Goal: Task Accomplishment & Management: Use online tool/utility

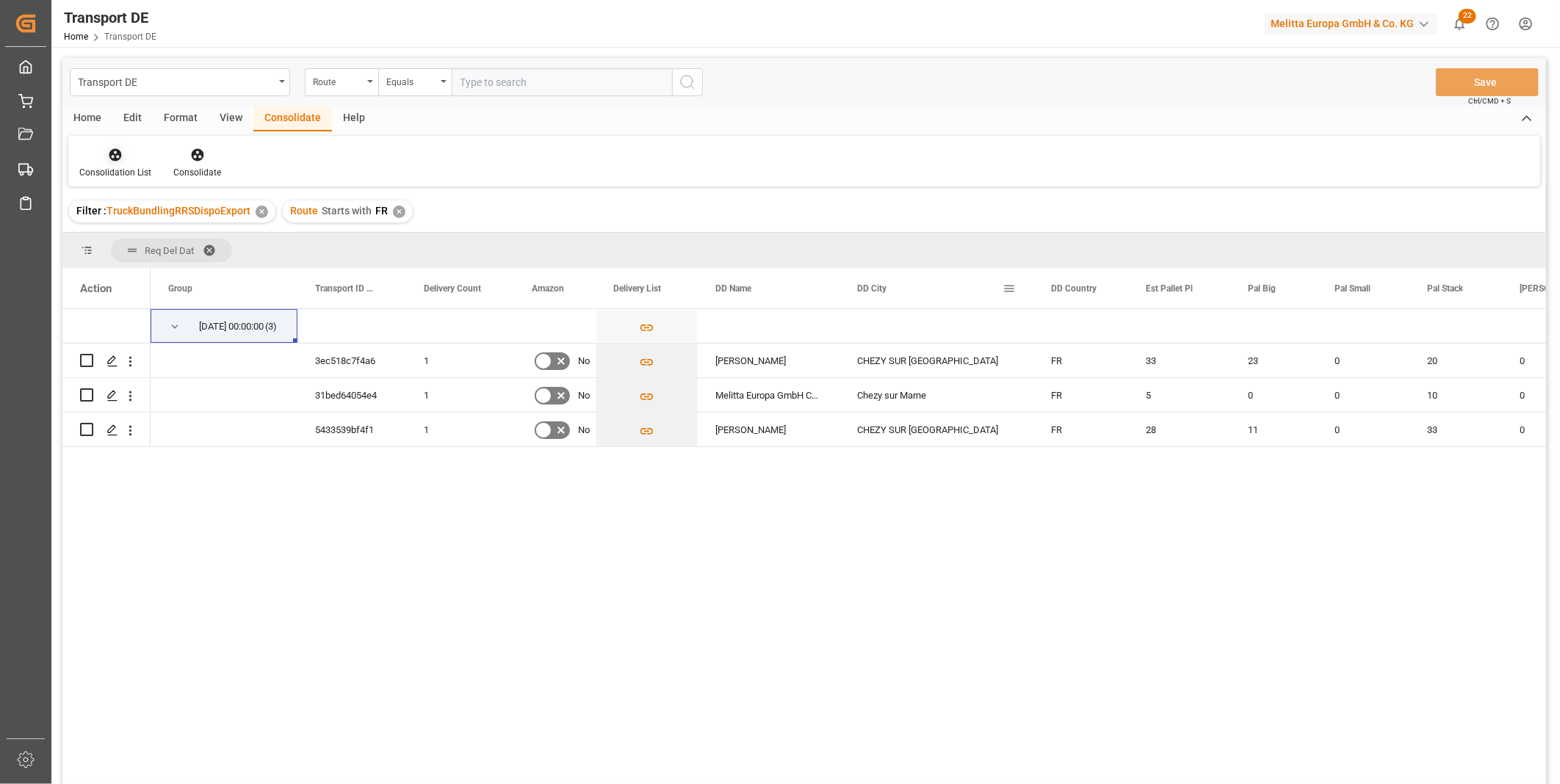
click at [121, 162] on div "Consolidation List" at bounding box center [116, 163] width 94 height 32
click at [193, 270] on div "Transport DE Route Equals Save Ctrl/CMD + S Home Edit Format View Consolidate H…" at bounding box center [804, 440] width 1484 height 765
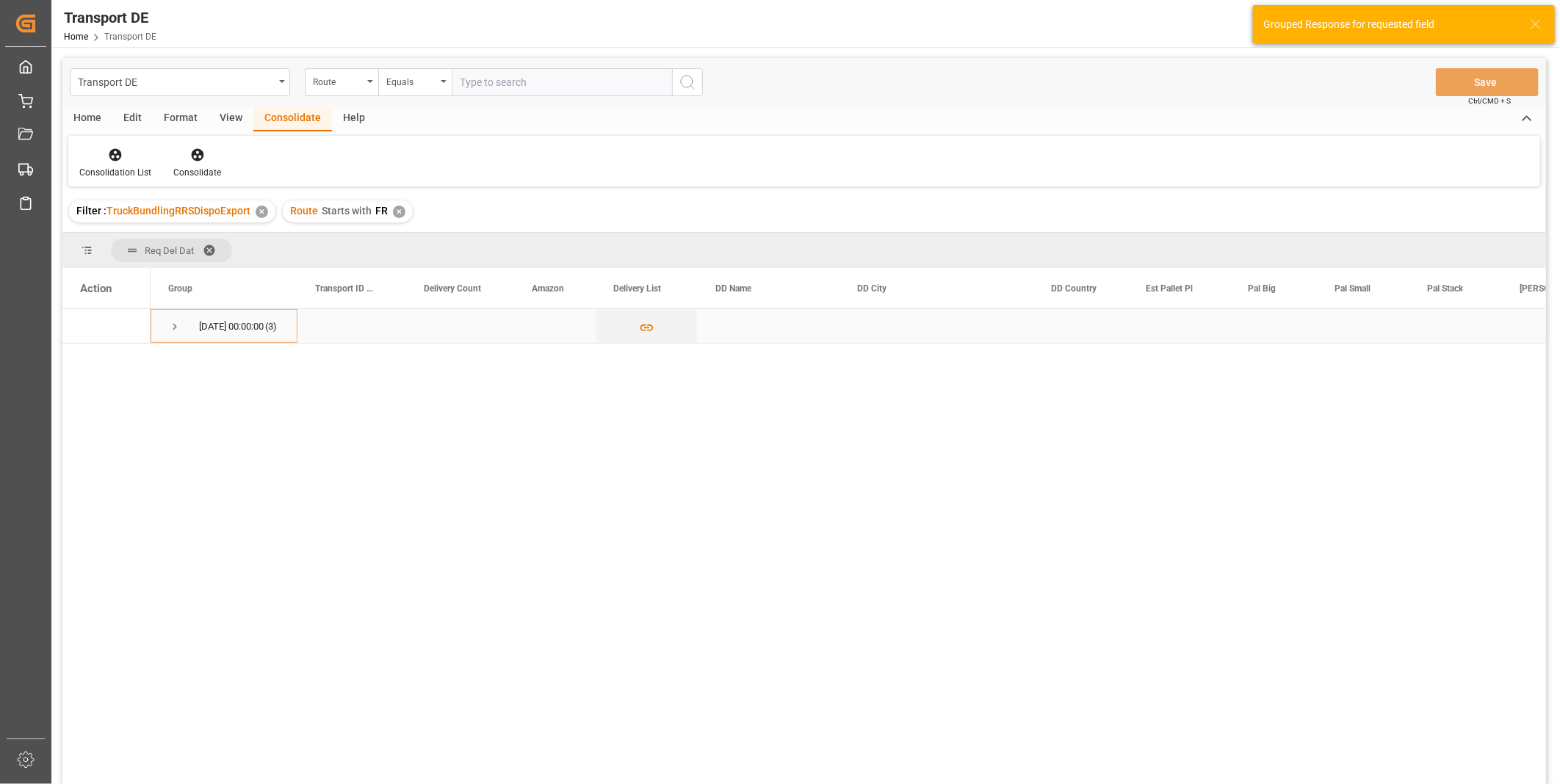
click at [174, 328] on span "Press SPACE to select this row." at bounding box center [174, 327] width 13 height 13
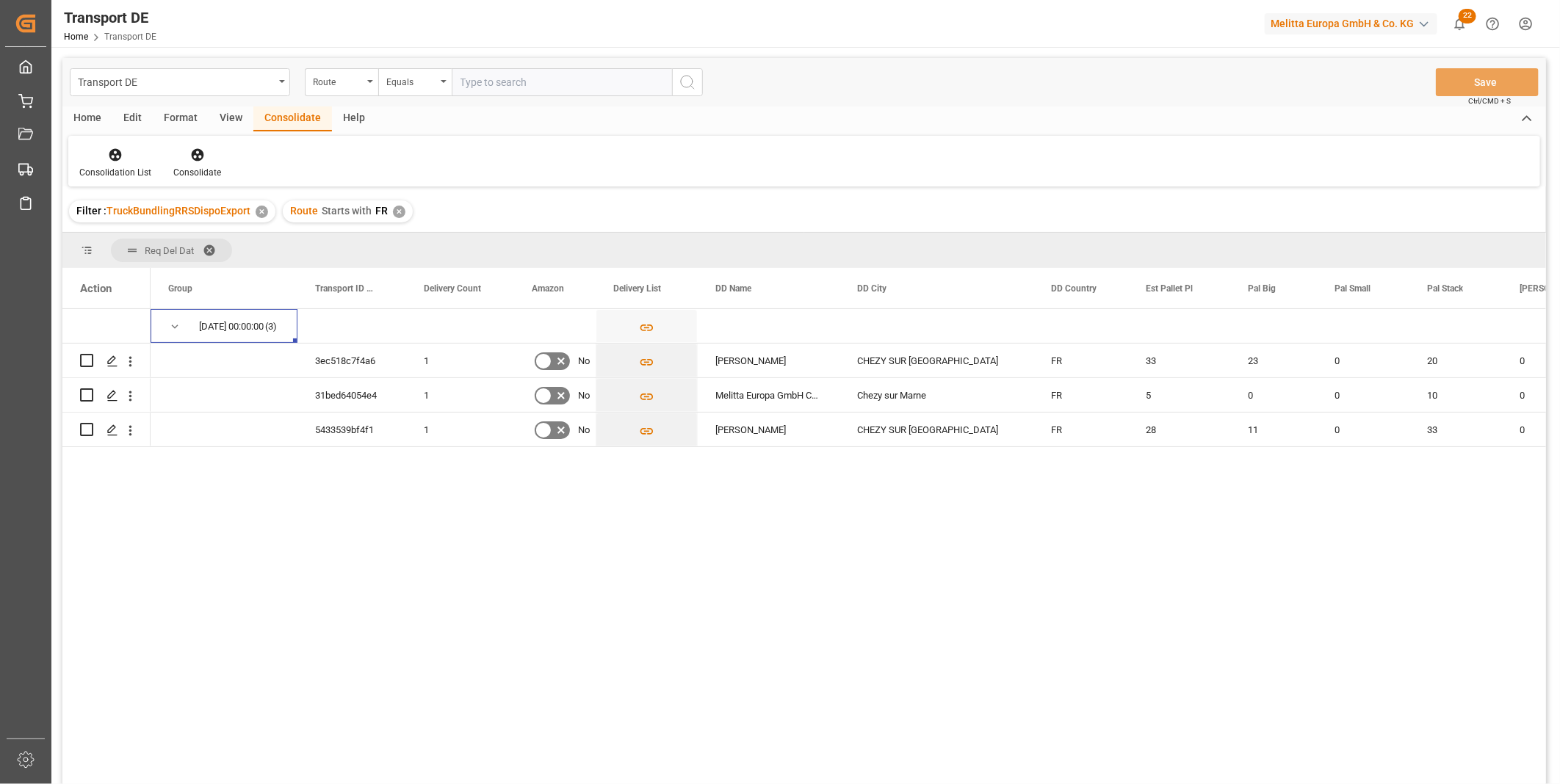
click at [404, 209] on div "Route Starts with FR ✕" at bounding box center [347, 211] width 130 height 22
click at [401, 209] on div "✕" at bounding box center [399, 212] width 12 height 12
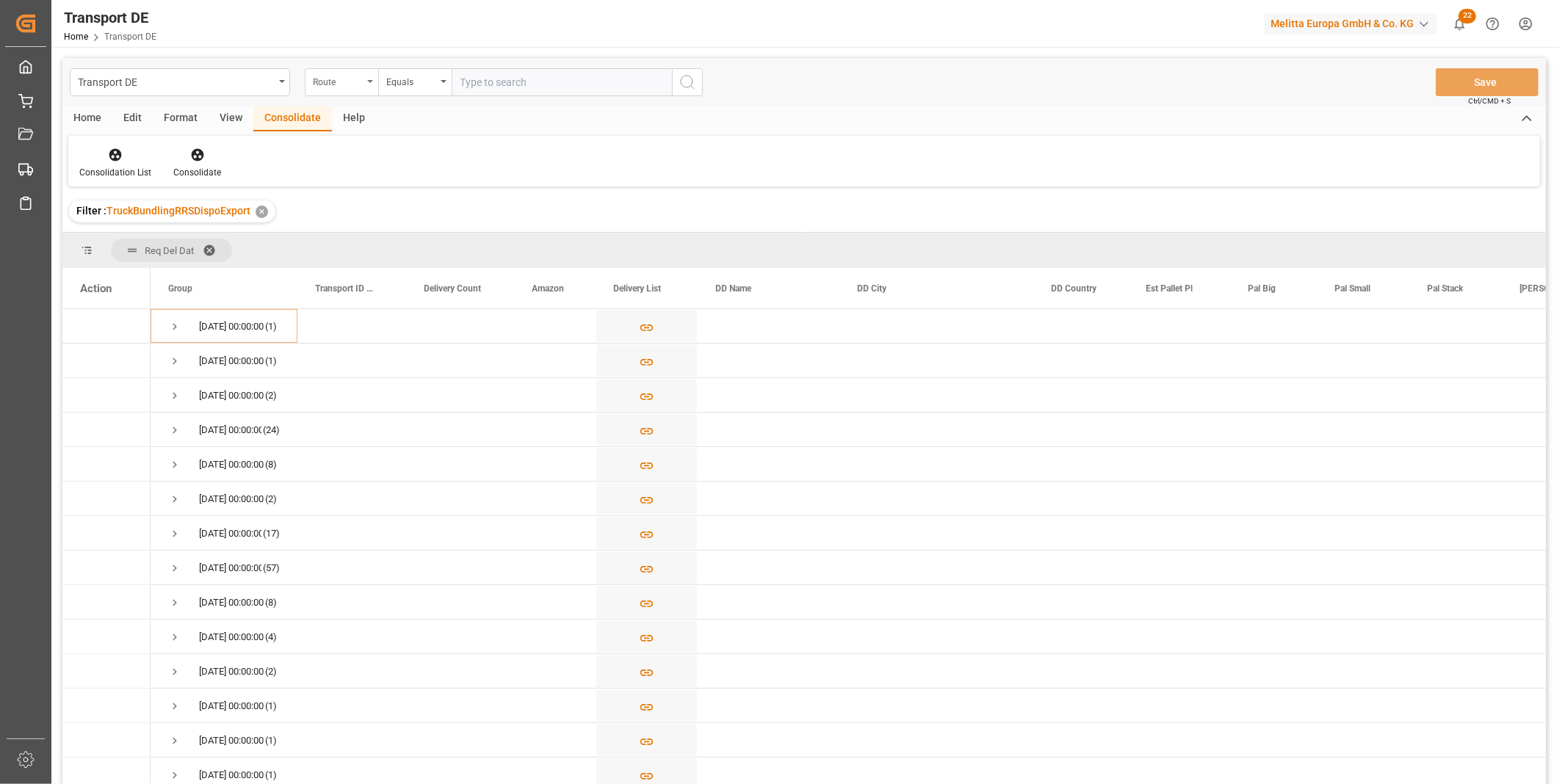
click at [332, 79] on div "Route" at bounding box center [337, 80] width 50 height 17
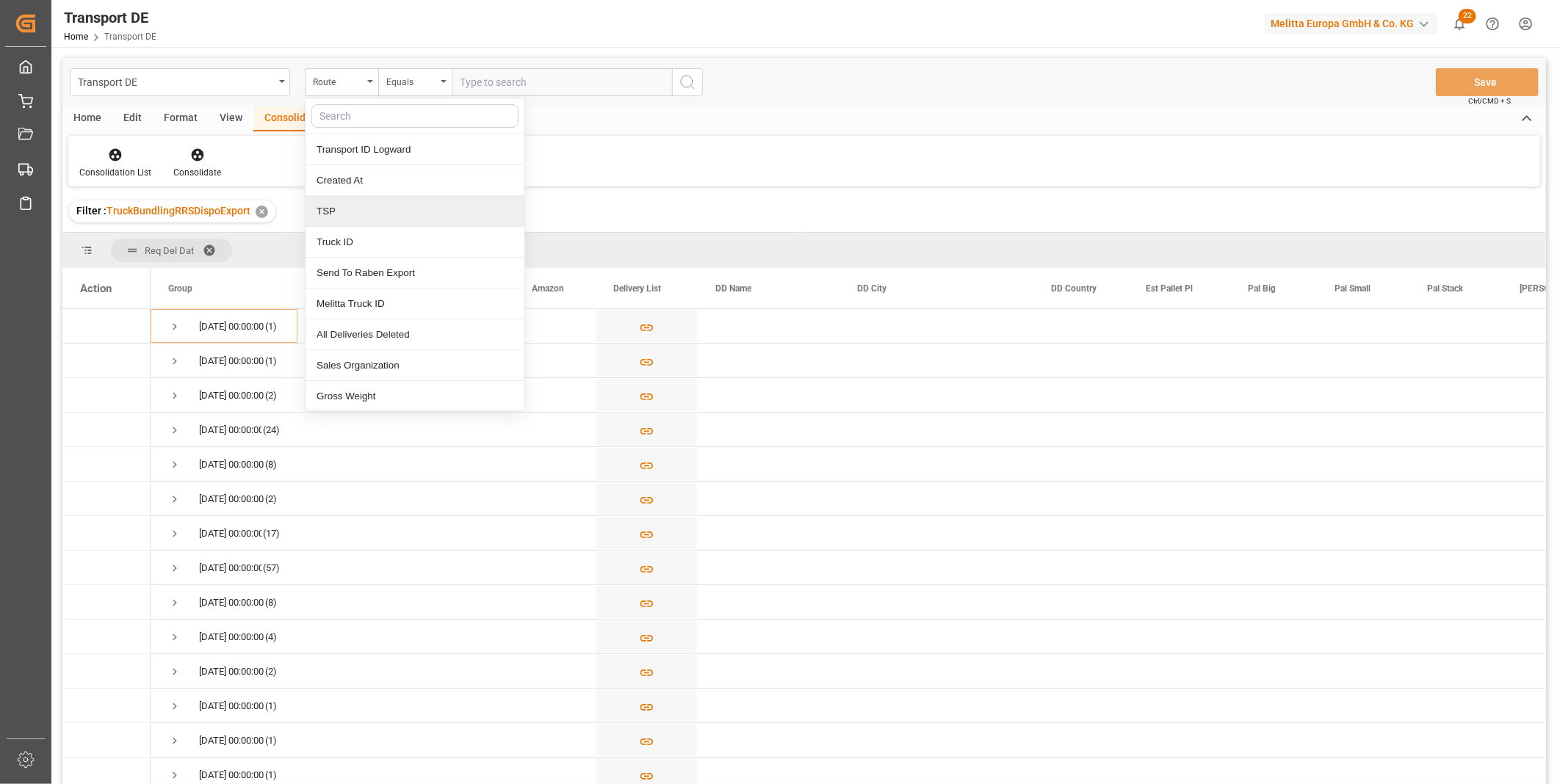
click at [373, 226] on div "TSP" at bounding box center [415, 212] width 219 height 31
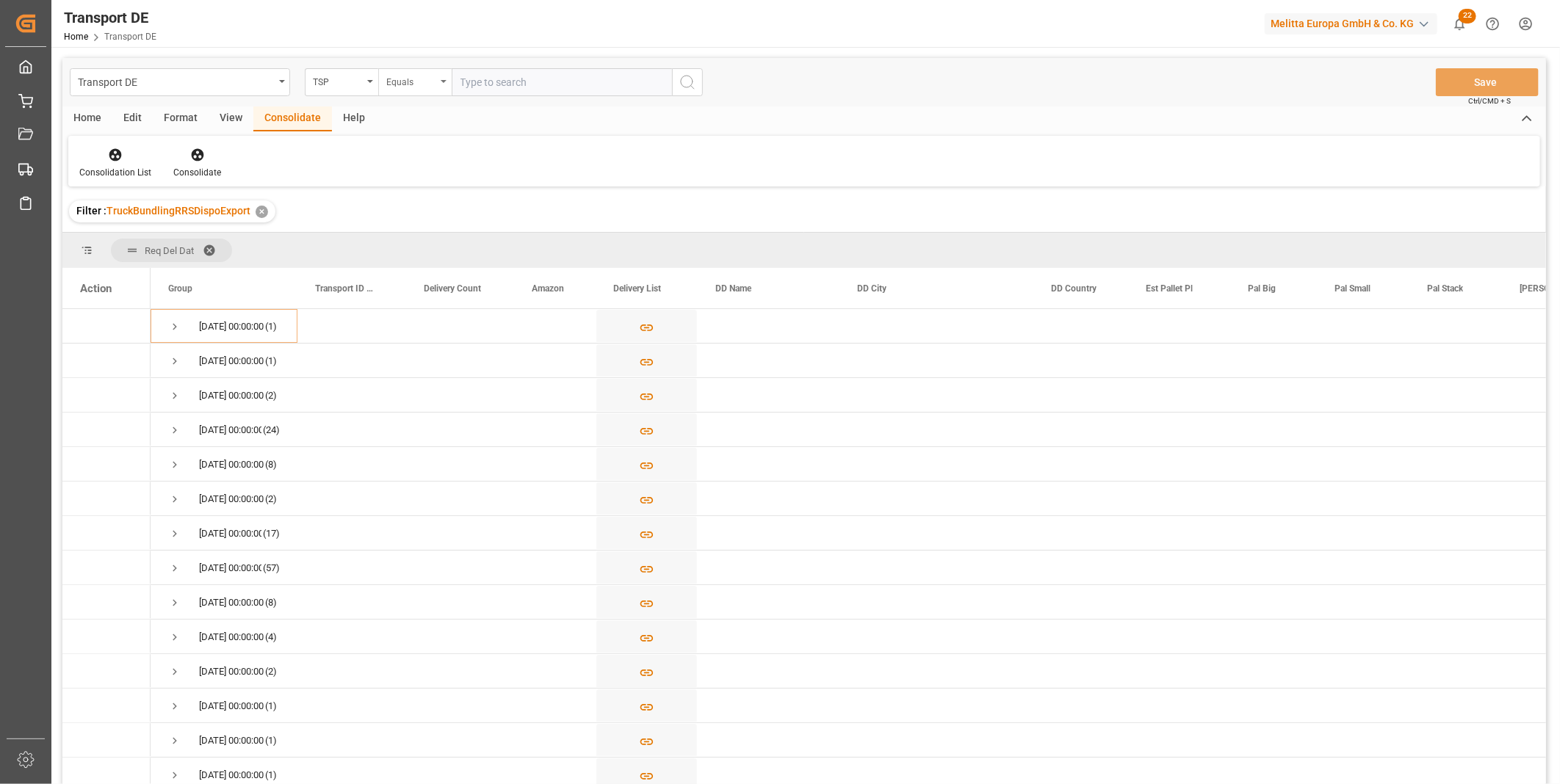
drag, startPoint x: 497, startPoint y: 85, endPoint x: 415, endPoint y: 85, distance: 82.0
click at [495, 85] on input "text" at bounding box center [562, 82] width 220 height 28
click at [414, 85] on div "Equals" at bounding box center [411, 80] width 50 height 17
click at [429, 239] on div "Starts with" at bounding box center [488, 243] width 219 height 31
type input "Van R"
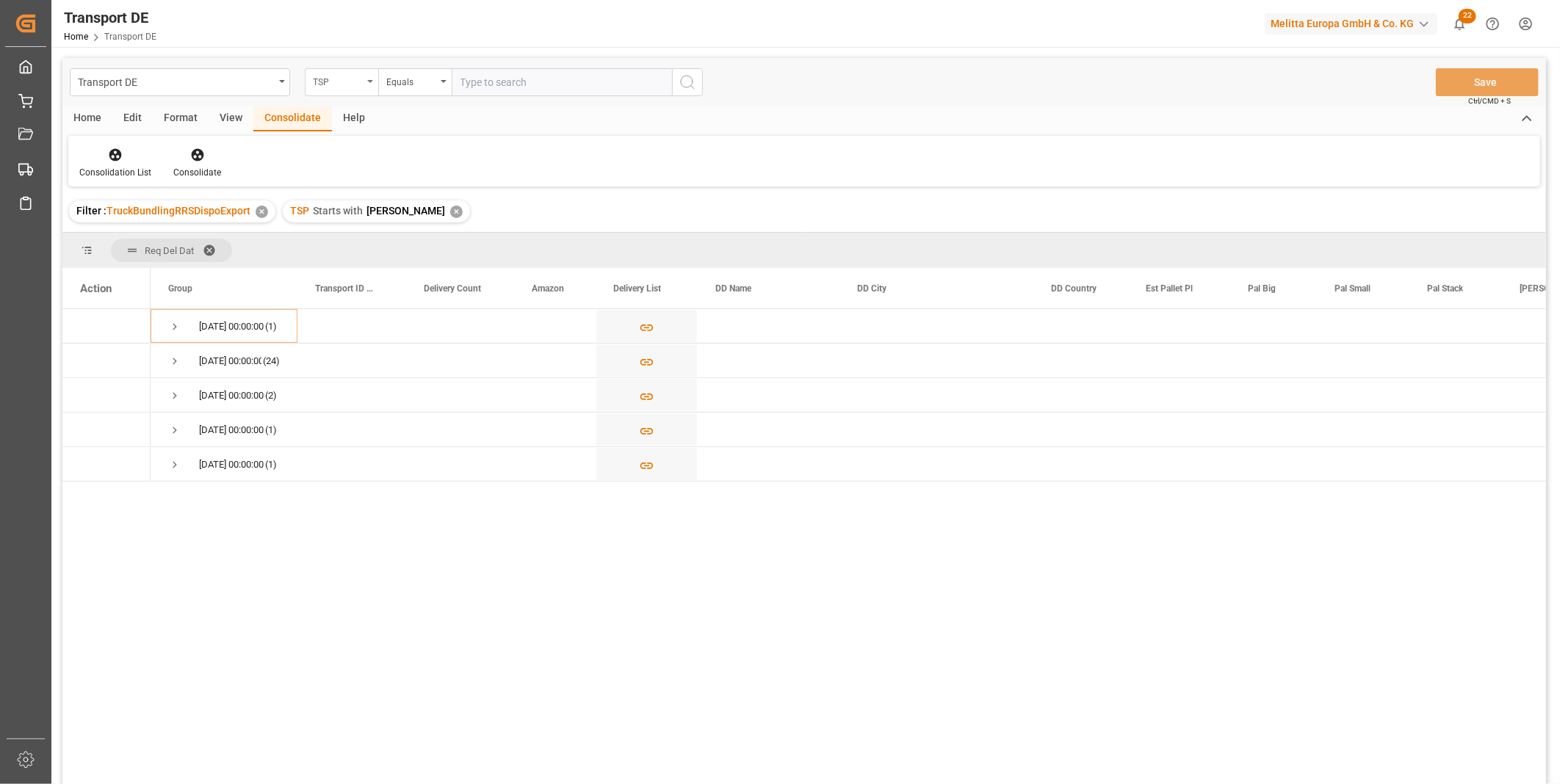
click at [334, 89] on div "TSP" at bounding box center [341, 82] width 73 height 28
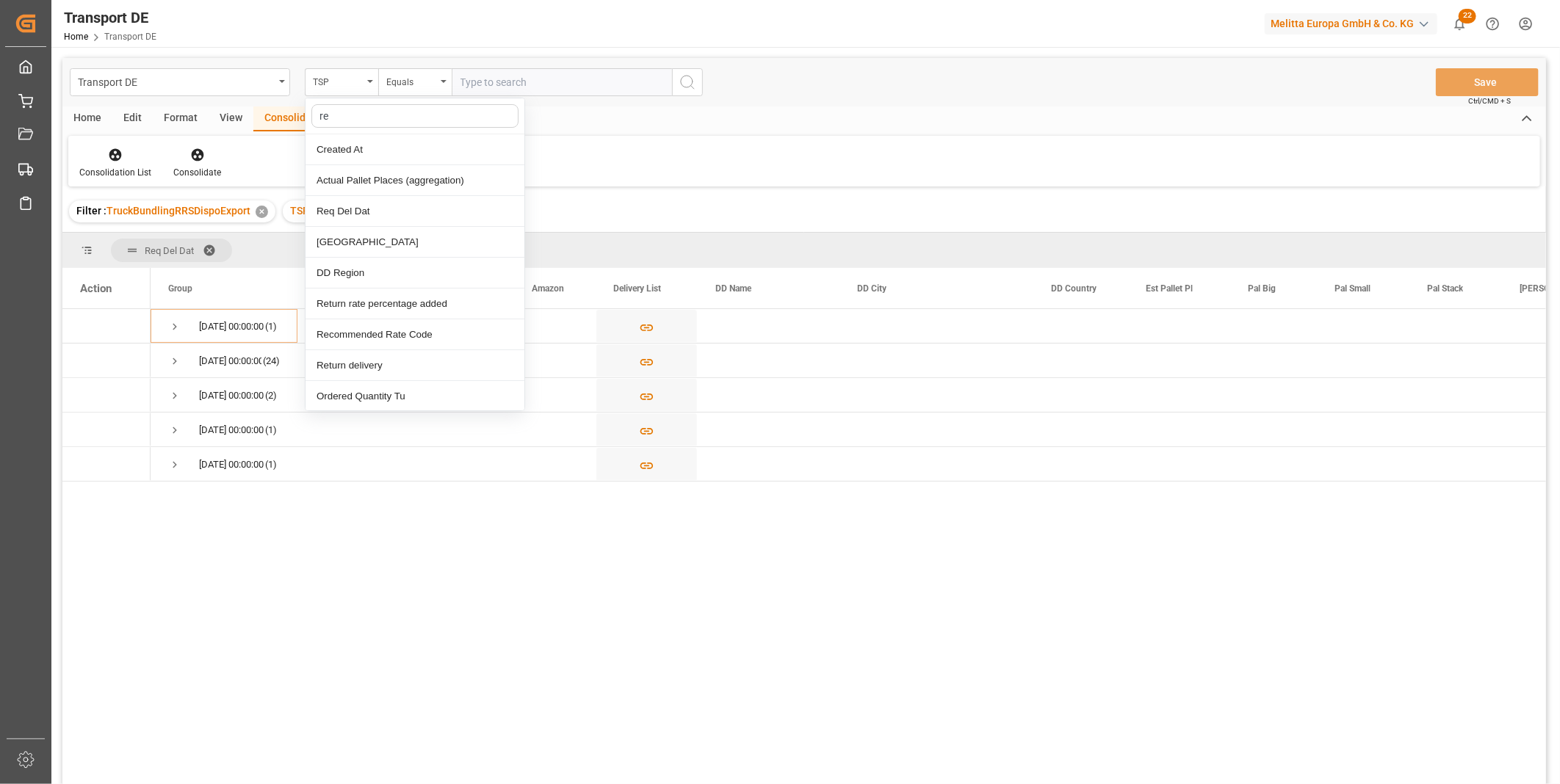
type input "req"
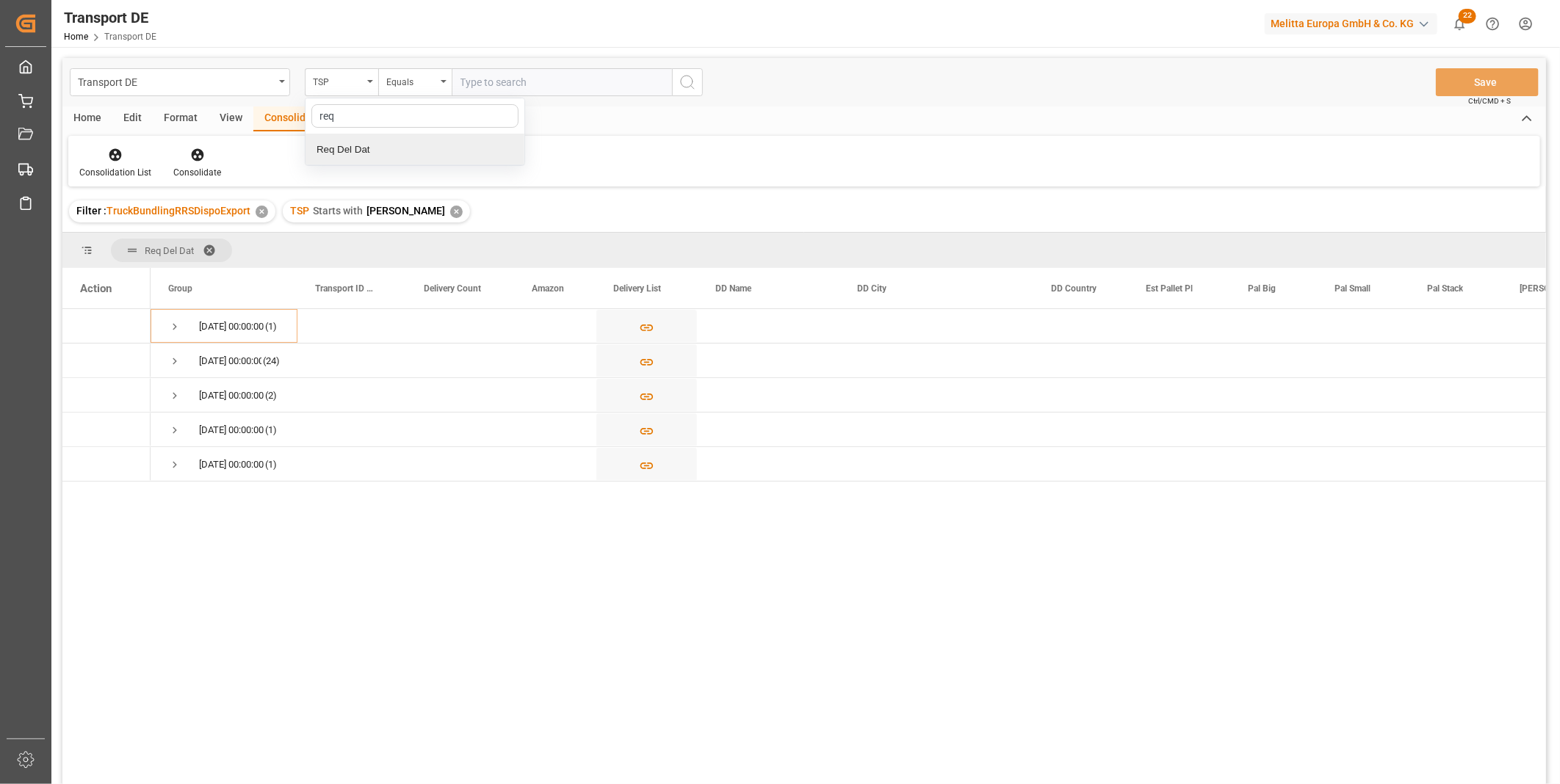
click at [336, 154] on div "Req Del Dat" at bounding box center [415, 149] width 219 height 31
click at [421, 84] on div "Equals" at bounding box center [411, 80] width 50 height 17
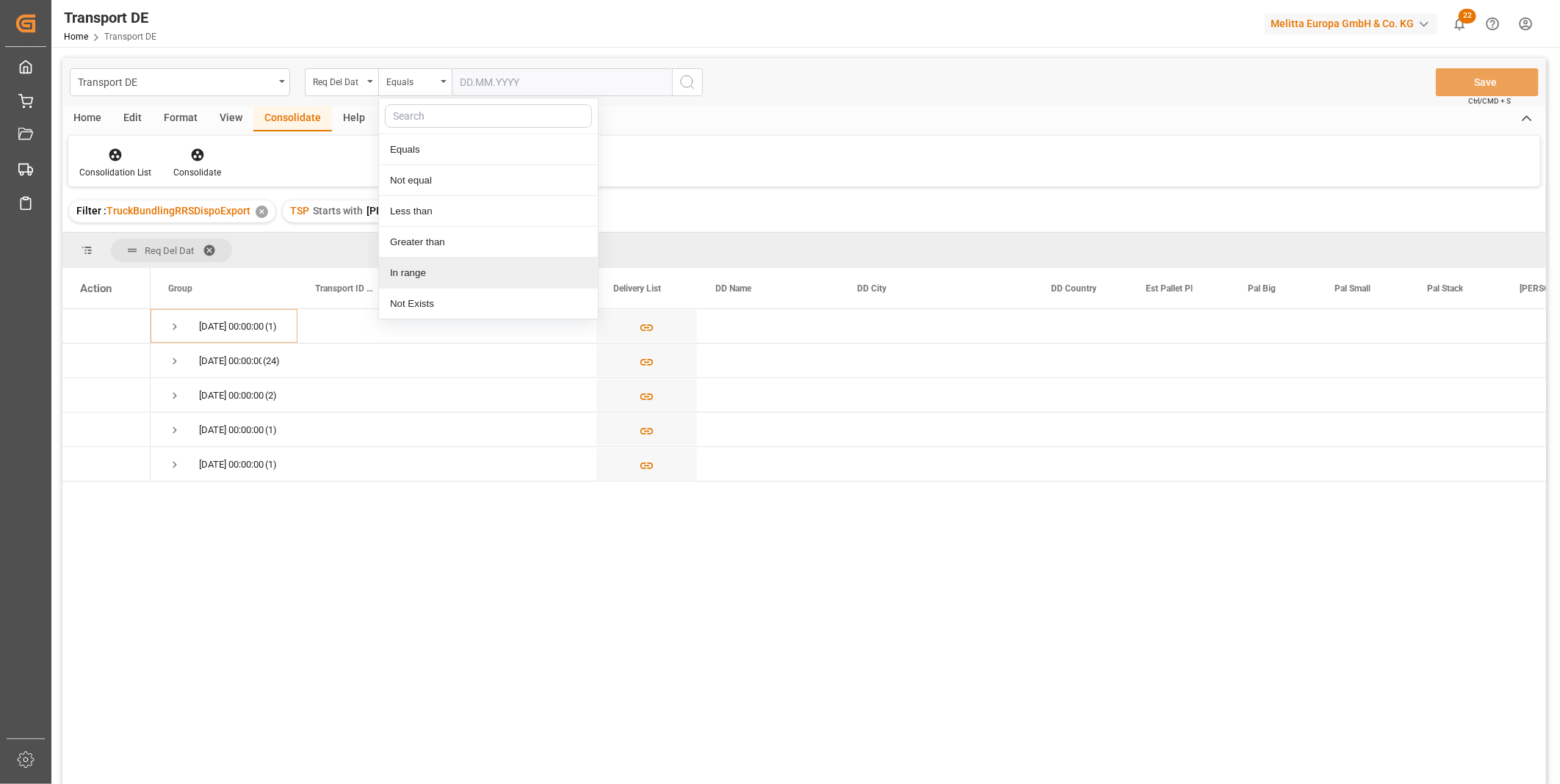
click at [429, 266] on div "In range" at bounding box center [488, 273] width 219 height 31
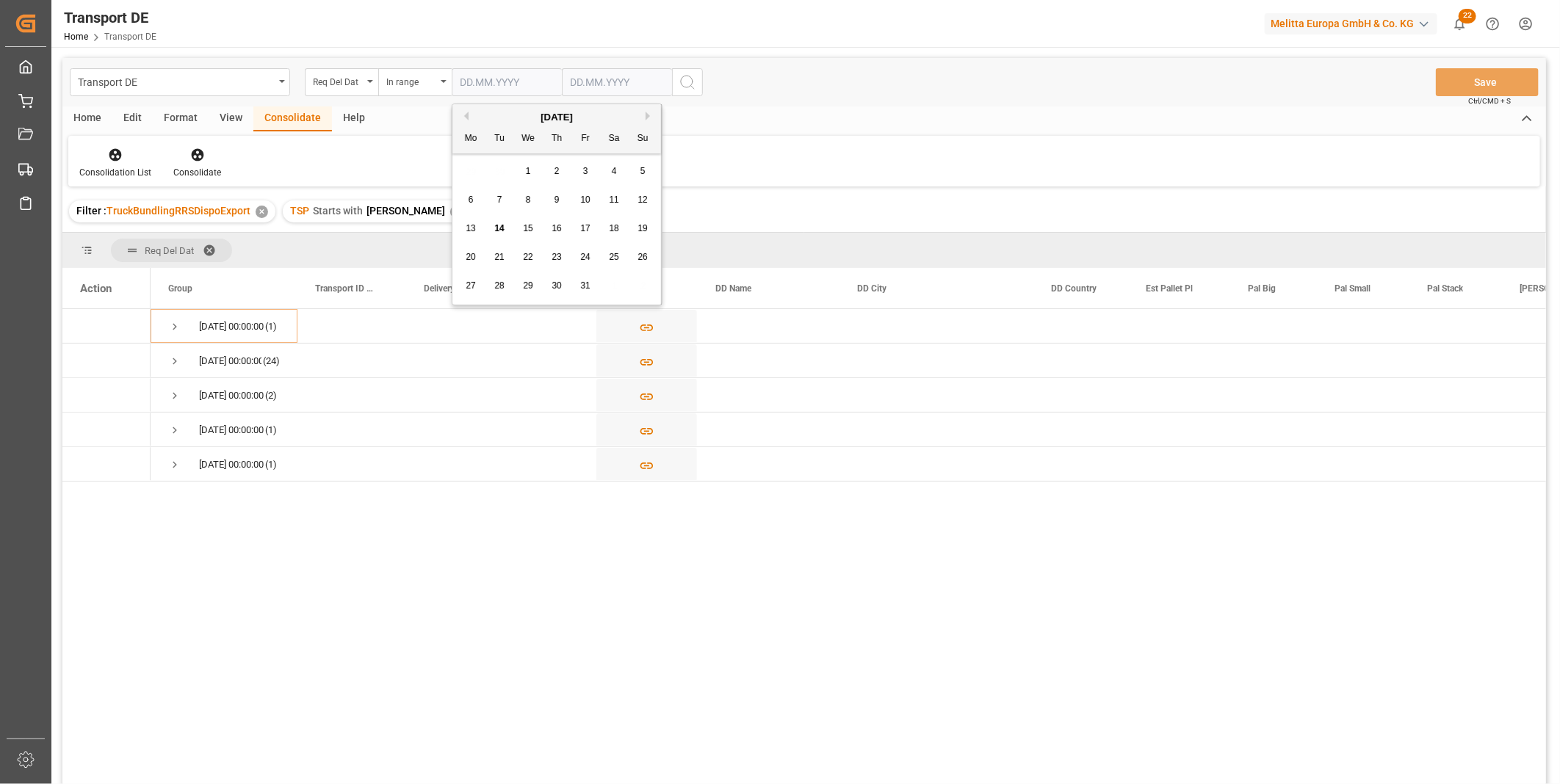
click at [509, 76] on input "text" at bounding box center [506, 82] width 110 height 28
click at [529, 230] on span "15" at bounding box center [528, 228] width 9 height 10
type input "[DATE]"
click at [582, 79] on input "text" at bounding box center [616, 82] width 110 height 28
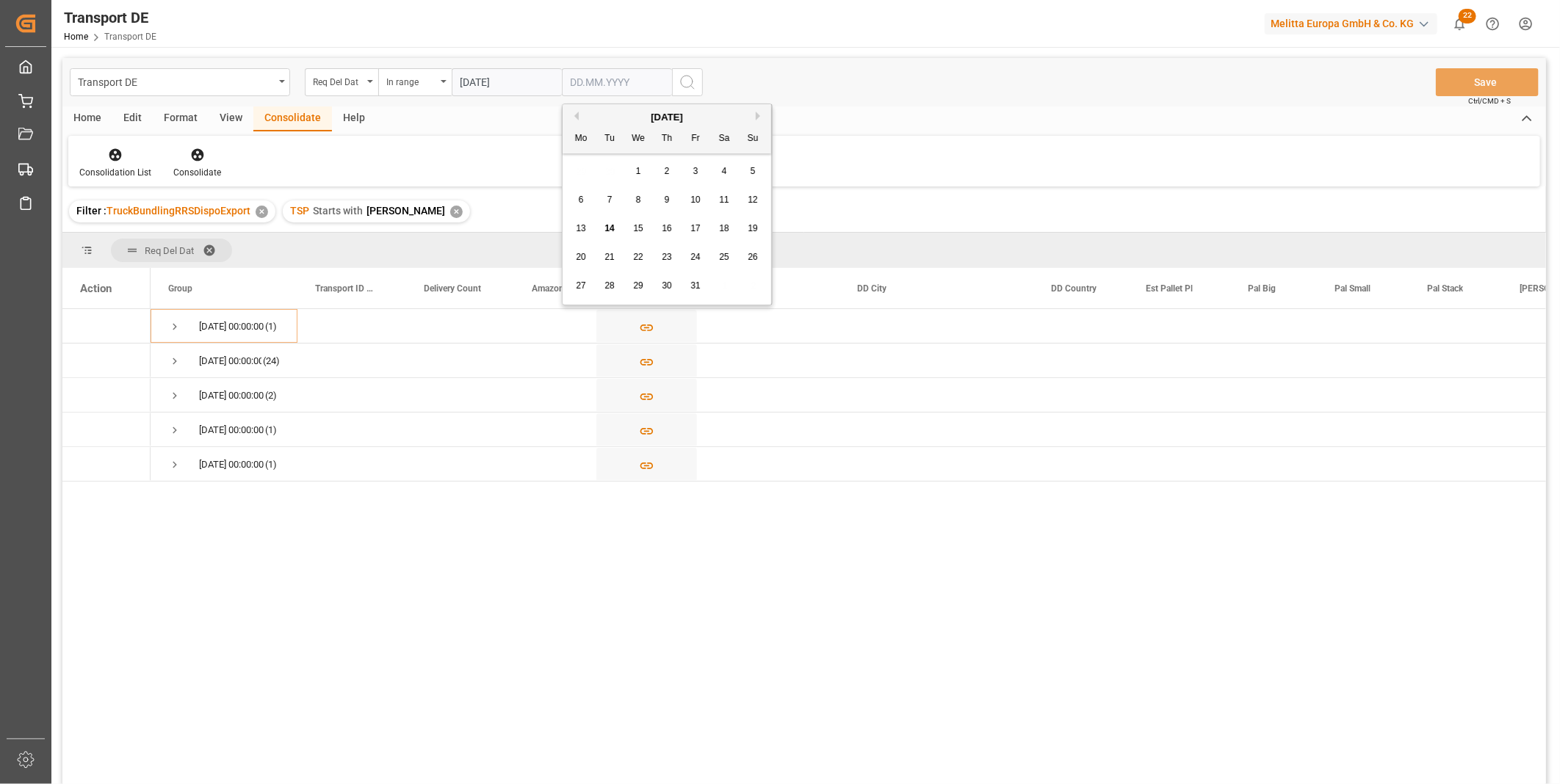
click at [662, 230] on span "16" at bounding box center [666, 228] width 9 height 10
type input "[DATE]"
click at [689, 76] on circle "search button" at bounding box center [686, 81] width 12 height 12
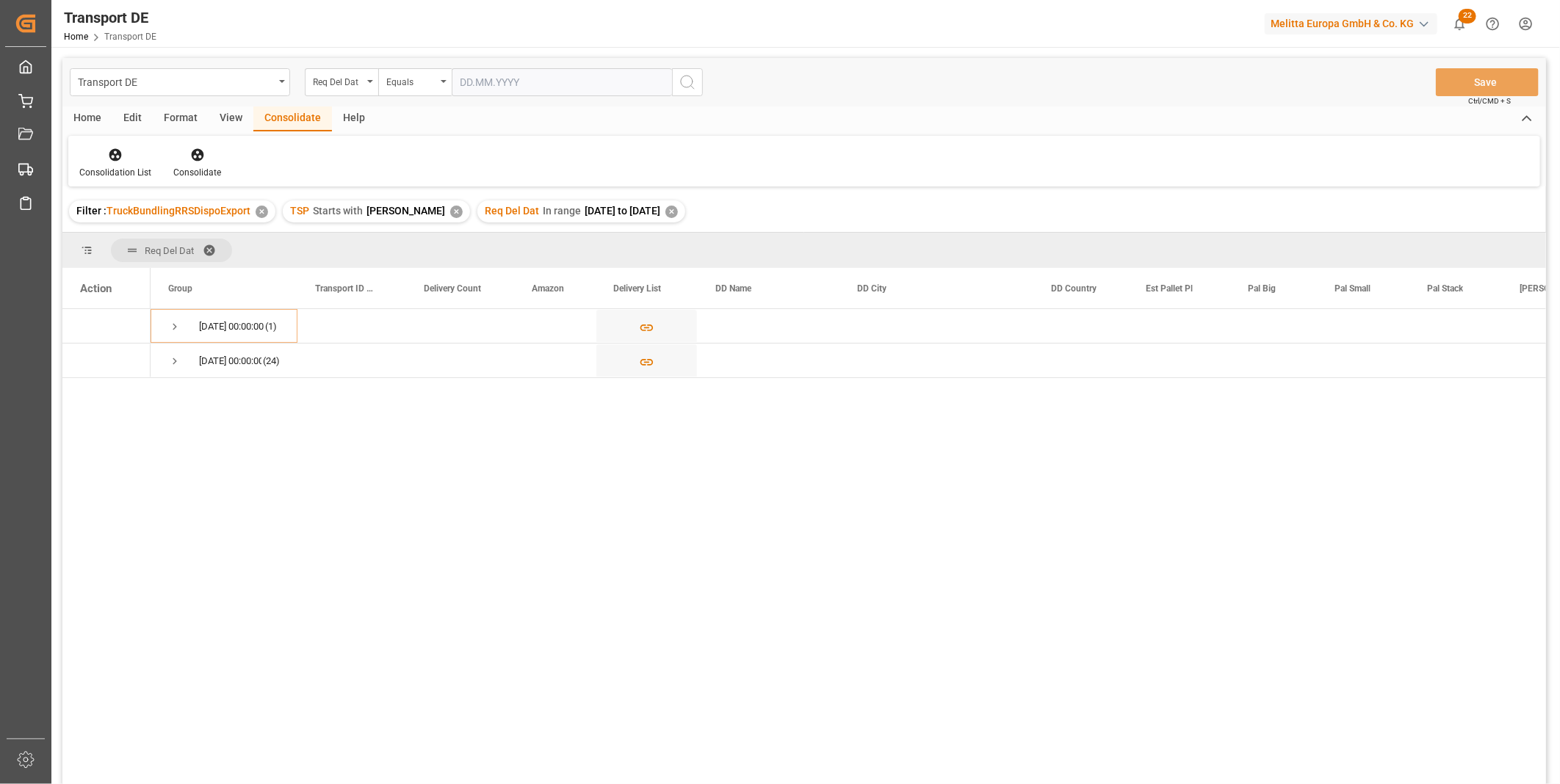
click at [92, 118] on div "Home" at bounding box center [87, 119] width 50 height 25
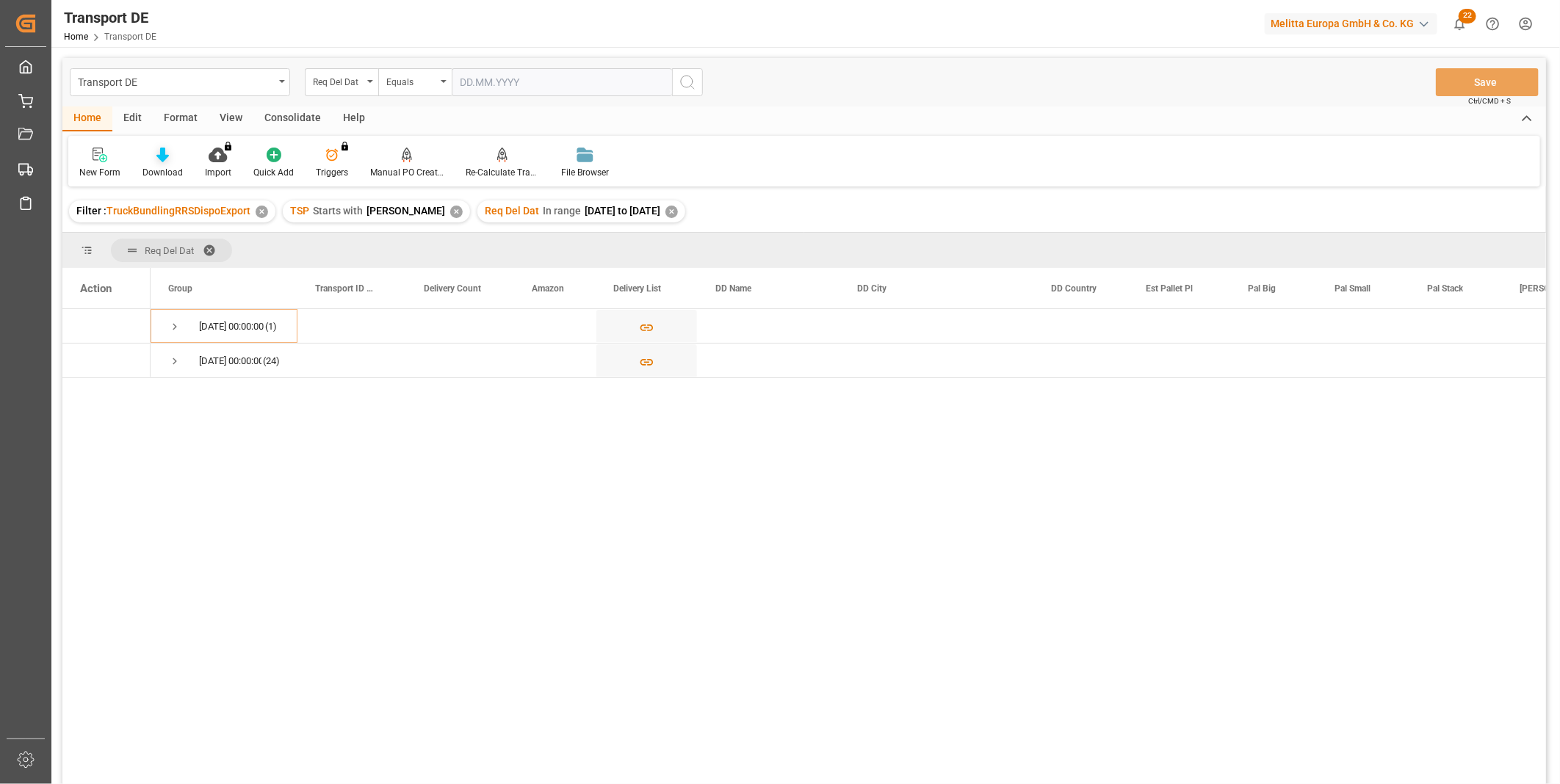
click at [156, 154] on icon at bounding box center [163, 155] width 12 height 15
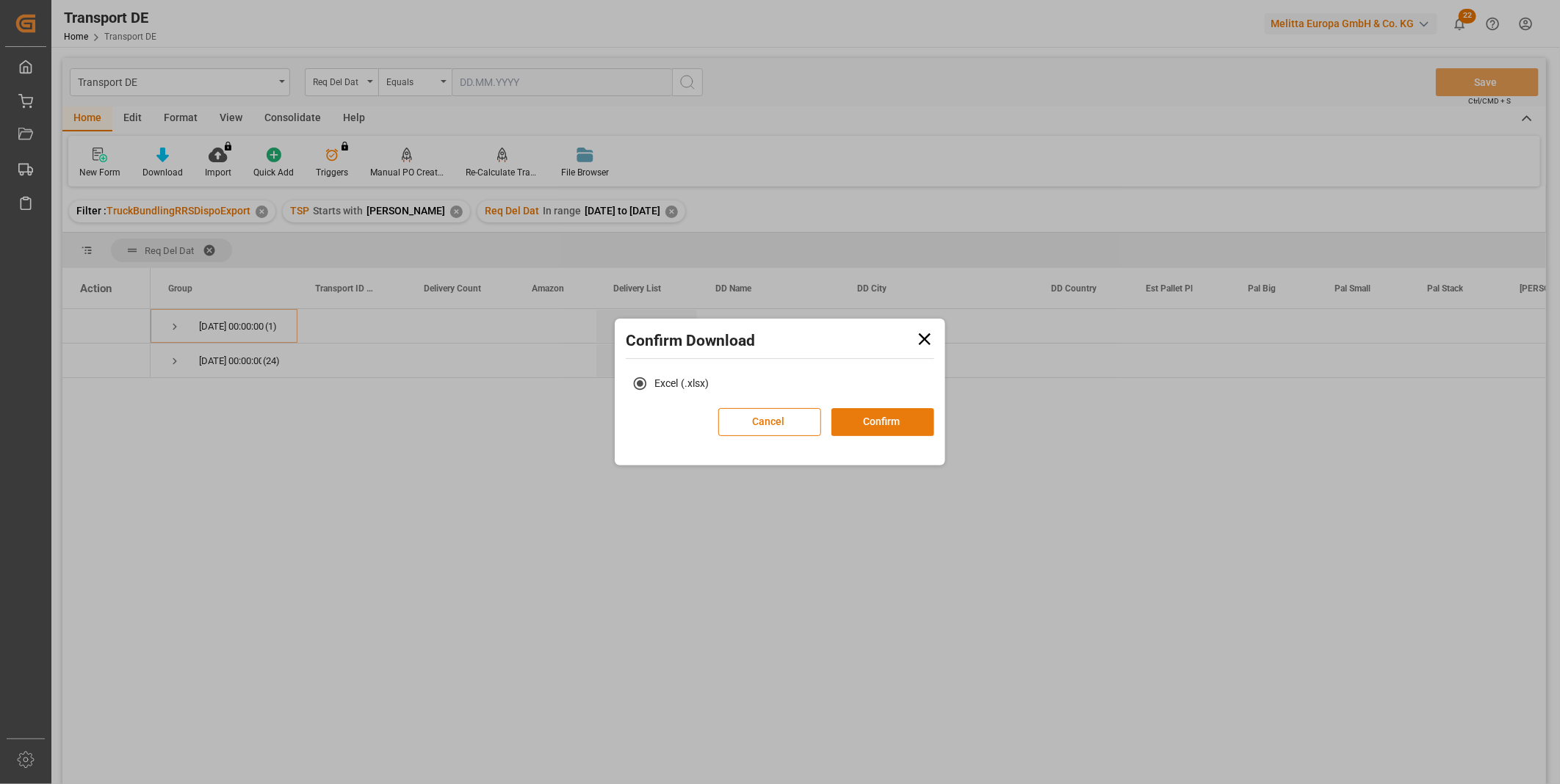
click at [885, 416] on button "Confirm" at bounding box center [882, 422] width 102 height 28
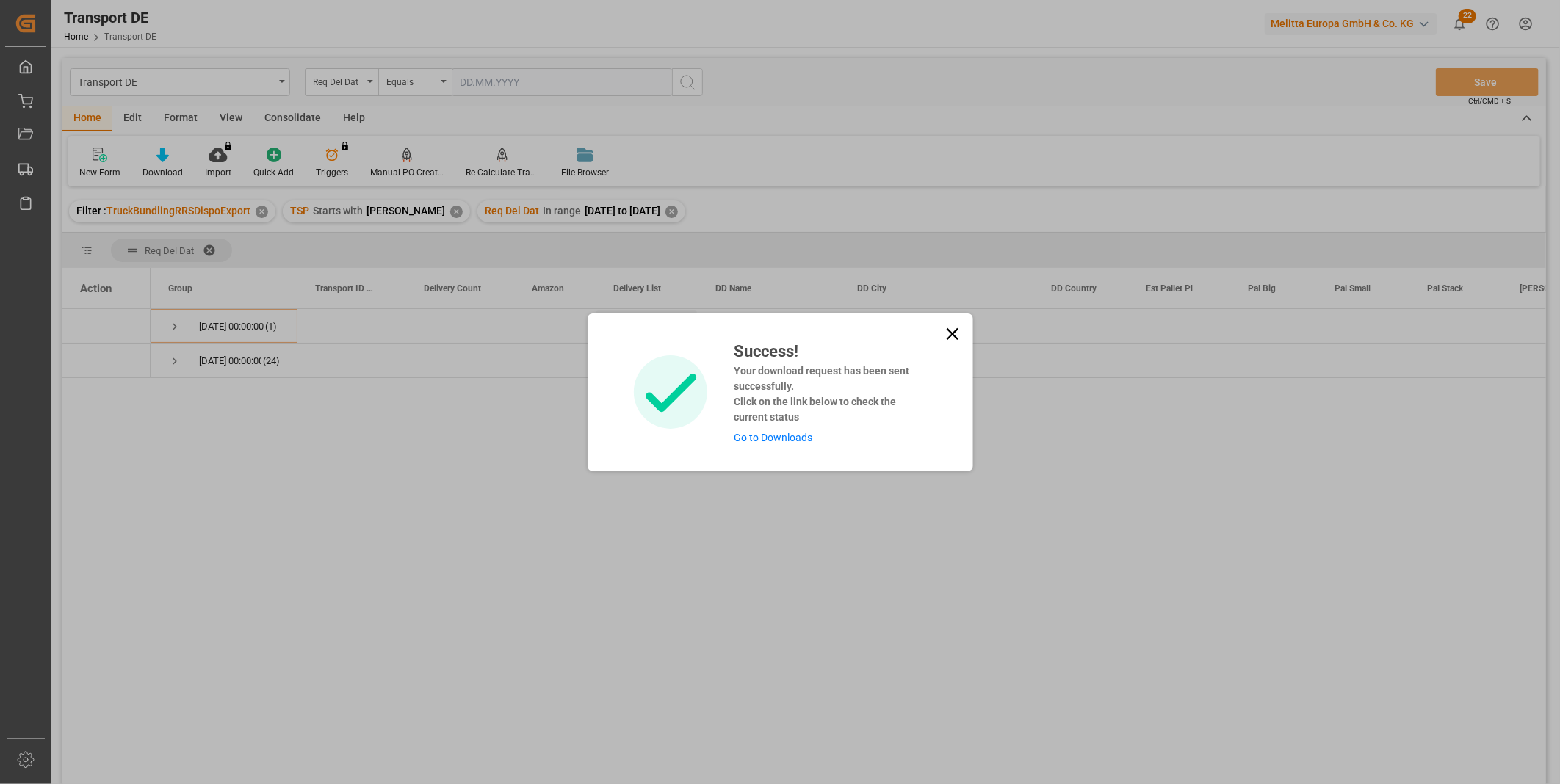
click at [942, 328] on icon at bounding box center [952, 333] width 21 height 21
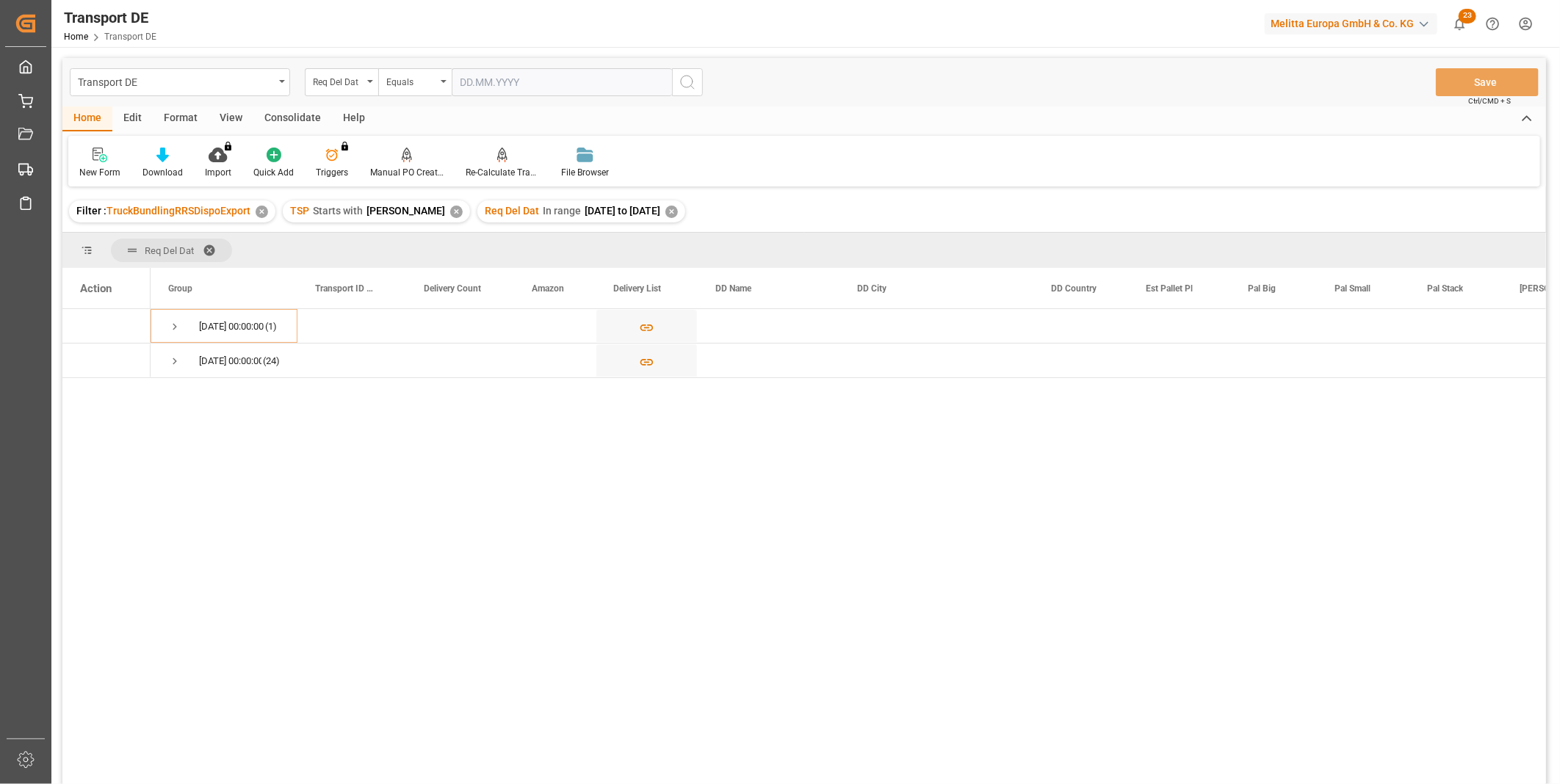
click at [291, 111] on div "Consolidate" at bounding box center [293, 119] width 79 height 25
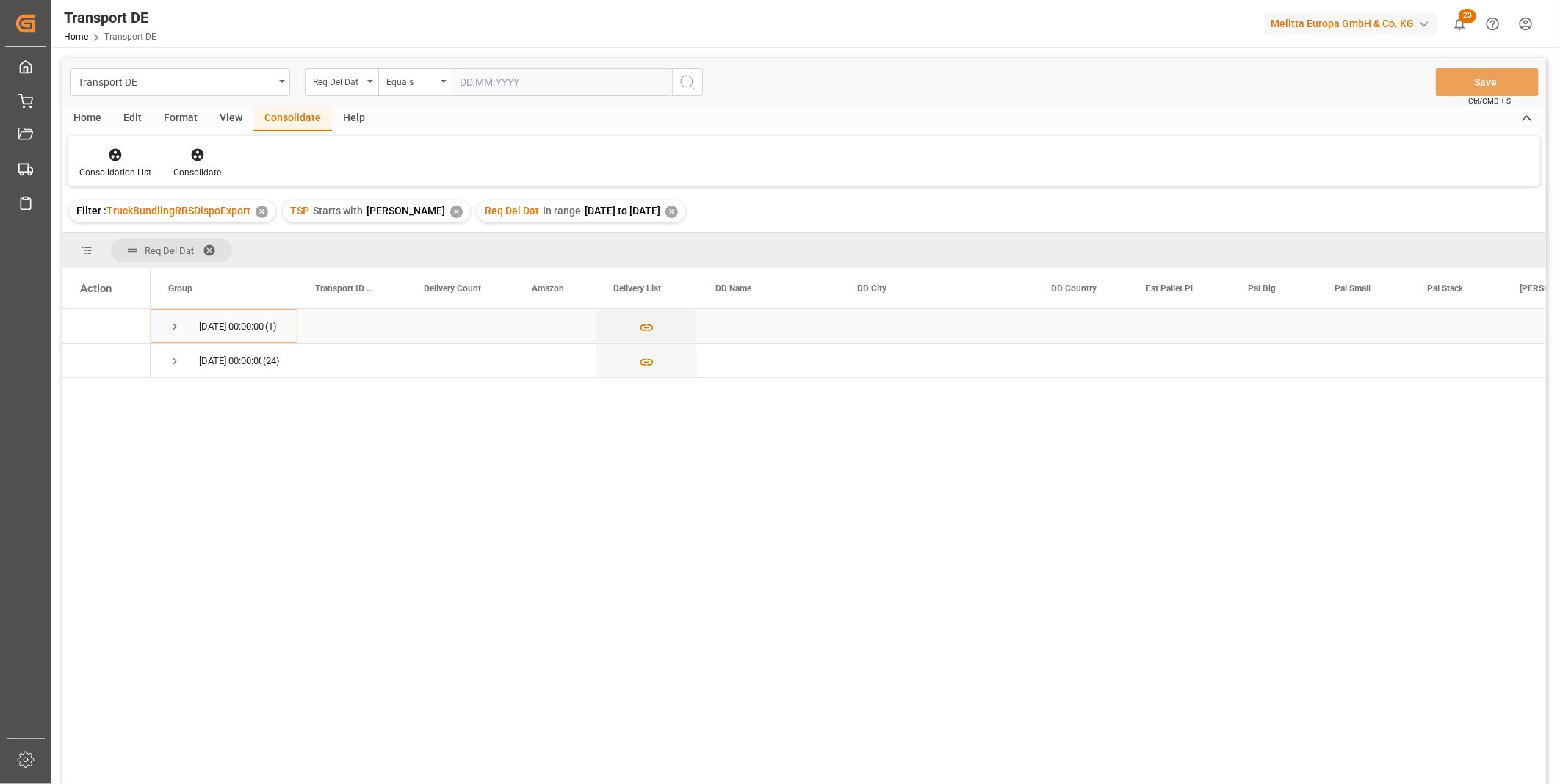
click at [165, 331] on div "15.10.2025 00:00:00 (1)" at bounding box center [223, 326] width 147 height 34
click at [165, 330] on div "15.10.2025 00:00:00 (1)" at bounding box center [223, 326] width 147 height 34
click at [179, 321] on span "Press SPACE to select this row." at bounding box center [174, 327] width 13 height 13
click at [166, 424] on div "15.10.2025 00:00:00 (1) 16.10.2025 00:00:00 (24) 2a31f994b369 1 No Bol Fulfilme…" at bounding box center [847, 551] width 1395 height 484
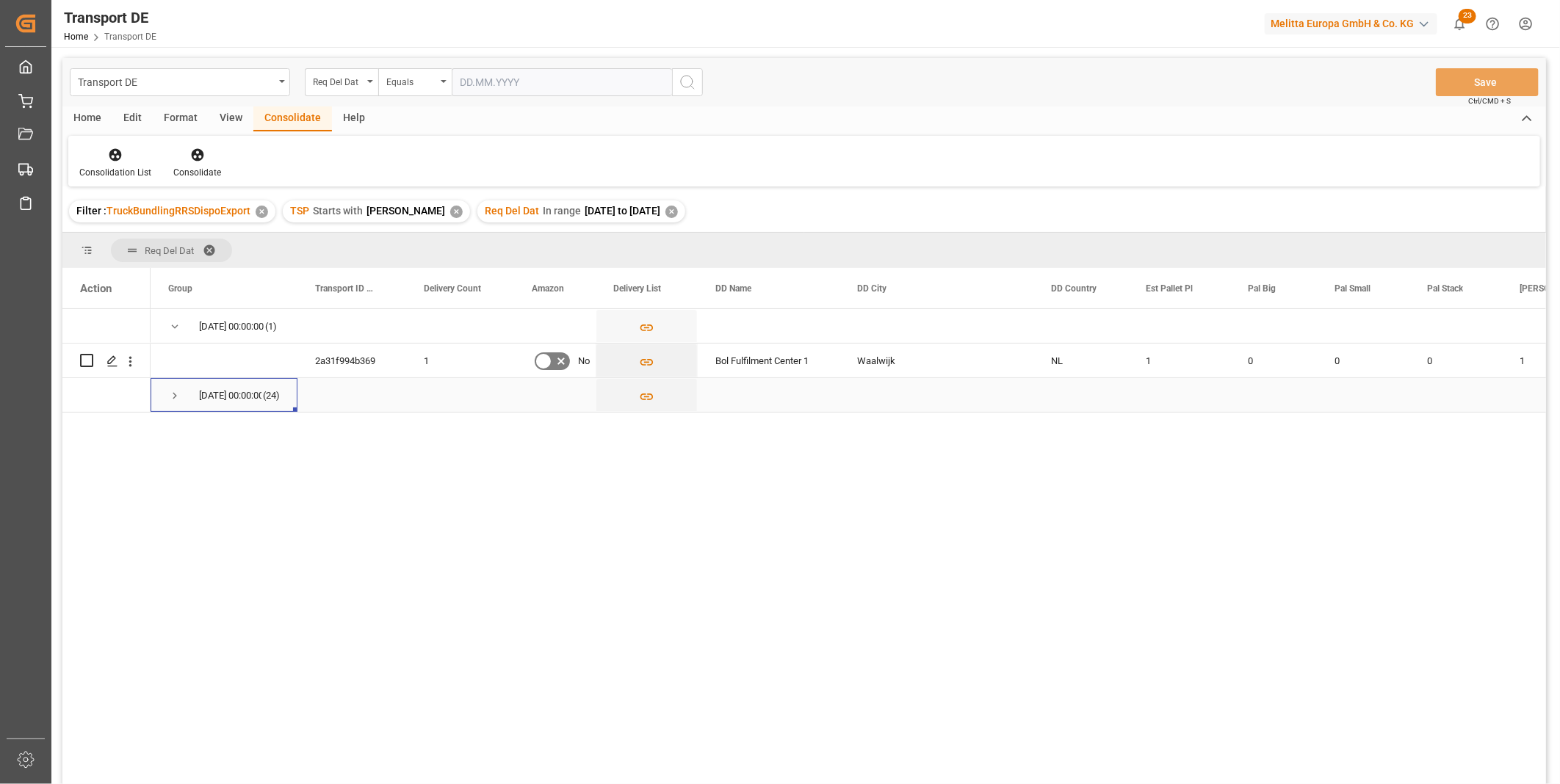
click at [179, 390] on span "Press SPACE to select this row." at bounding box center [174, 395] width 13 height 13
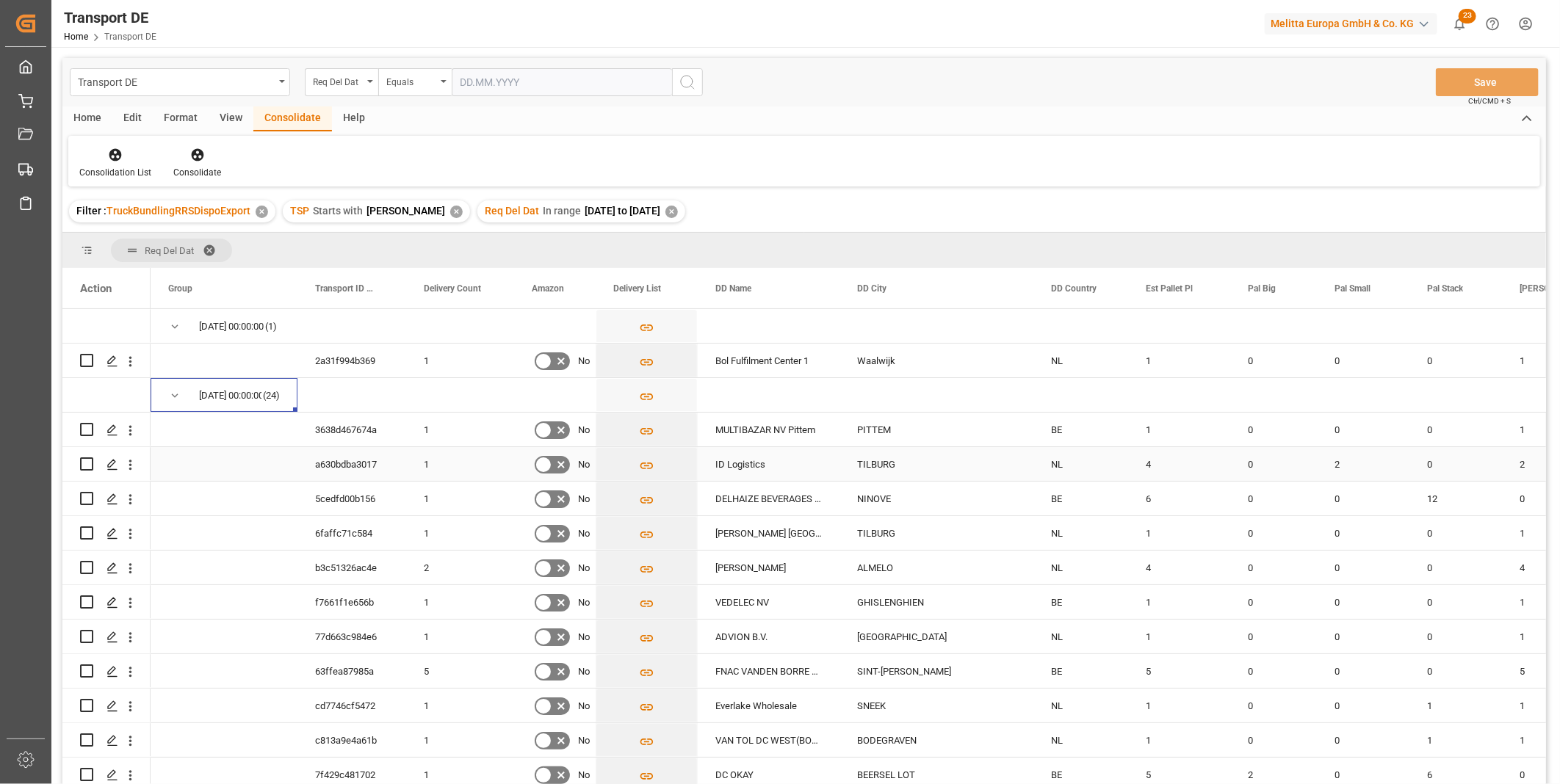
scroll to position [82, 0]
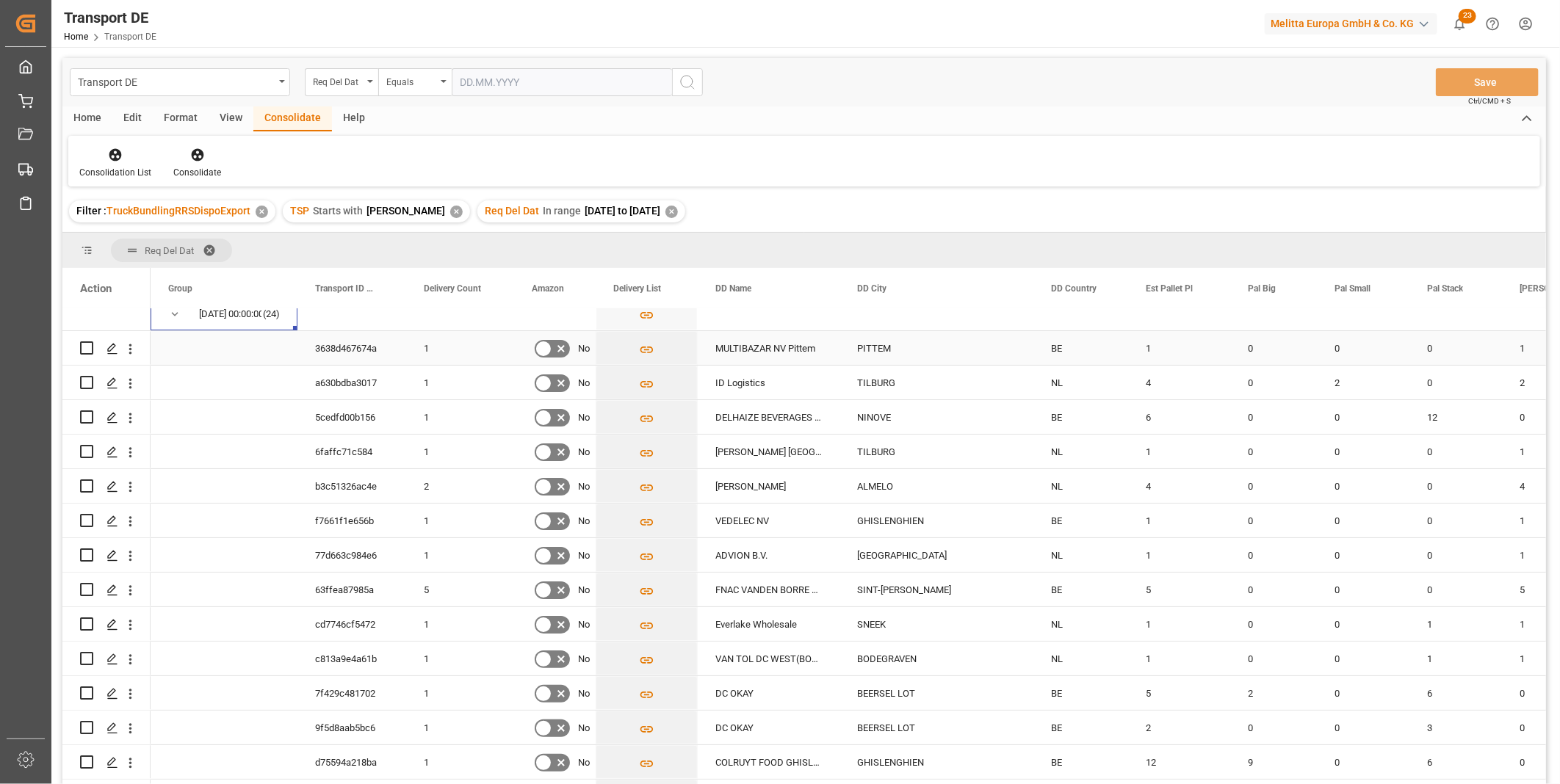
click at [89, 348] on input "Press Space to toggle row selection (unchecked)" at bounding box center [86, 347] width 13 height 13
checkbox input "true"
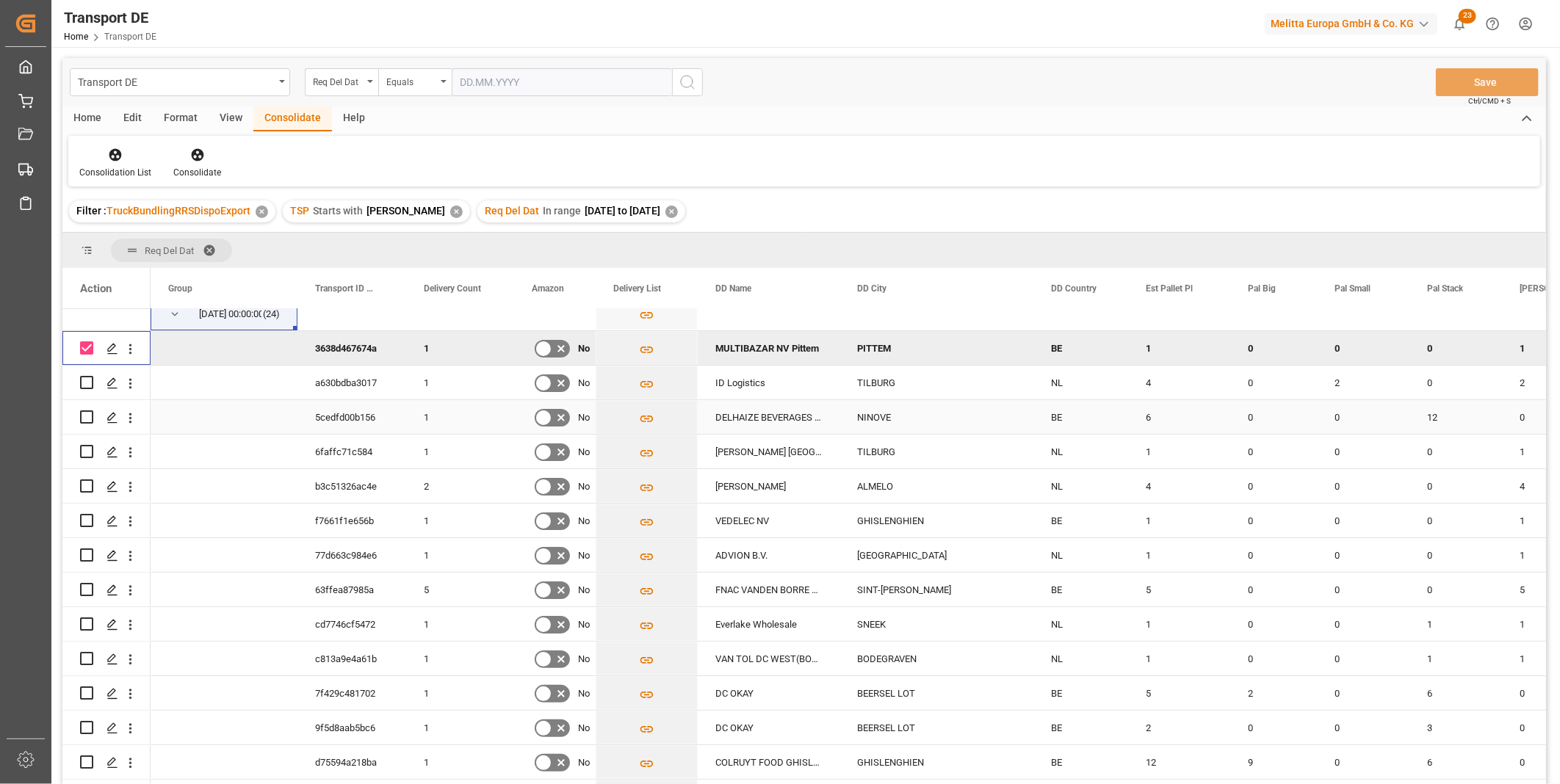
click at [90, 414] on input "Press Space to toggle row selection (unchecked)" at bounding box center [86, 417] width 13 height 13
checkbox input "true"
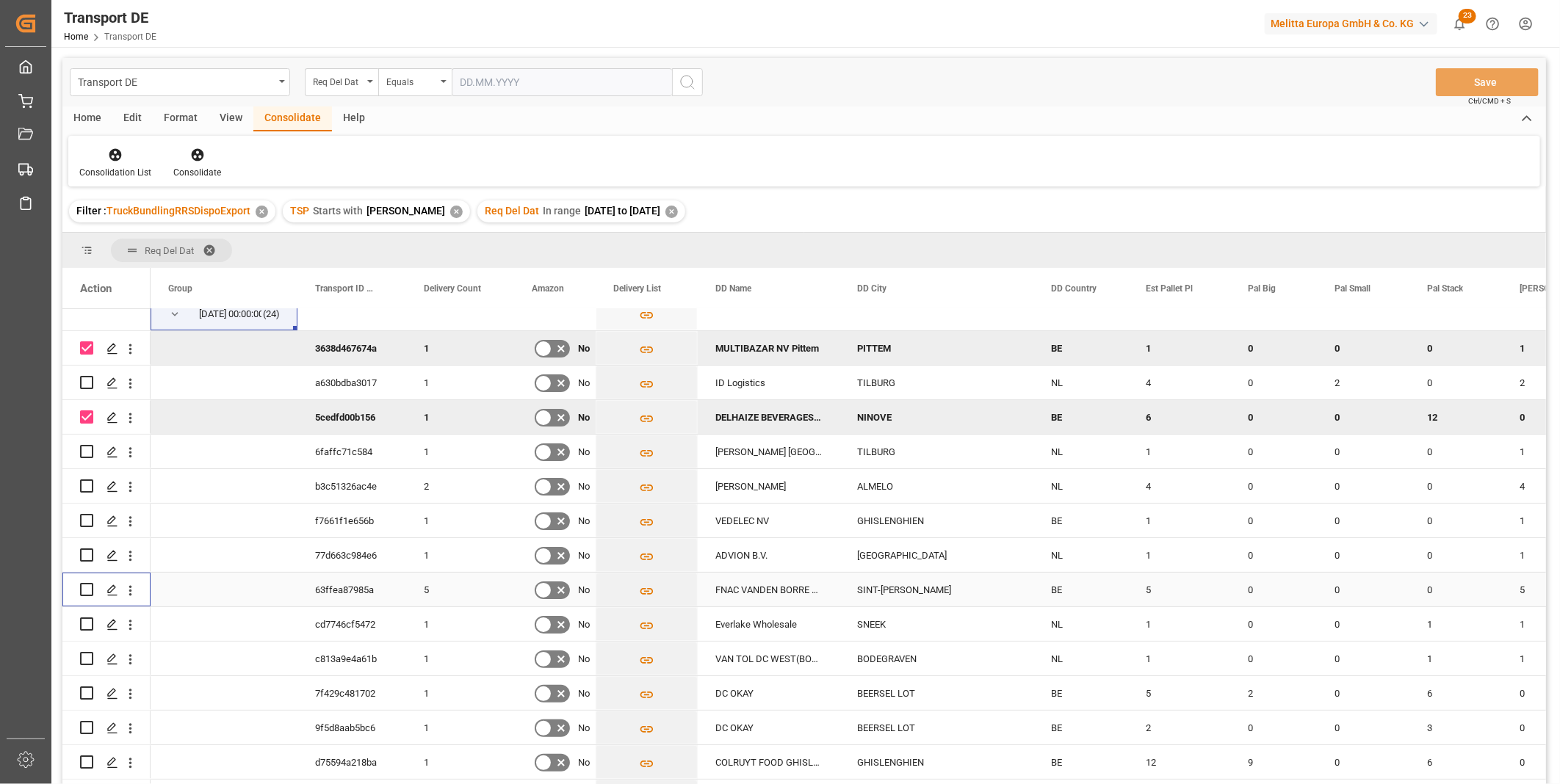
click at [89, 588] on input "Press Space to toggle row selection (unchecked)" at bounding box center [86, 589] width 13 height 13
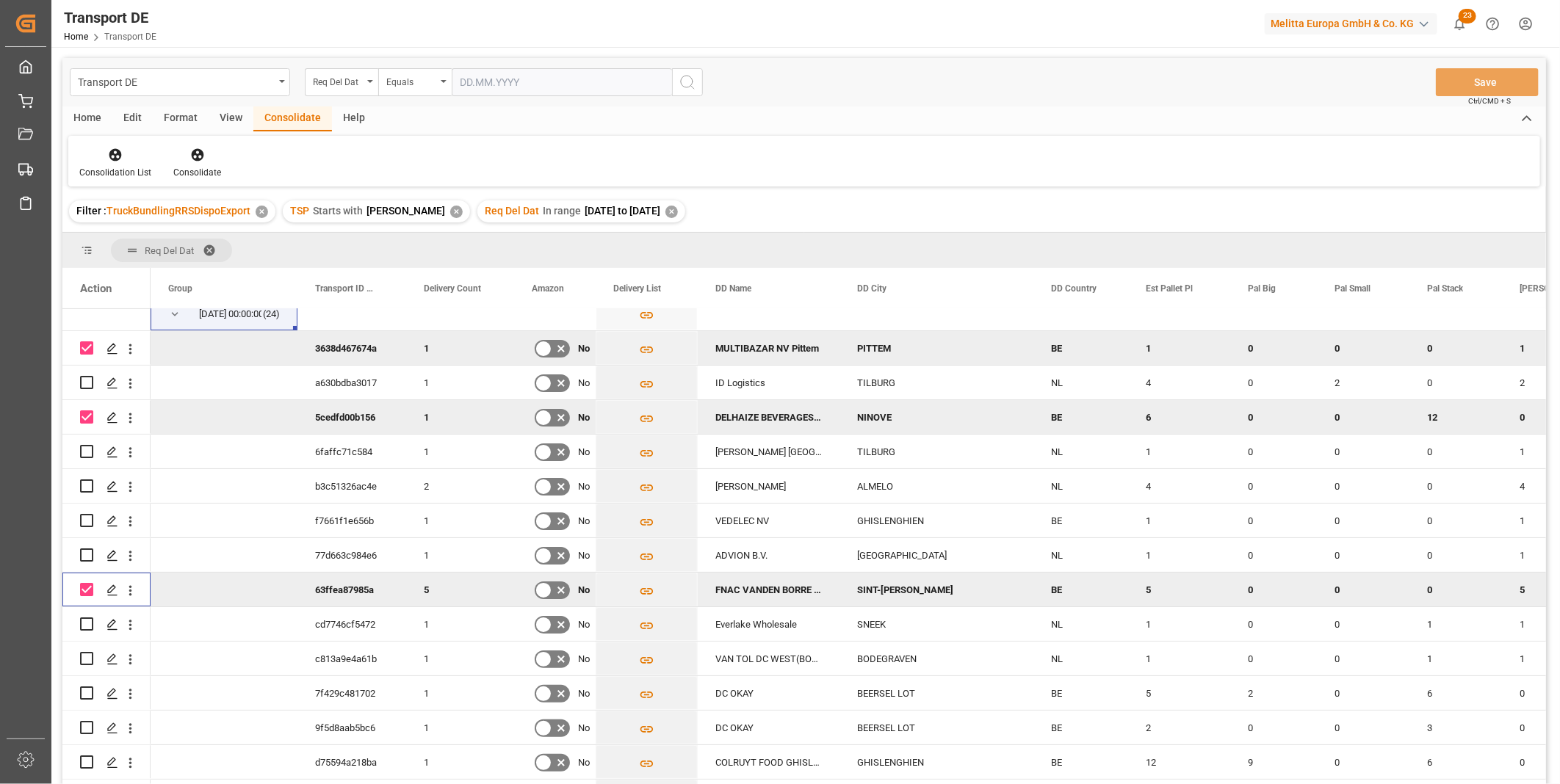
click at [89, 588] on input "Press Space to toggle row selection (checked)" at bounding box center [86, 589] width 13 height 13
checkbox input "false"
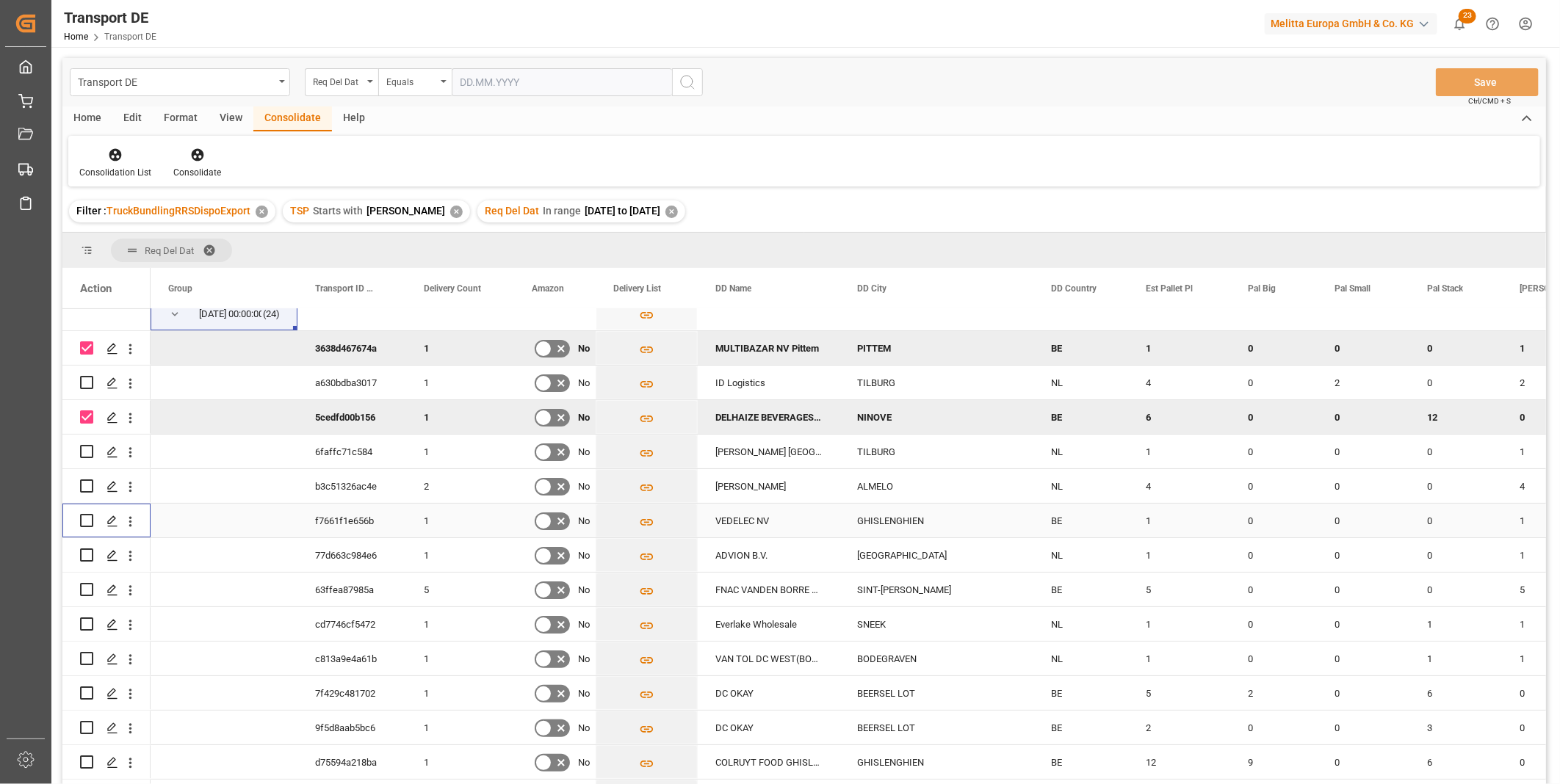
click at [86, 519] on input "Press Space to toggle row selection (unchecked)" at bounding box center [86, 520] width 13 height 13
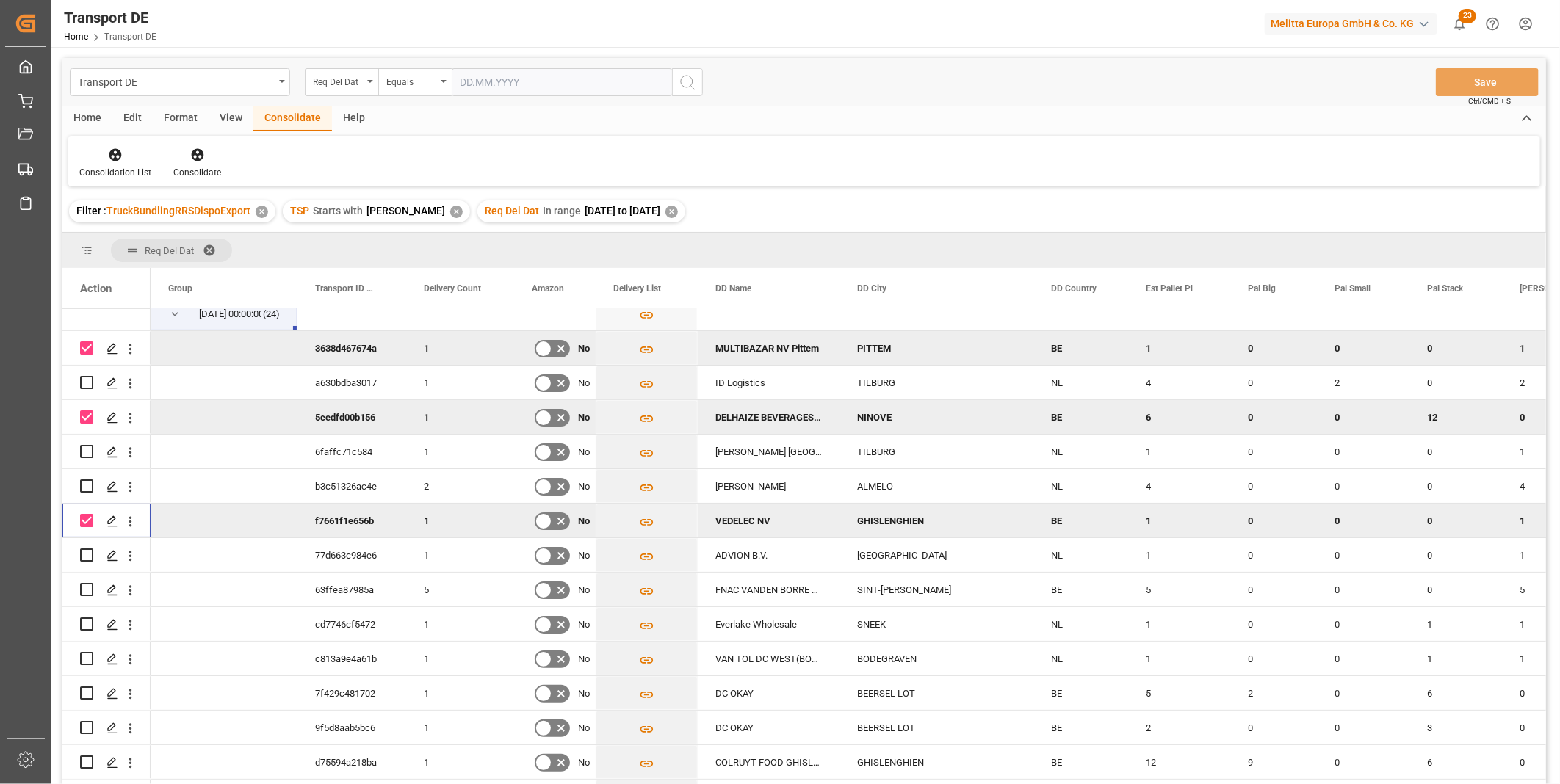
click at [86, 519] on input "Press Space to toggle row selection (checked)" at bounding box center [86, 520] width 13 height 13
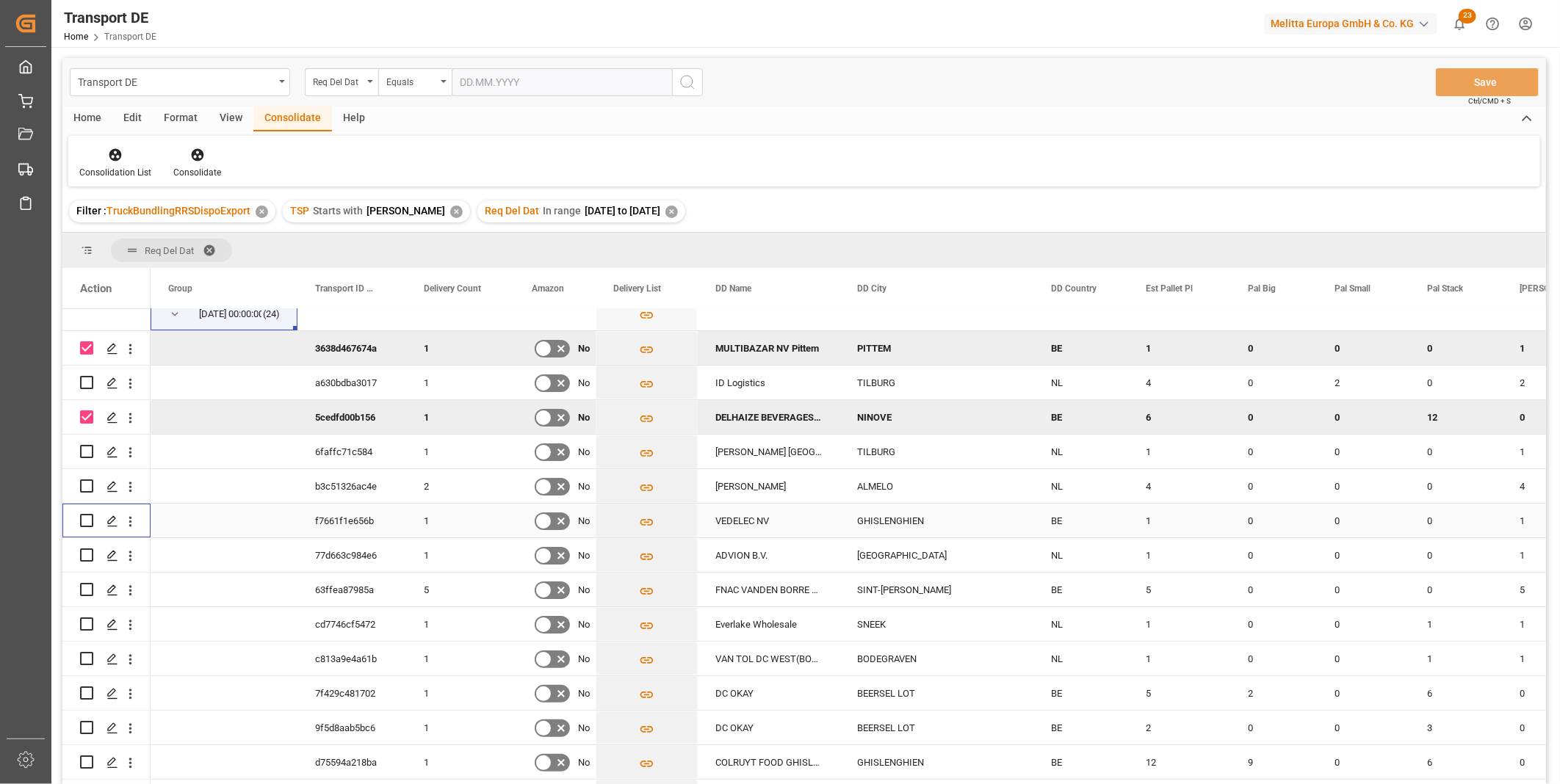
click at [86, 519] on input "Press Space to toggle row selection (unchecked)" at bounding box center [86, 520] width 13 height 13
checkbox input "true"
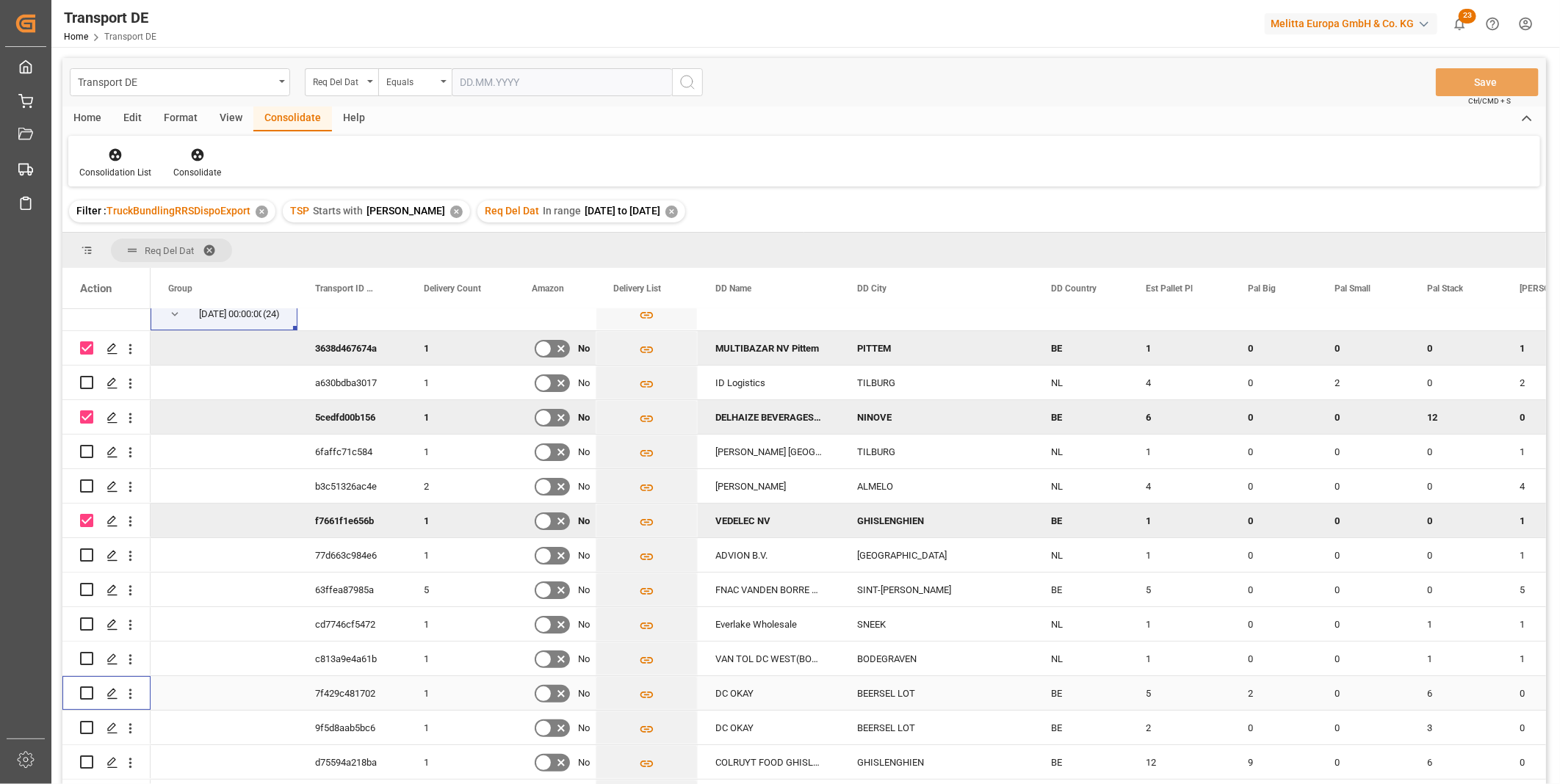
click at [89, 691] on input "Press Space to toggle row selection (unchecked)" at bounding box center [86, 692] width 13 height 13
checkbox input "true"
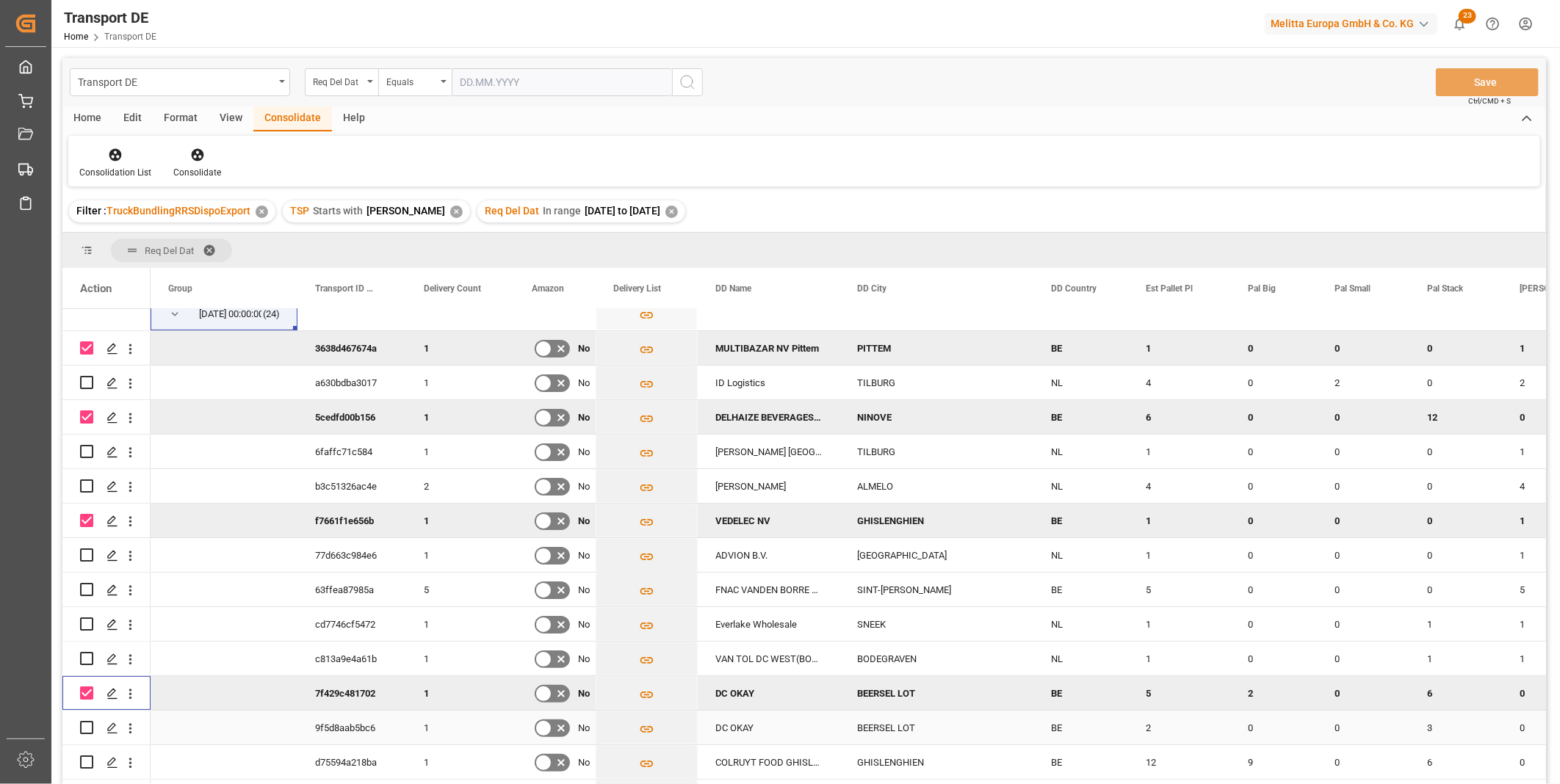
click at [89, 729] on input "Press Space to toggle row selection (unchecked)" at bounding box center [86, 727] width 13 height 13
checkbox input "true"
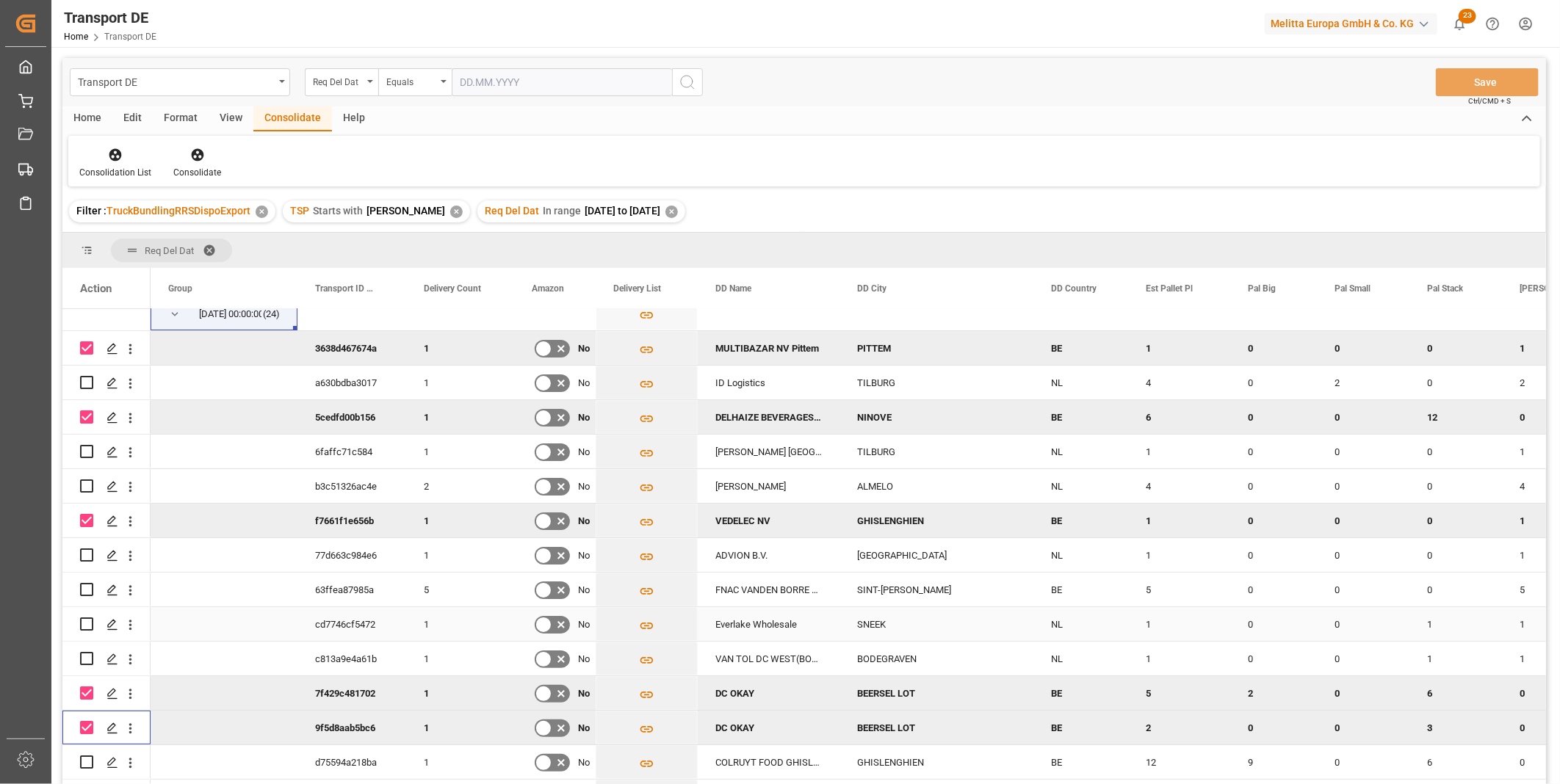
scroll to position [244, 0]
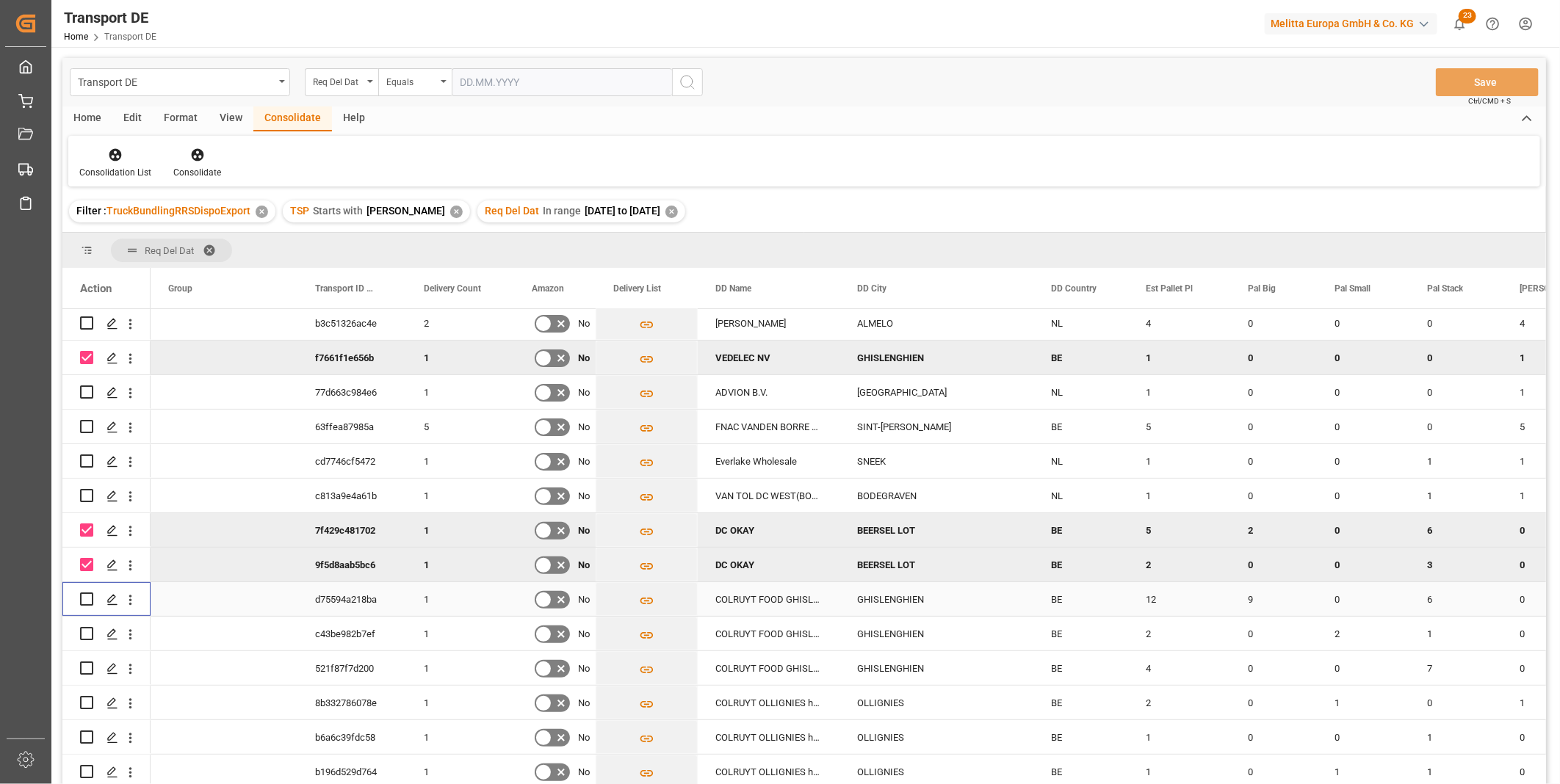
click at [85, 598] on input "Press Space to toggle row selection (unchecked)" at bounding box center [86, 598] width 13 height 13
checkbox input "true"
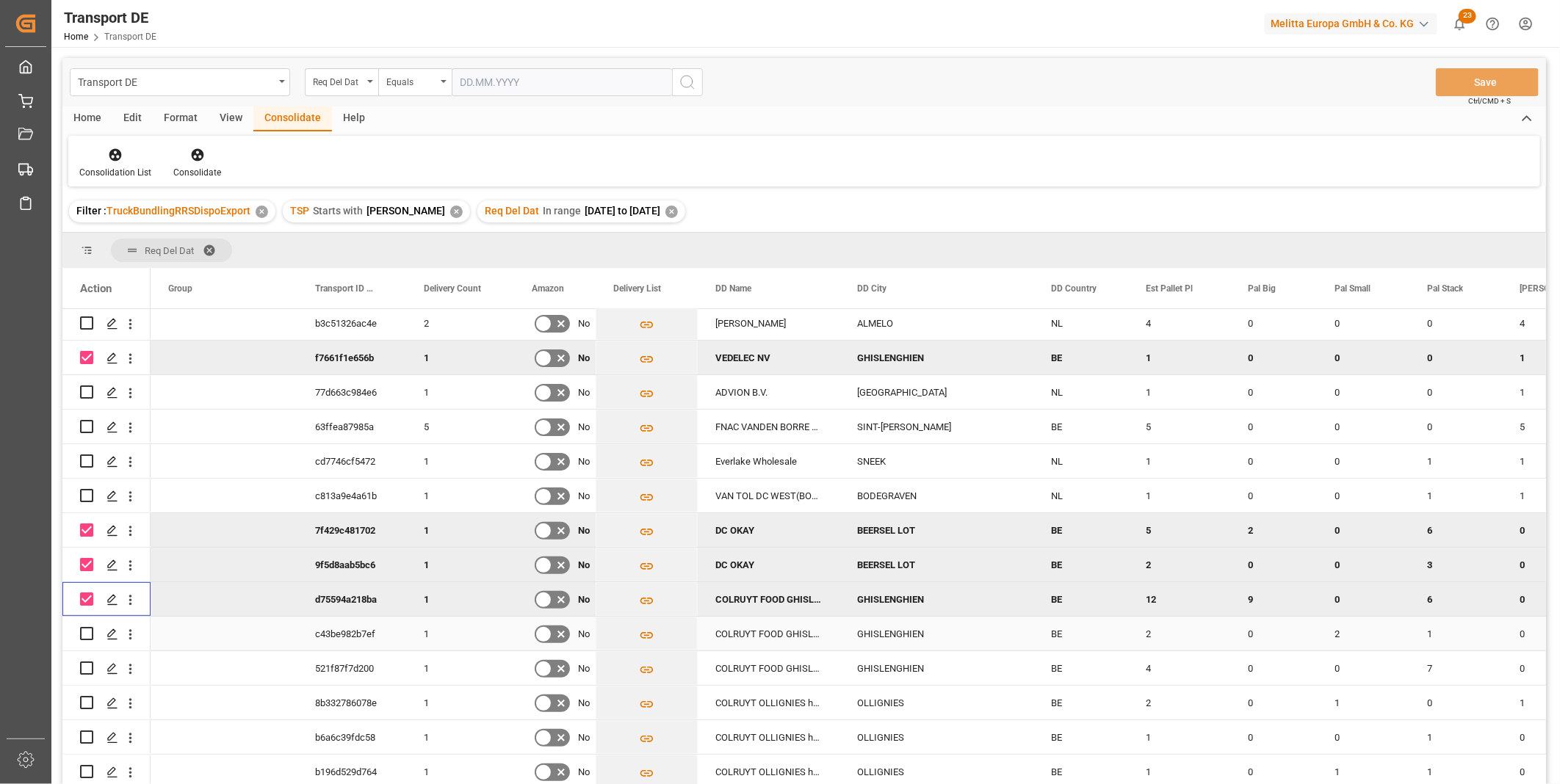
click at [86, 627] on input "Press Space to toggle row selection (unchecked)" at bounding box center [86, 633] width 13 height 13
checkbox input "true"
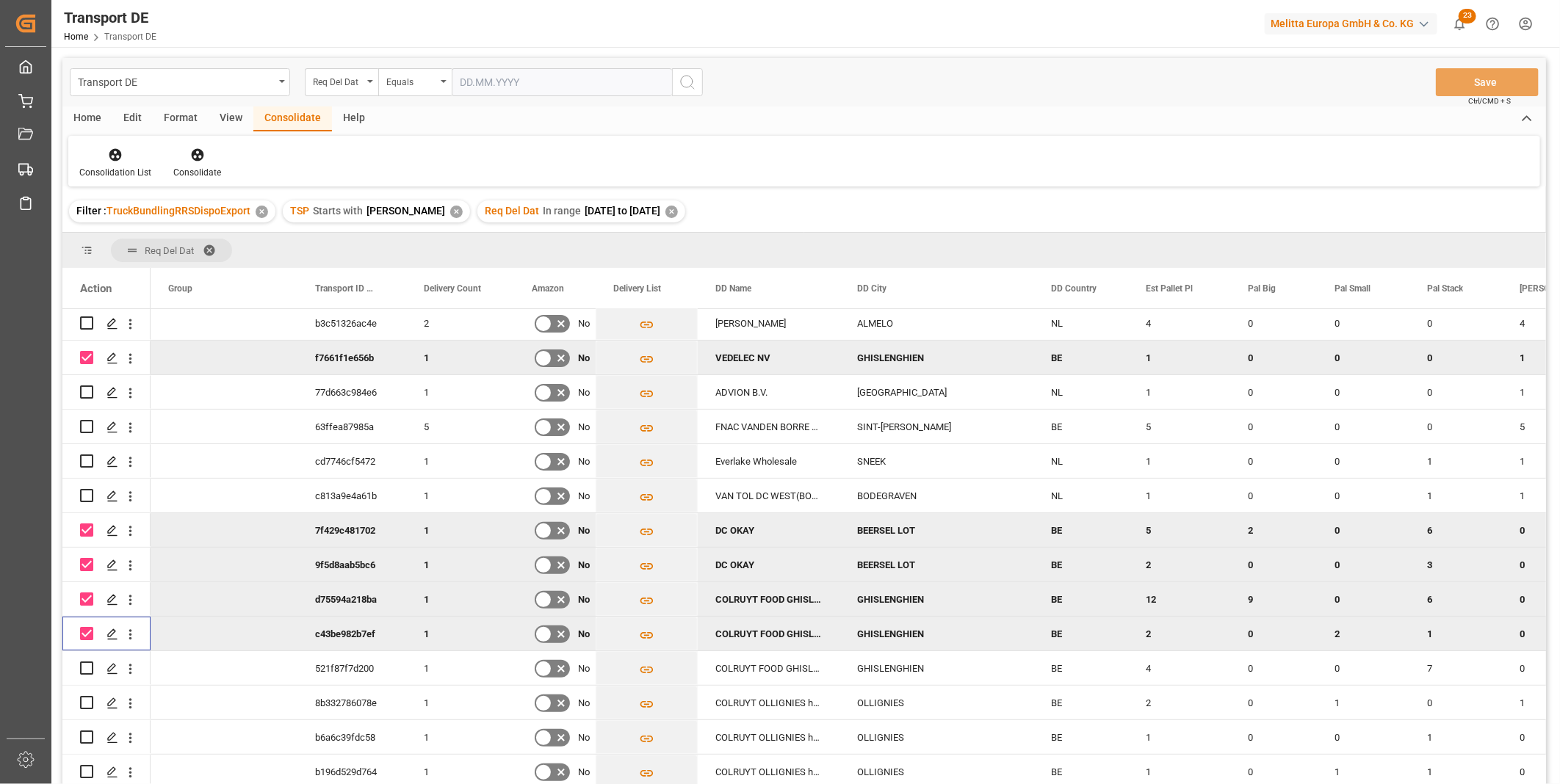
click at [89, 644] on div "Press SPACE to deselect this row." at bounding box center [86, 634] width 13 height 34
click at [86, 663] on input "Press Space to toggle row selection (unchecked)" at bounding box center [86, 668] width 13 height 13
checkbox input "true"
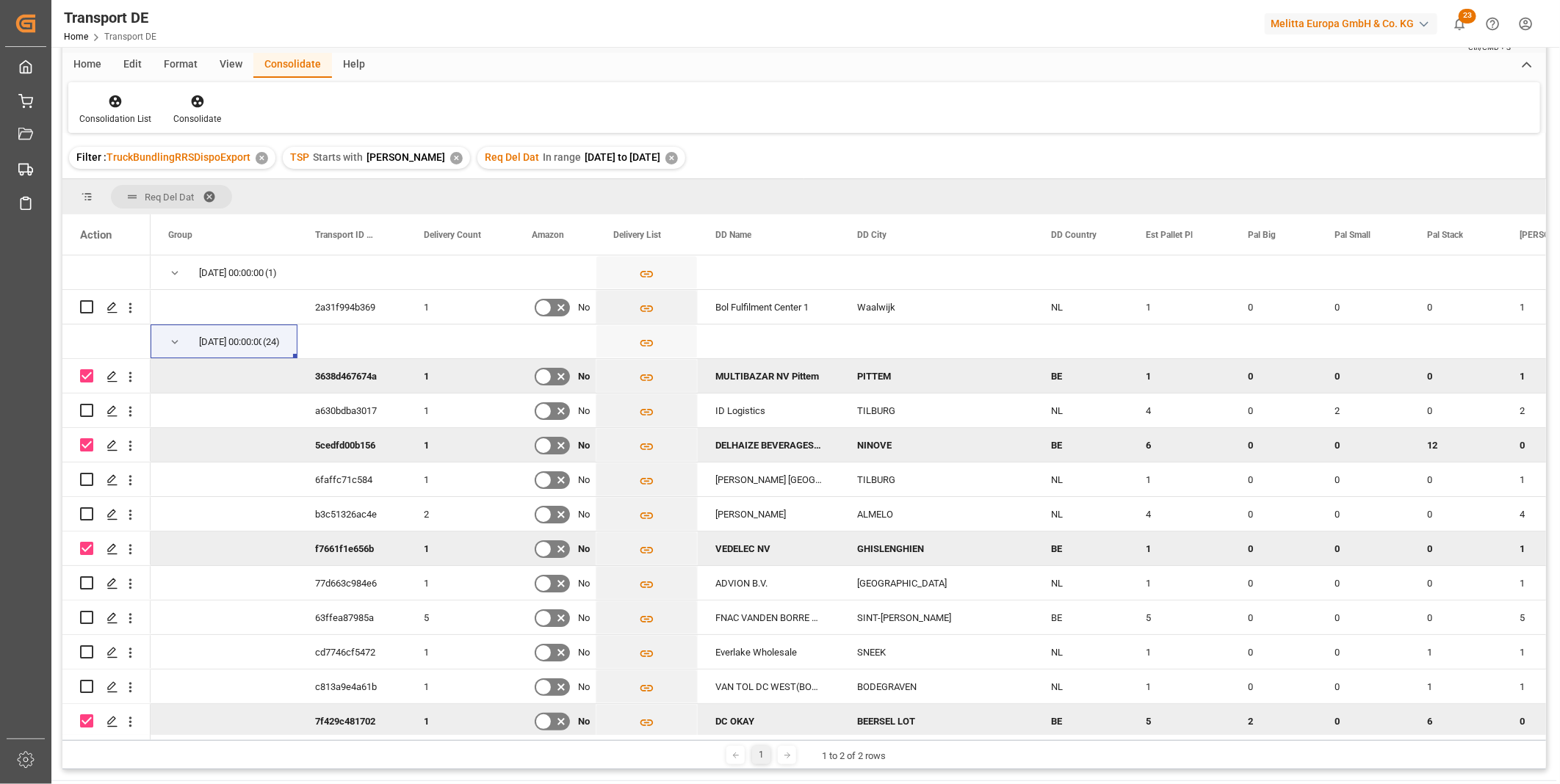
scroll to position [0, 0]
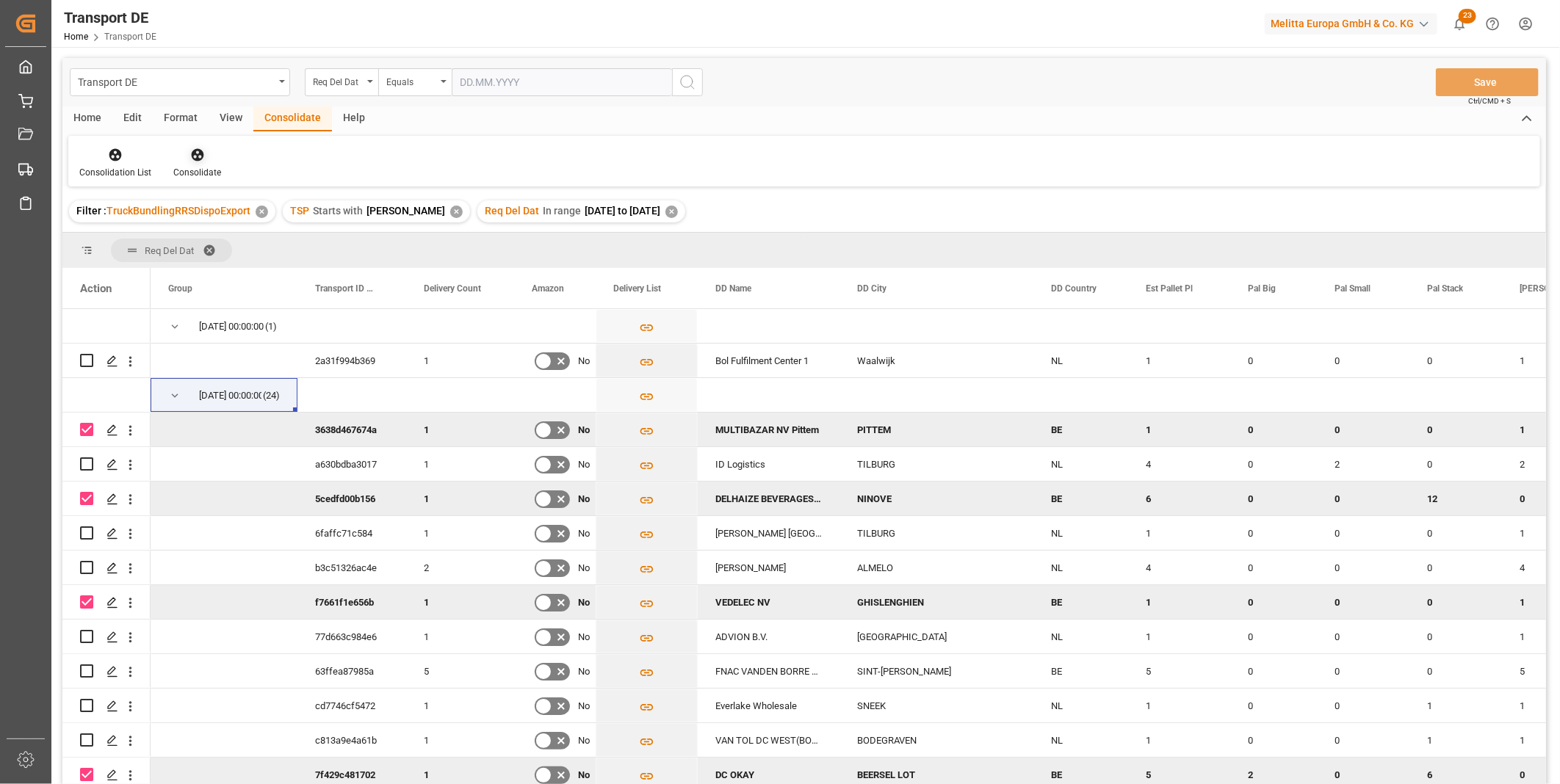
click at [196, 165] on div "Consolidate" at bounding box center [197, 163] width 70 height 32
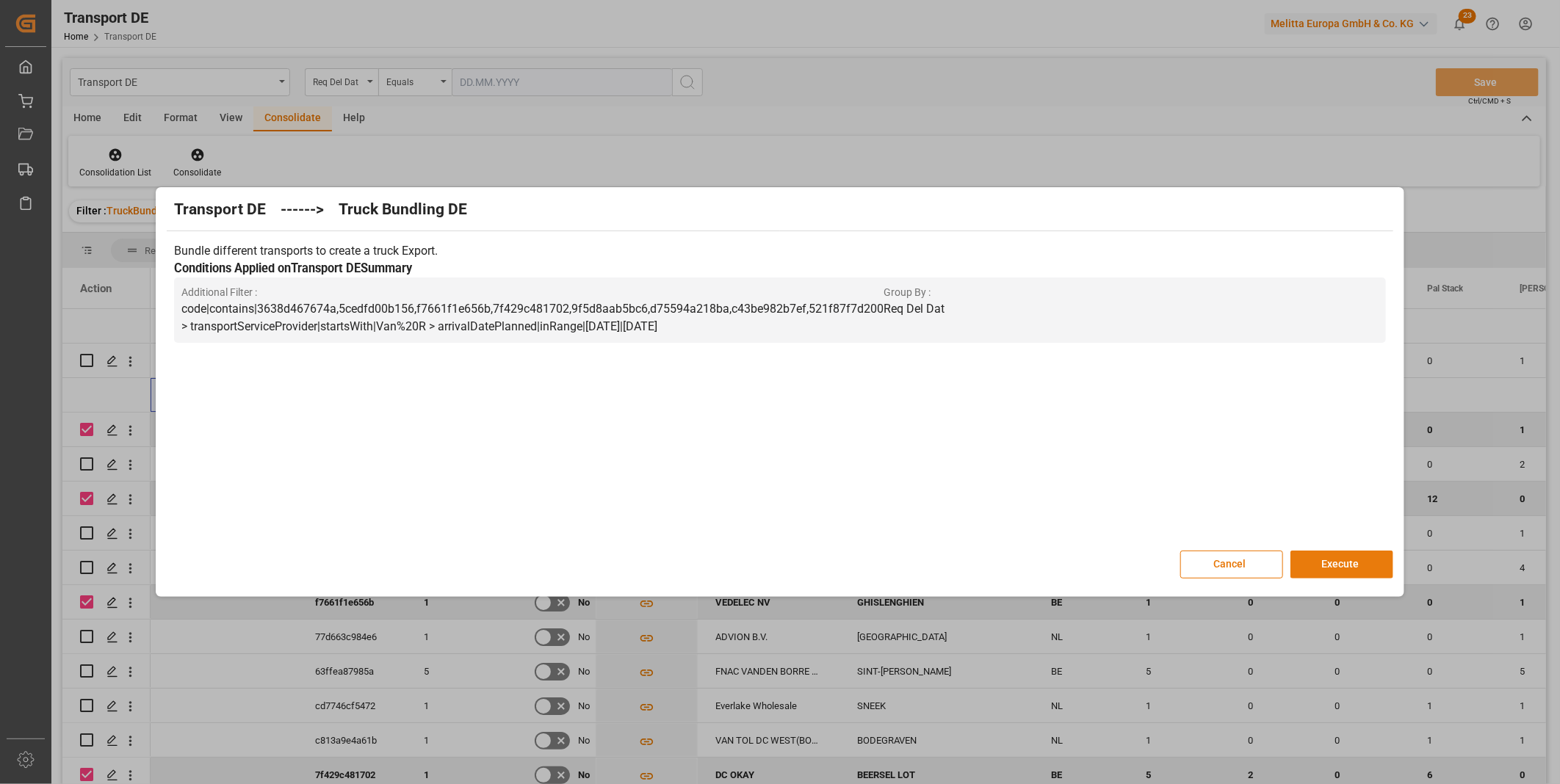
click at [1332, 554] on button "Execute" at bounding box center [1341, 565] width 102 height 28
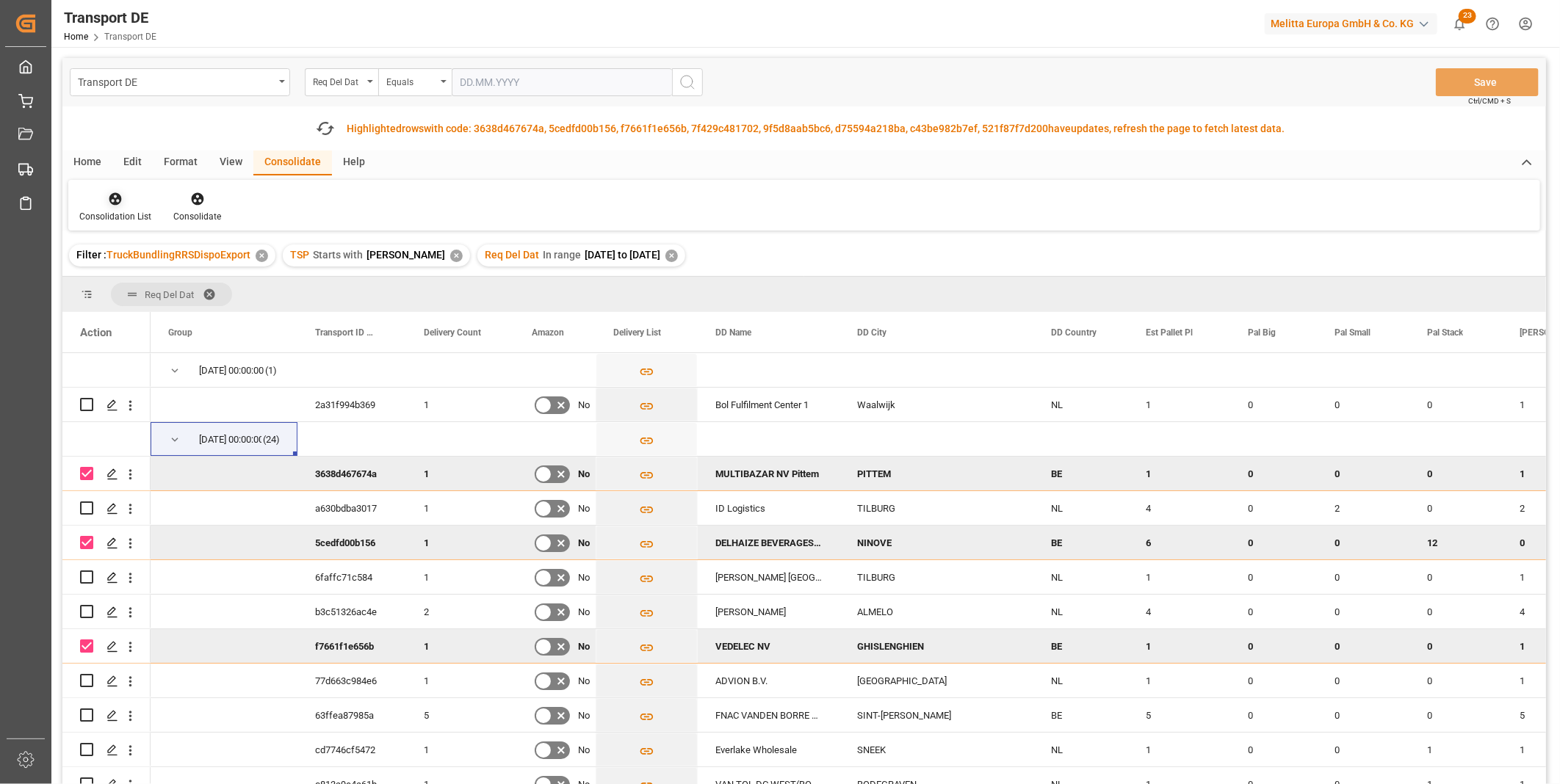
click at [119, 208] on div "Consolidation List" at bounding box center [116, 207] width 94 height 32
click at [217, 301] on div "Transport DE Req Del Dat Equals Save Ctrl/CMD + S Fetch latest updates Highligh…" at bounding box center [804, 462] width 1484 height 809
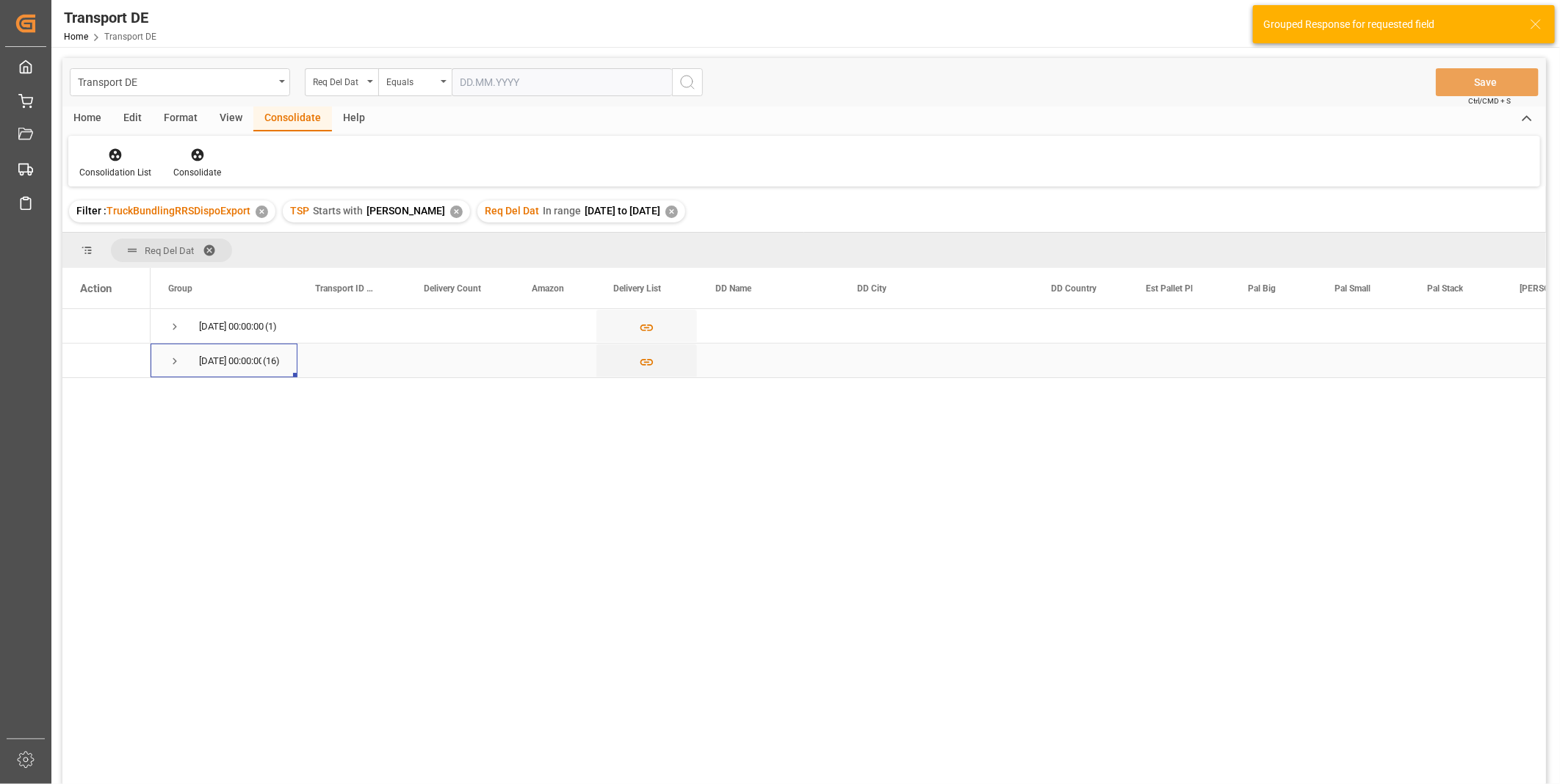
click at [182, 360] on span "16.10.2025 00:00:00 (16)" at bounding box center [223, 360] width 112 height 32
click at [173, 356] on span "Press SPACE to select this row." at bounding box center [174, 360] width 13 height 13
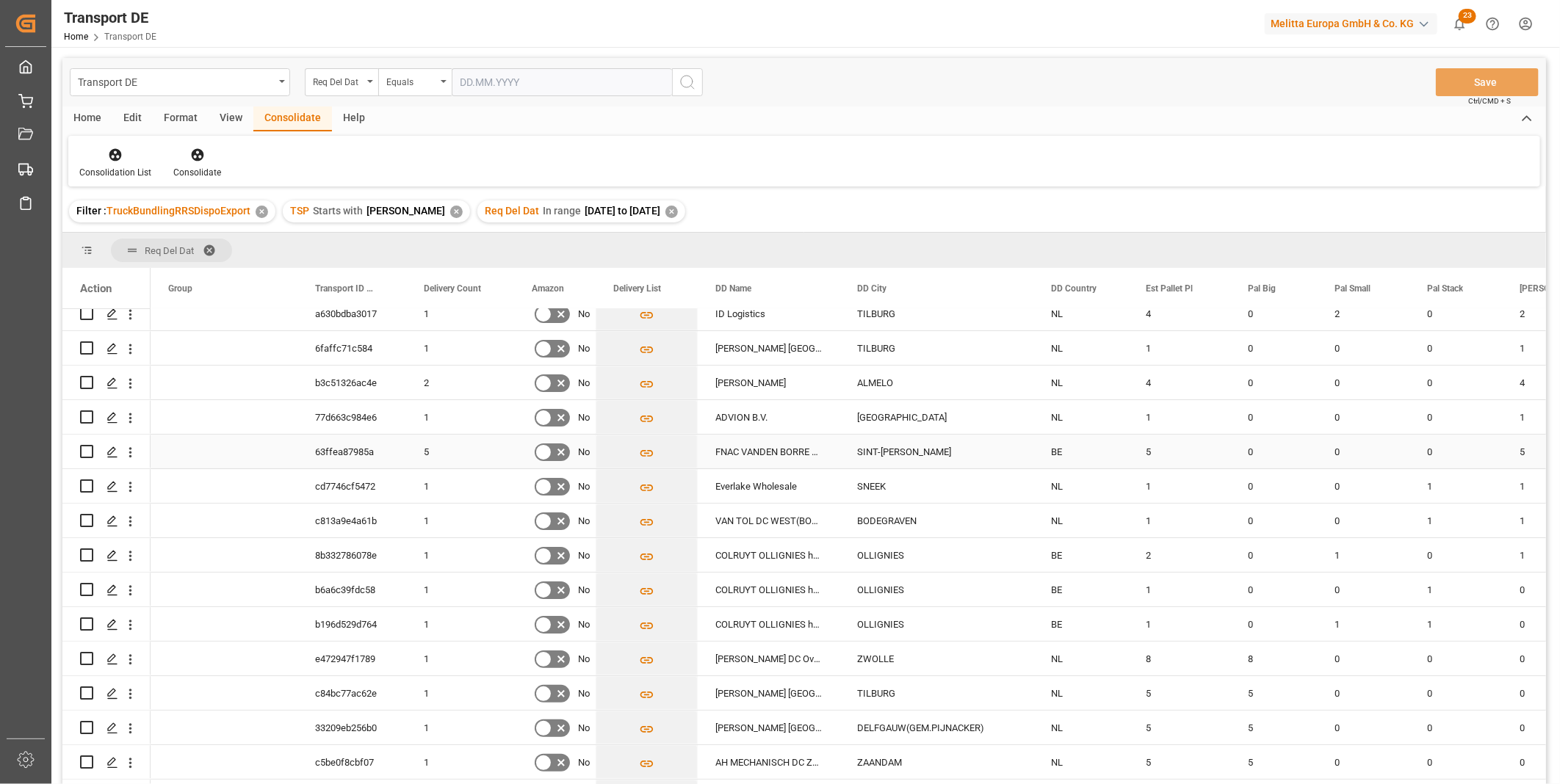
scroll to position [145, 0]
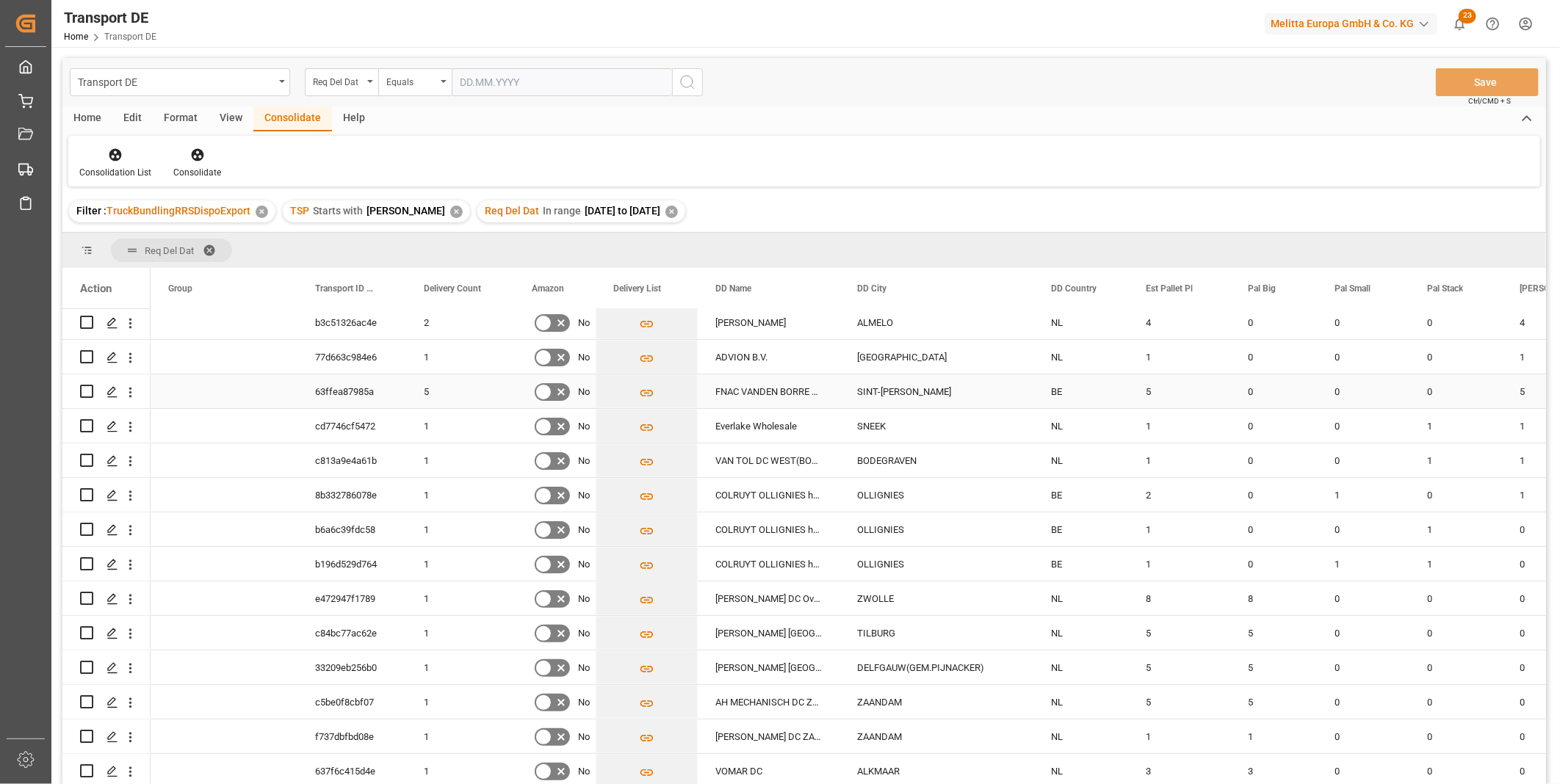
click at [88, 384] on input "Press Space to toggle row selection (unchecked)" at bounding box center [86, 390] width 13 height 13
checkbox input "true"
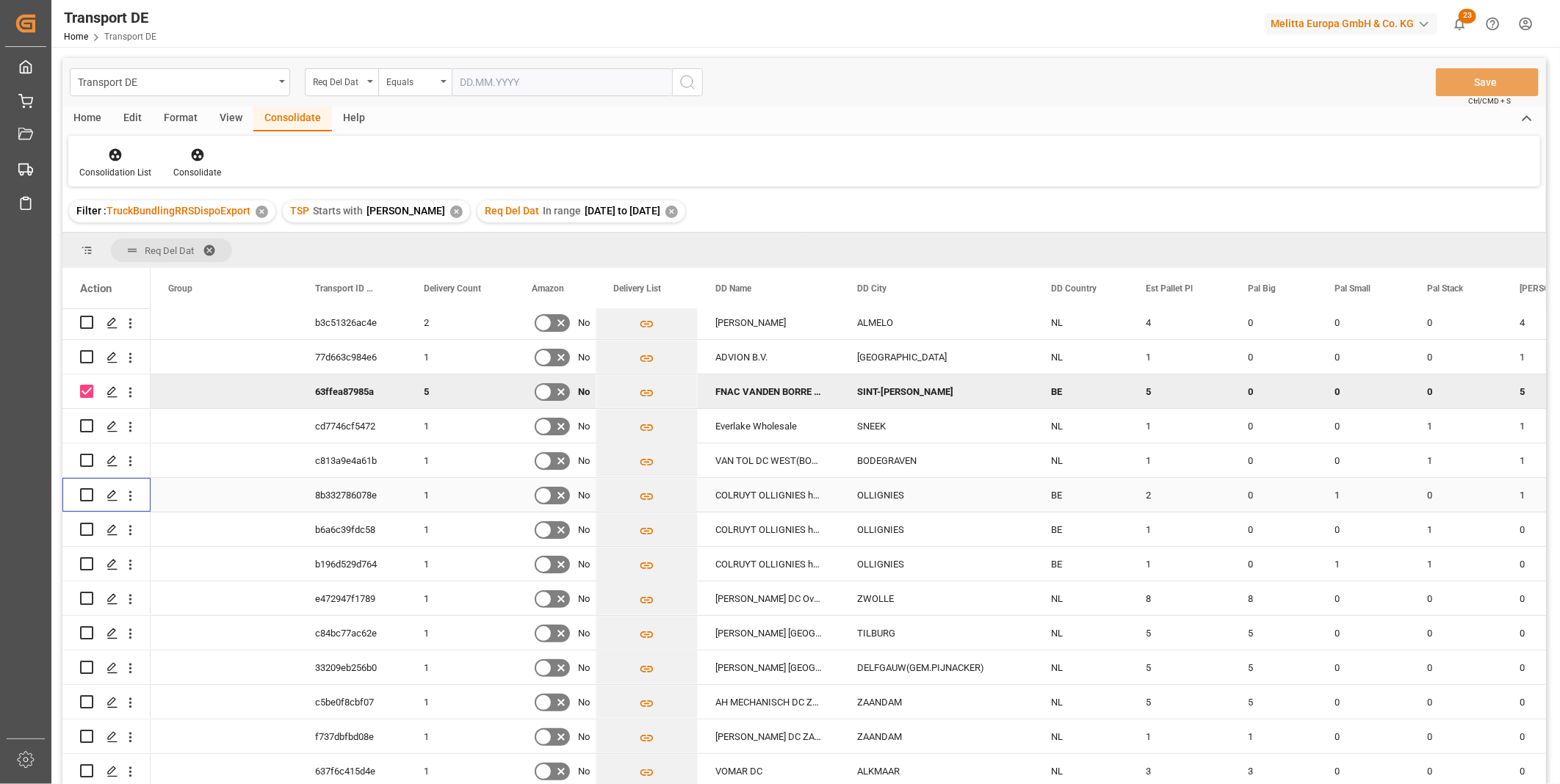
click at [86, 488] on input "Press Space to toggle row selection (unchecked)" at bounding box center [86, 494] width 13 height 13
checkbox input "true"
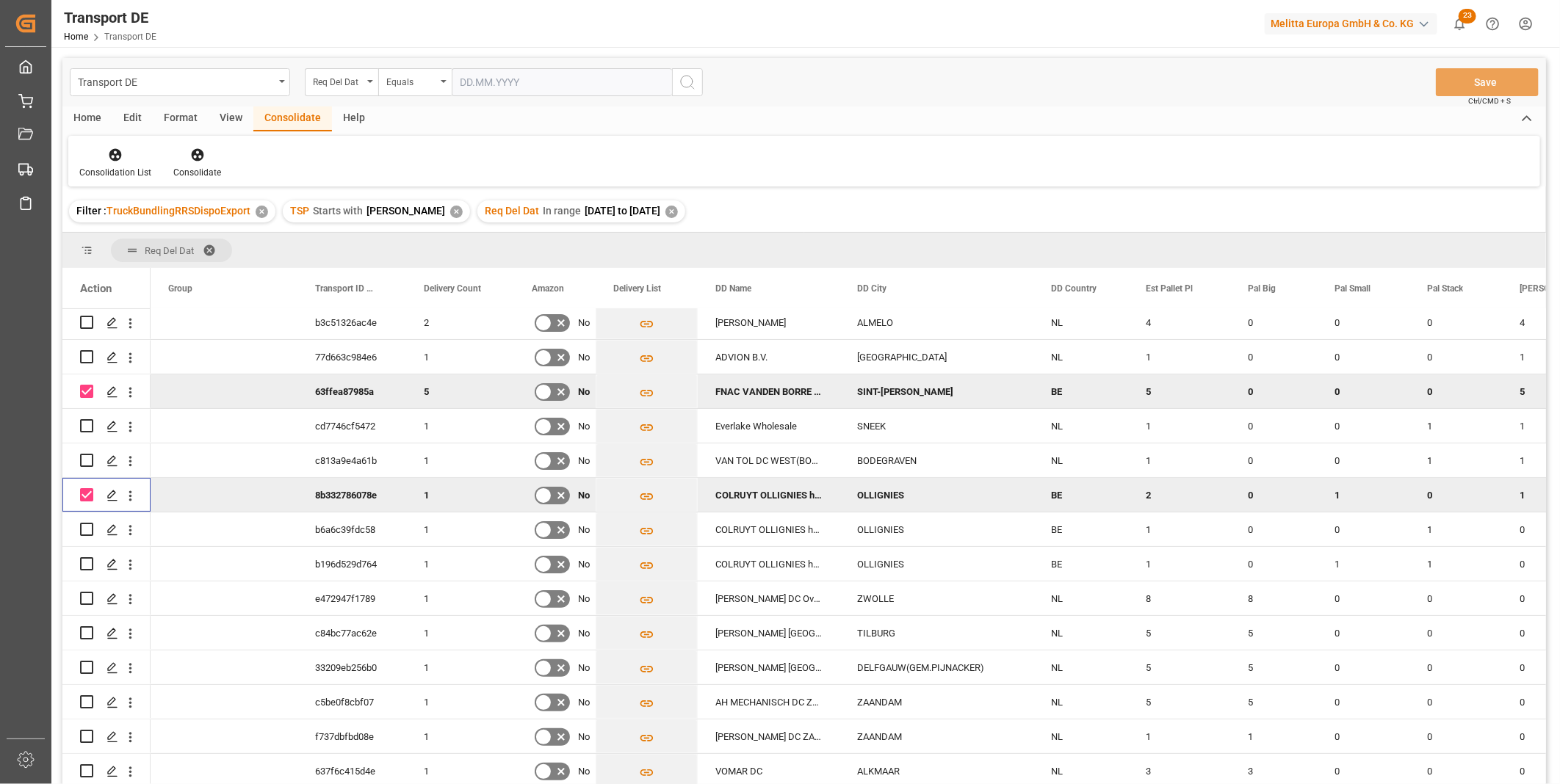
click at [81, 508] on div "Press SPACE to deselect this row." at bounding box center [106, 495] width 88 height 35
drag, startPoint x: 82, startPoint y: 524, endPoint x: 85, endPoint y: 531, distance: 7.6
click at [82, 526] on div "Press SPACE to select this row." at bounding box center [106, 529] width 88 height 34
click at [88, 557] on input "Press Space to toggle row selection (unchecked)" at bounding box center [86, 563] width 13 height 13
checkbox input "true"
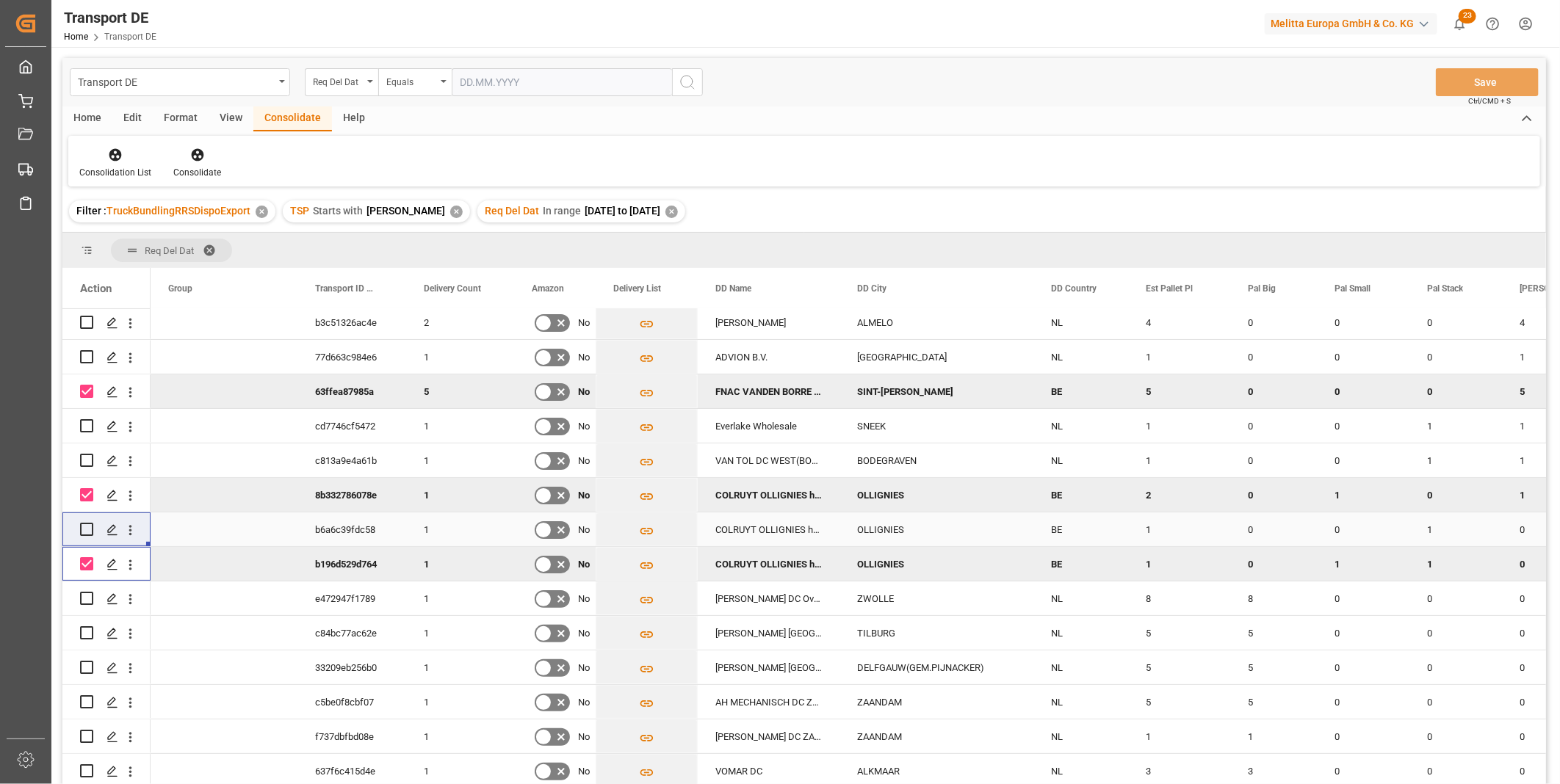
click at [86, 528] on input "Press Space to toggle row selection (unchecked)" at bounding box center [86, 529] width 13 height 13
checkbox input "true"
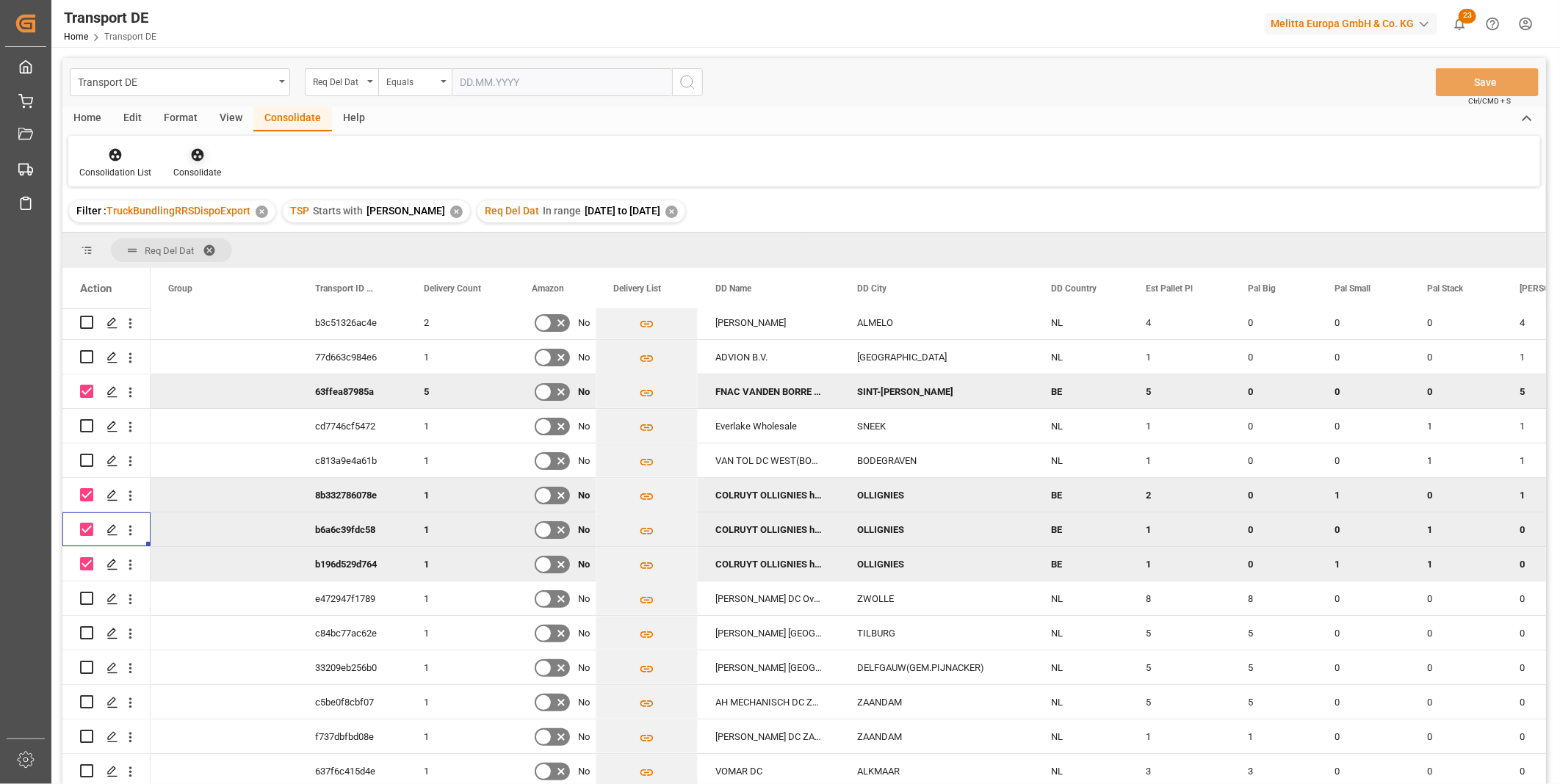
click at [200, 166] on div "Consolidate" at bounding box center [197, 172] width 48 height 13
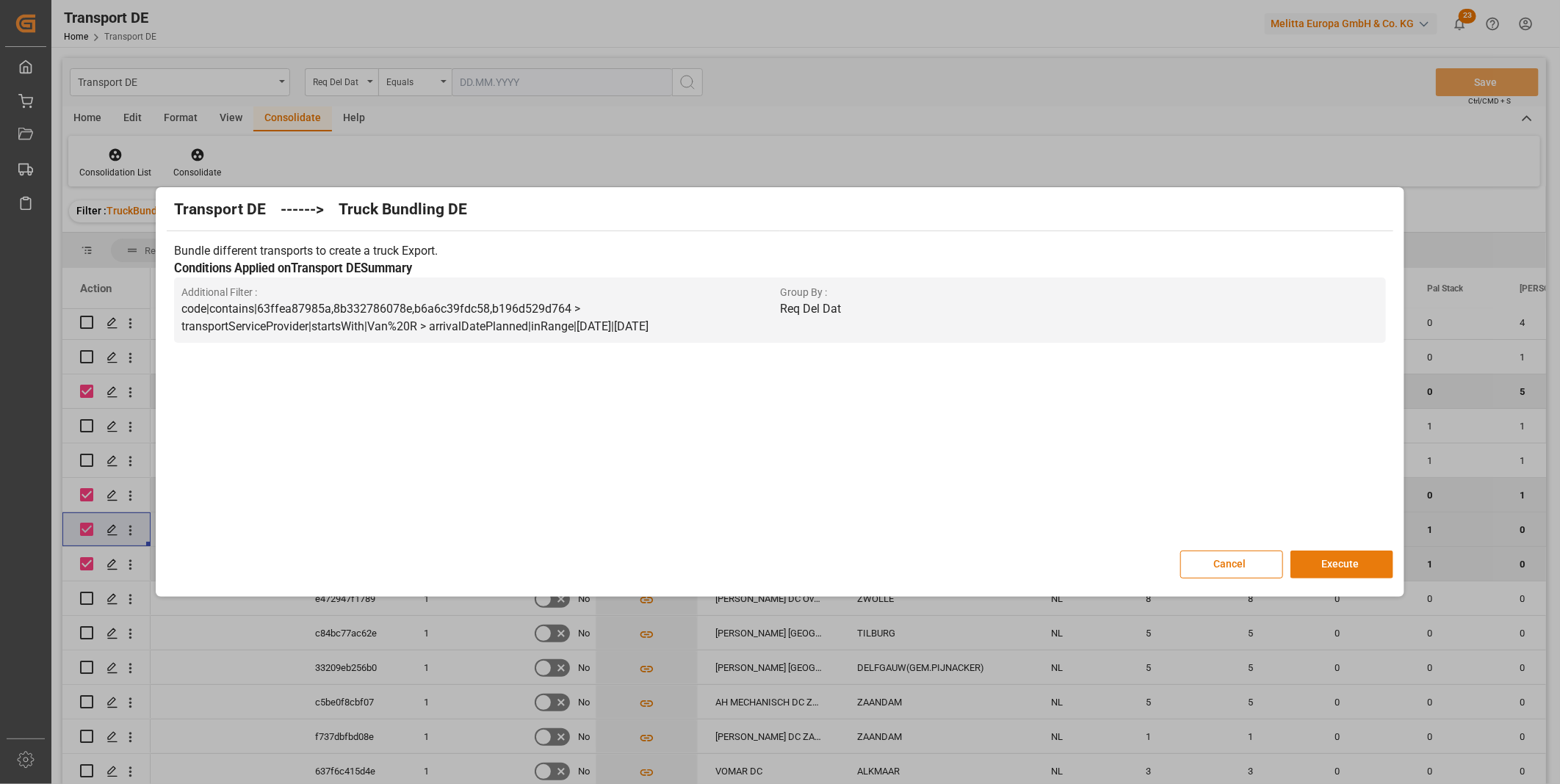
click at [1363, 568] on button "Execute" at bounding box center [1341, 565] width 102 height 28
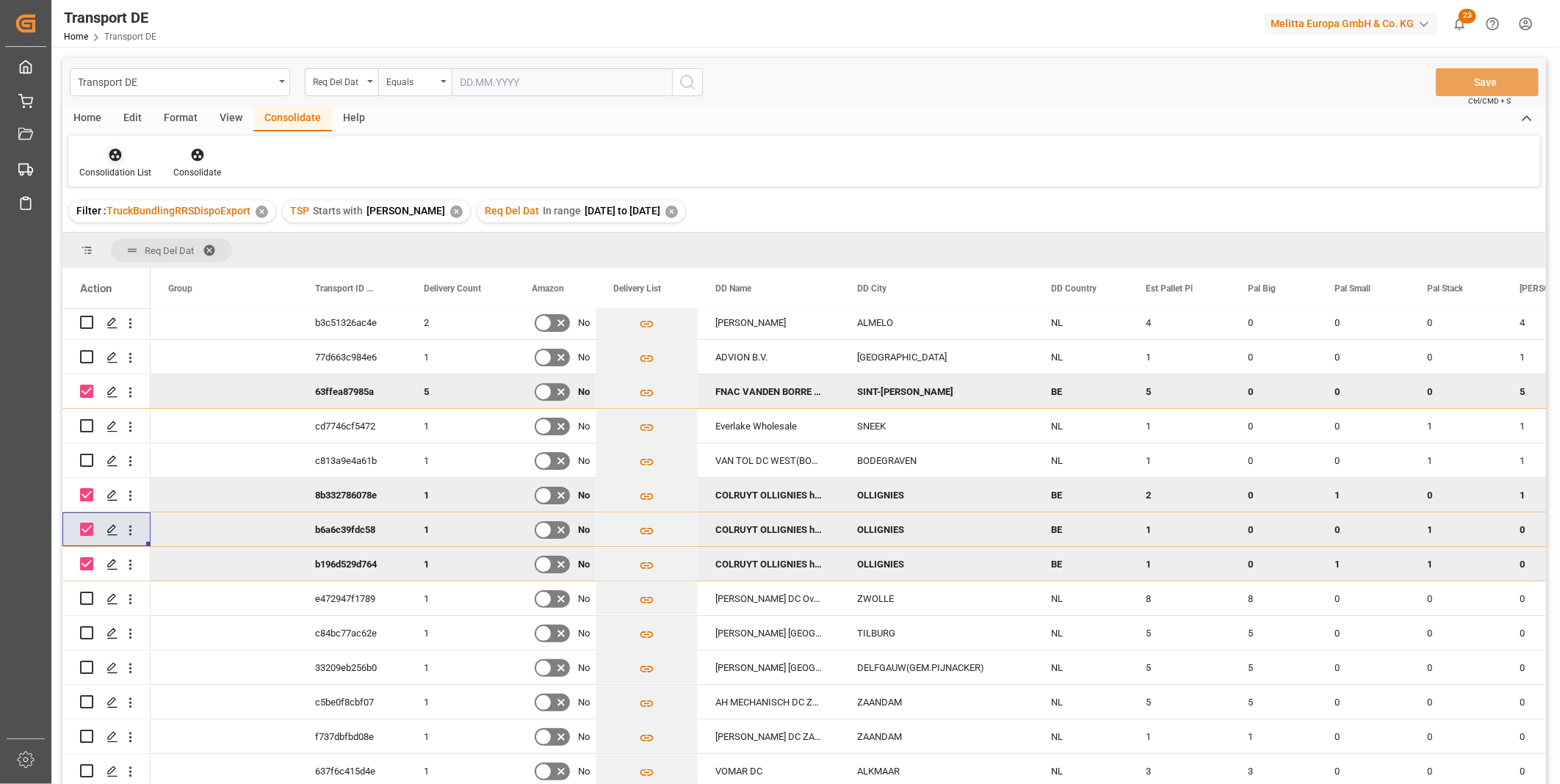
click at [123, 154] on div at bounding box center [115, 155] width 72 height 15
click at [157, 265] on div "Transport DE Req Del Dat Equals Save Ctrl/CMD + S Home Edit Format View Consoli…" at bounding box center [804, 440] width 1484 height 765
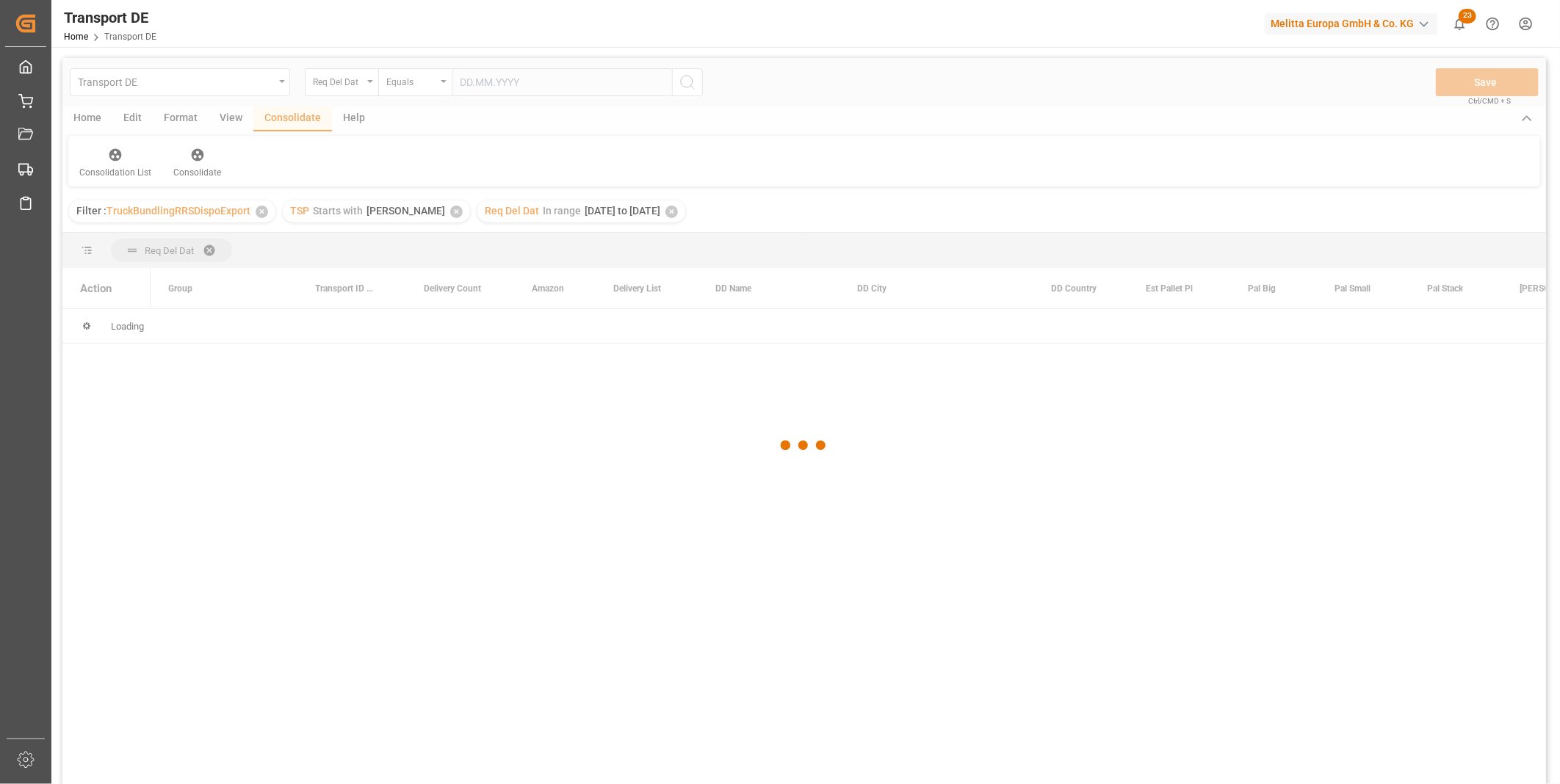
scroll to position [0, 0]
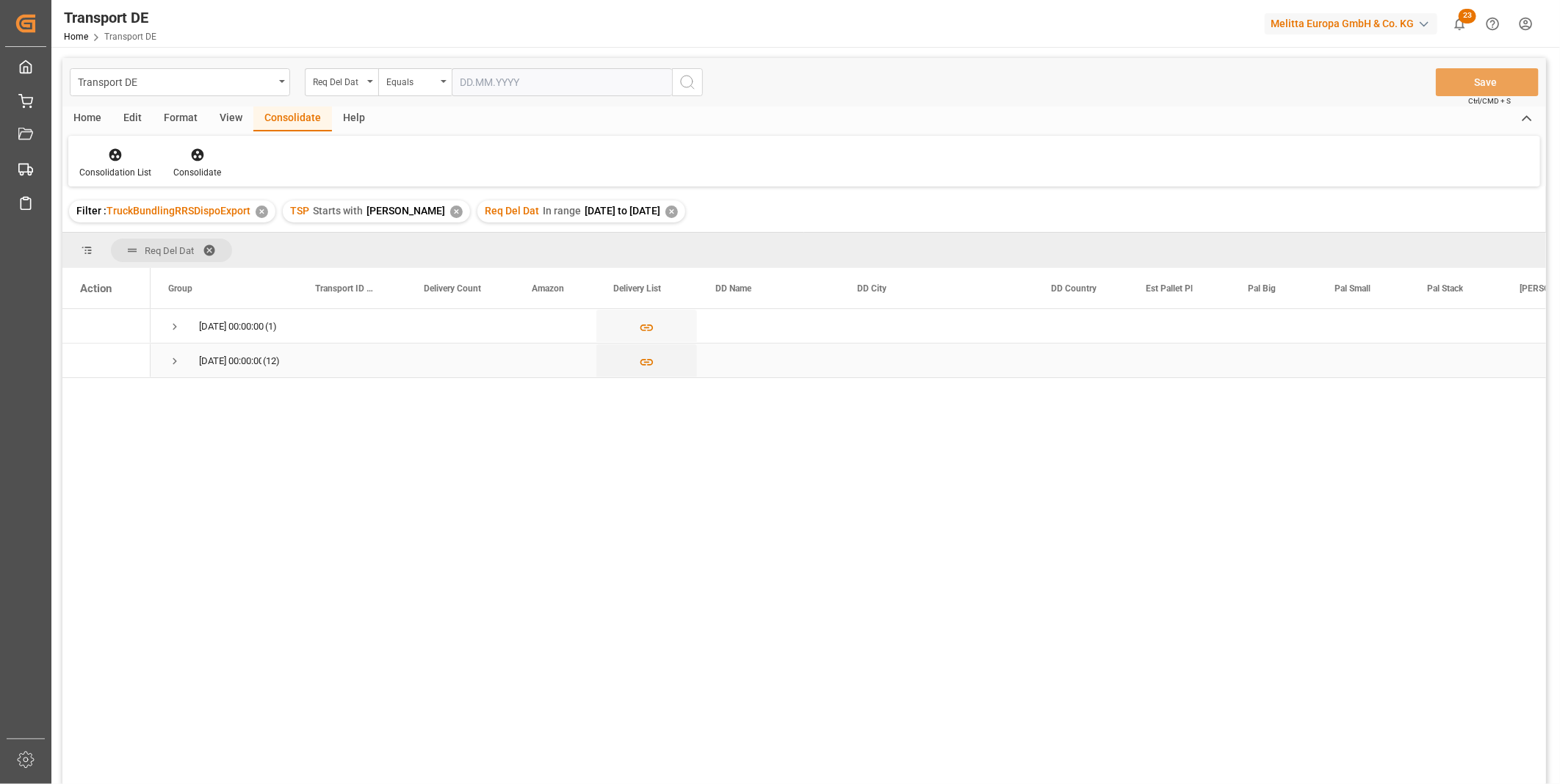
click at [171, 358] on span "Press SPACE to select this row." at bounding box center [174, 360] width 13 height 13
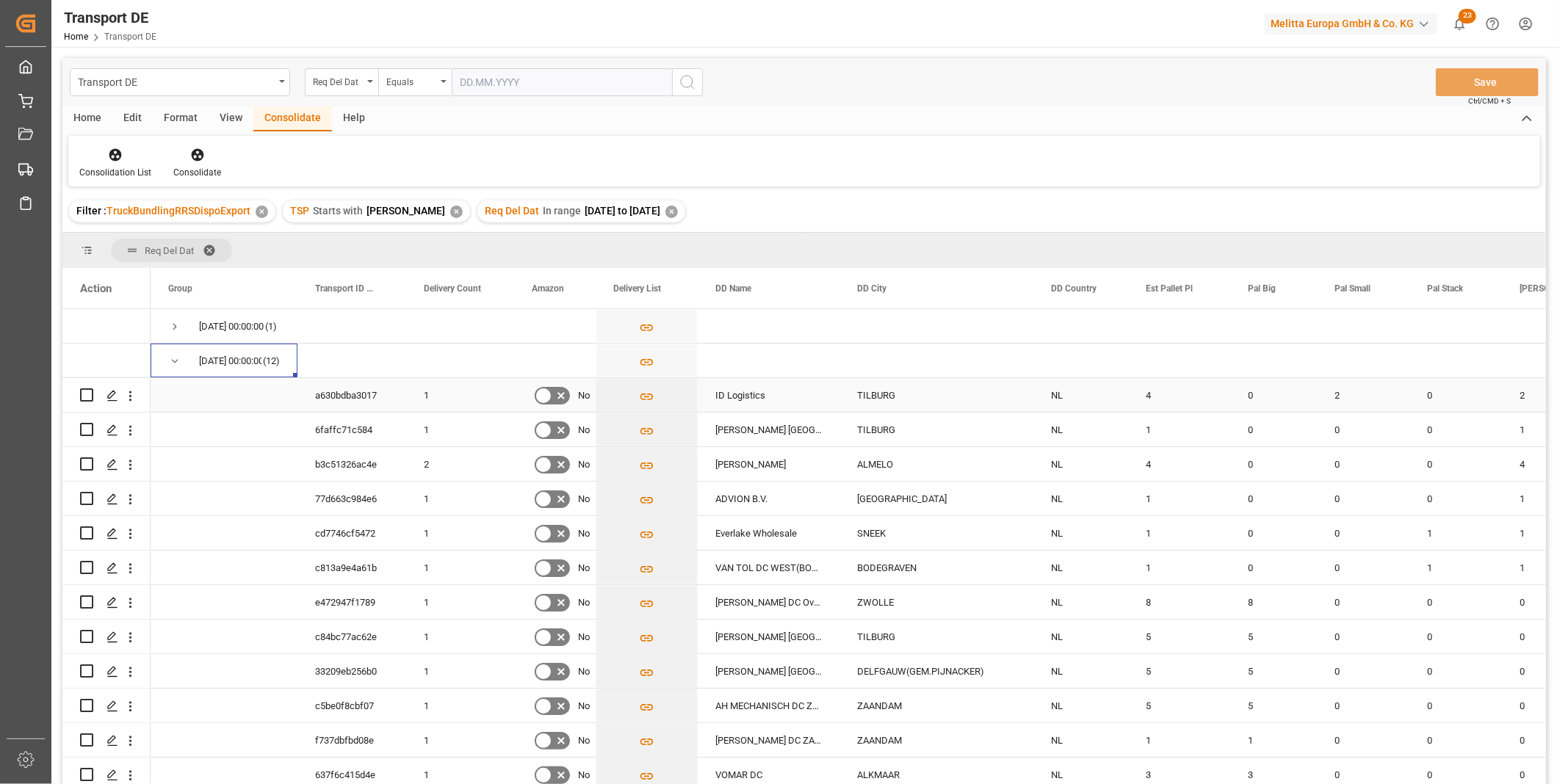
click at [86, 398] on input "Press Space to toggle row selection (unchecked)" at bounding box center [86, 394] width 13 height 13
checkbox input "true"
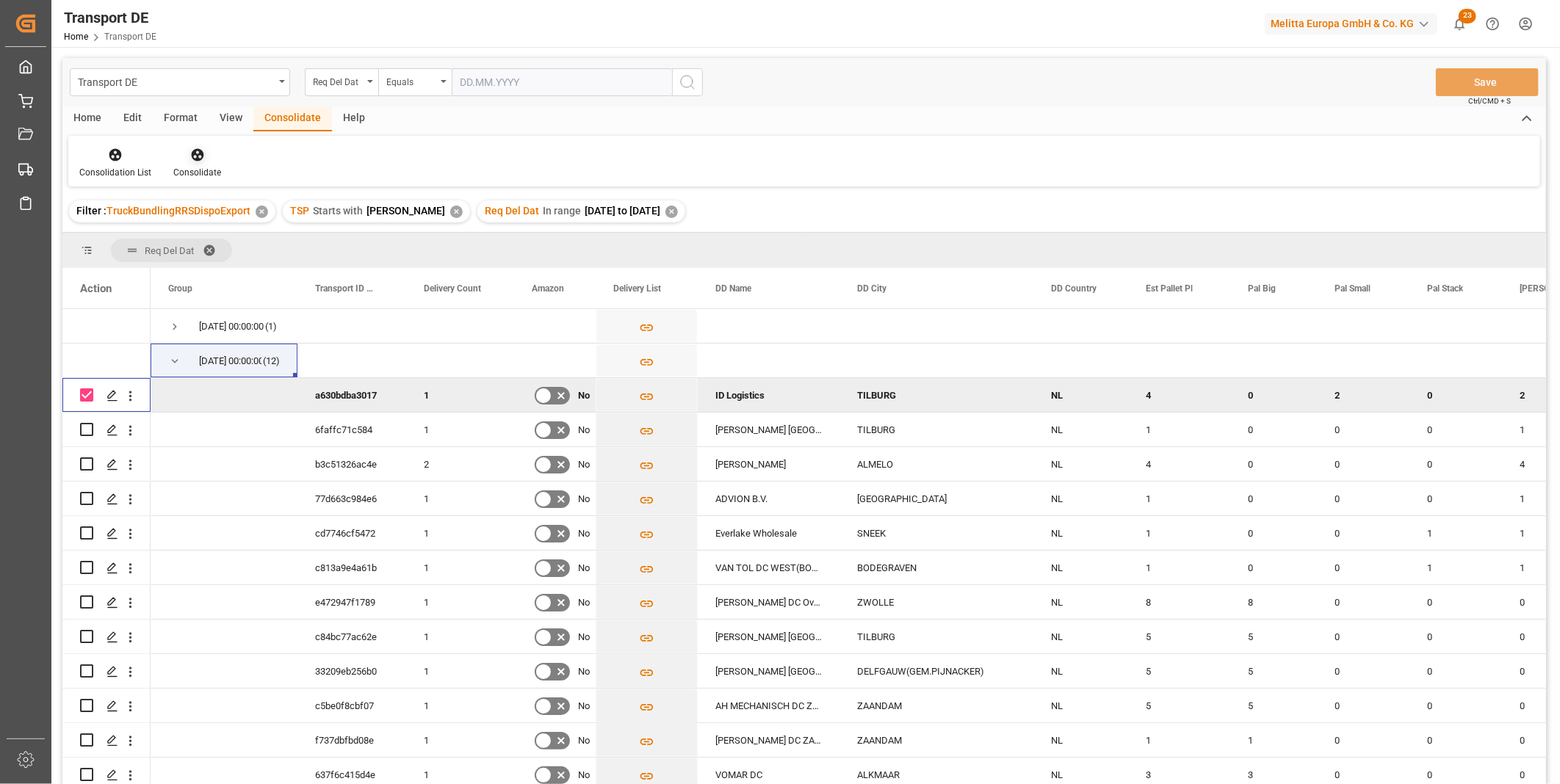
click at [186, 156] on div at bounding box center [197, 155] width 48 height 15
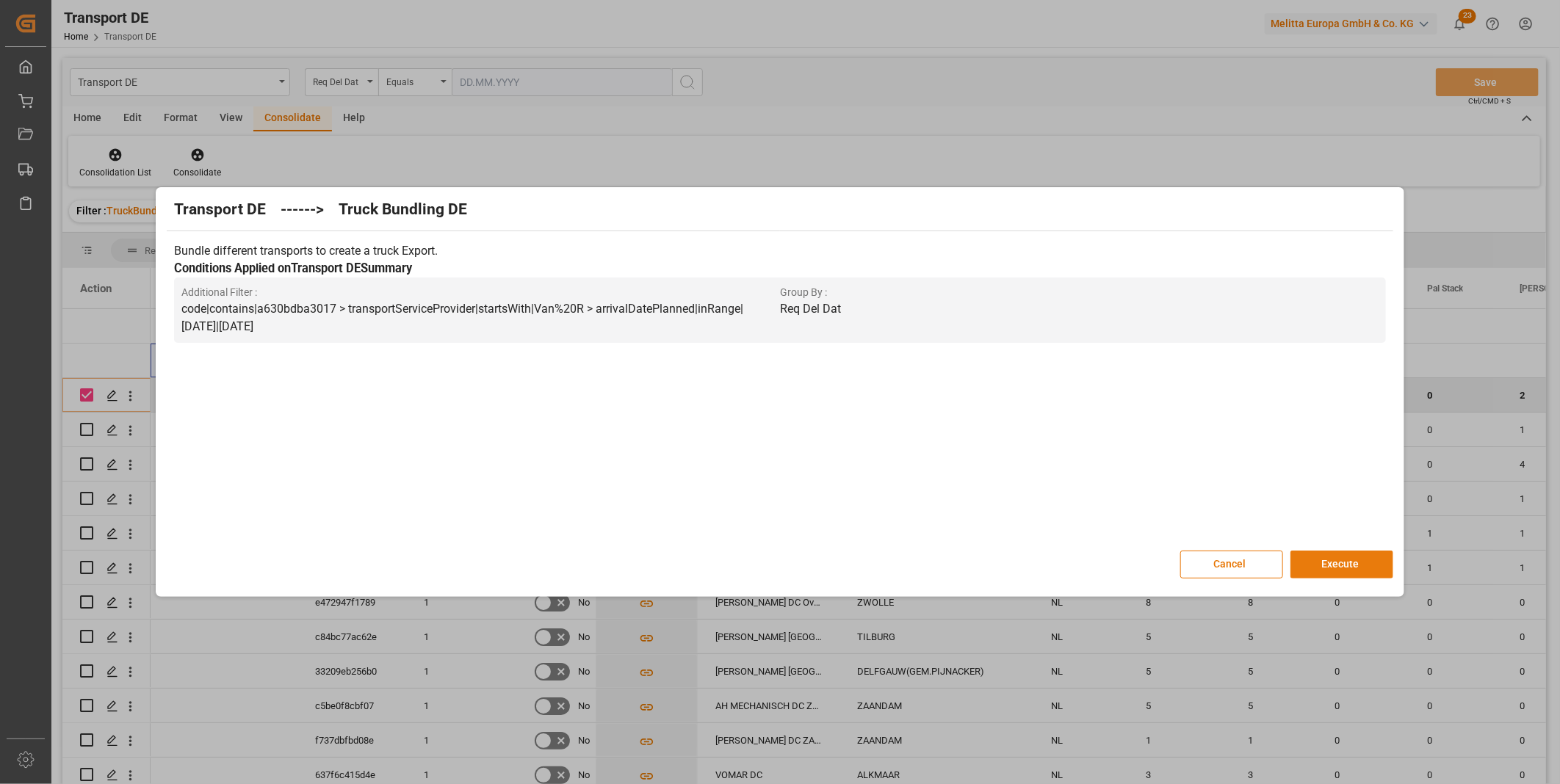
click at [1344, 571] on button "Execute" at bounding box center [1341, 565] width 102 height 28
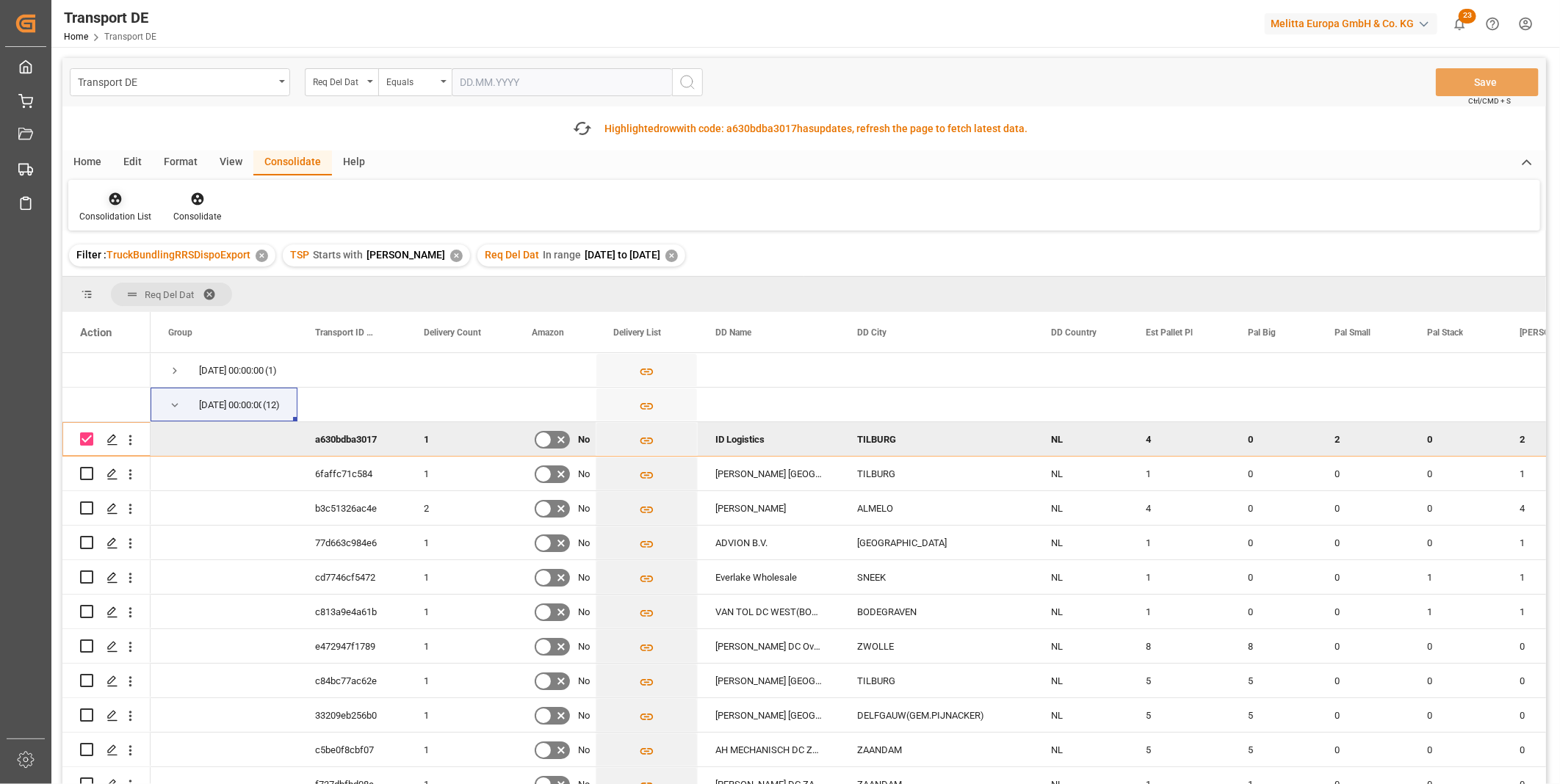
click at [110, 203] on icon at bounding box center [115, 199] width 15 height 15
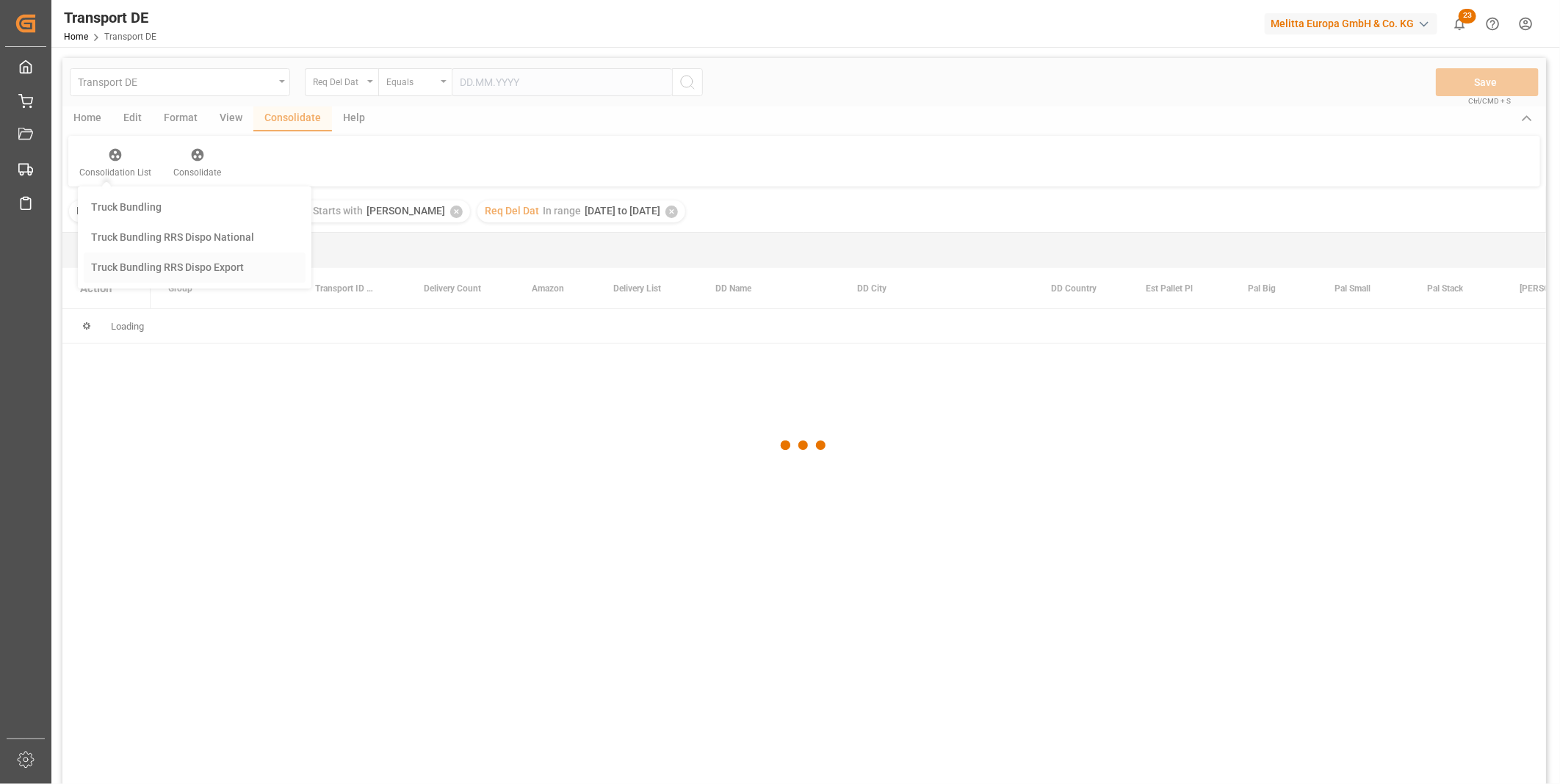
click at [195, 317] on div "Transport DE Req Del Dat Equals Save Ctrl/CMD + S Home Edit Format View Consoli…" at bounding box center [804, 440] width 1484 height 765
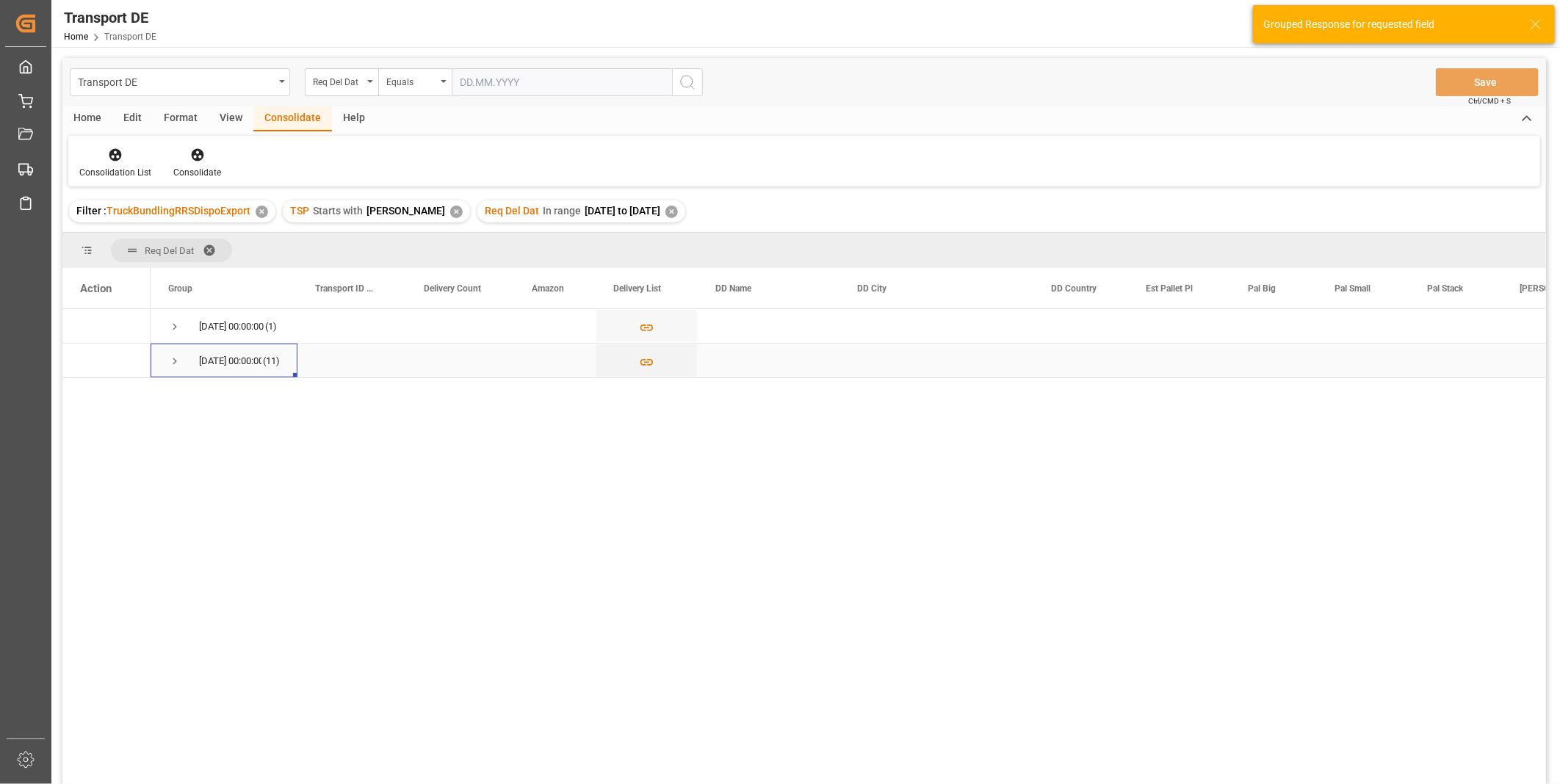
click at [175, 365] on span "Press SPACE to select this row." at bounding box center [174, 360] width 13 height 13
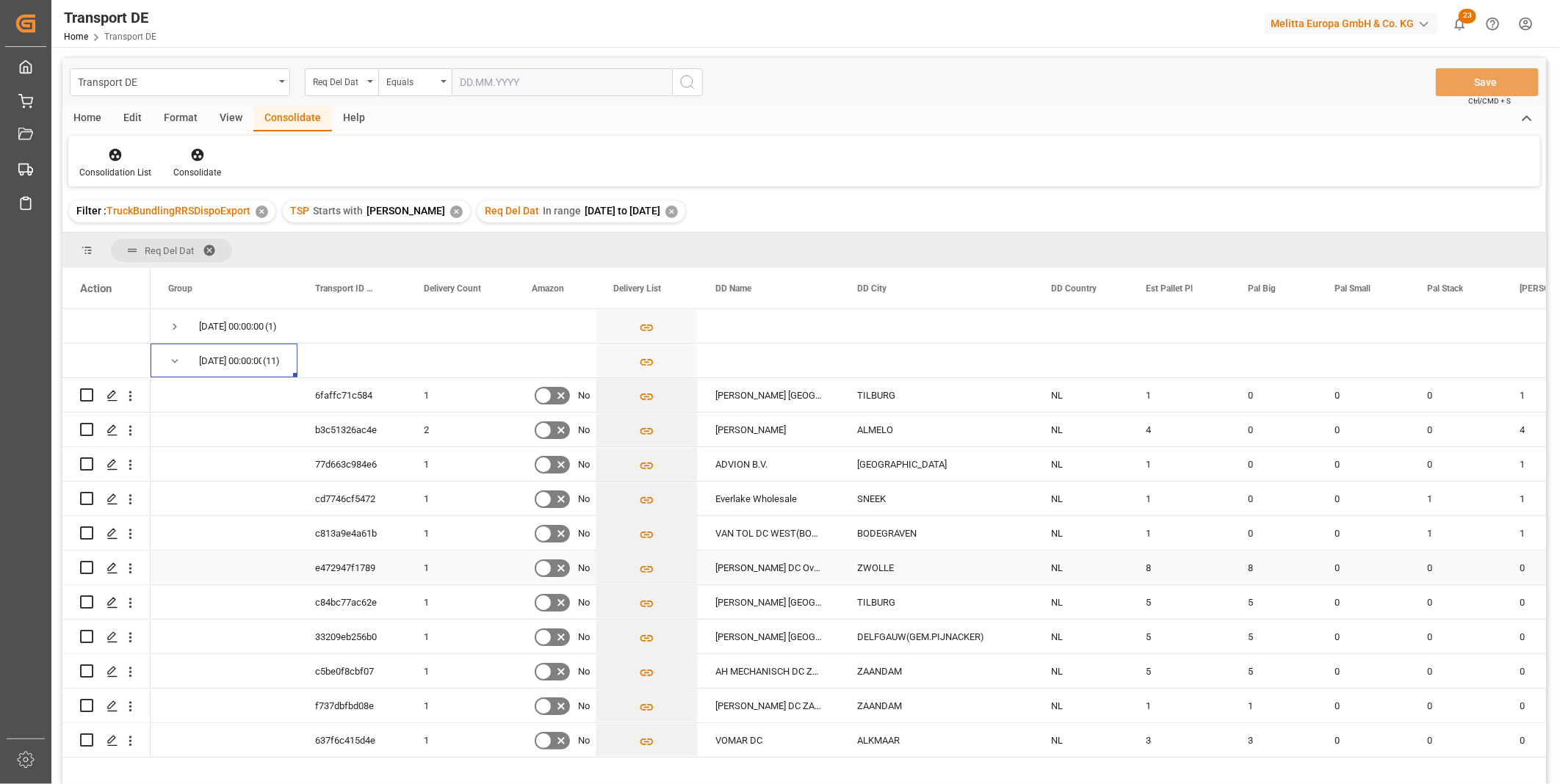
click at [89, 566] on input "Press Space to toggle row selection (unchecked)" at bounding box center [86, 567] width 13 height 13
checkbox input "true"
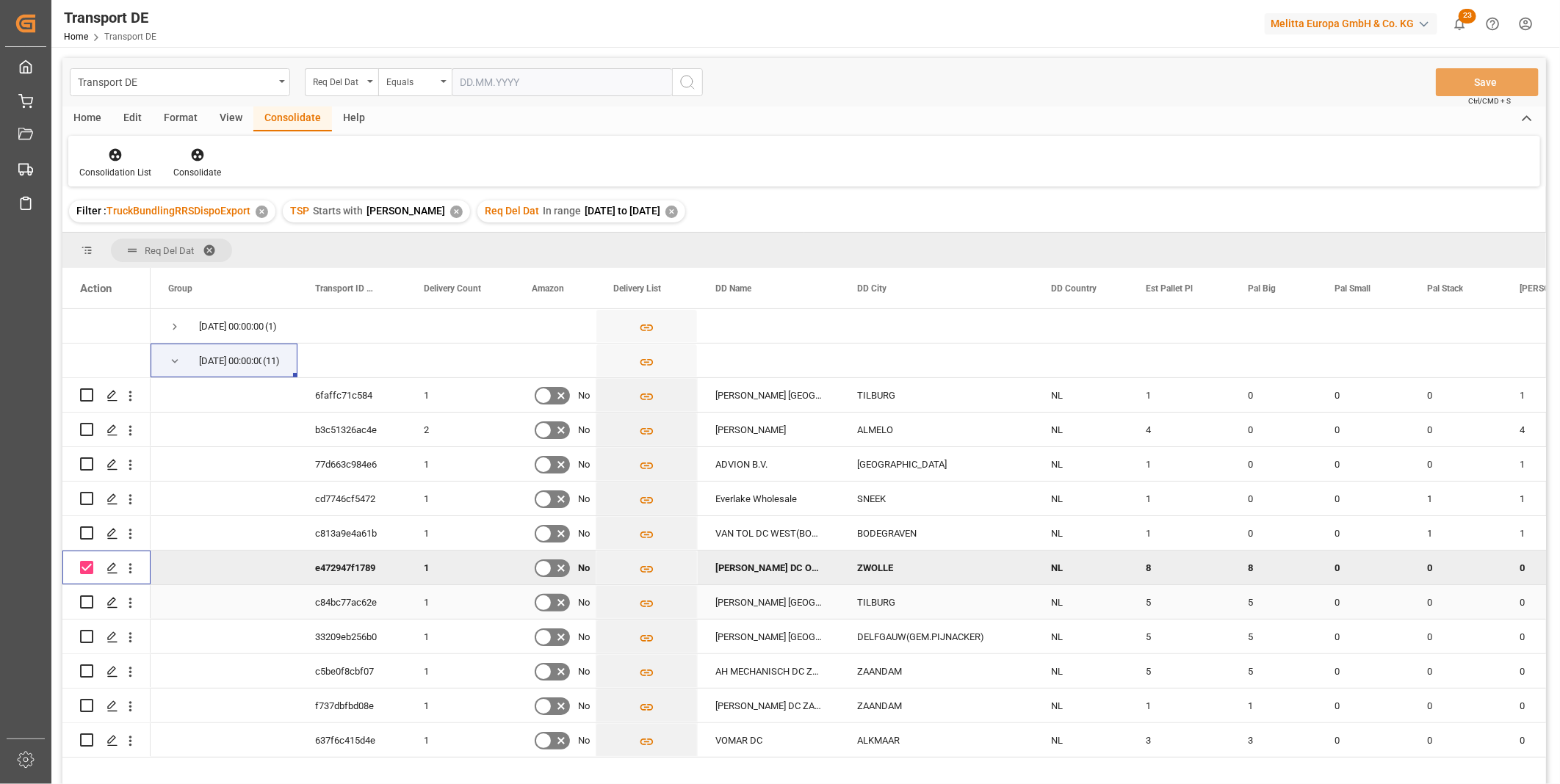
click at [90, 600] on input "Press Space to toggle row selection (unchecked)" at bounding box center [86, 601] width 13 height 13
checkbox input "true"
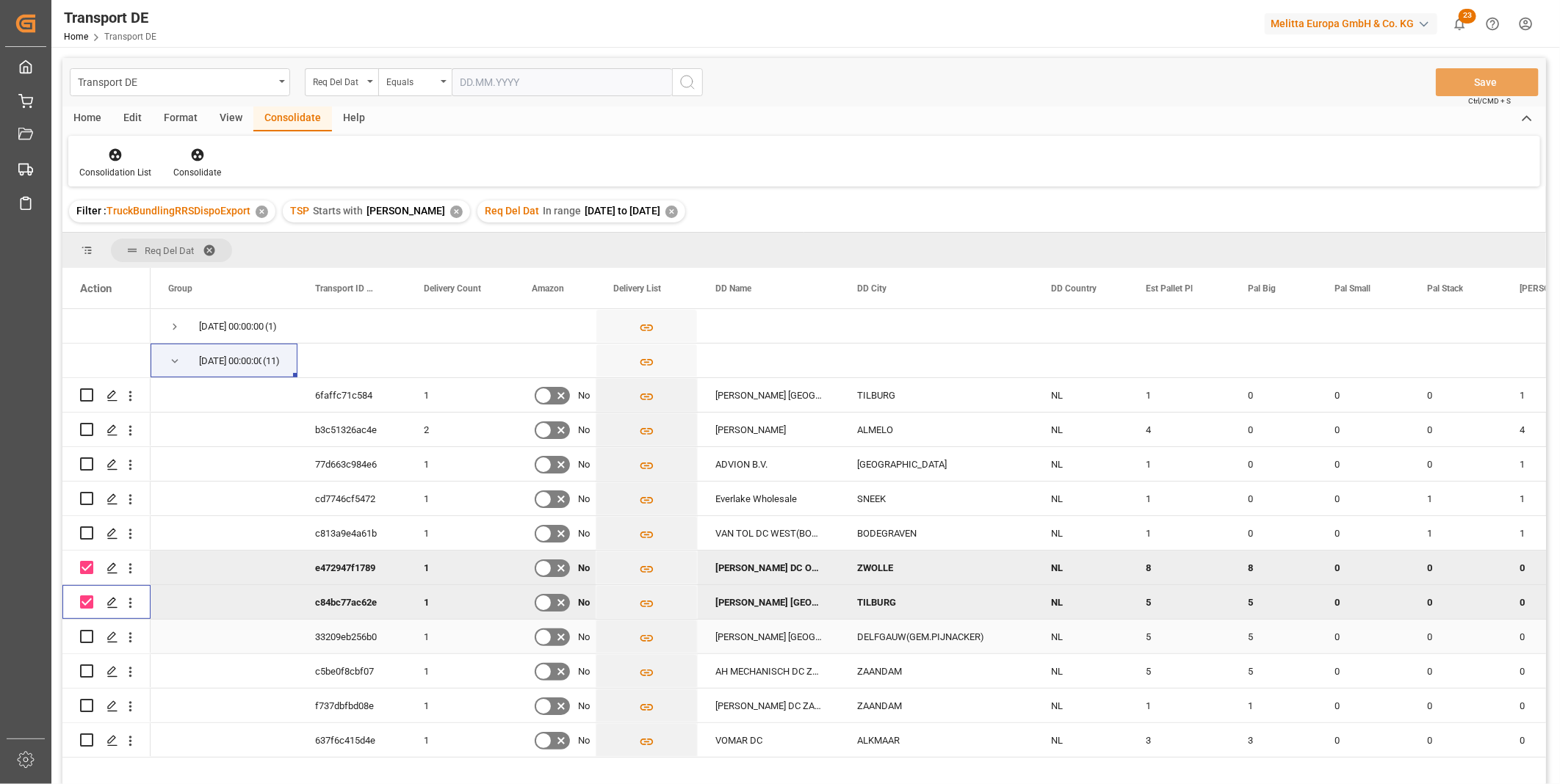
click at [86, 635] on input "Press Space to toggle row selection (unchecked)" at bounding box center [86, 636] width 13 height 13
checkbox input "true"
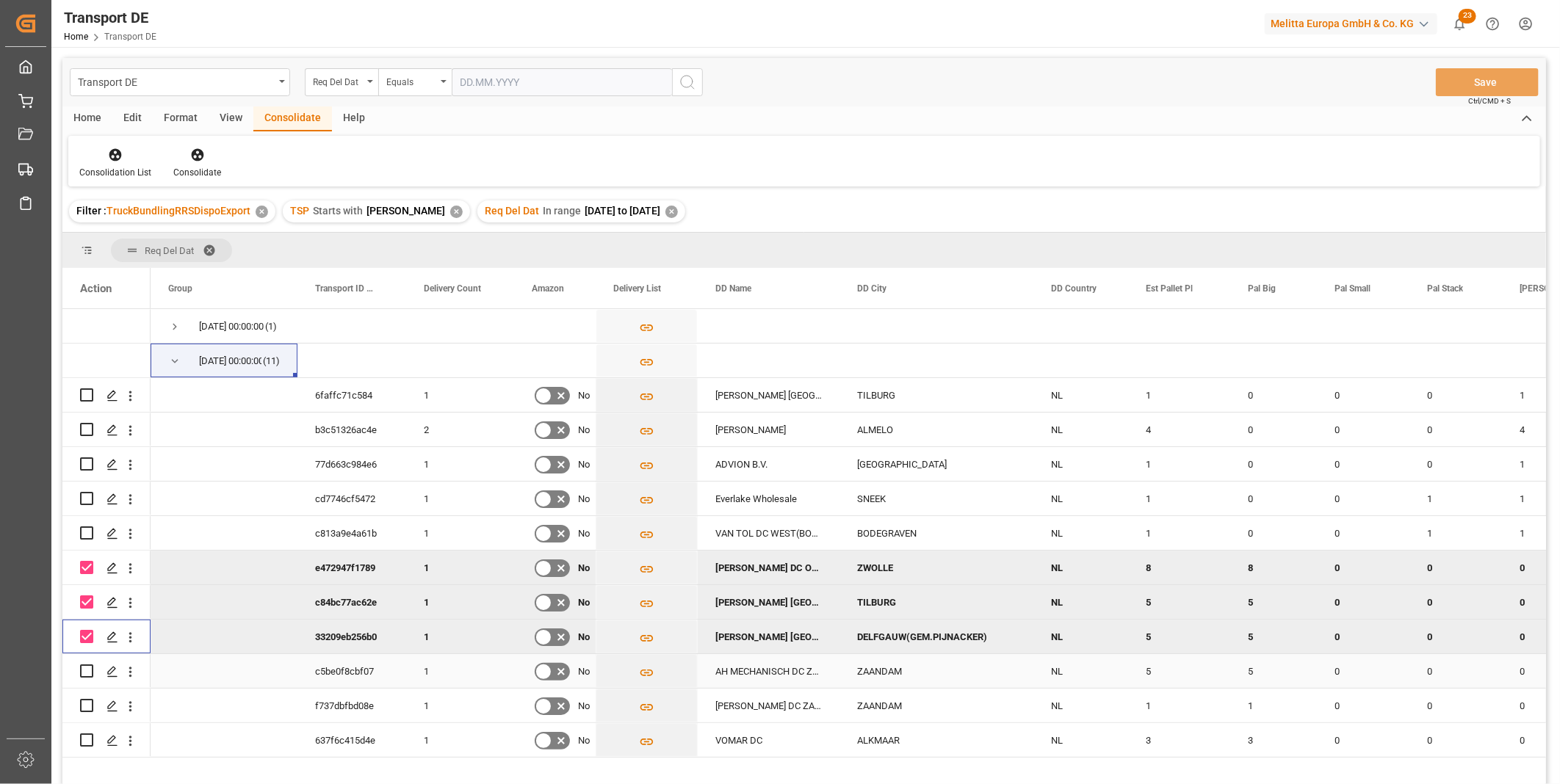
click at [83, 682] on div "Press SPACE to select this row." at bounding box center [86, 671] width 13 height 34
click at [86, 669] on input "Press Space to toggle row selection (unchecked)" at bounding box center [86, 671] width 13 height 13
checkbox input "true"
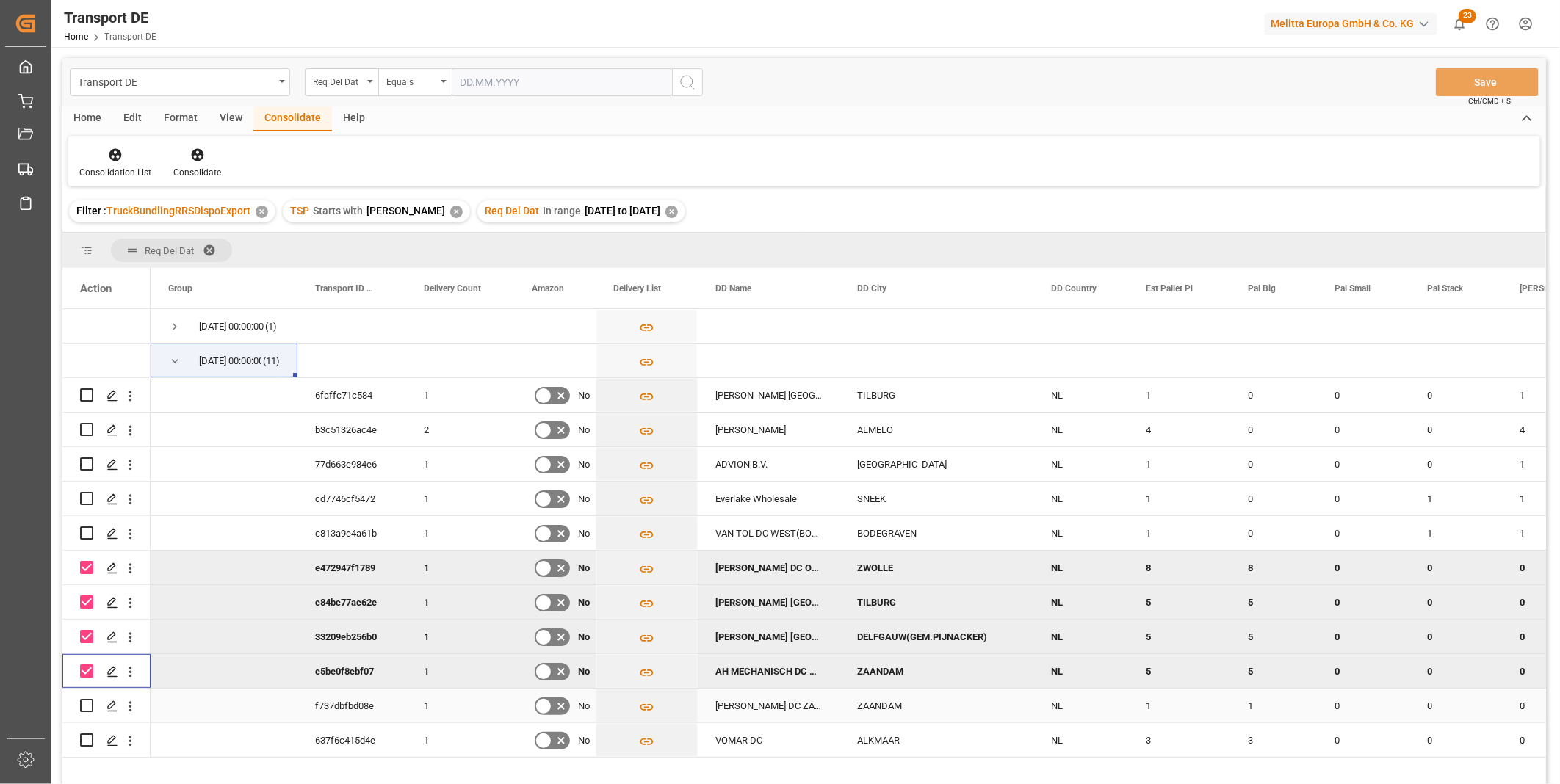
click at [90, 702] on input "Press Space to toggle row selection (unchecked)" at bounding box center [86, 705] width 13 height 13
checkbox input "true"
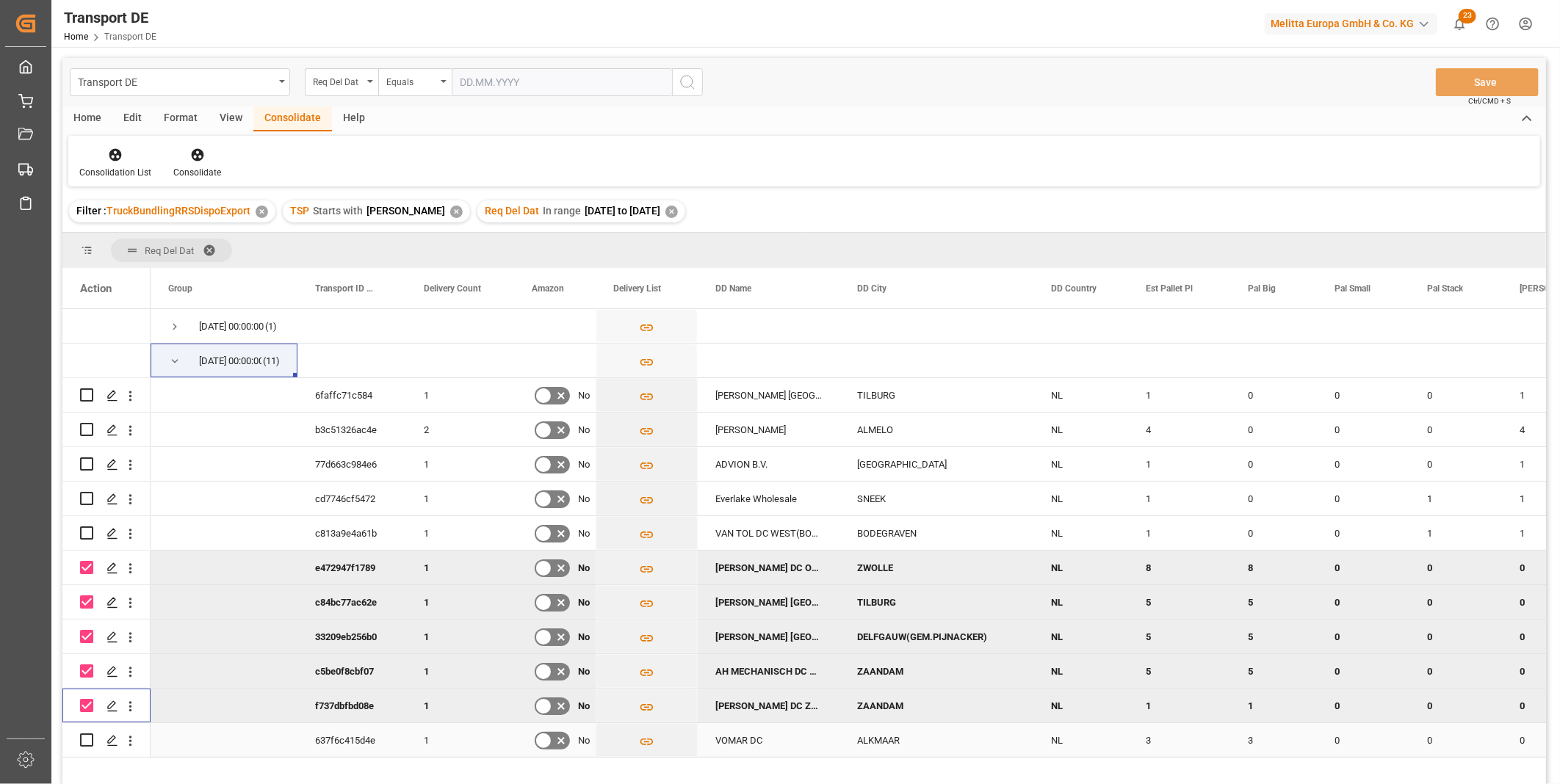
click at [89, 733] on input "Press Space to toggle row selection (unchecked)" at bounding box center [86, 739] width 13 height 13
checkbox input "true"
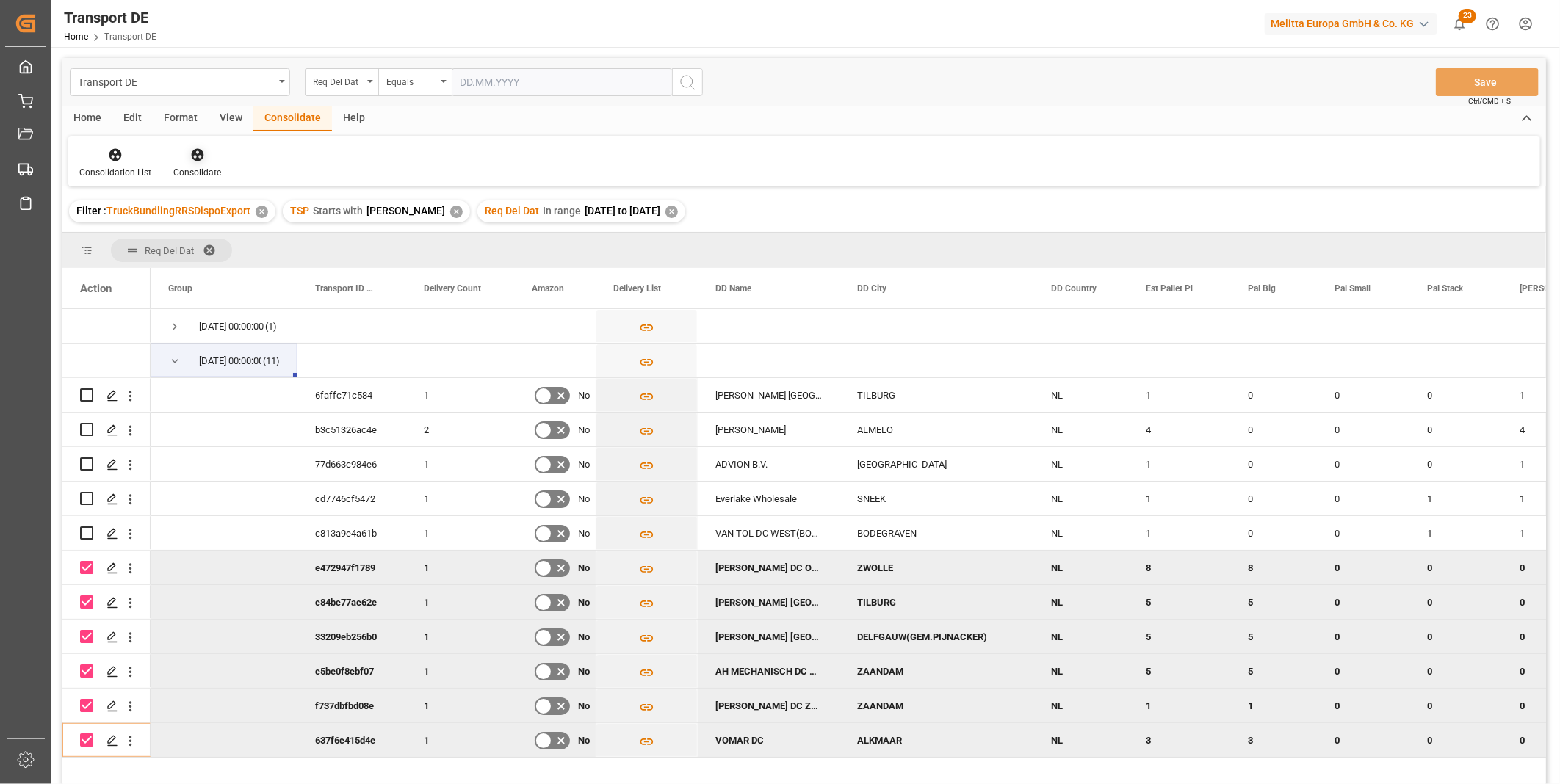
click at [183, 149] on div at bounding box center [197, 155] width 48 height 15
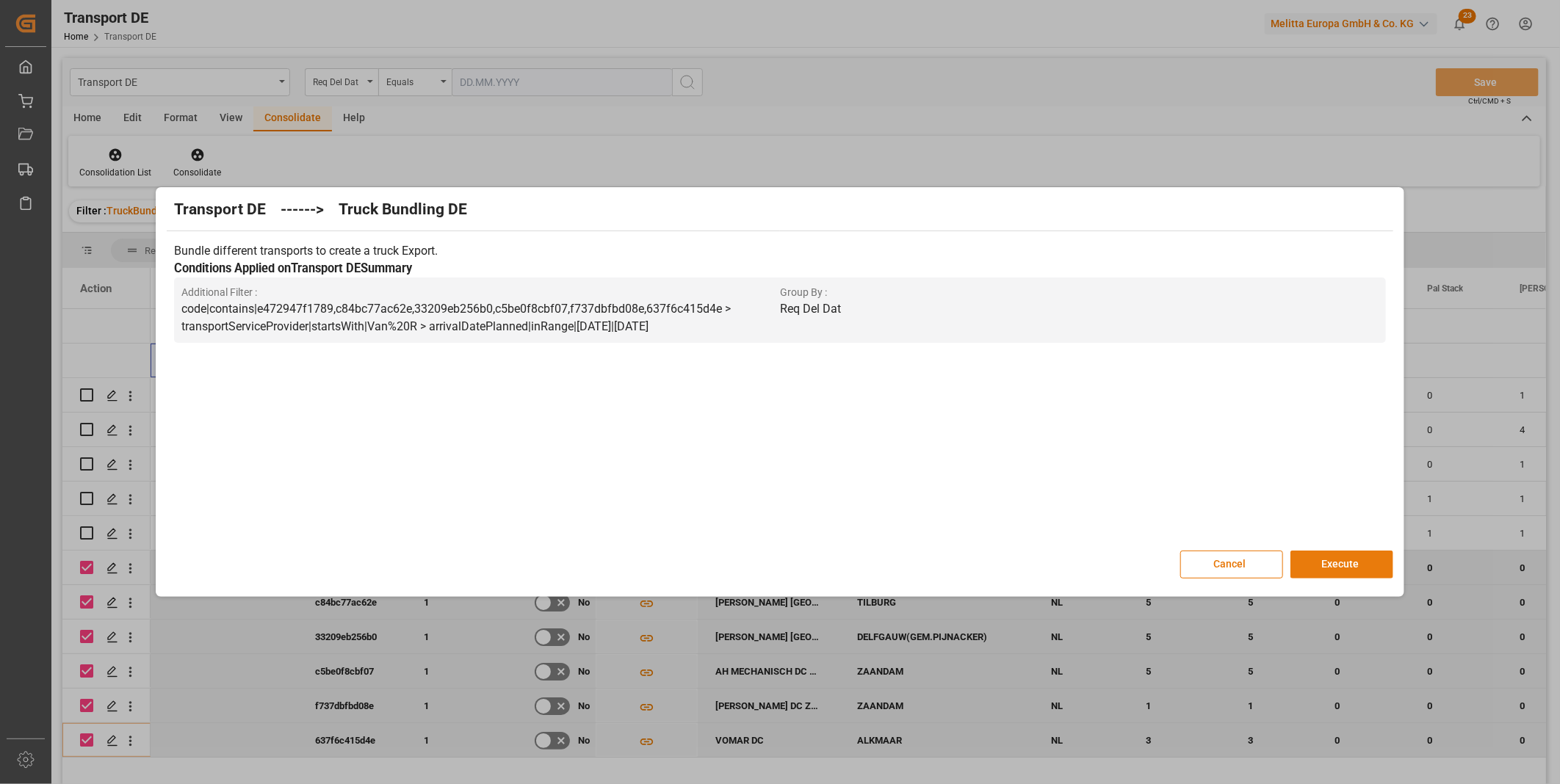
click at [1304, 556] on button "Execute" at bounding box center [1341, 565] width 102 height 28
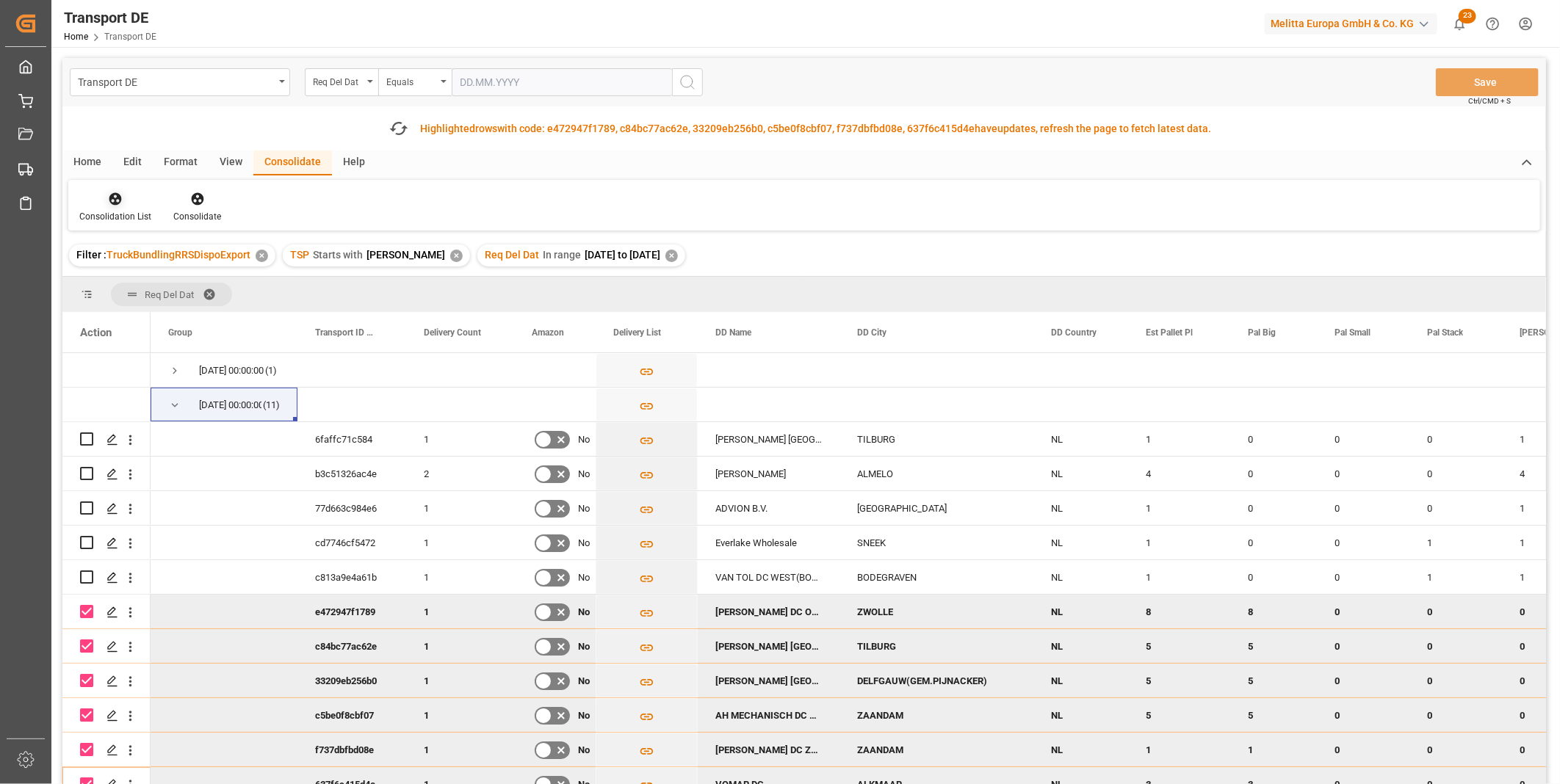
click at [91, 193] on div at bounding box center [115, 199] width 72 height 15
click at [193, 319] on div "Transport DE Req Del Dat Equals Save Ctrl/CMD + S Fetch latest updates Highligh…" at bounding box center [804, 462] width 1484 height 809
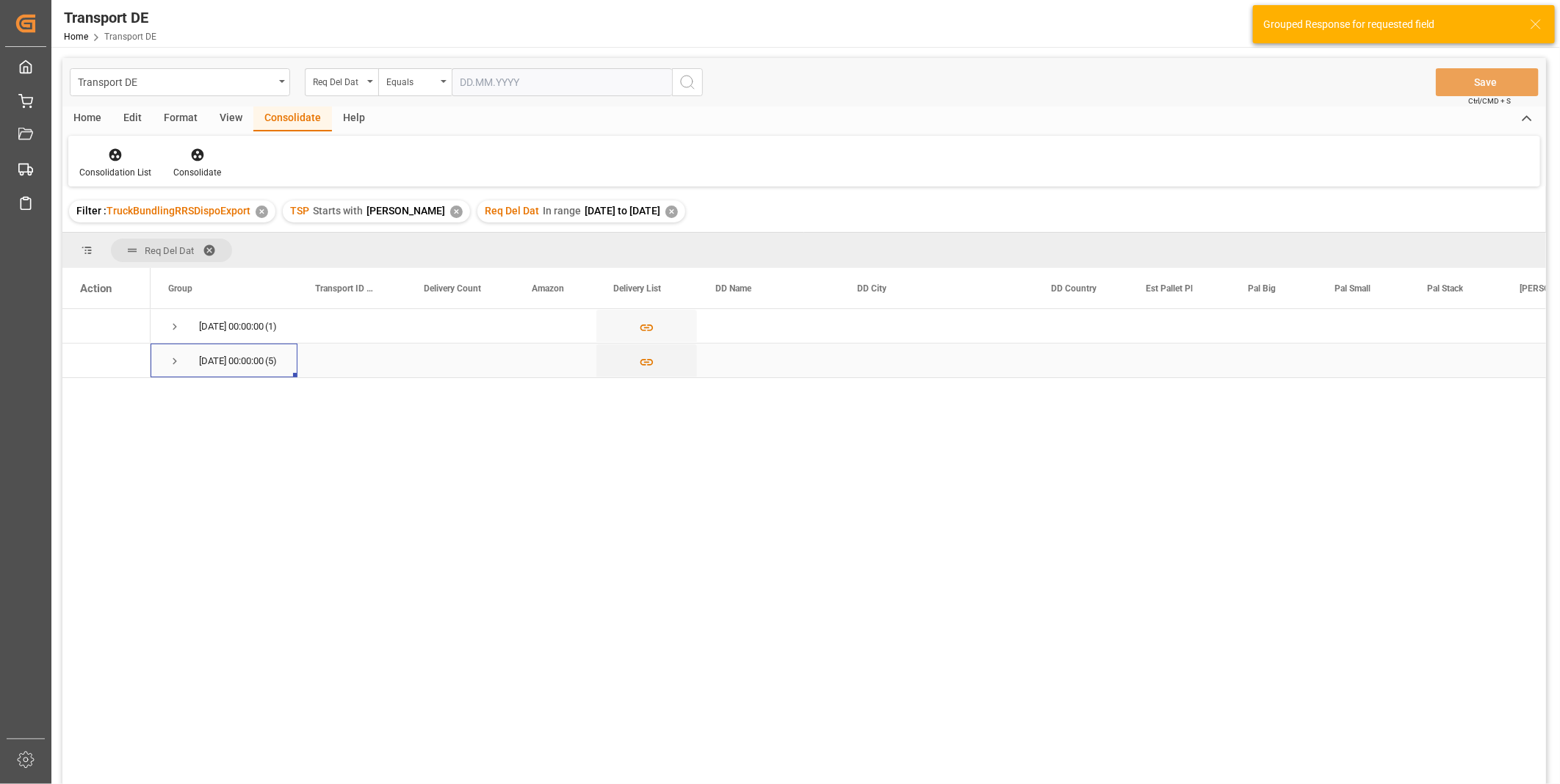
click at [171, 364] on span "Press SPACE to select this row." at bounding box center [174, 360] width 13 height 13
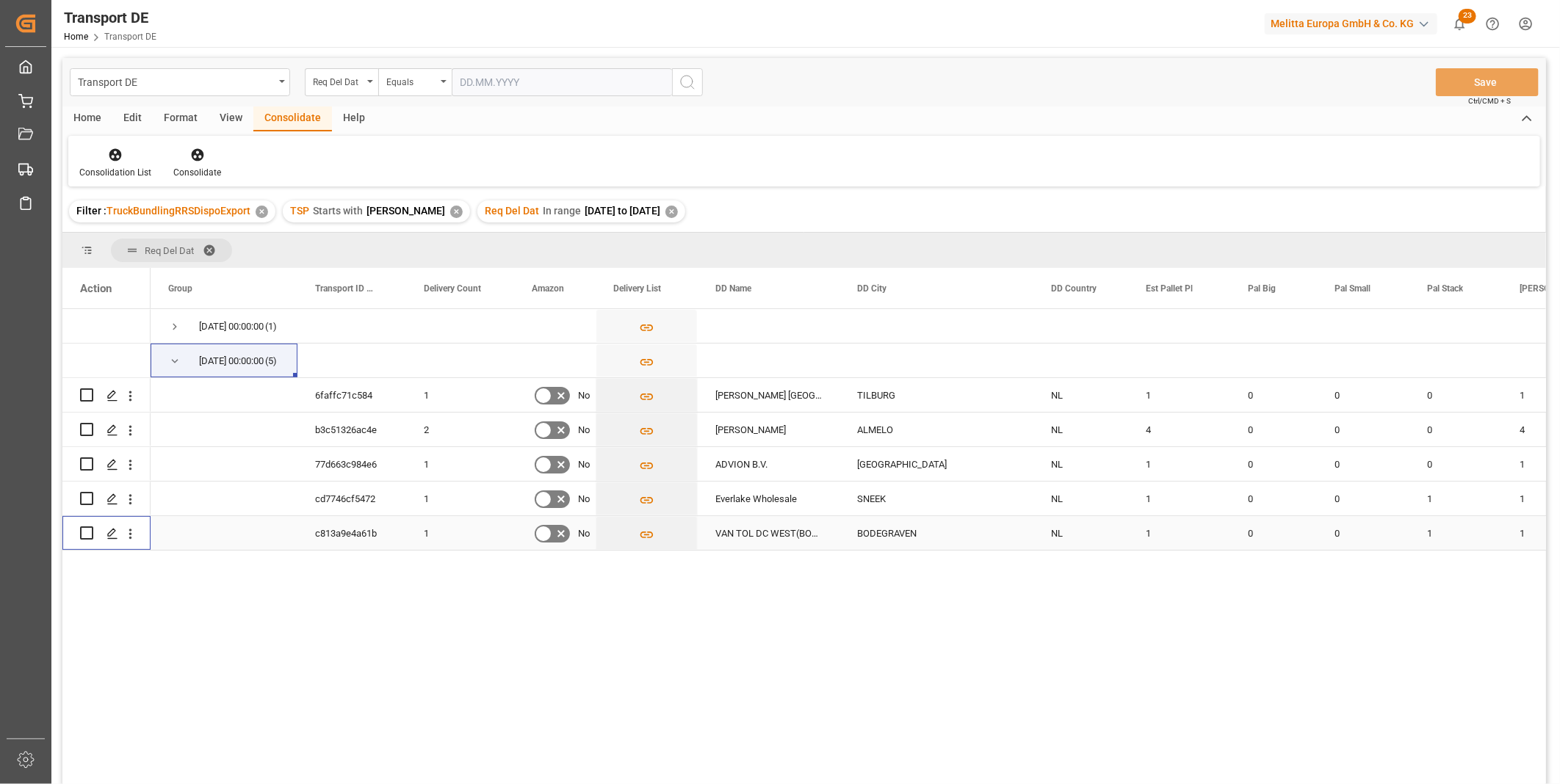
click at [86, 528] on input "Press Space to toggle row selection (unchecked)" at bounding box center [86, 532] width 13 height 13
checkbox input "true"
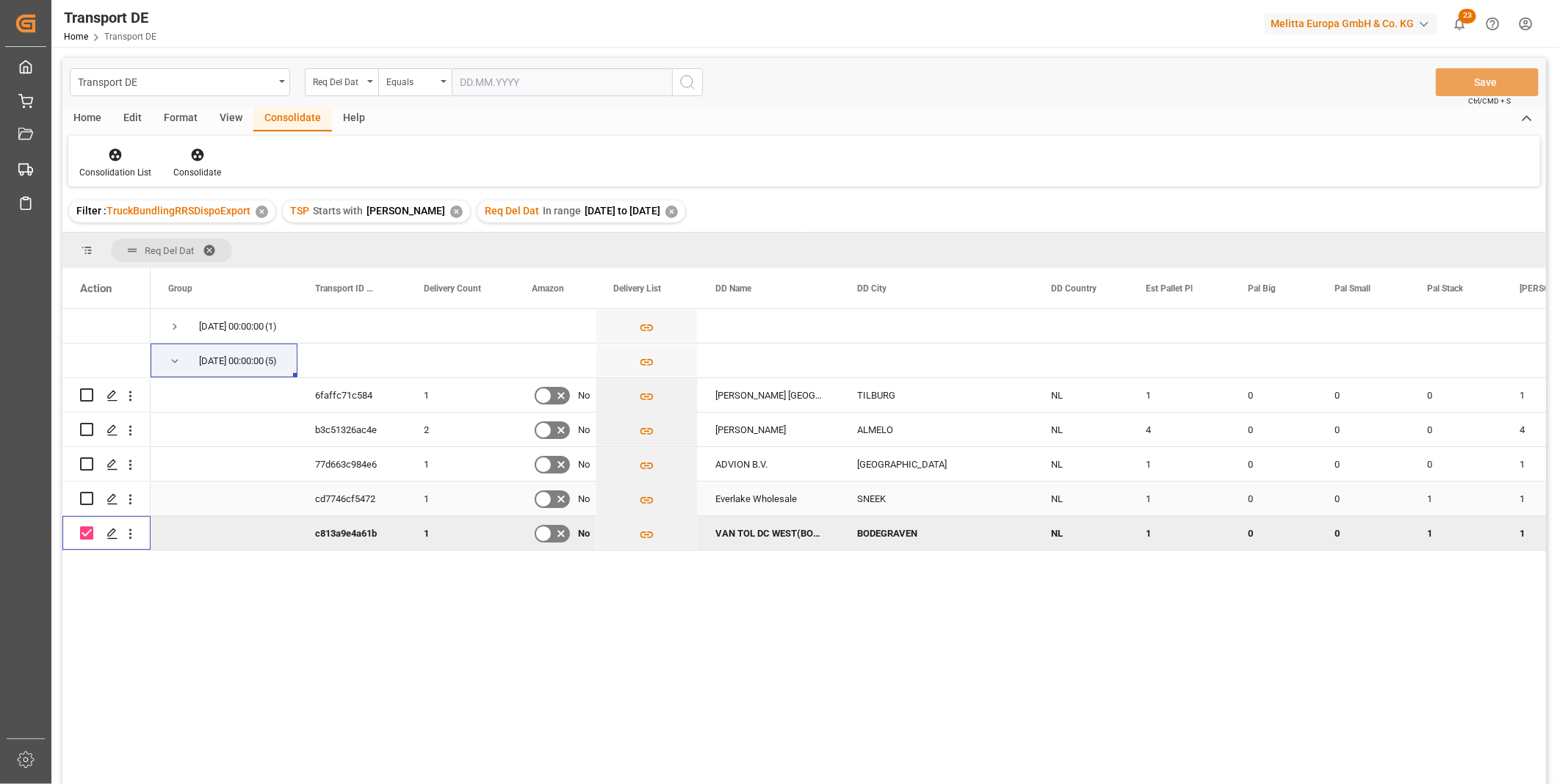
click at [82, 494] on input "Press Space to toggle row selection (unchecked)" at bounding box center [86, 498] width 13 height 13
checkbox input "true"
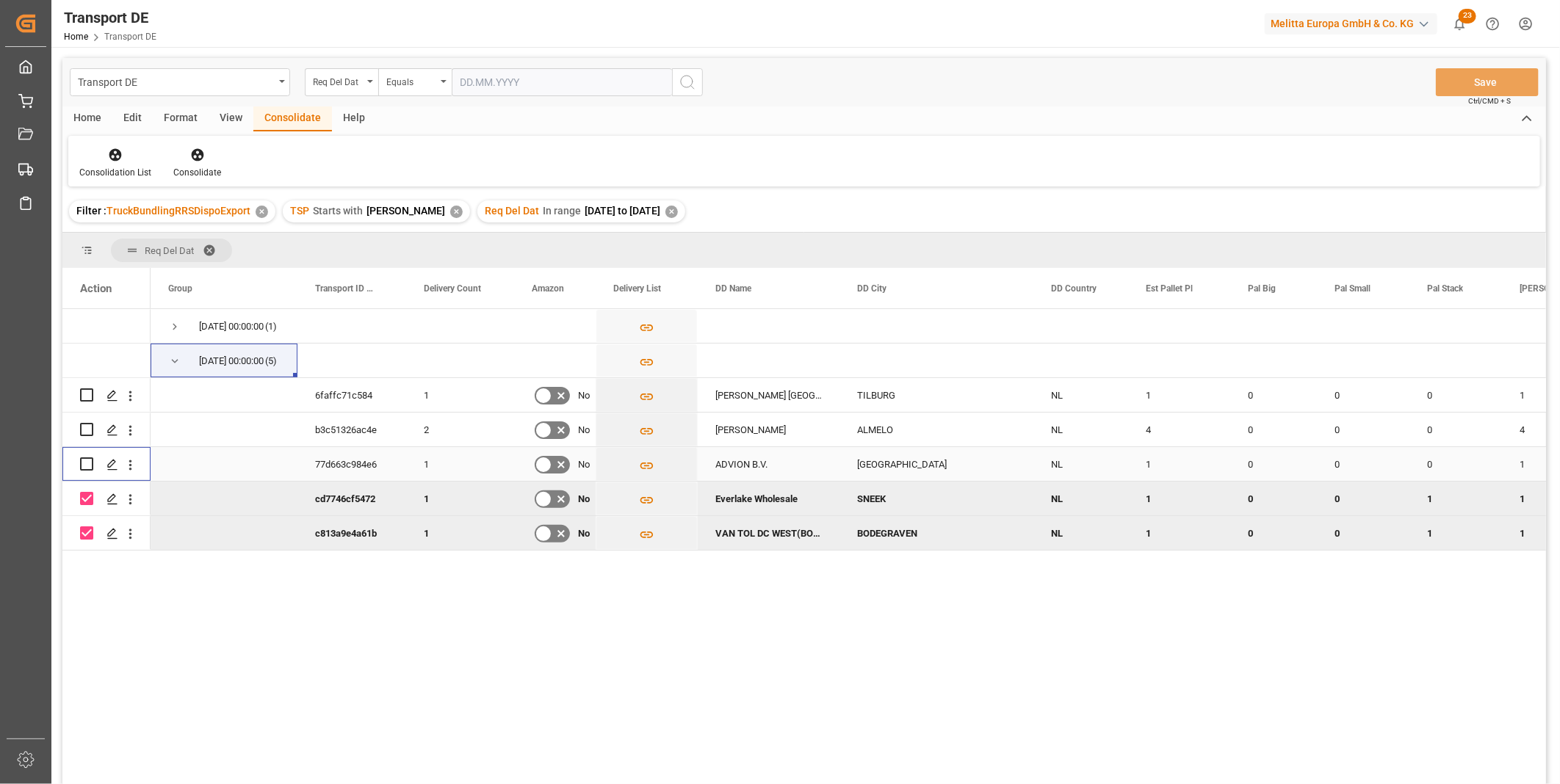
drag, startPoint x: 82, startPoint y: 464, endPoint x: 86, endPoint y: 457, distance: 8.1
click at [83, 464] on input "Press Space to toggle row selection (unchecked)" at bounding box center [86, 464] width 13 height 13
checkbox input "true"
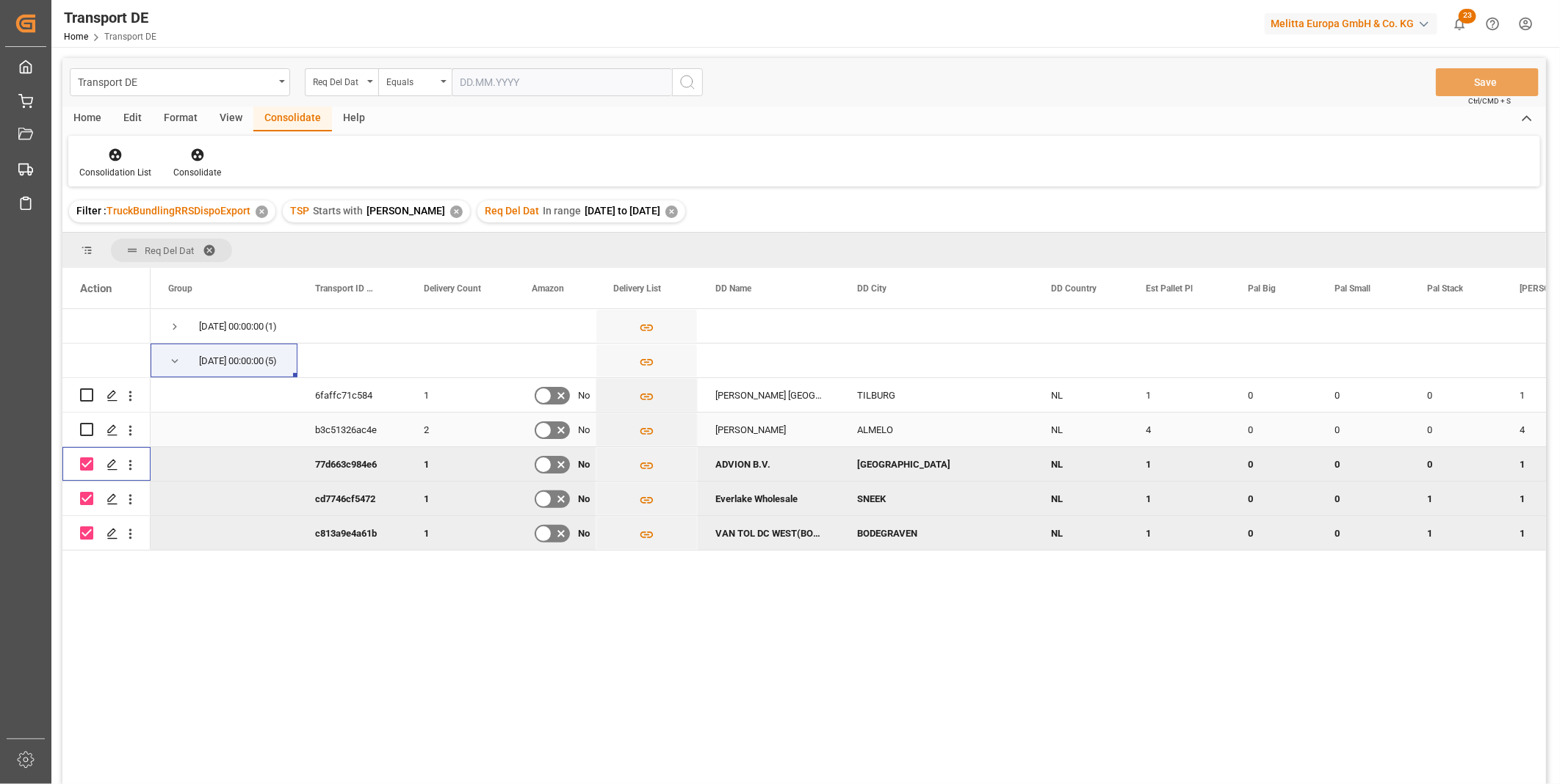
click at [90, 433] on input "Press Space to toggle row selection (unchecked)" at bounding box center [86, 429] width 13 height 13
checkbox input "true"
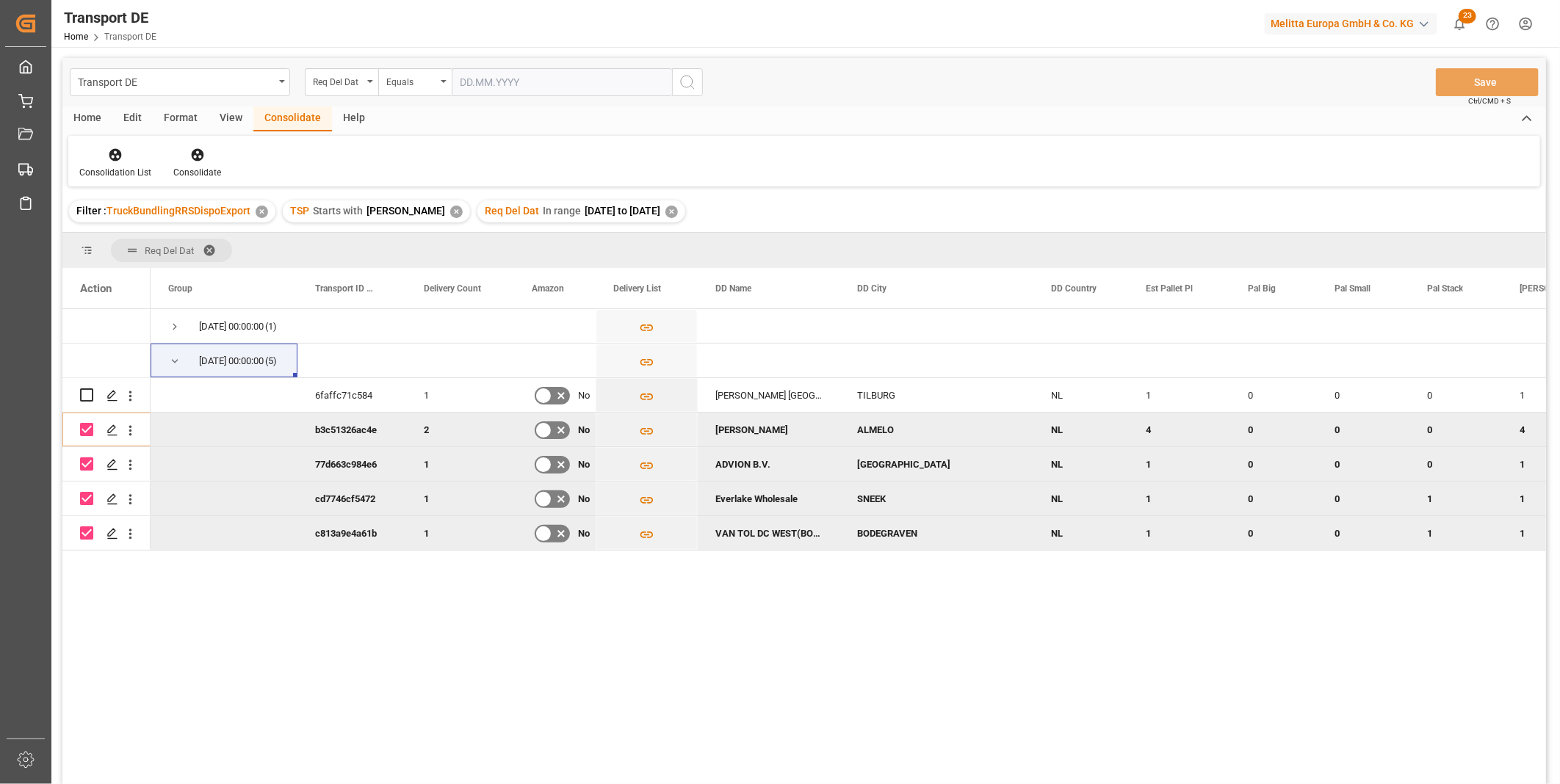
click at [196, 144] on div "Consolidation List Consolidate" at bounding box center [804, 161] width 1471 height 51
click at [111, 162] on icon at bounding box center [115, 155] width 15 height 15
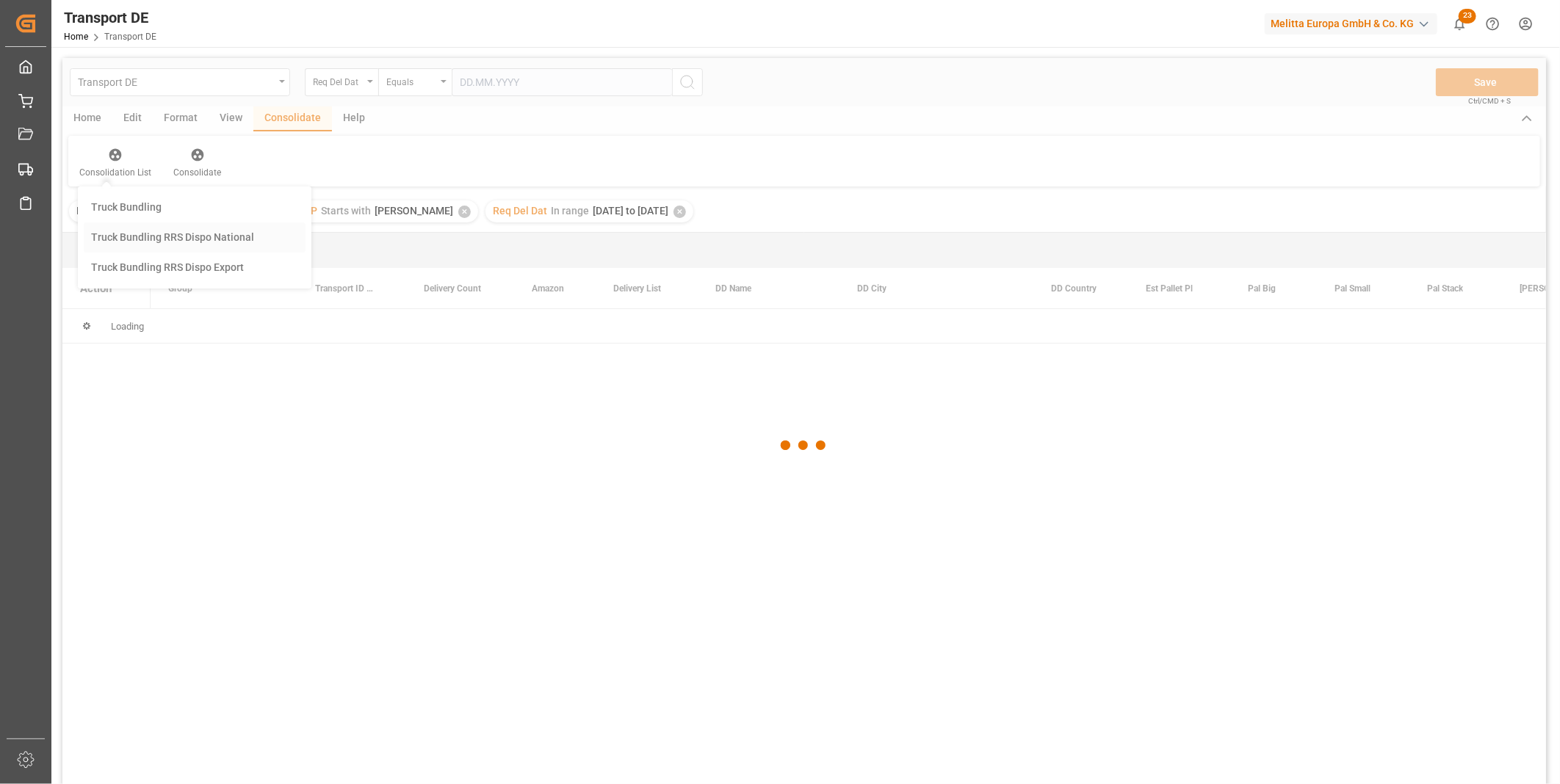
click at [170, 236] on div "Transport DE Req Del Dat Equals Save Ctrl/CMD + S Home Edit Format View Consoli…" at bounding box center [804, 440] width 1484 height 765
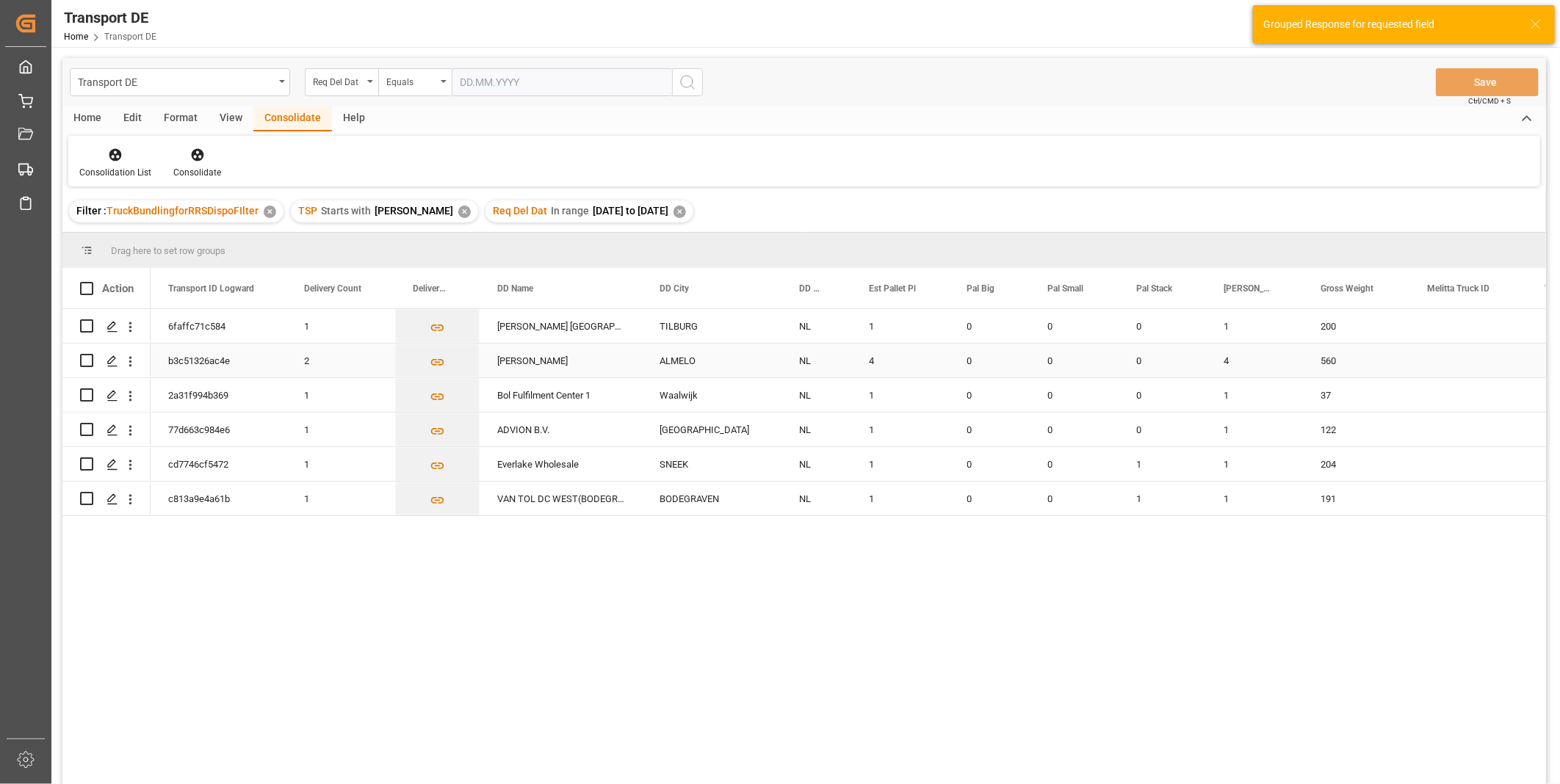
click at [86, 360] on input "Press Space to toggle row selection (unchecked)" at bounding box center [86, 360] width 13 height 13
checkbox input "true"
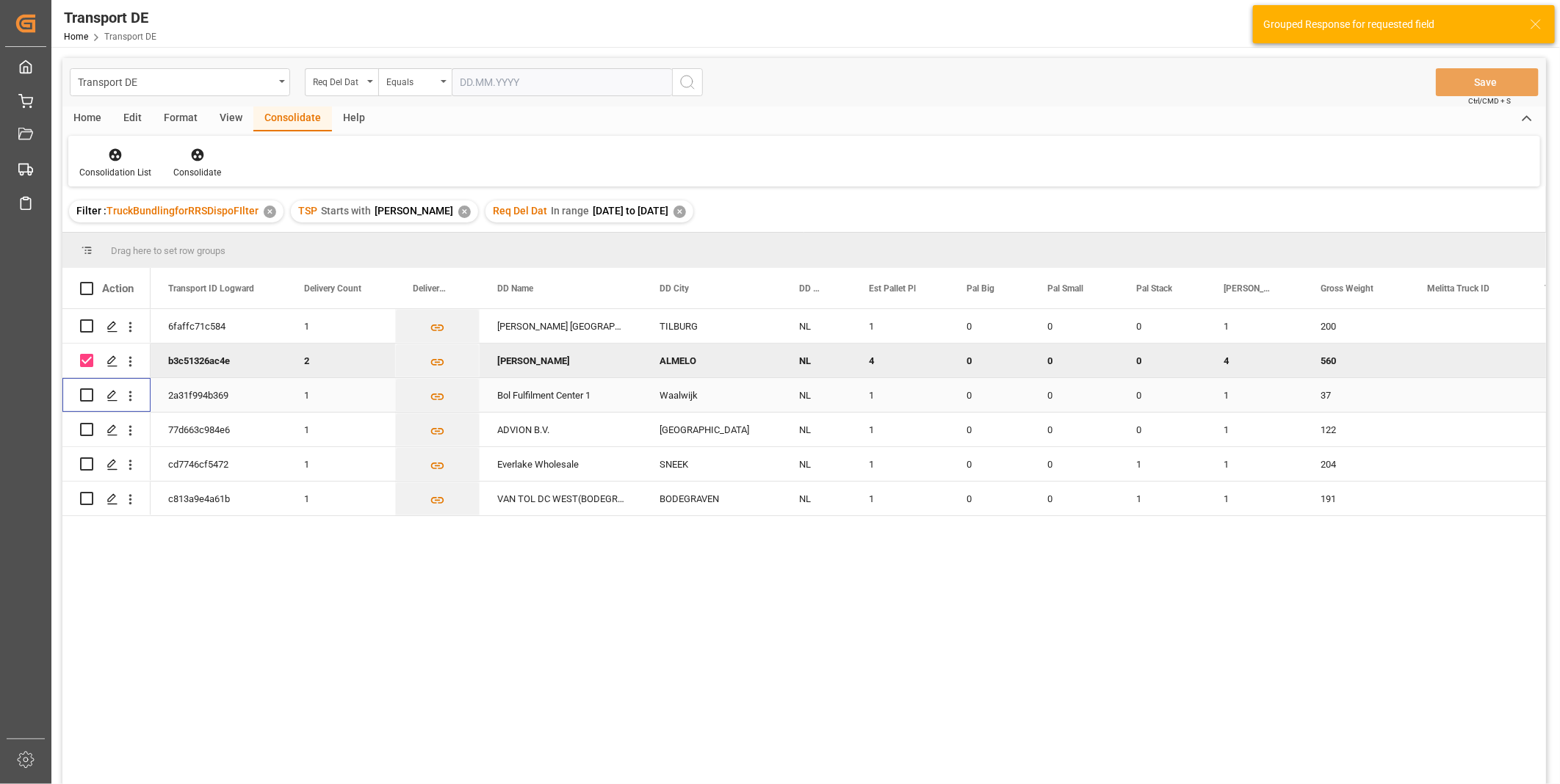
click at [86, 392] on input "Press Space to toggle row selection (unchecked)" at bounding box center [86, 394] width 13 height 13
checkbox input "true"
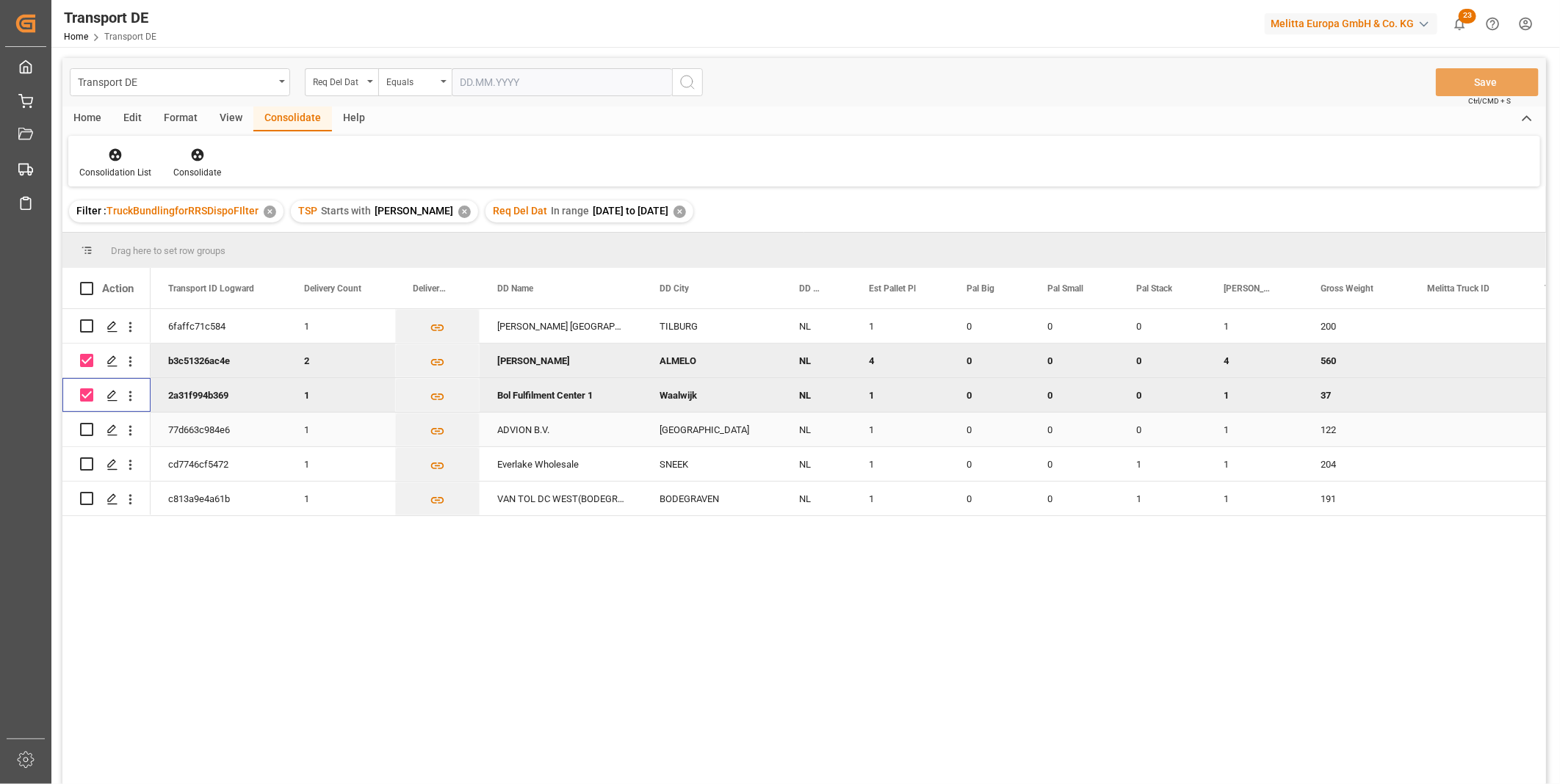
click at [85, 431] on input "Press Space to toggle row selection (unchecked)" at bounding box center [86, 429] width 13 height 13
checkbox input "true"
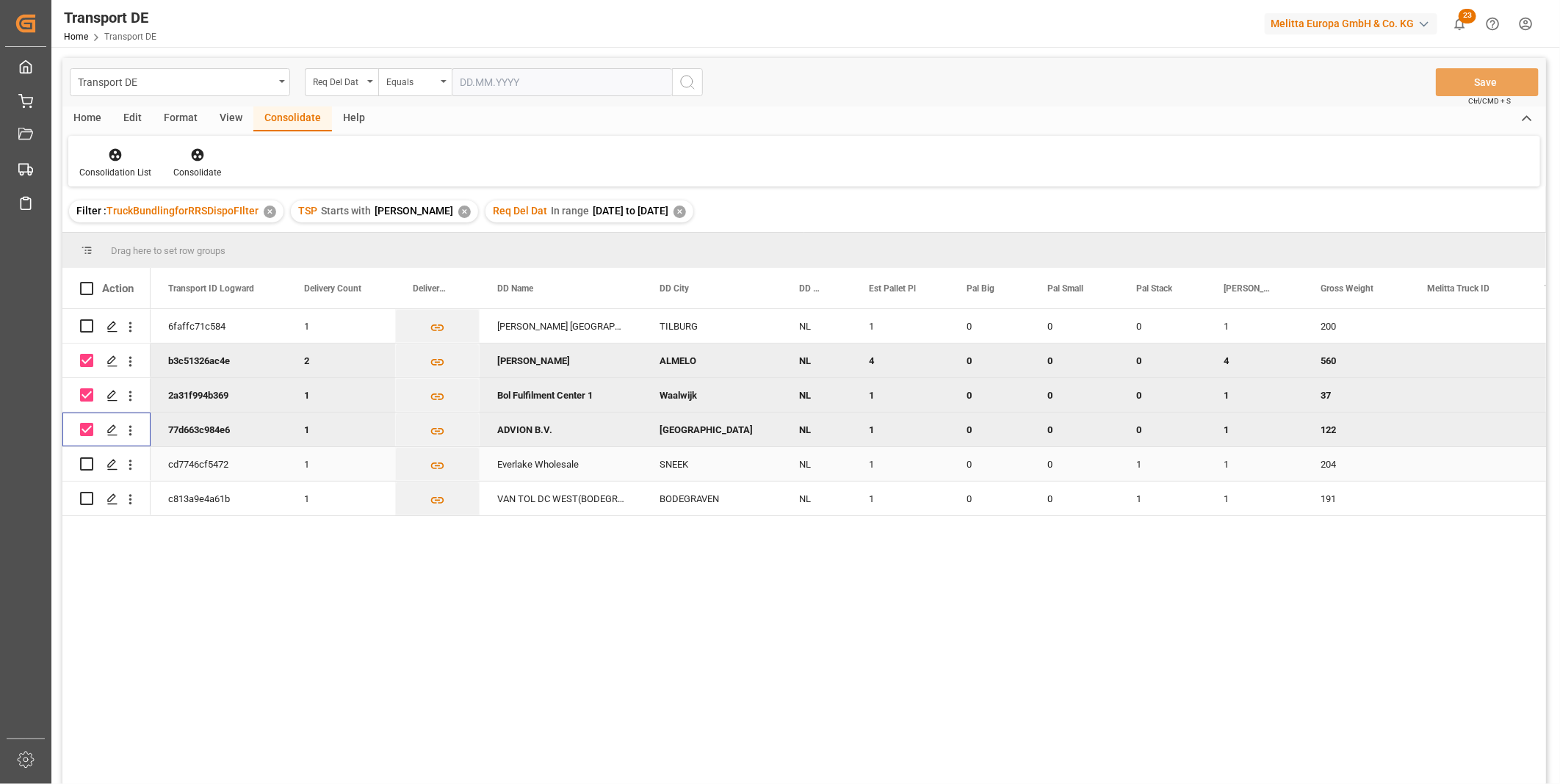
click at [84, 457] on input "Press Space to toggle row selection (unchecked)" at bounding box center [86, 464] width 13 height 13
checkbox input "true"
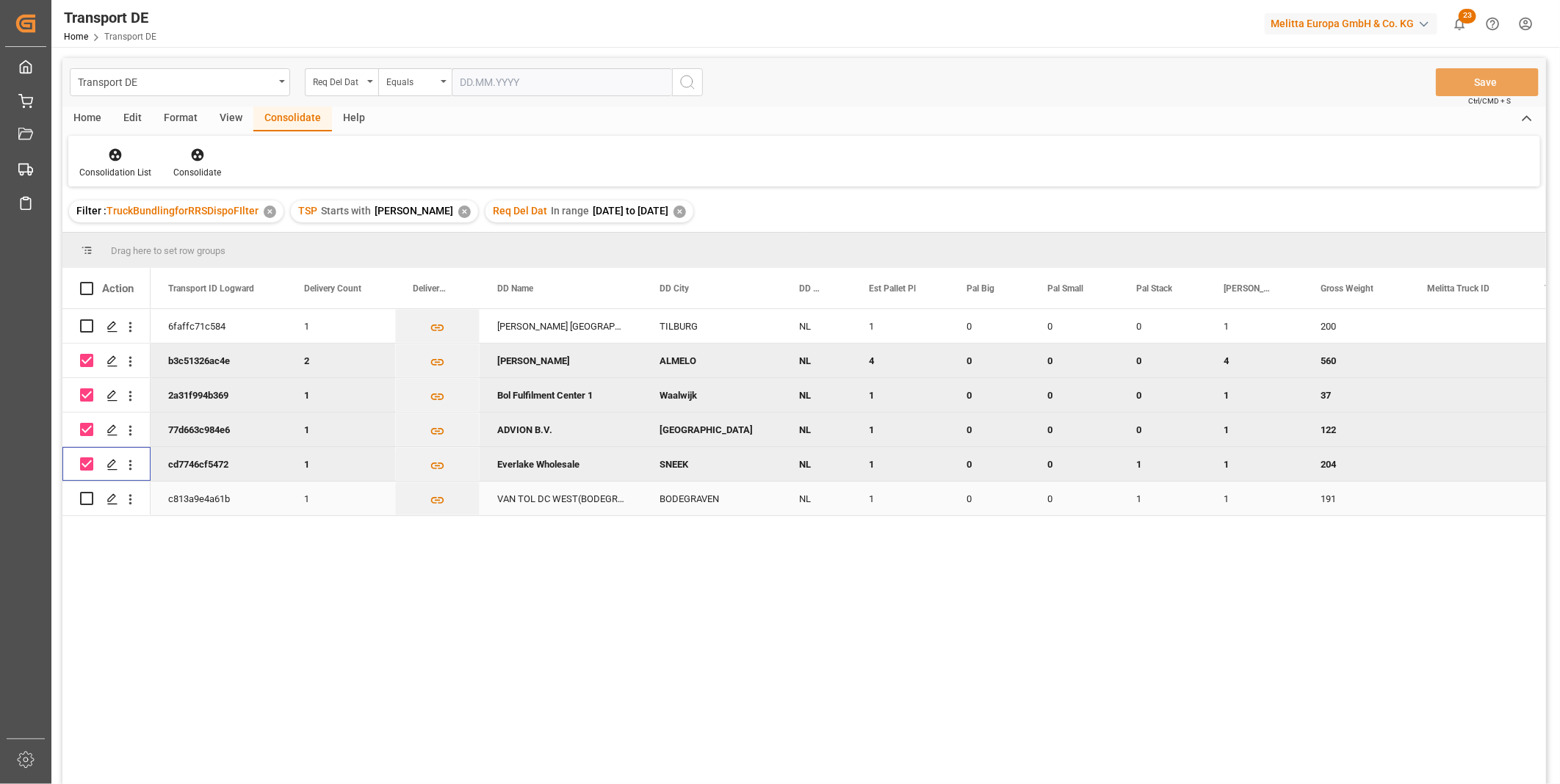
click at [89, 502] on input "Press Space to toggle row selection (unchecked)" at bounding box center [86, 498] width 13 height 13
checkbox input "true"
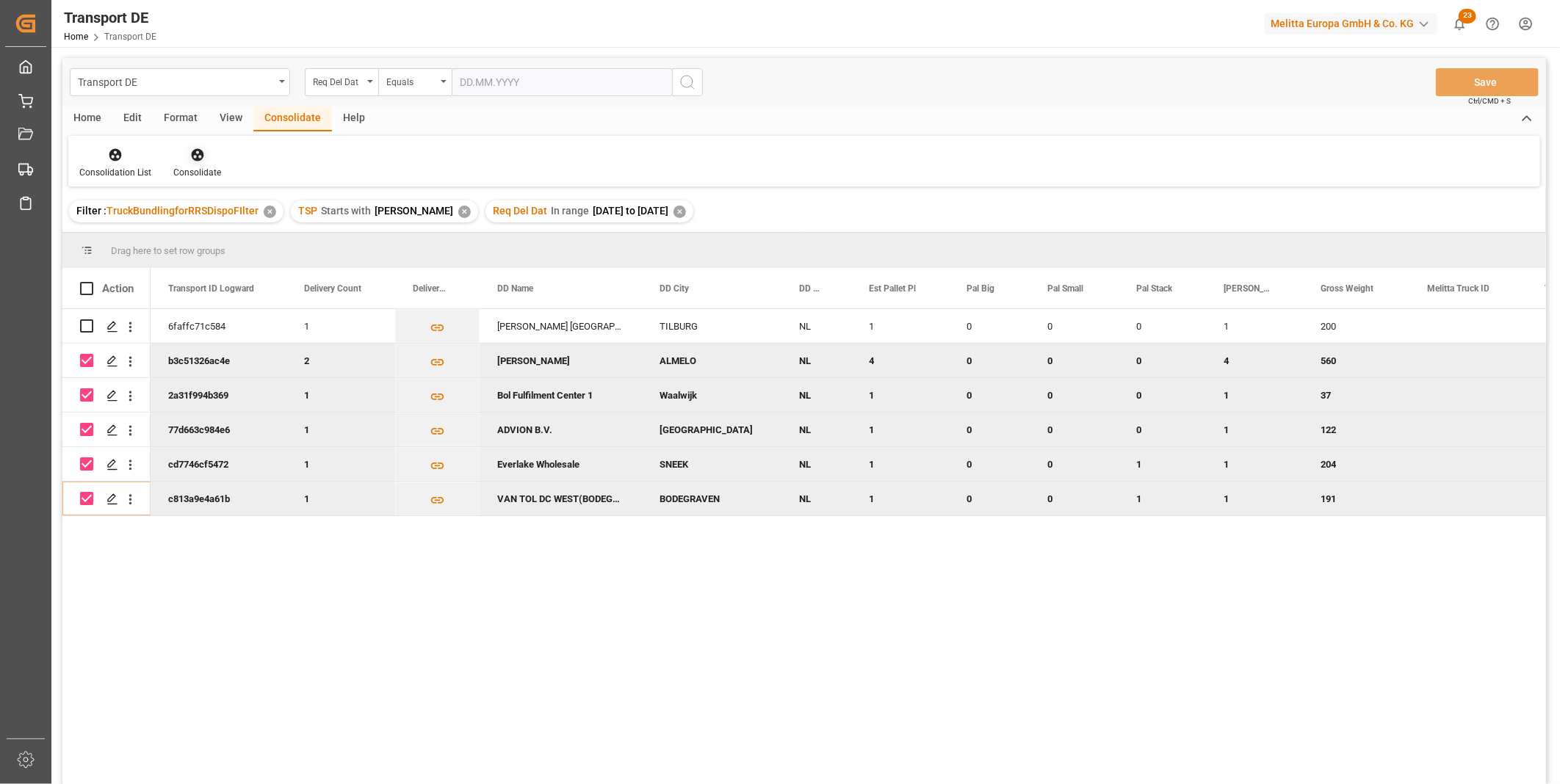
click at [200, 162] on div "Consolidate" at bounding box center [197, 163] width 70 height 32
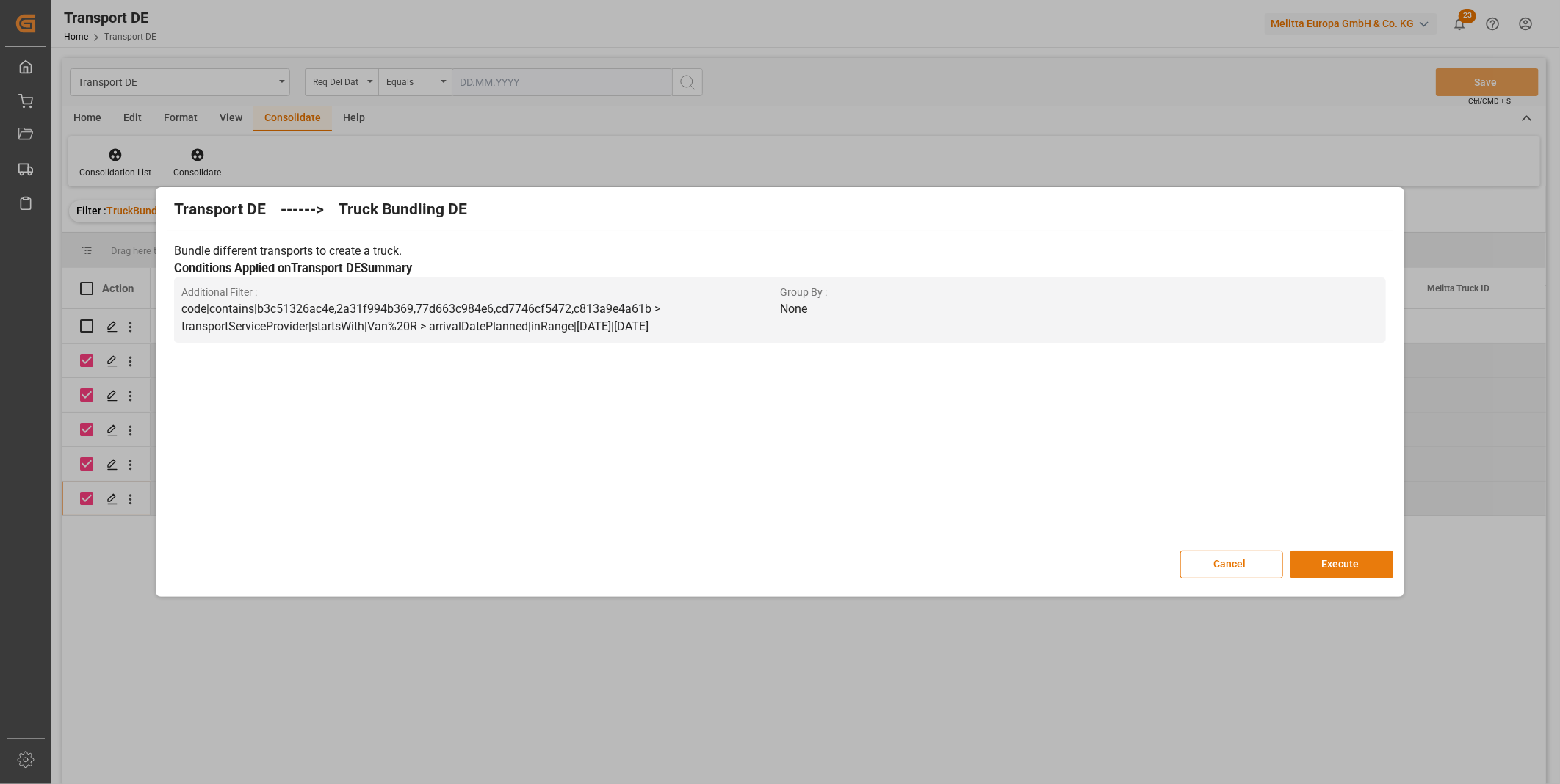
click at [1367, 573] on button "Execute" at bounding box center [1341, 565] width 102 height 28
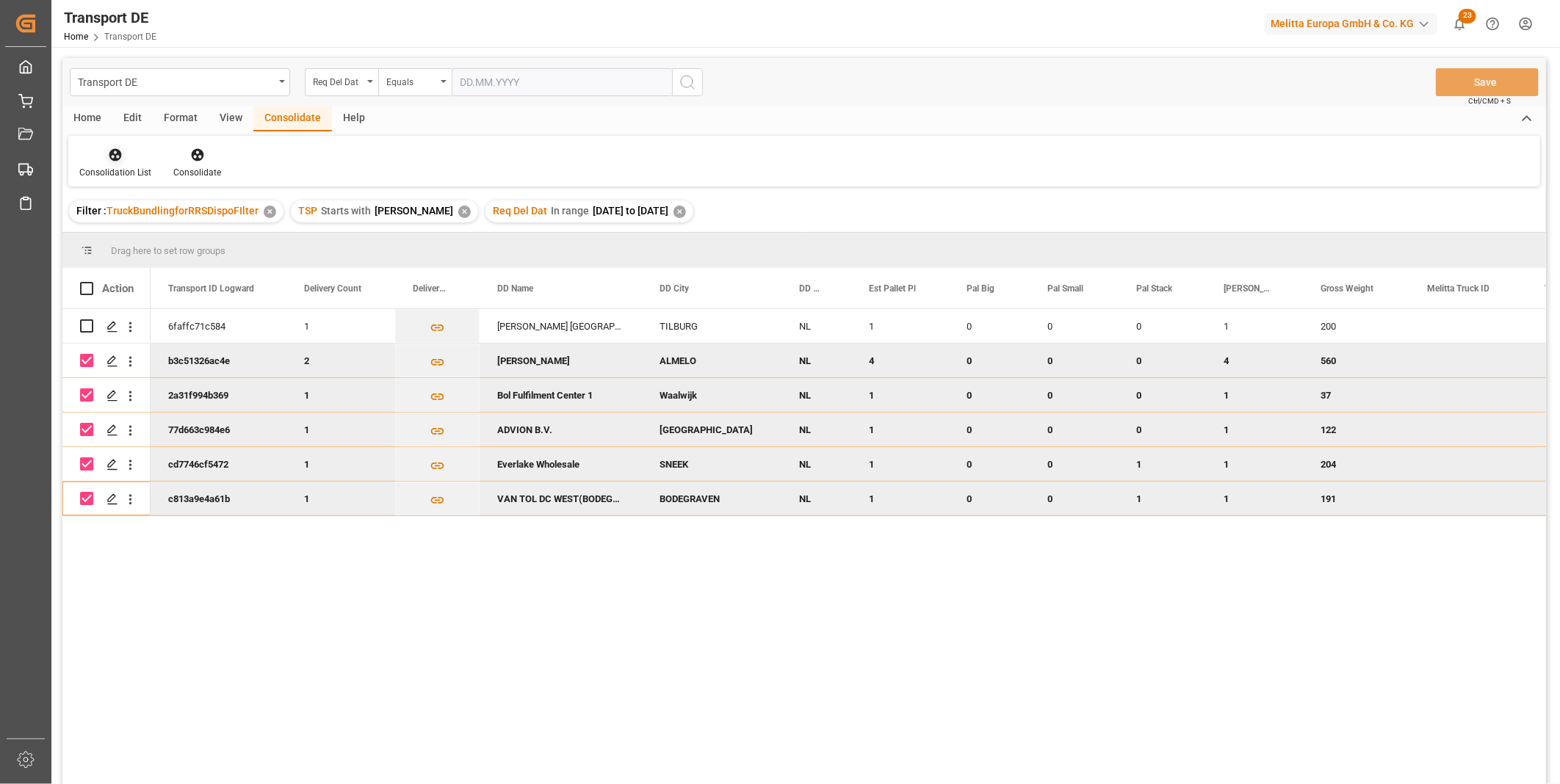
click at [138, 159] on div at bounding box center [115, 155] width 72 height 15
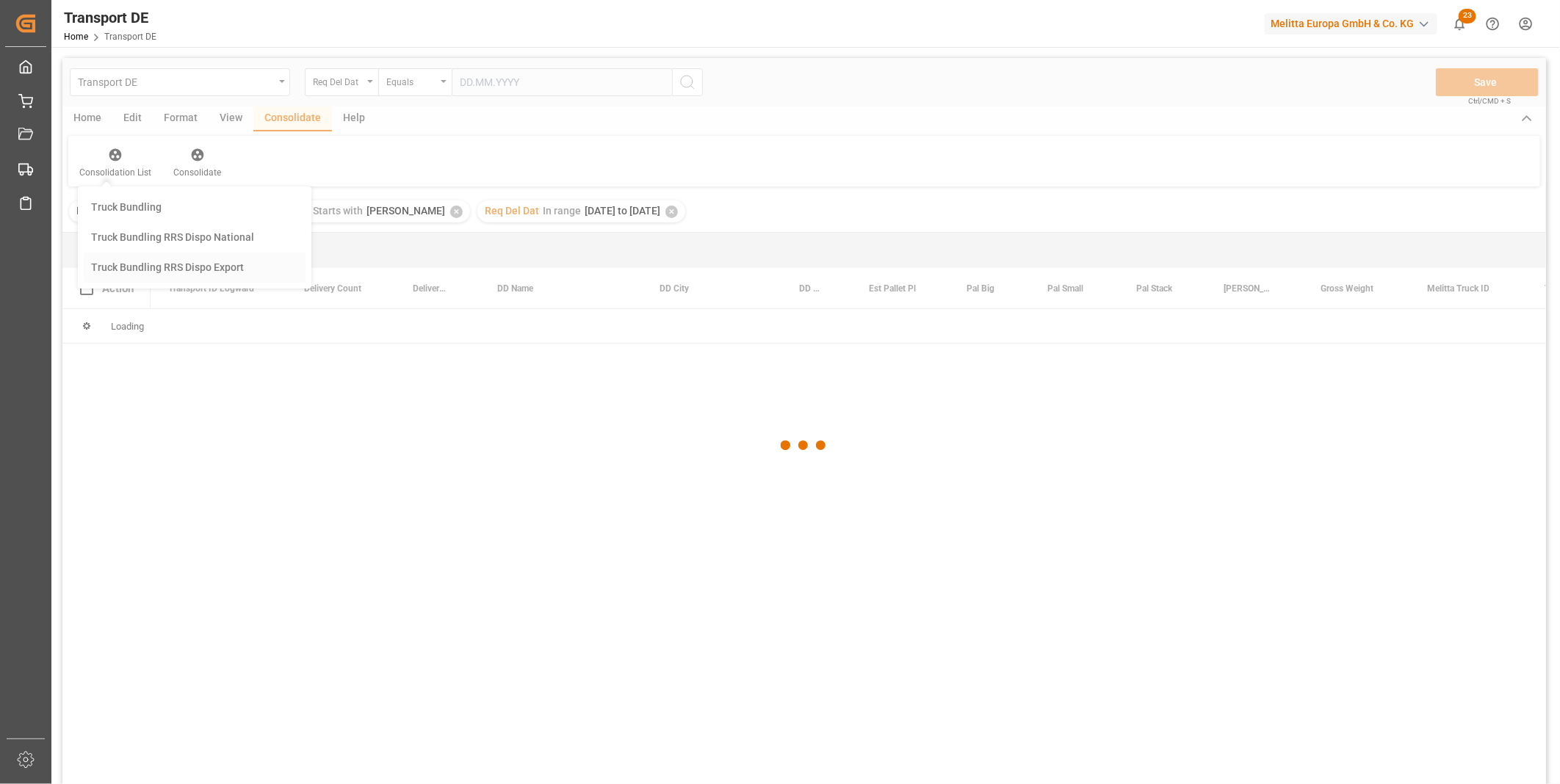
click at [221, 275] on div "Transport DE Req Del Dat Equals Save Ctrl/CMD + S Home Edit Format View Consoli…" at bounding box center [804, 440] width 1484 height 765
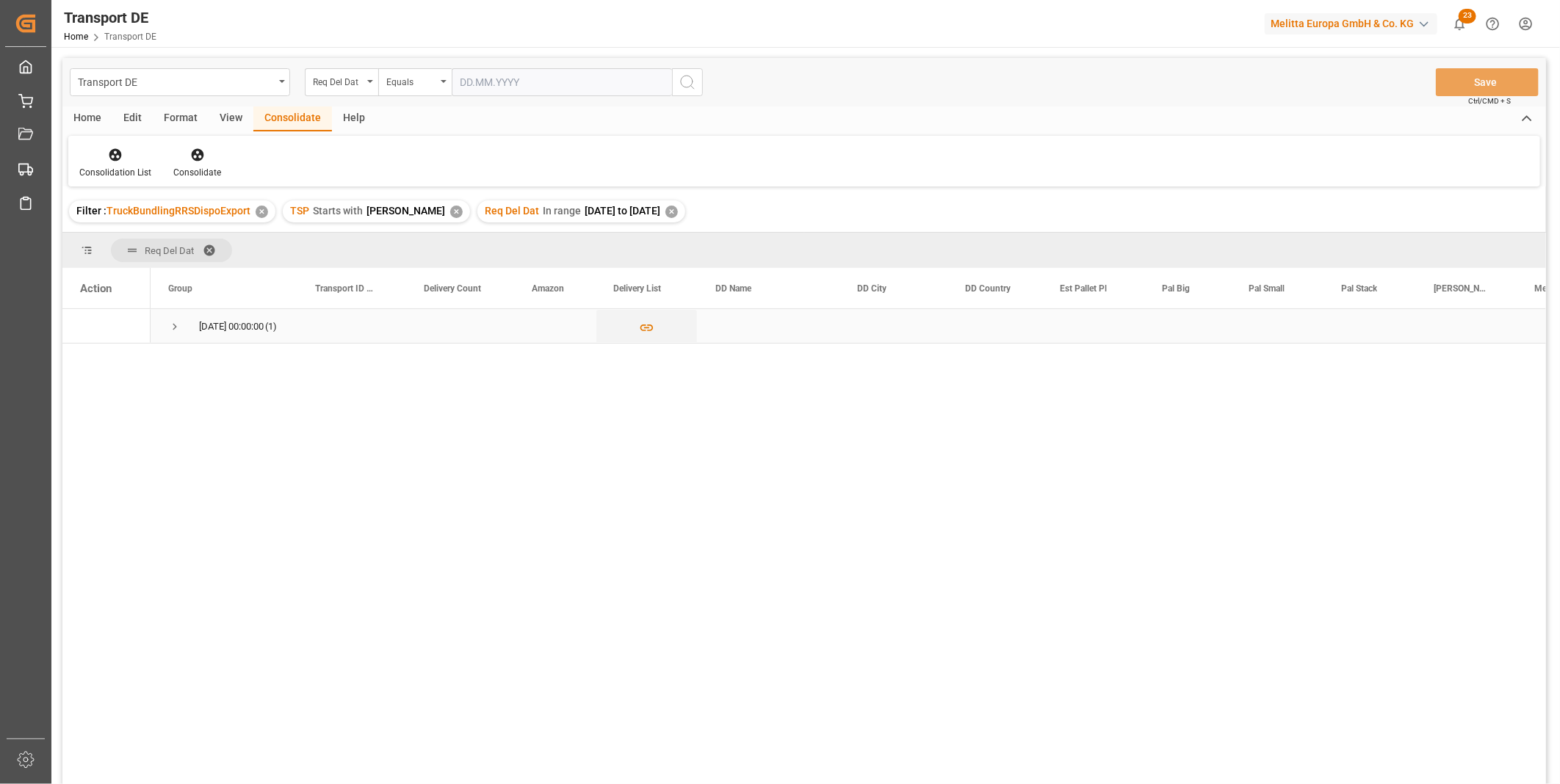
click at [174, 329] on span "Press SPACE to select this row." at bounding box center [174, 327] width 13 height 13
click at [89, 357] on input "Press Space to toggle row selection (unchecked)" at bounding box center [86, 360] width 13 height 13
checkbox input "true"
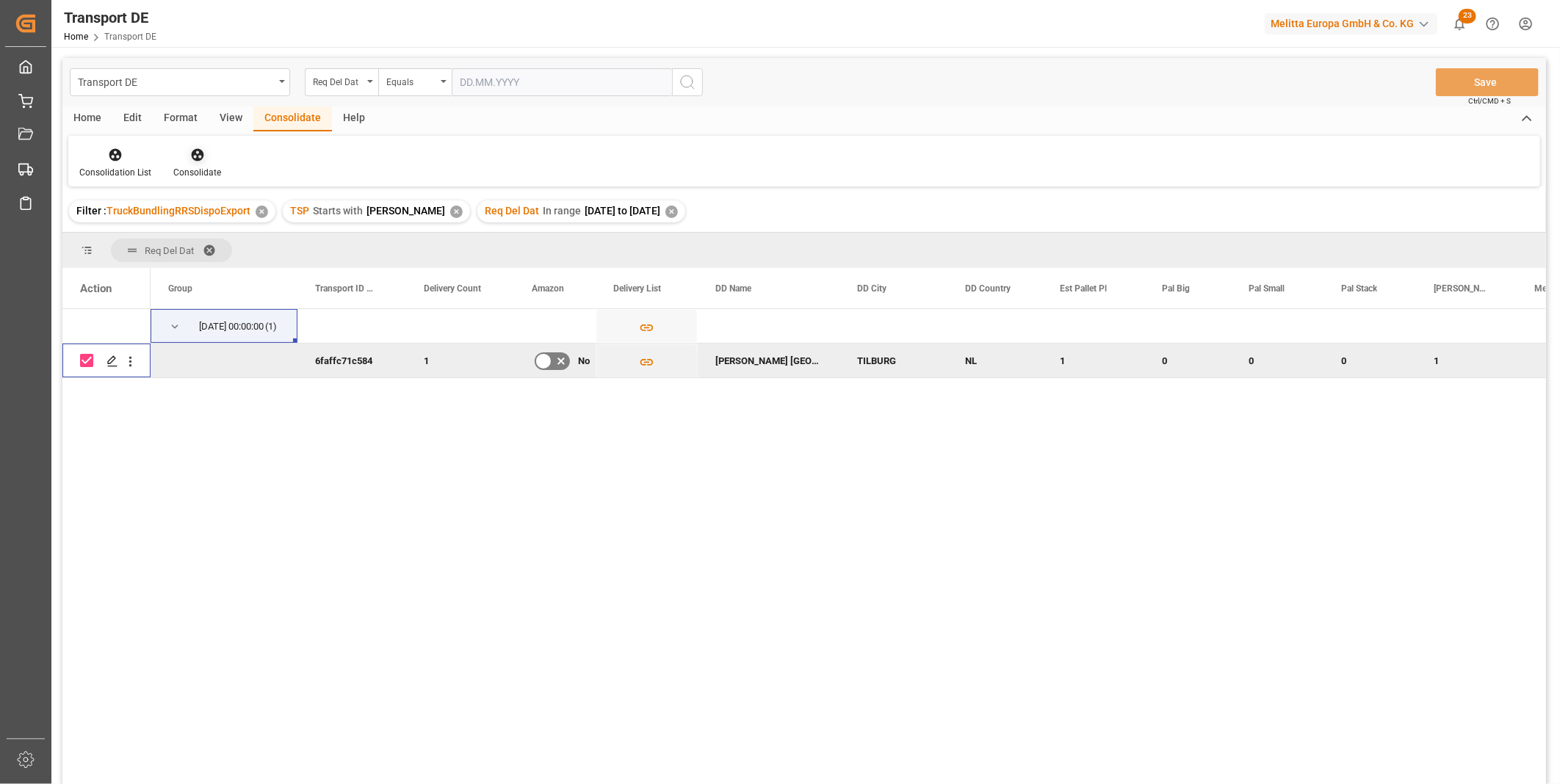
click at [199, 157] on icon at bounding box center [197, 156] width 12 height 12
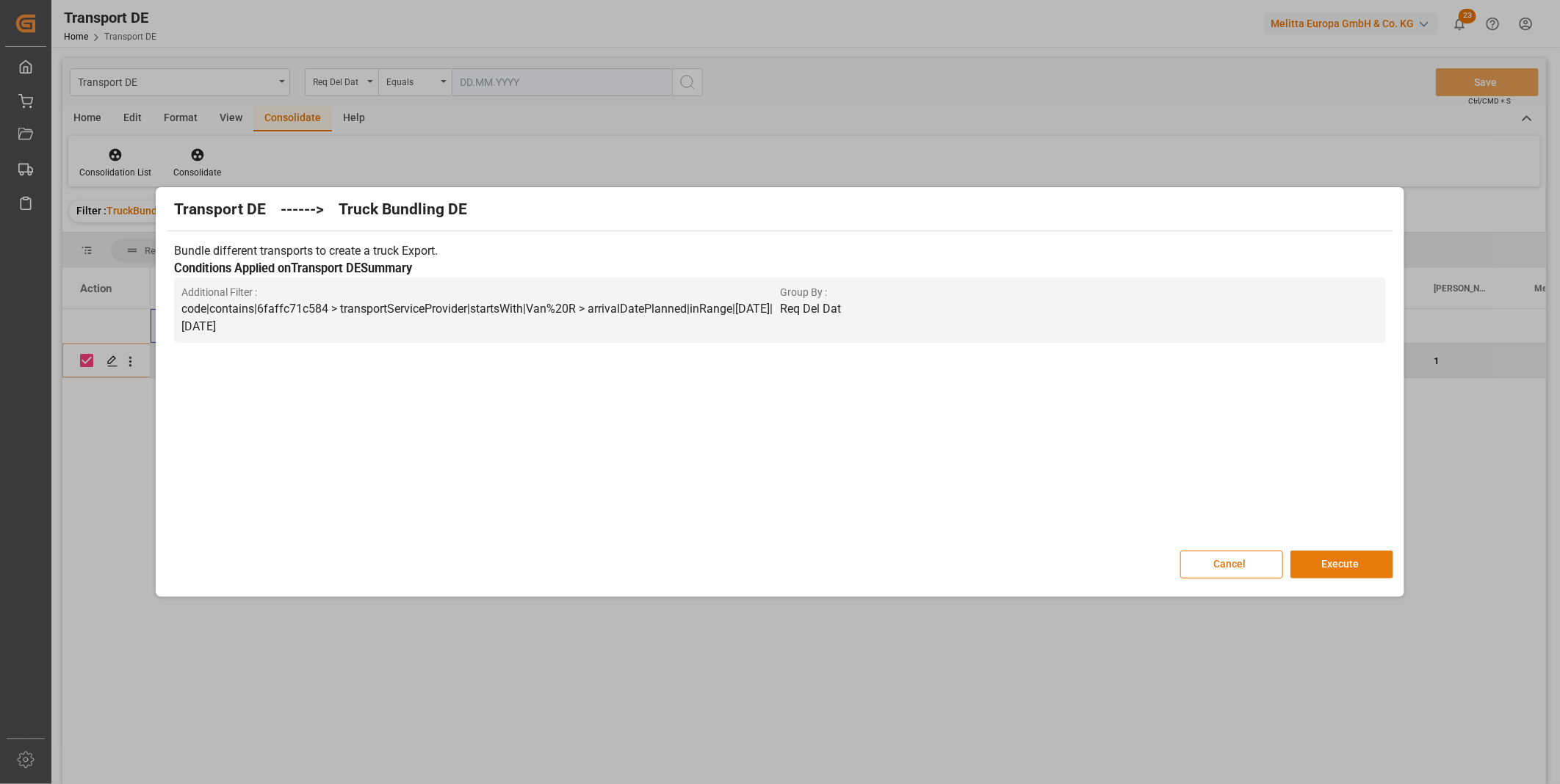
click at [1355, 571] on button "Execute" at bounding box center [1341, 565] width 102 height 28
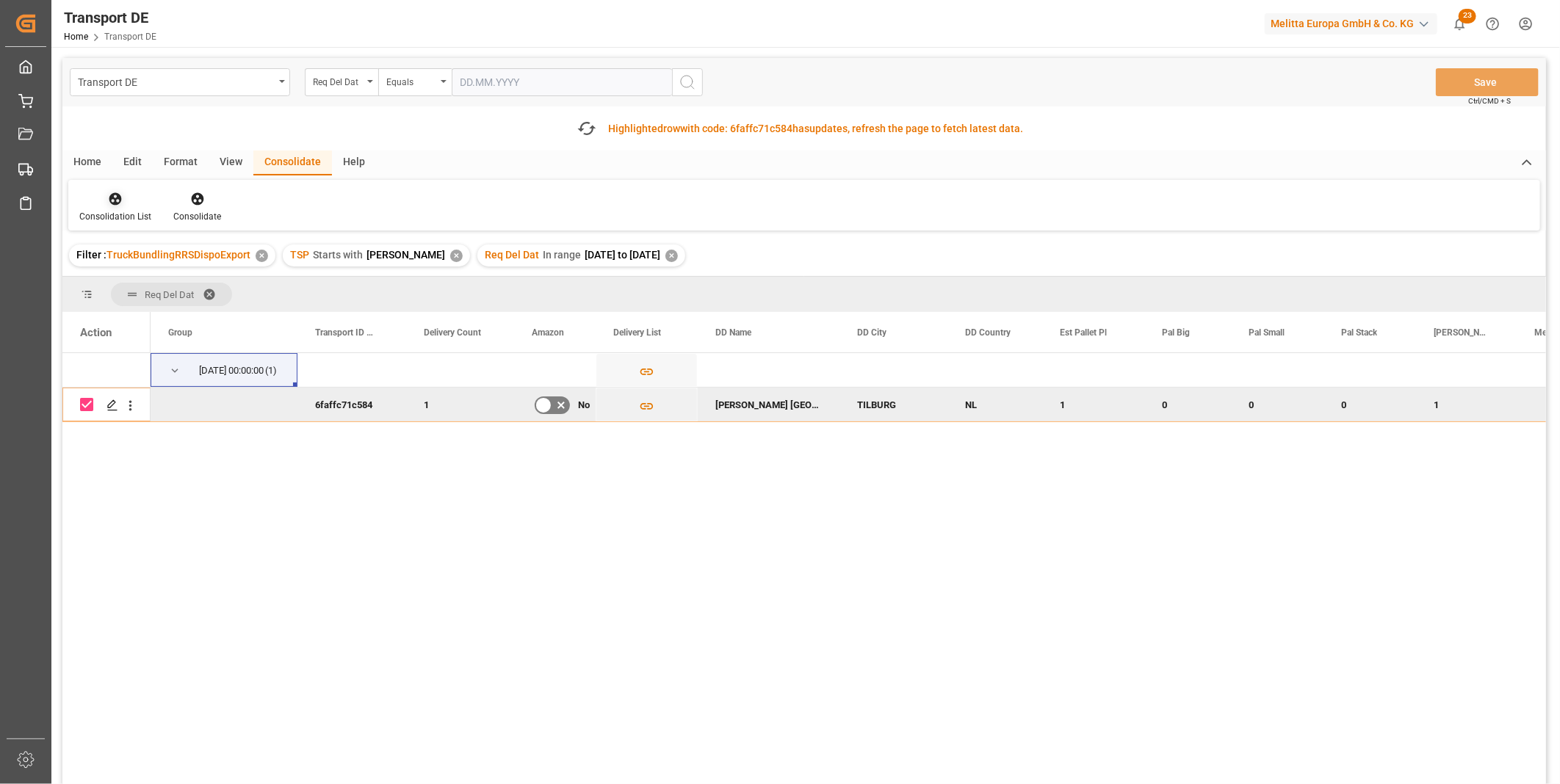
drag, startPoint x: 122, startPoint y: 206, endPoint x: 122, endPoint y: 214, distance: 8.0
click at [122, 206] on div at bounding box center [115, 199] width 72 height 15
click at [169, 313] on div "Transport DE Req Del Dat Equals Save Ctrl/CMD + S Fetch latest updates Highligh…" at bounding box center [804, 462] width 1484 height 809
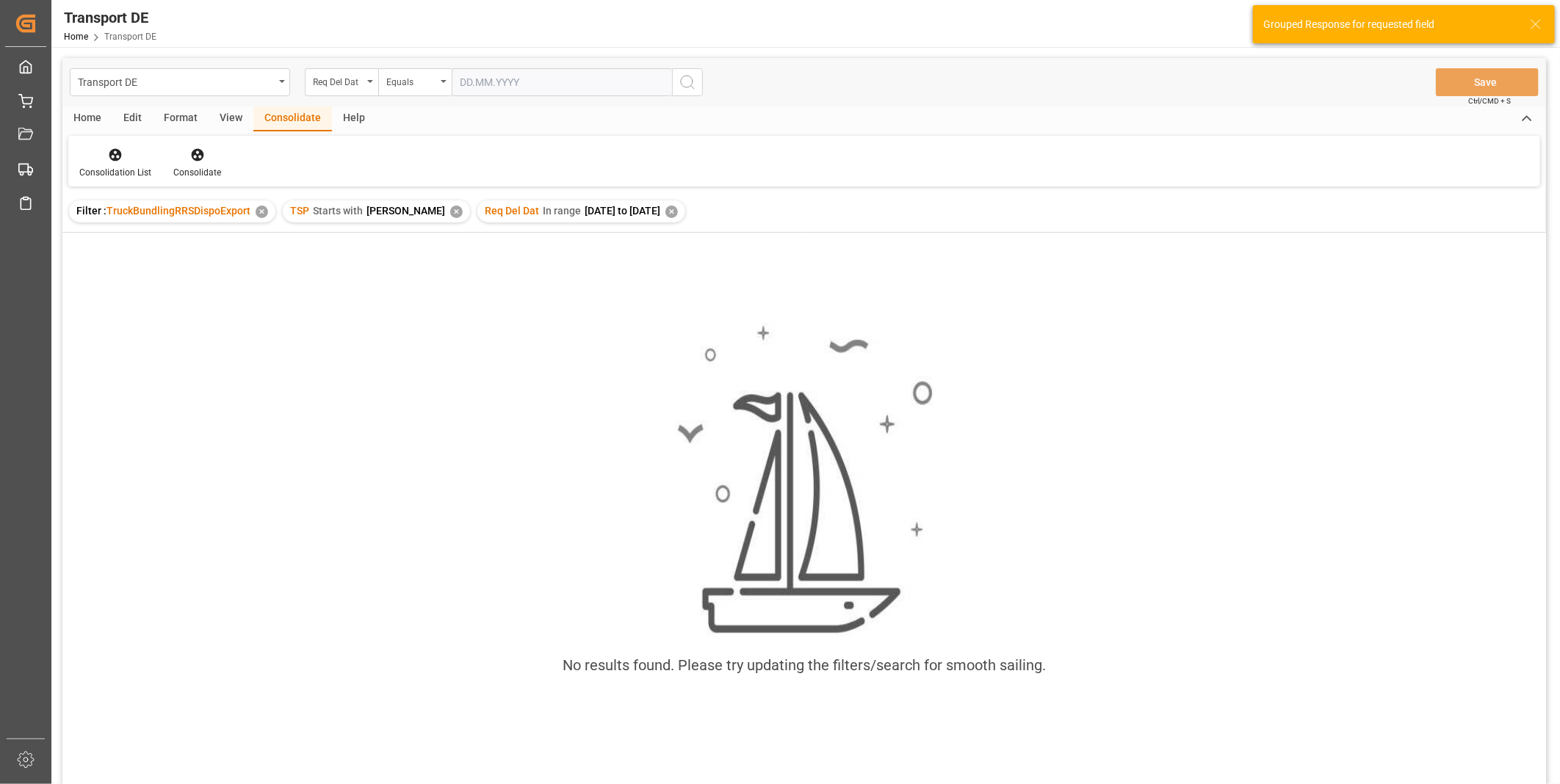
click at [656, 204] on div "Req Del Dat In range 2025-10-15 to 2025-10-16 ✕" at bounding box center [582, 211] width 208 height 22
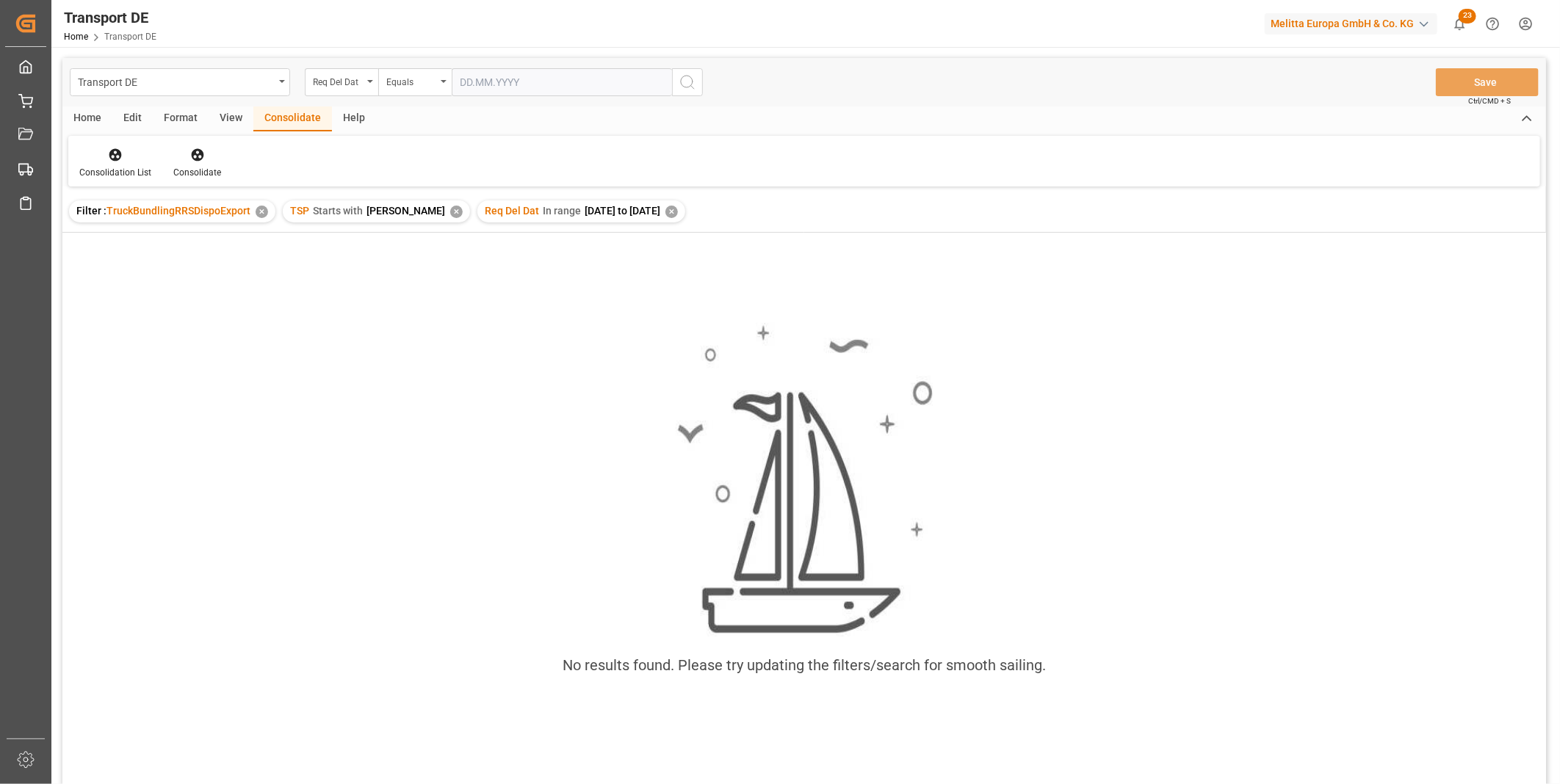
click at [666, 209] on div "✕" at bounding box center [672, 212] width 12 height 12
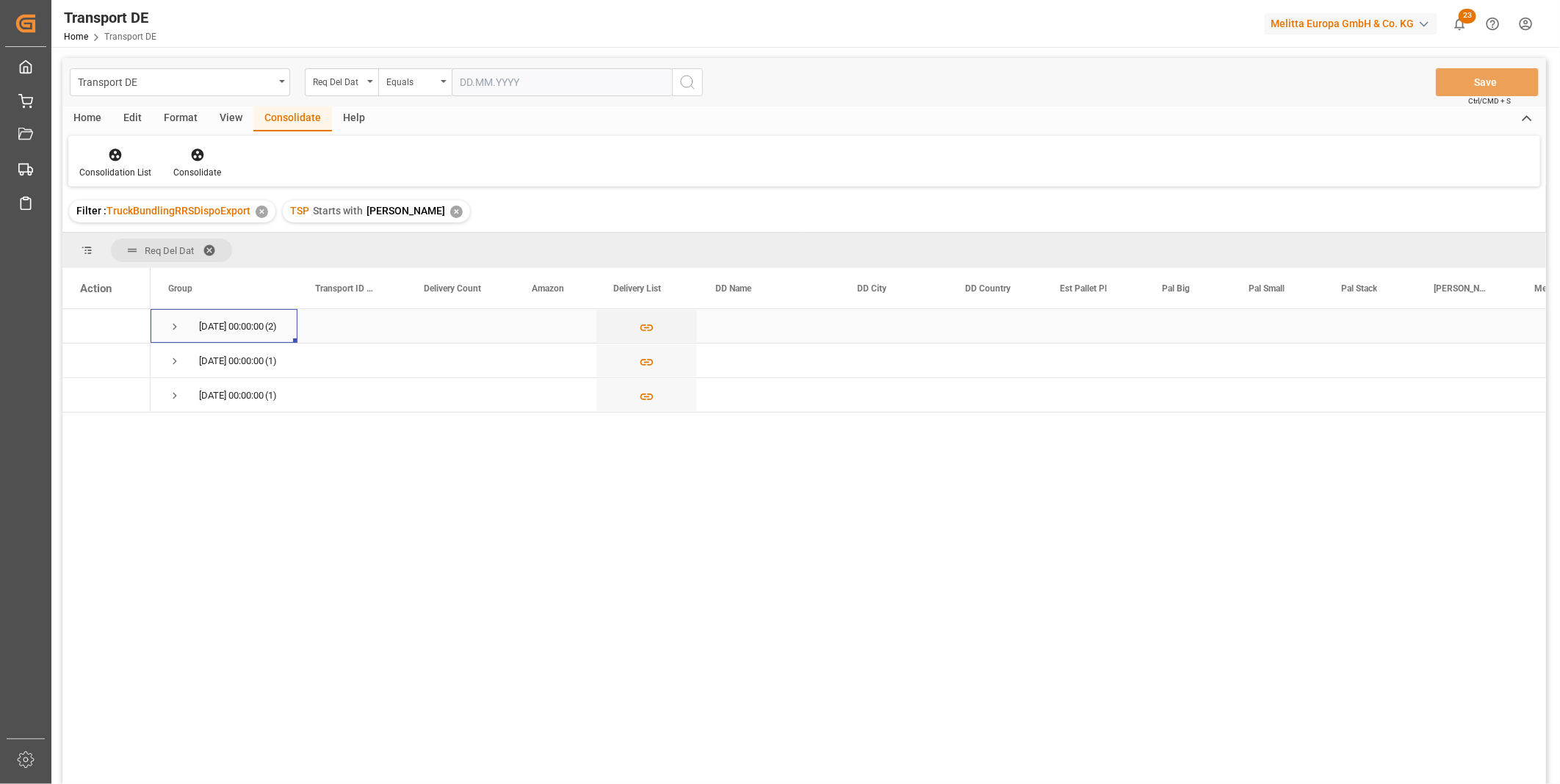
click at [177, 325] on span "Press SPACE to select this row." at bounding box center [174, 327] width 13 height 13
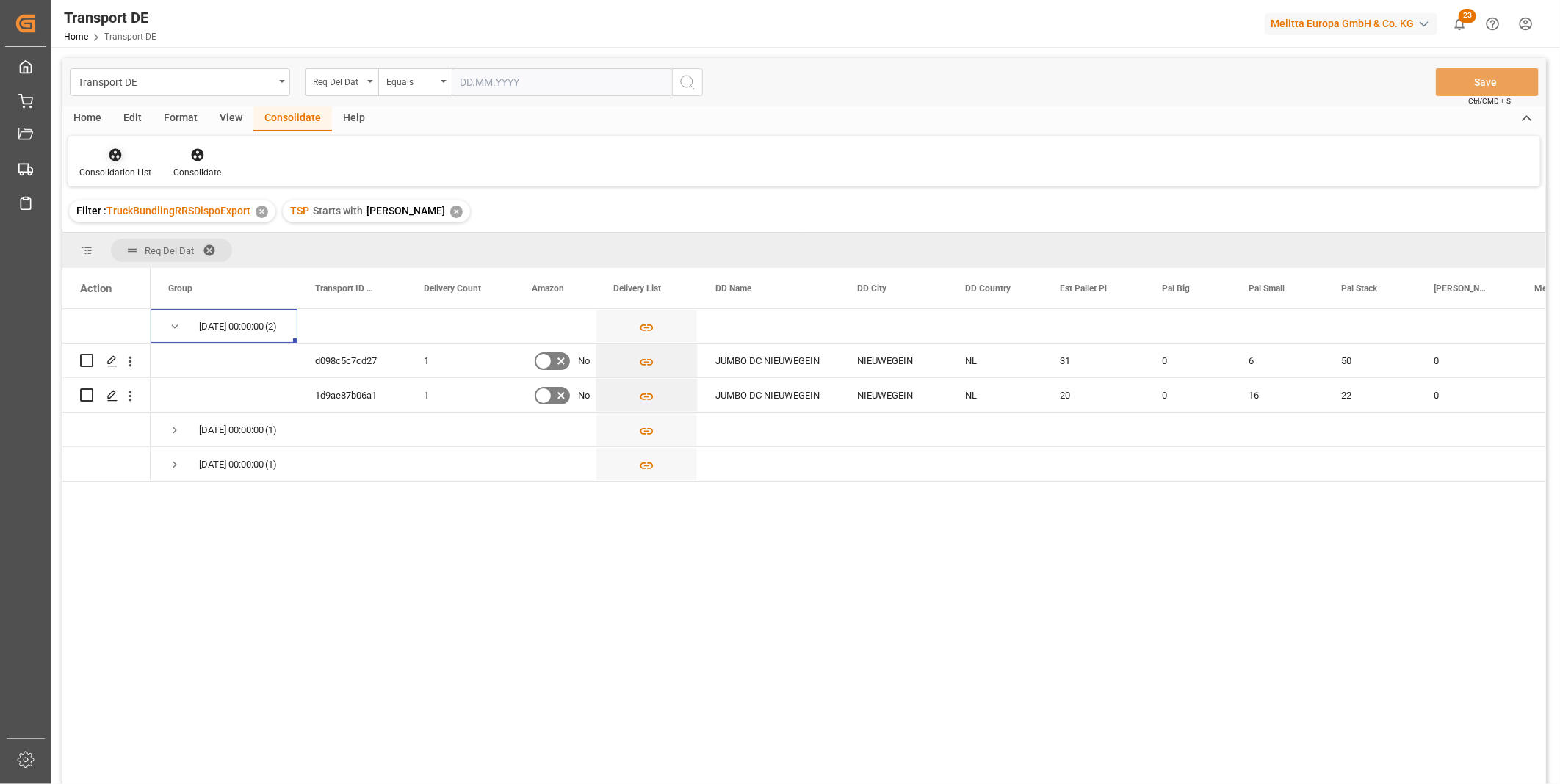
click at [123, 157] on div at bounding box center [115, 155] width 72 height 15
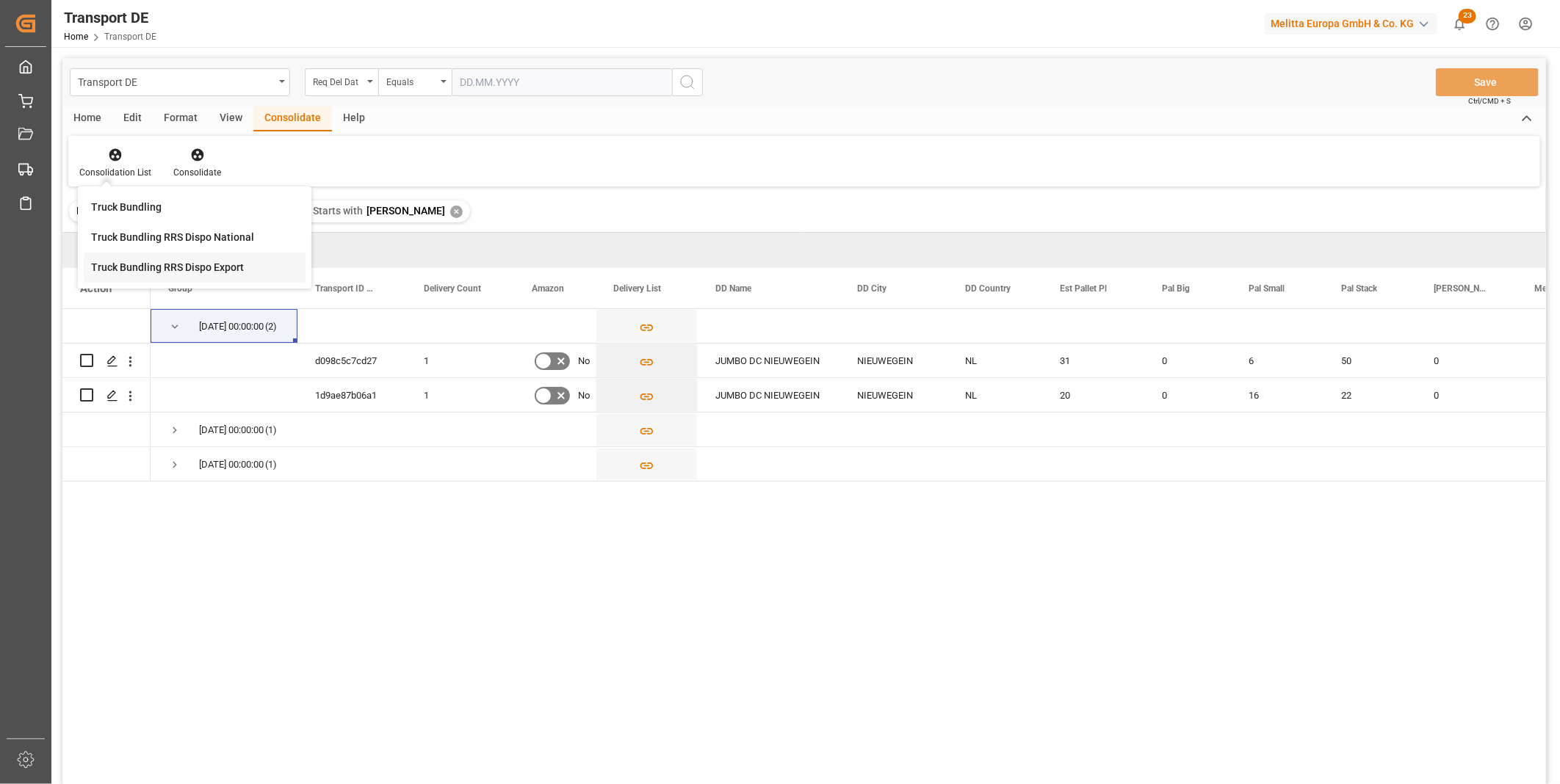
click at [165, 273] on div "Transport DE Req Del Dat Equals Save Ctrl/CMD + S Home Edit Format View Consoli…" at bounding box center [804, 440] width 1484 height 765
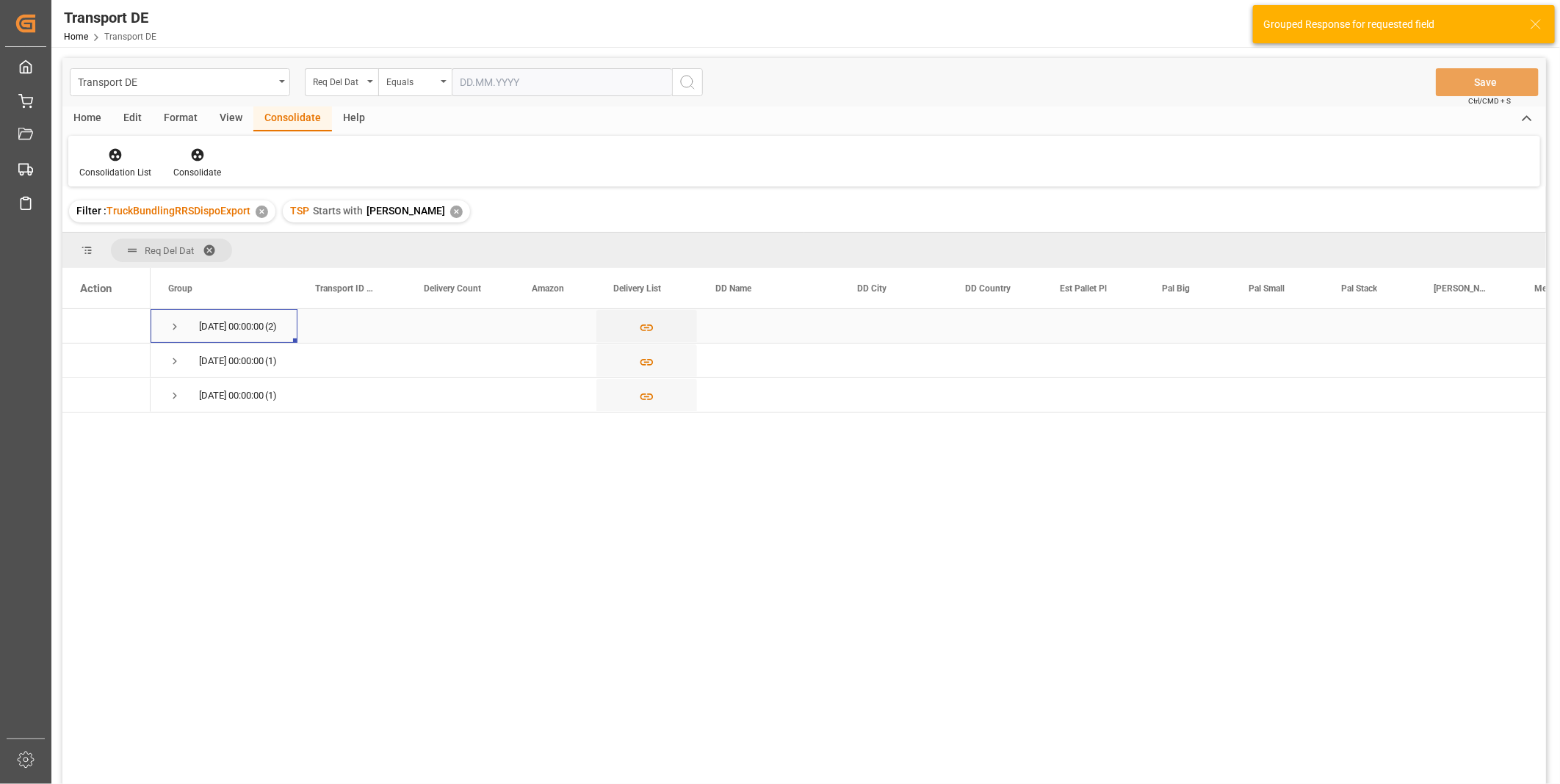
click at [165, 319] on div "18.10.2025 00:00:00 (2)" at bounding box center [223, 326] width 147 height 34
click at [169, 323] on span "Press SPACE to select this row." at bounding box center [174, 327] width 13 height 13
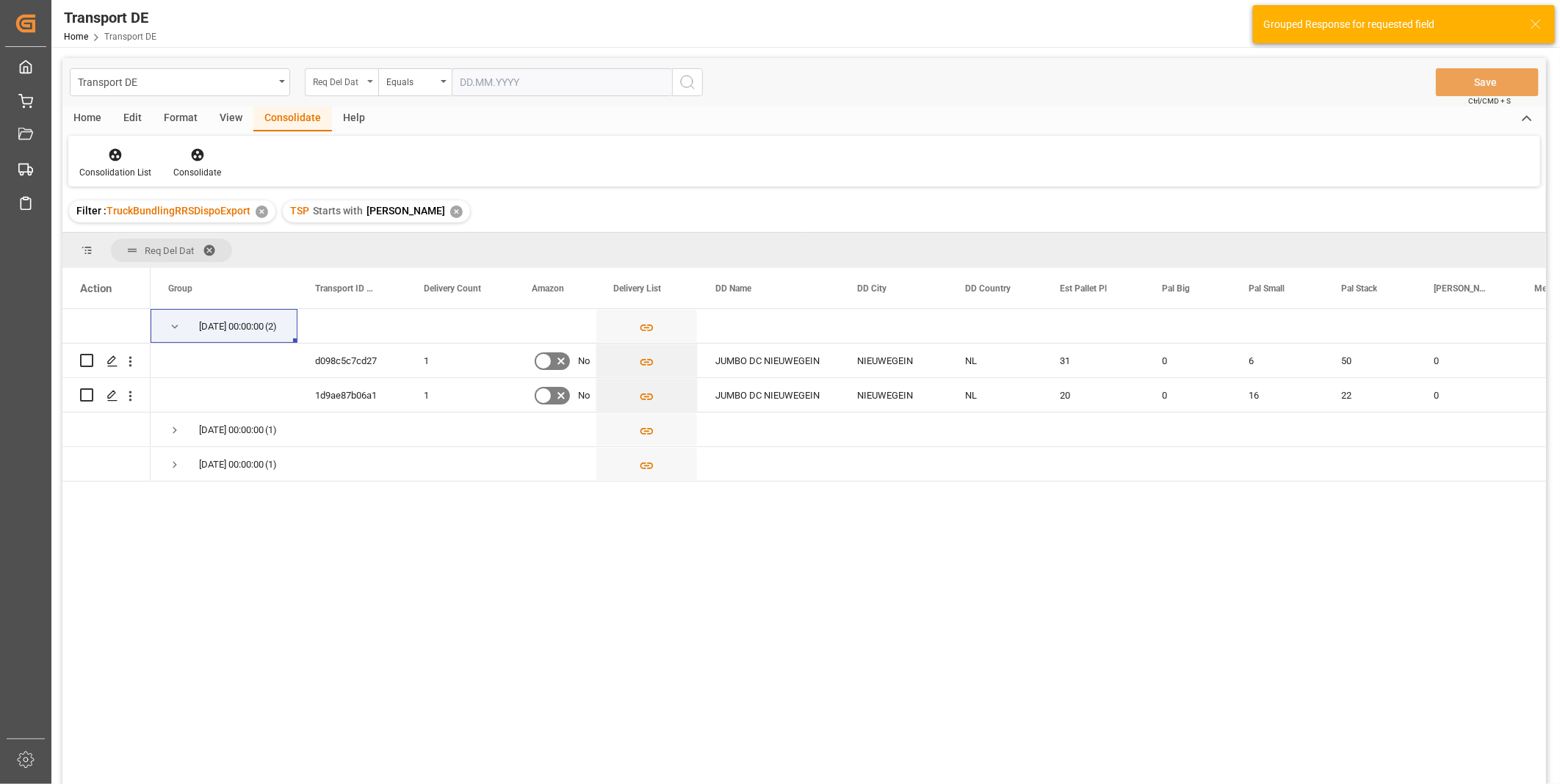
click at [351, 69] on div "Req Del Dat" at bounding box center [341, 82] width 73 height 28
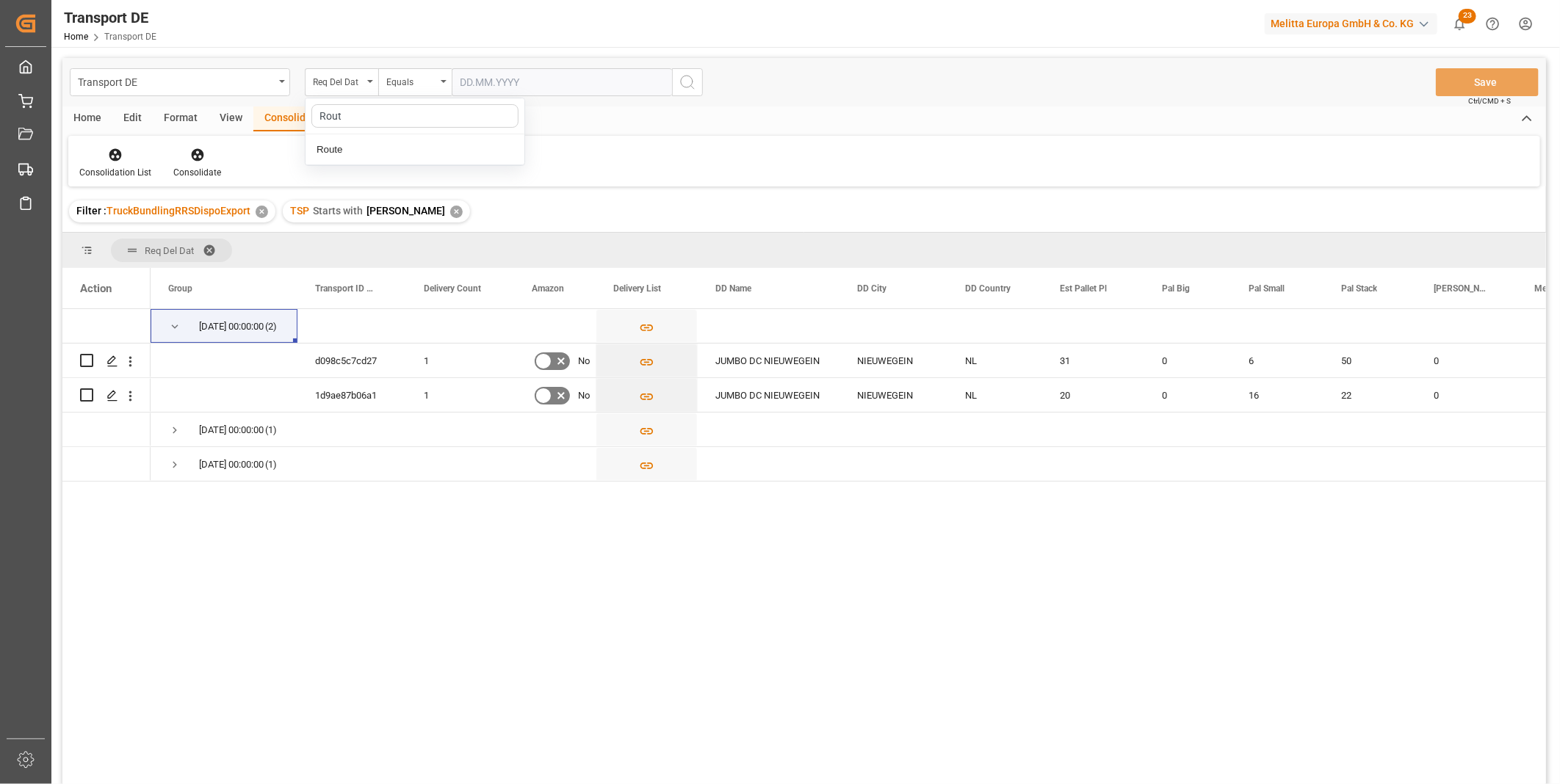
type input "Route"
click at [346, 145] on div "Route" at bounding box center [415, 149] width 219 height 31
click at [450, 214] on div "✕" at bounding box center [456, 212] width 12 height 12
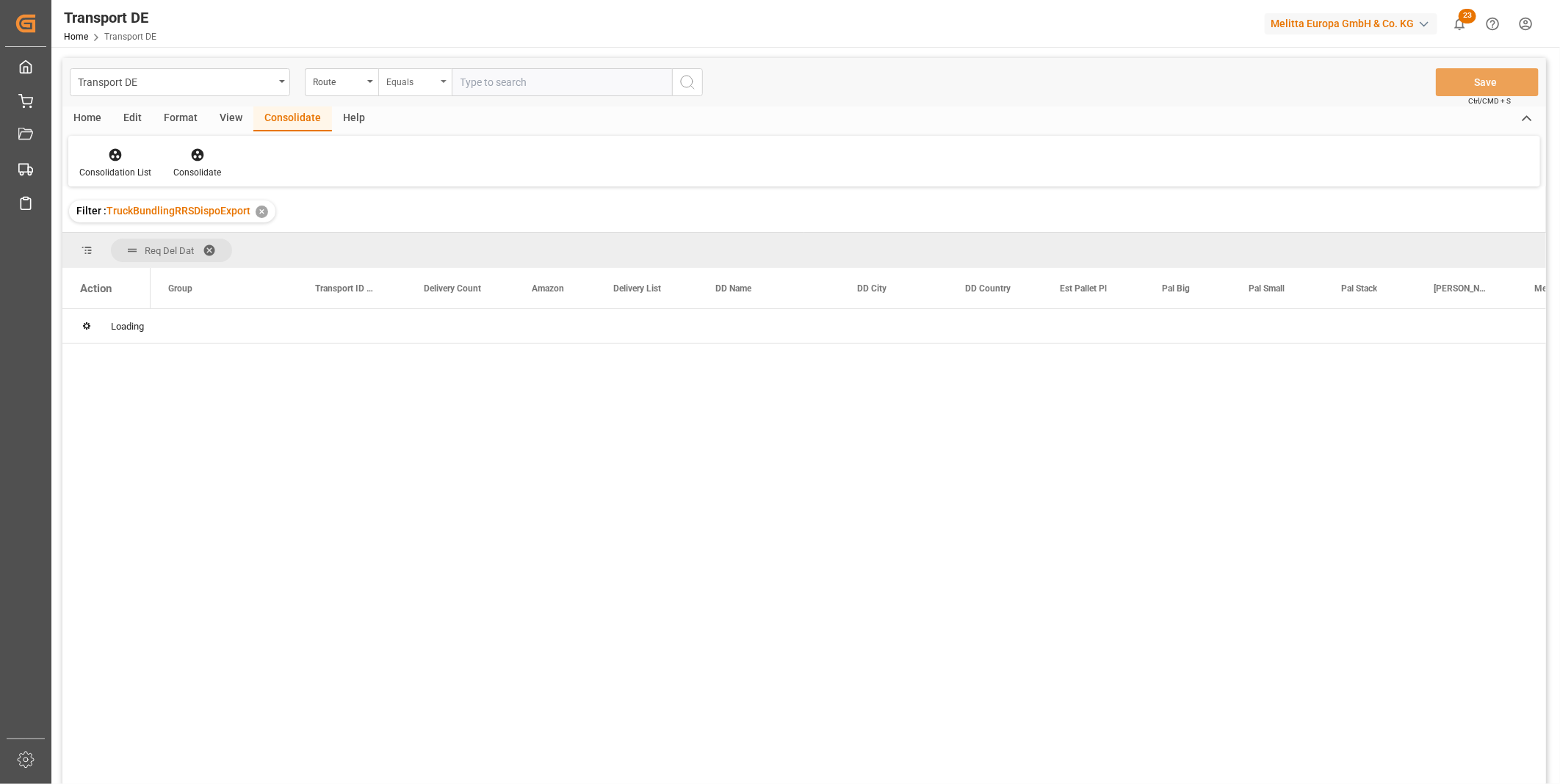
click at [415, 90] on div "Equals" at bounding box center [414, 82] width 73 height 28
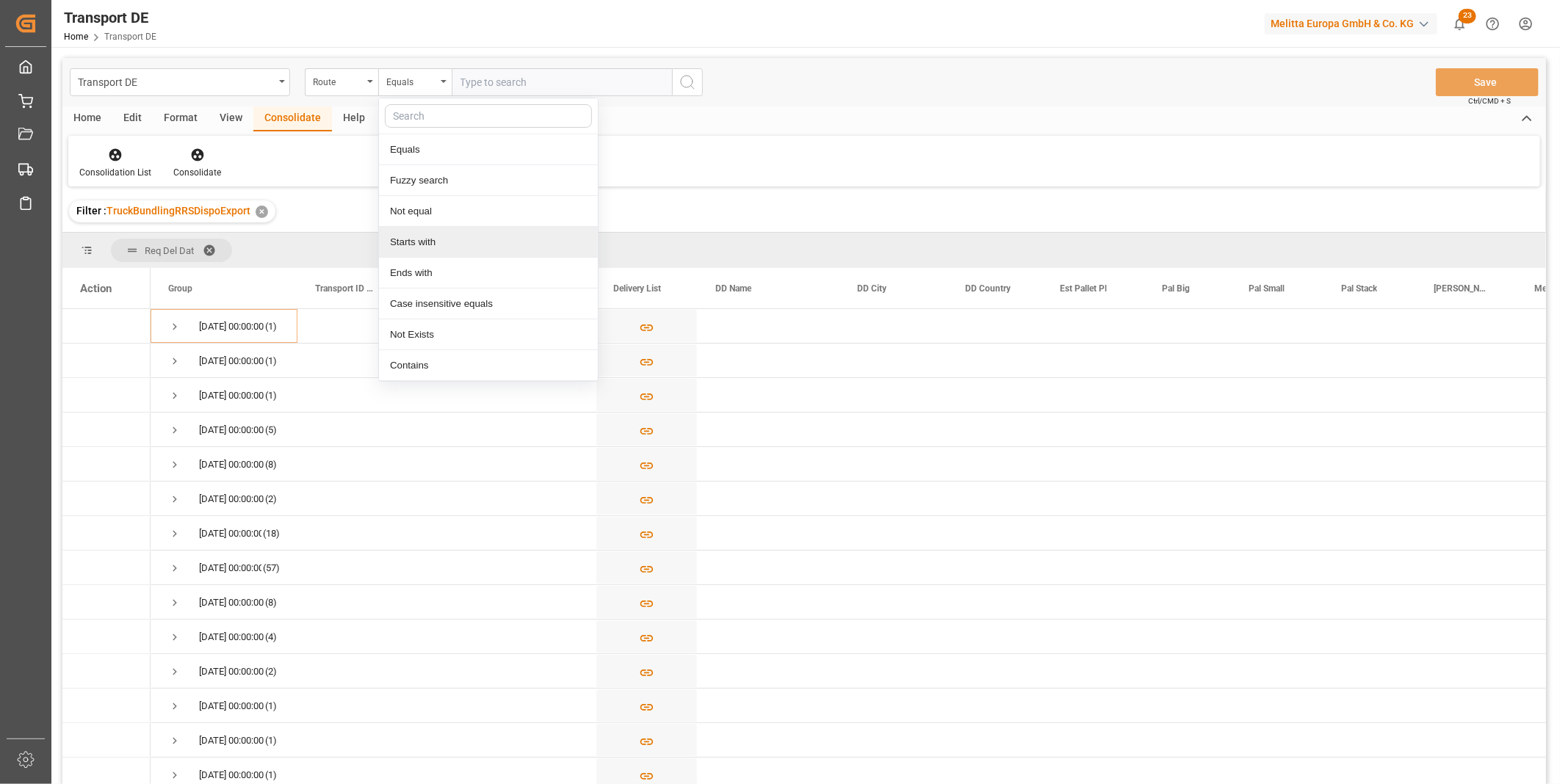
click at [439, 244] on div "Starts with" at bounding box center [488, 243] width 219 height 31
type input "FR"
click at [684, 82] on icon "search button" at bounding box center [687, 82] width 18 height 18
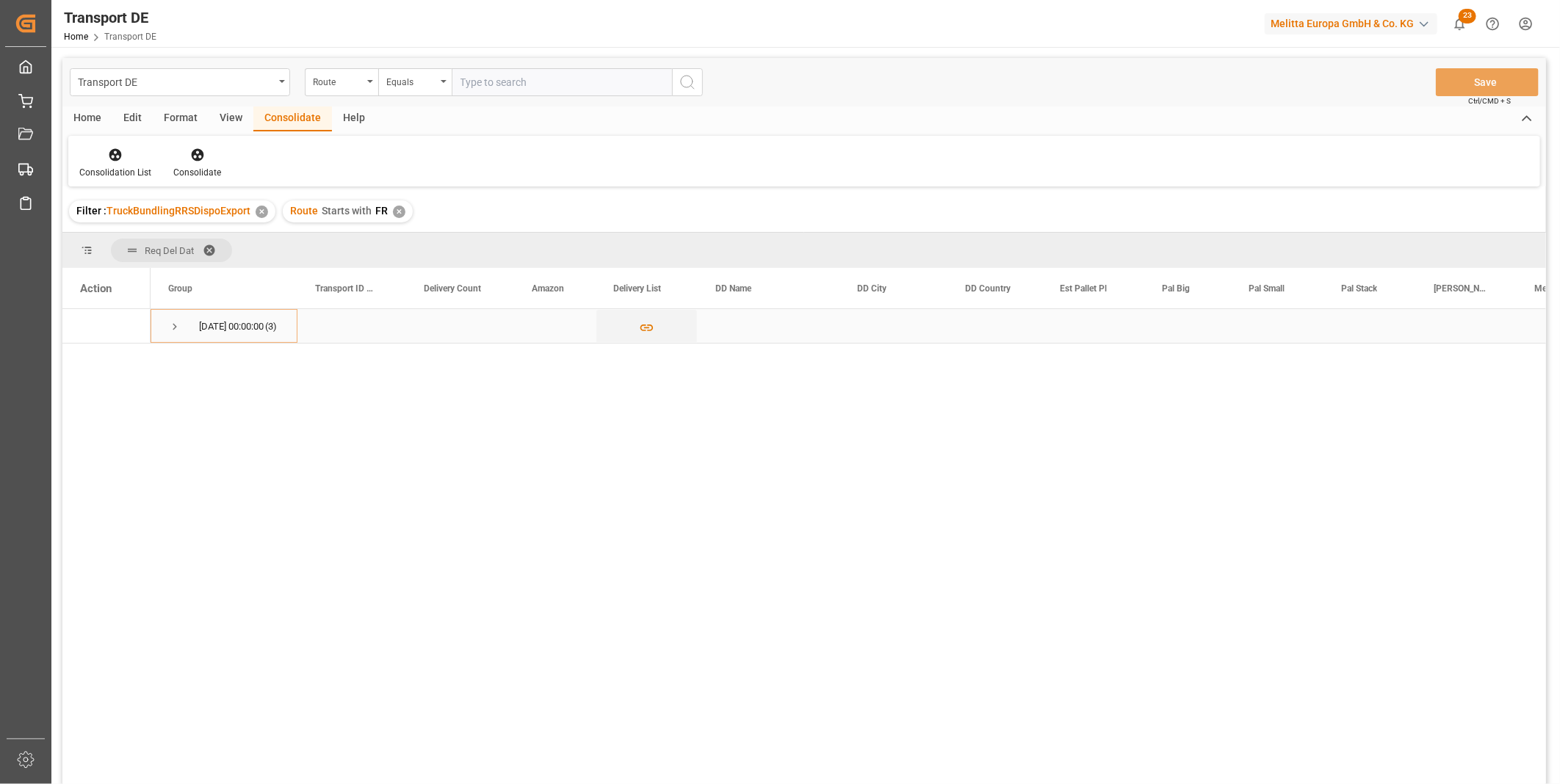
click at [176, 324] on span "Press SPACE to select this row." at bounding box center [174, 327] width 13 height 13
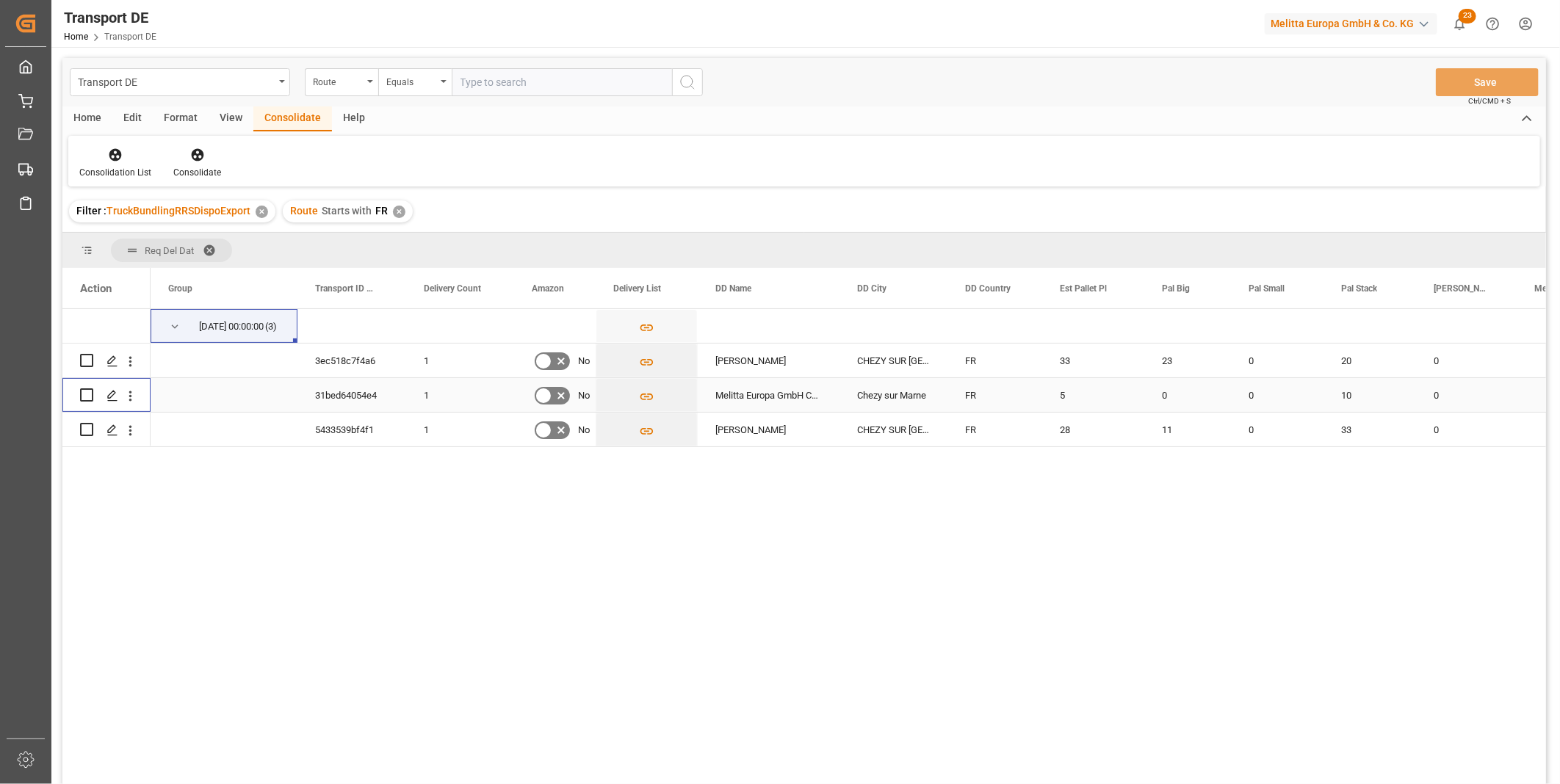
click at [86, 393] on input "Press Space to toggle row selection (unchecked)" at bounding box center [86, 394] width 13 height 13
checkbox input "true"
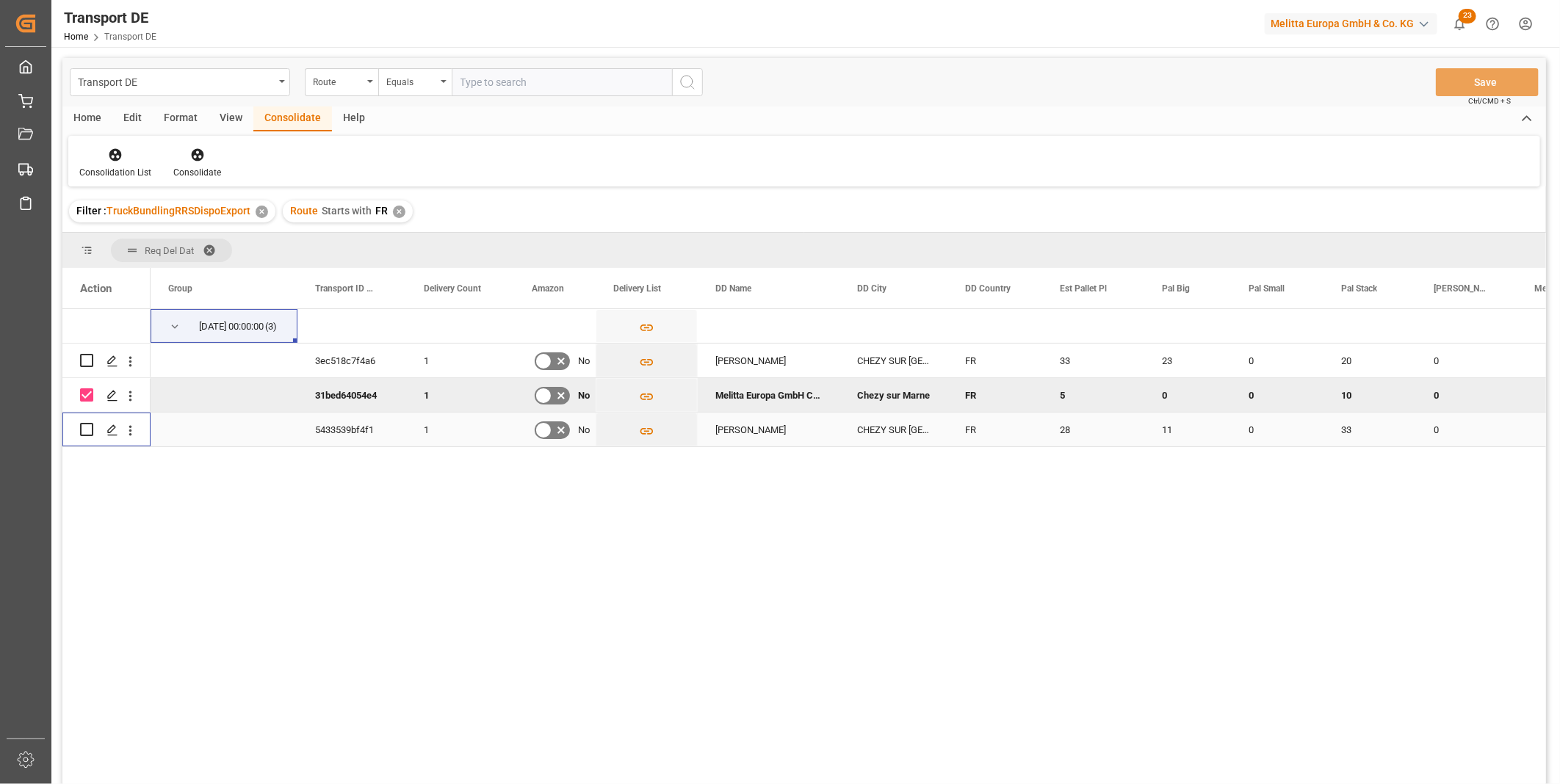
click at [81, 441] on div "Press SPACE to select this row." at bounding box center [86, 430] width 13 height 34
click at [86, 426] on input "Press Space to toggle row selection (unchecked)" at bounding box center [86, 429] width 13 height 13
checkbox input "true"
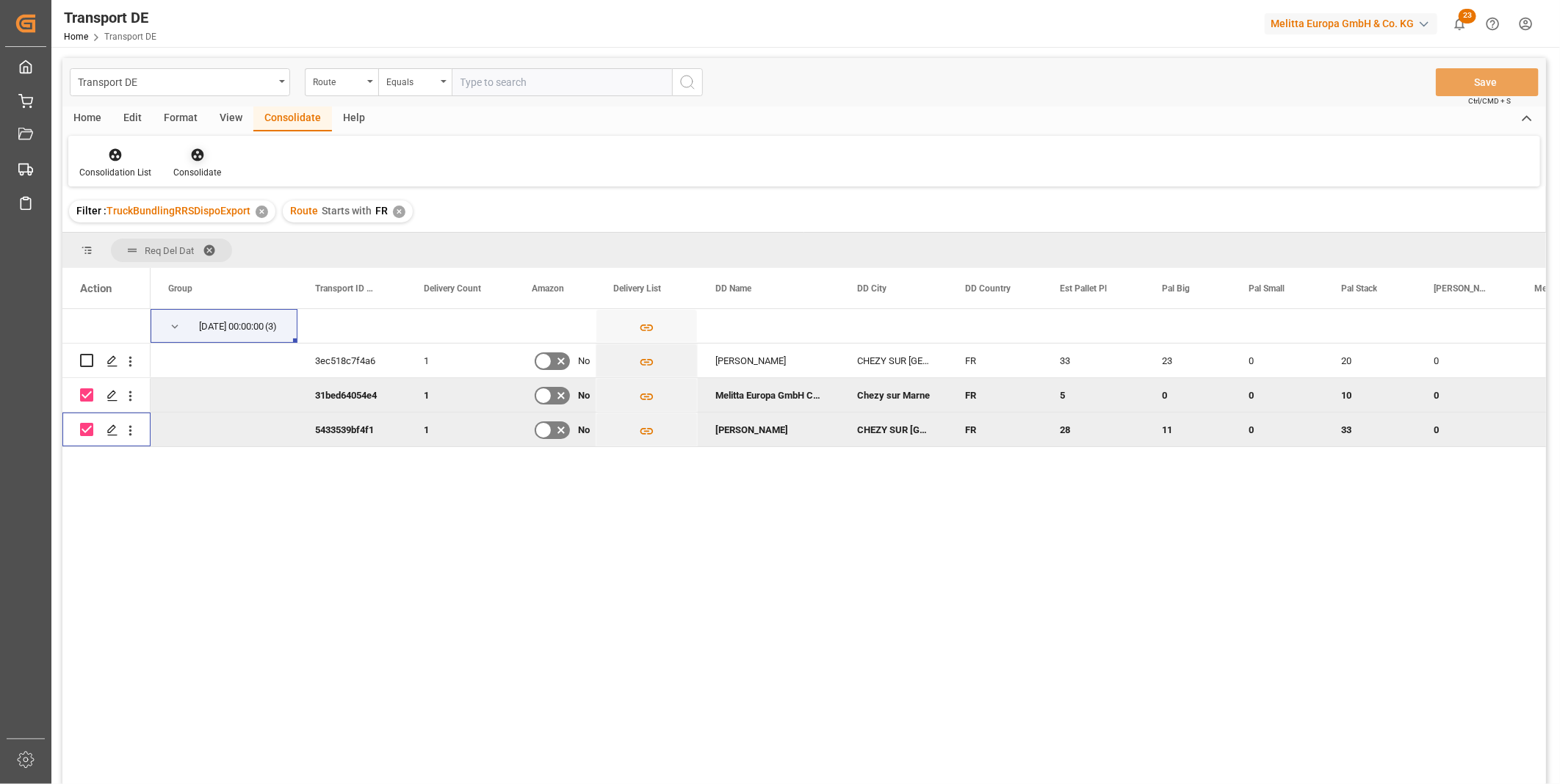
click at [206, 152] on div at bounding box center [197, 155] width 48 height 15
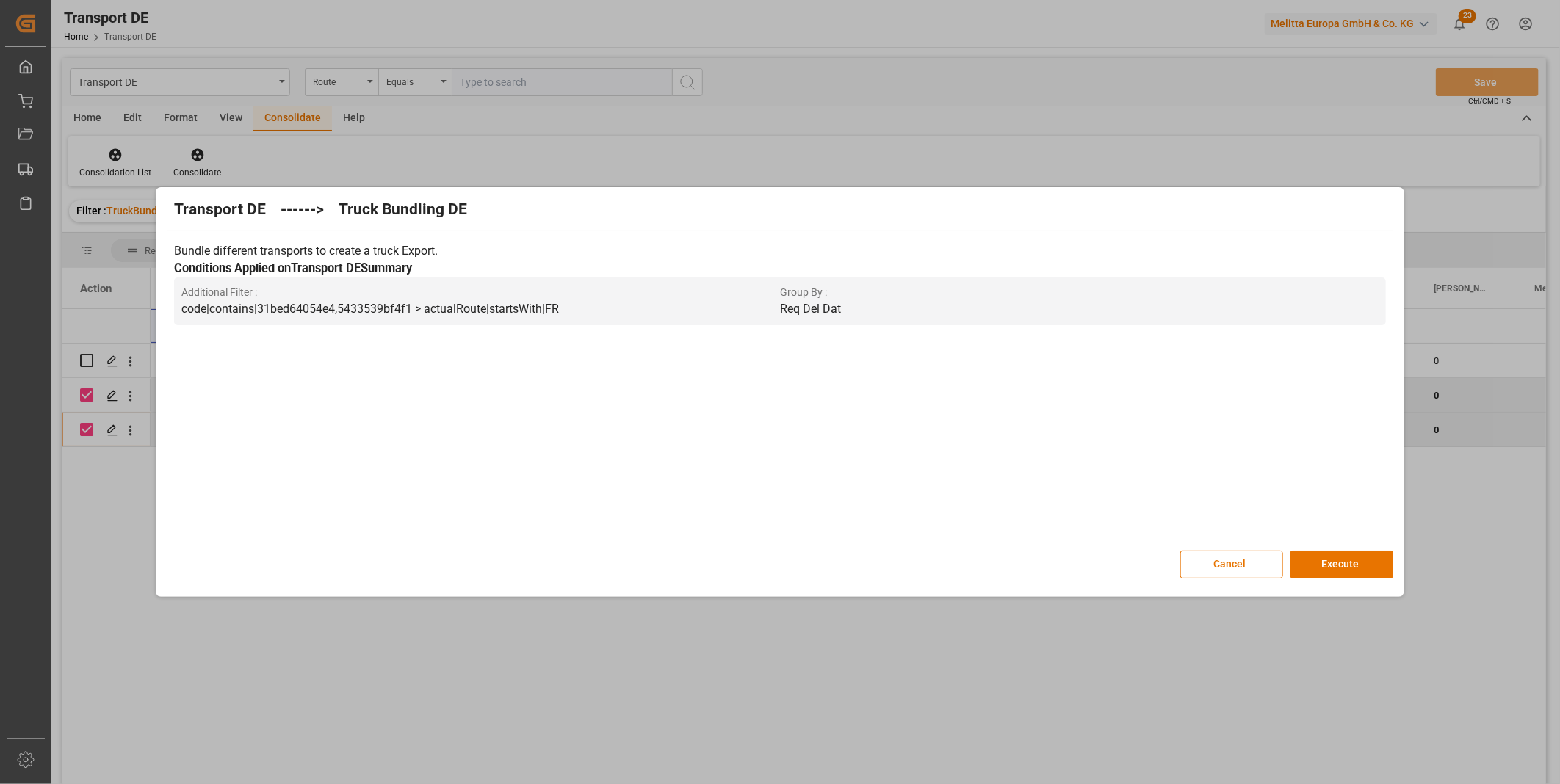
click at [1327, 547] on div "Transport DE ------> Truck Bundling DE Bundle different transports to create a …" at bounding box center [780, 392] width 1240 height 402
click at [1331, 560] on button "Execute" at bounding box center [1341, 565] width 102 height 28
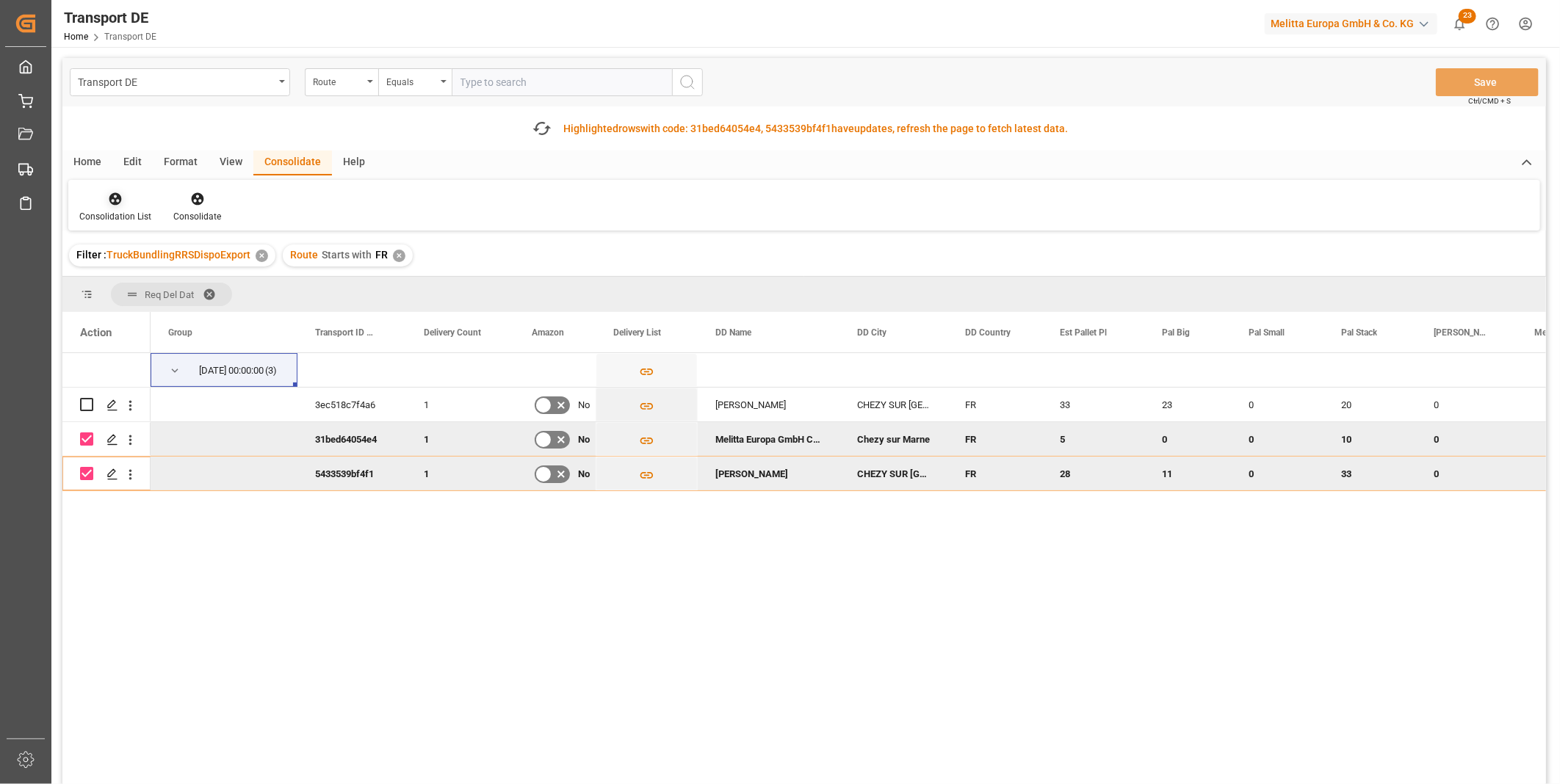
click at [116, 209] on div "Consolidation List" at bounding box center [116, 207] width 94 height 32
click at [140, 303] on div "Transport DE Route Equals Save Ctrl/CMD + S Fetch latest updates Highlighted ro…" at bounding box center [804, 462] width 1484 height 809
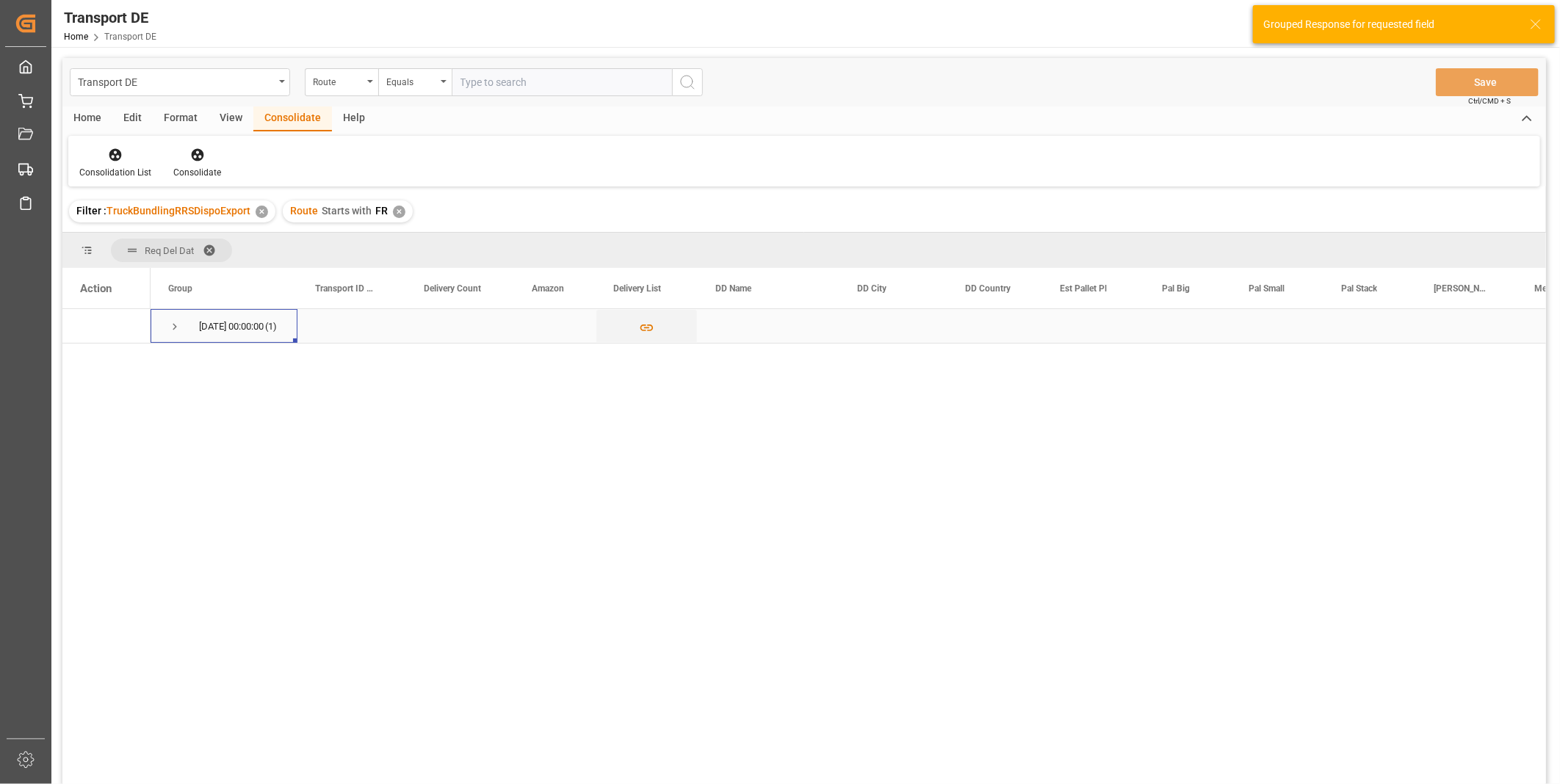
click at [179, 328] on span "Press SPACE to select this row." at bounding box center [174, 327] width 13 height 13
drag, startPoint x: 83, startPoint y: 356, endPoint x: 114, endPoint y: 350, distance: 31.6
click at [86, 356] on input "Press Space to toggle row selection (unchecked)" at bounding box center [86, 360] width 13 height 13
checkbox input "true"
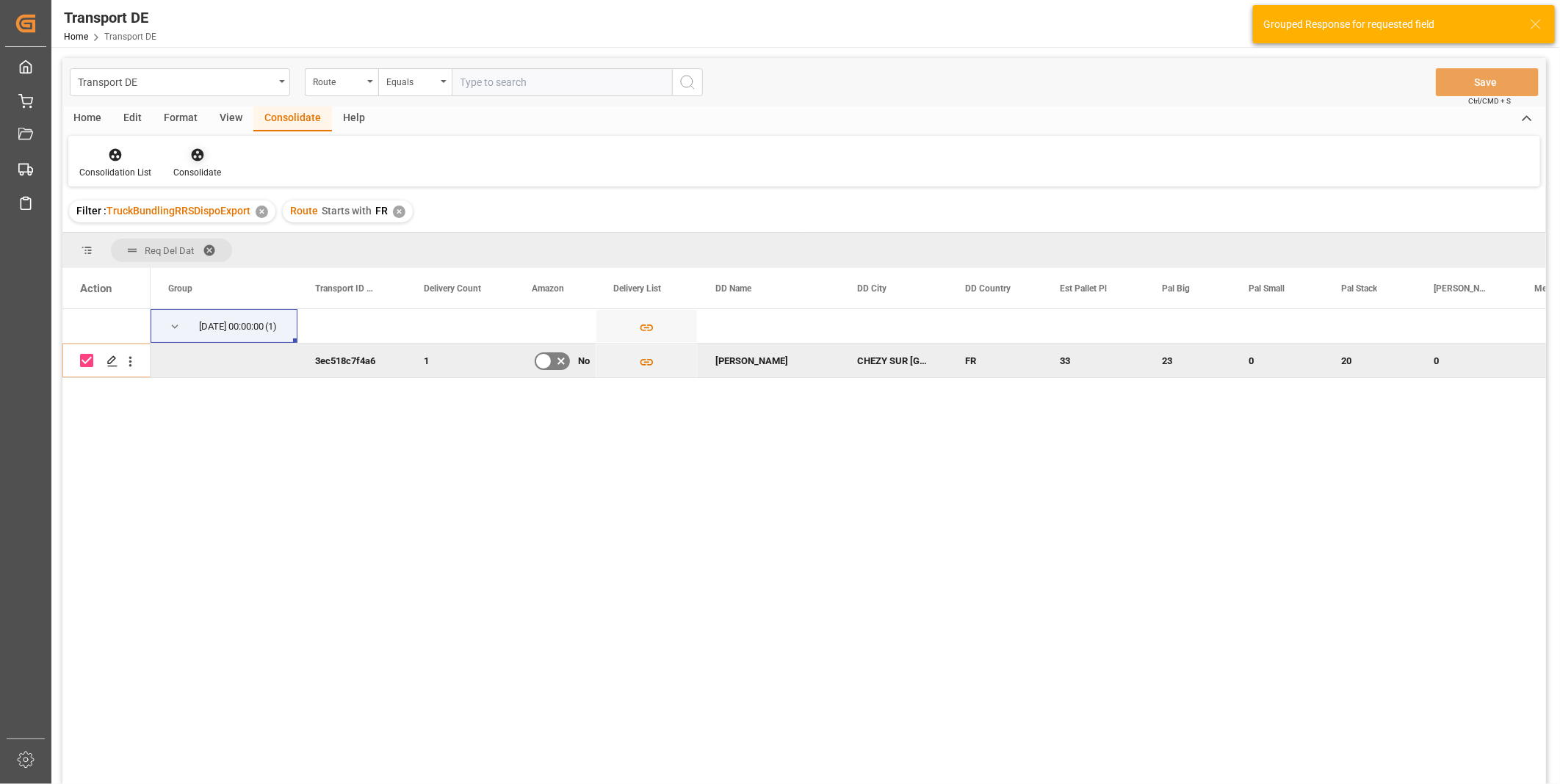
click at [196, 173] on div "Consolidate" at bounding box center [197, 172] width 48 height 13
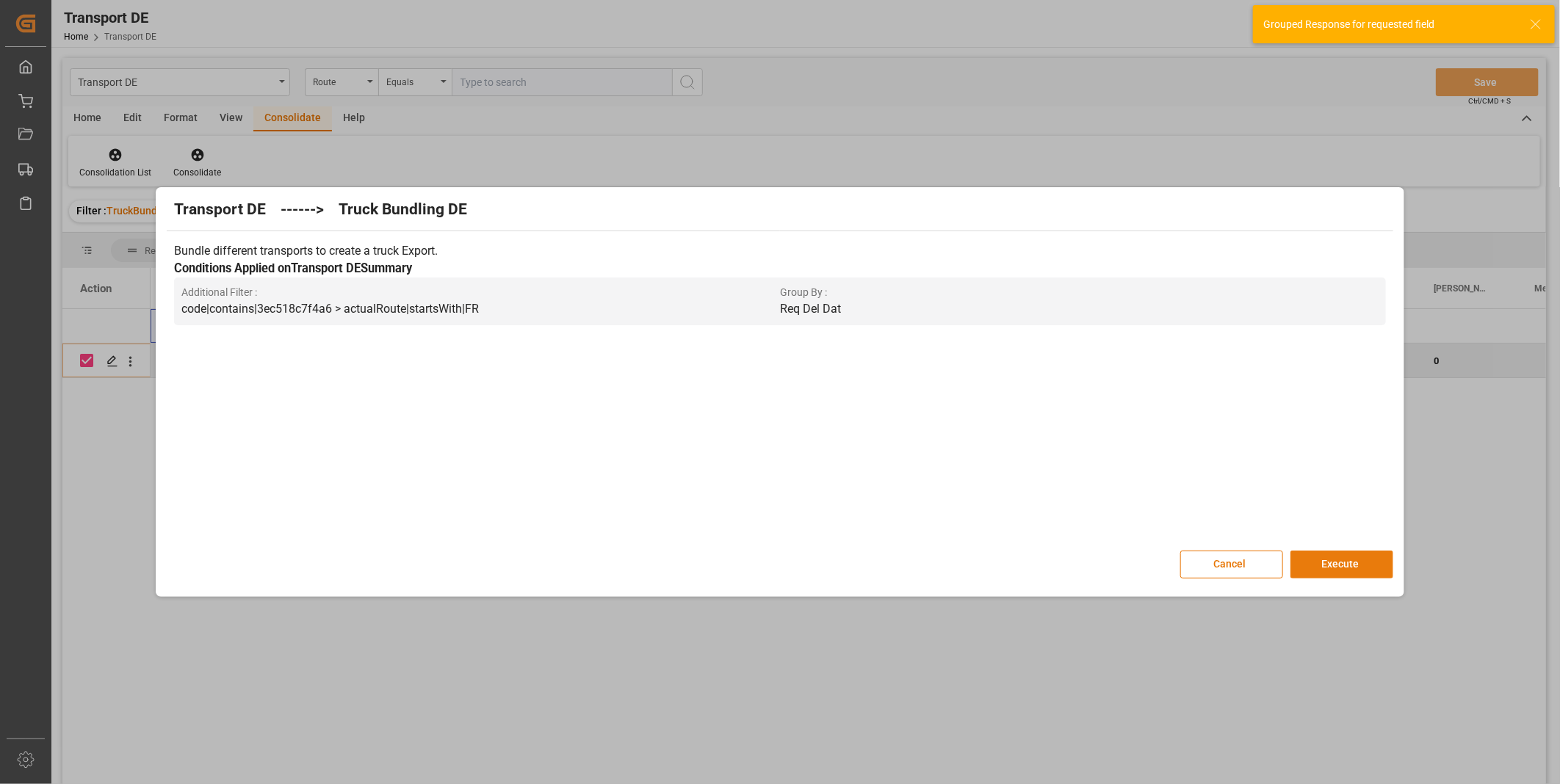
click at [1354, 567] on button "Execute" at bounding box center [1341, 565] width 102 height 28
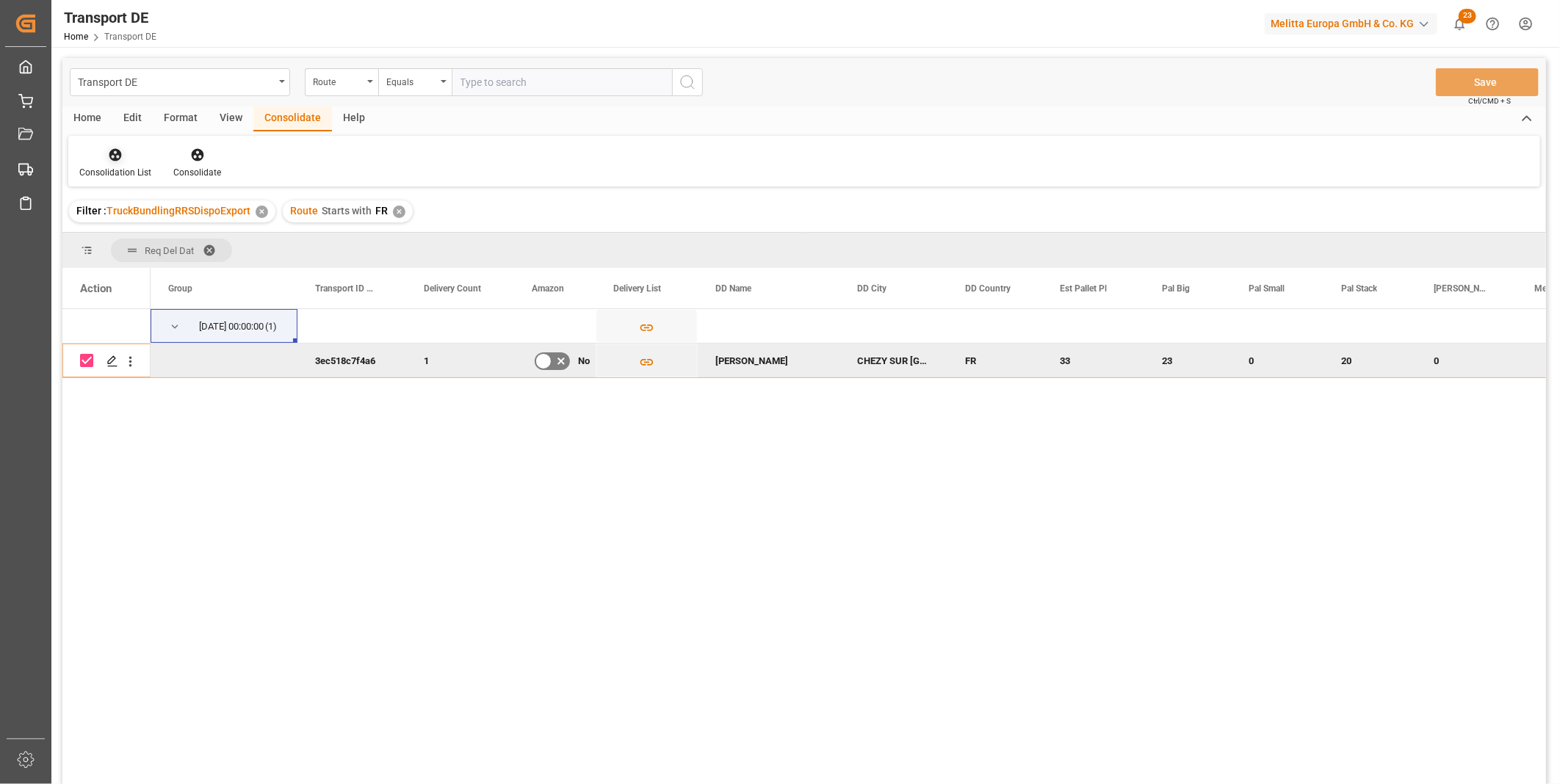
click at [102, 158] on div at bounding box center [115, 155] width 72 height 15
click at [195, 267] on div "Transport DE Route Equals Save Ctrl/CMD + S Home Edit Format View Consolidate H…" at bounding box center [804, 440] width 1484 height 765
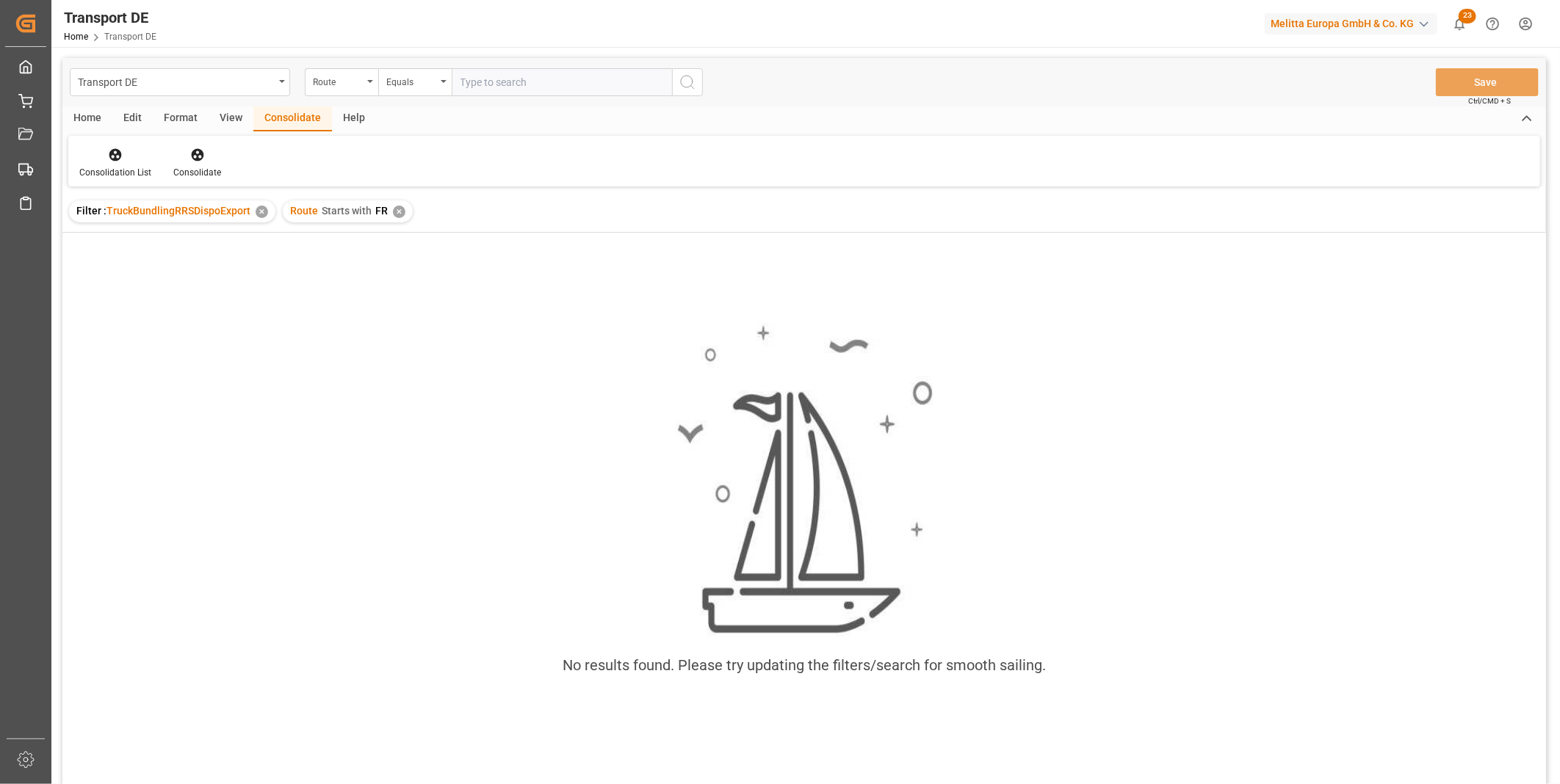
click at [397, 213] on div "✕" at bounding box center [399, 212] width 12 height 12
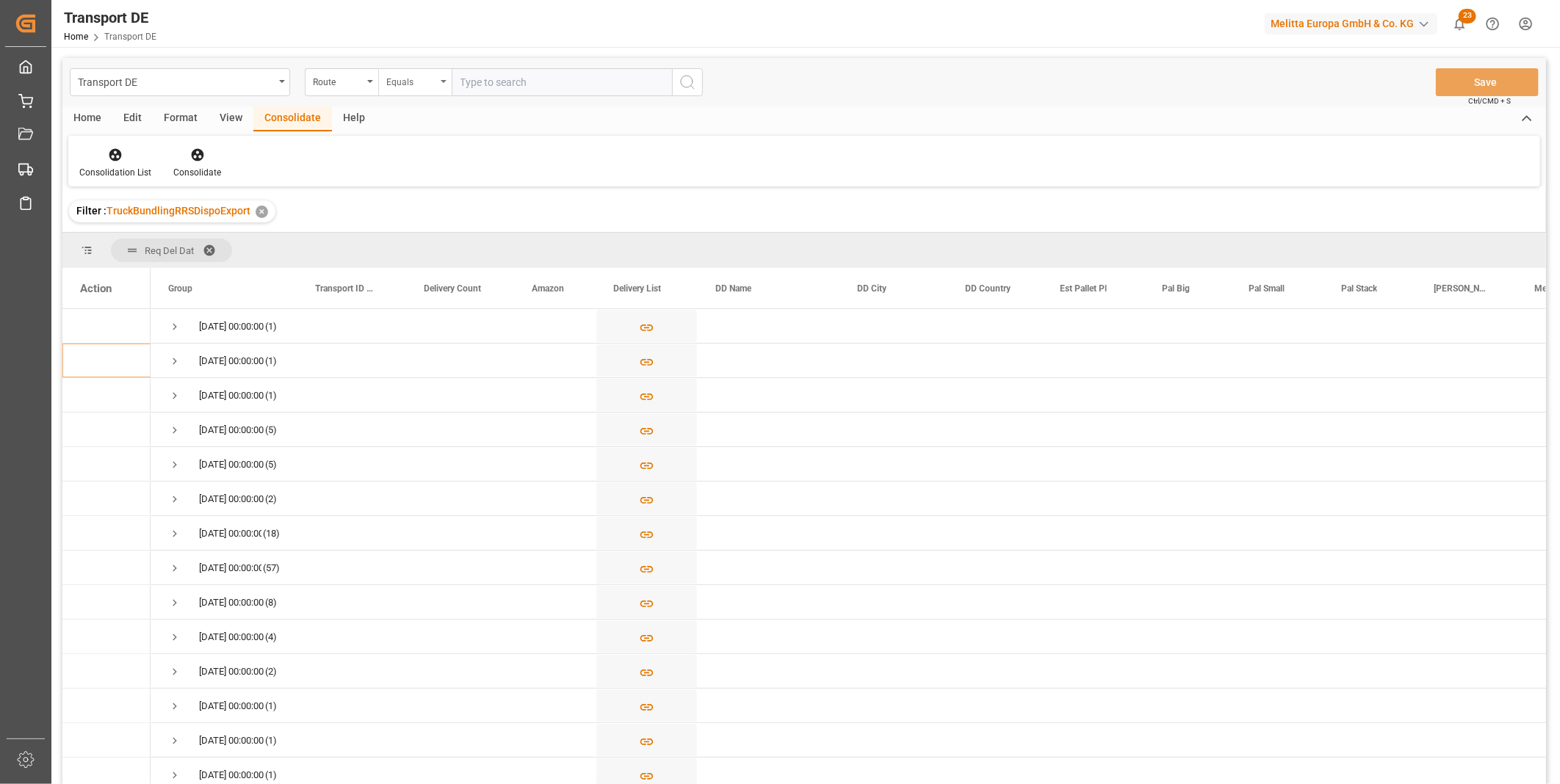
click at [393, 77] on div "Equals" at bounding box center [411, 80] width 50 height 17
click at [415, 237] on div "Starts with" at bounding box center [488, 243] width 219 height 31
type input "LT"
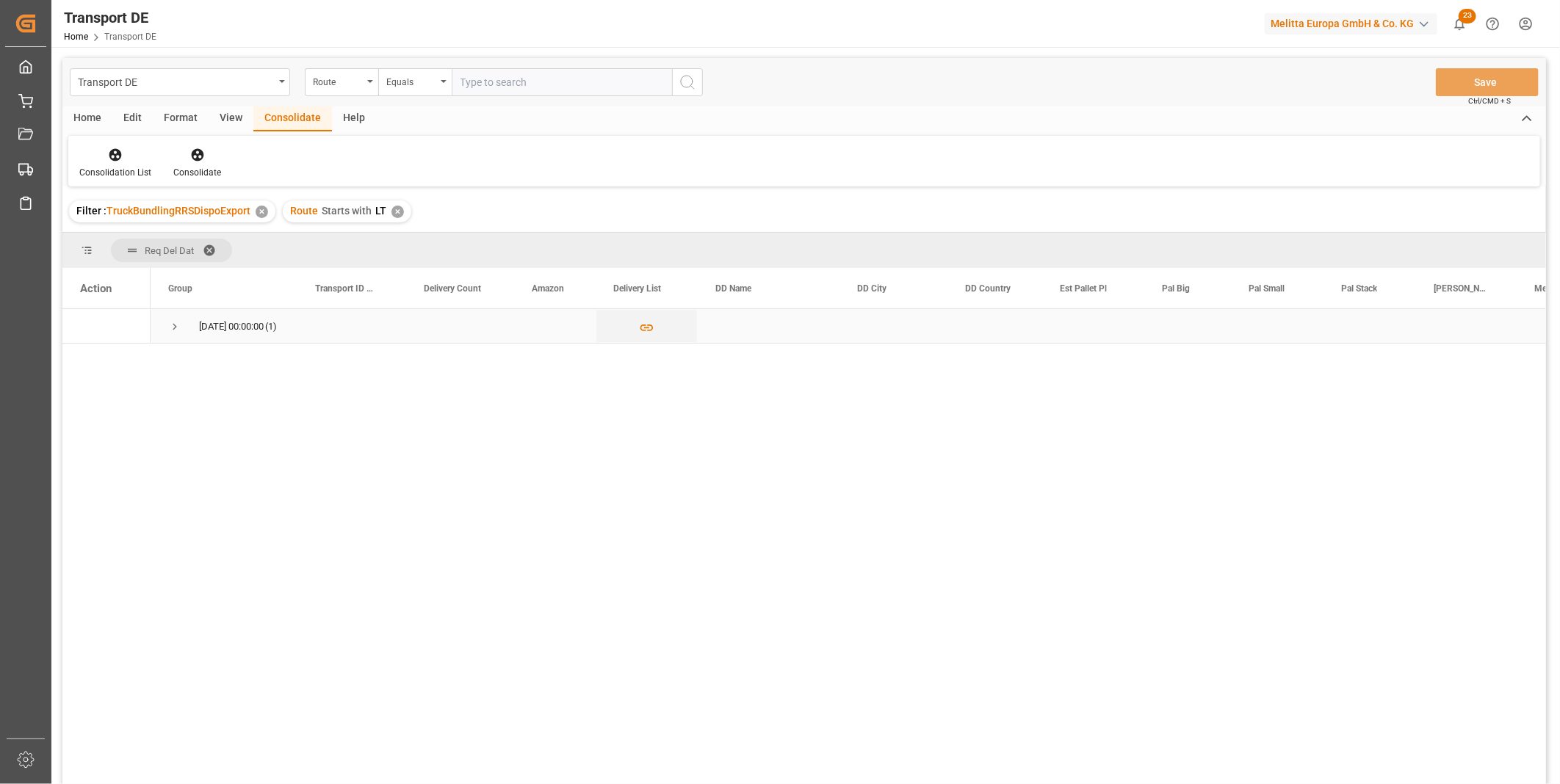
click at [179, 326] on span "Press SPACE to select this row." at bounding box center [174, 327] width 13 height 13
click at [86, 361] on input "Press Space to toggle row selection (unchecked)" at bounding box center [86, 360] width 13 height 13
checkbox input "true"
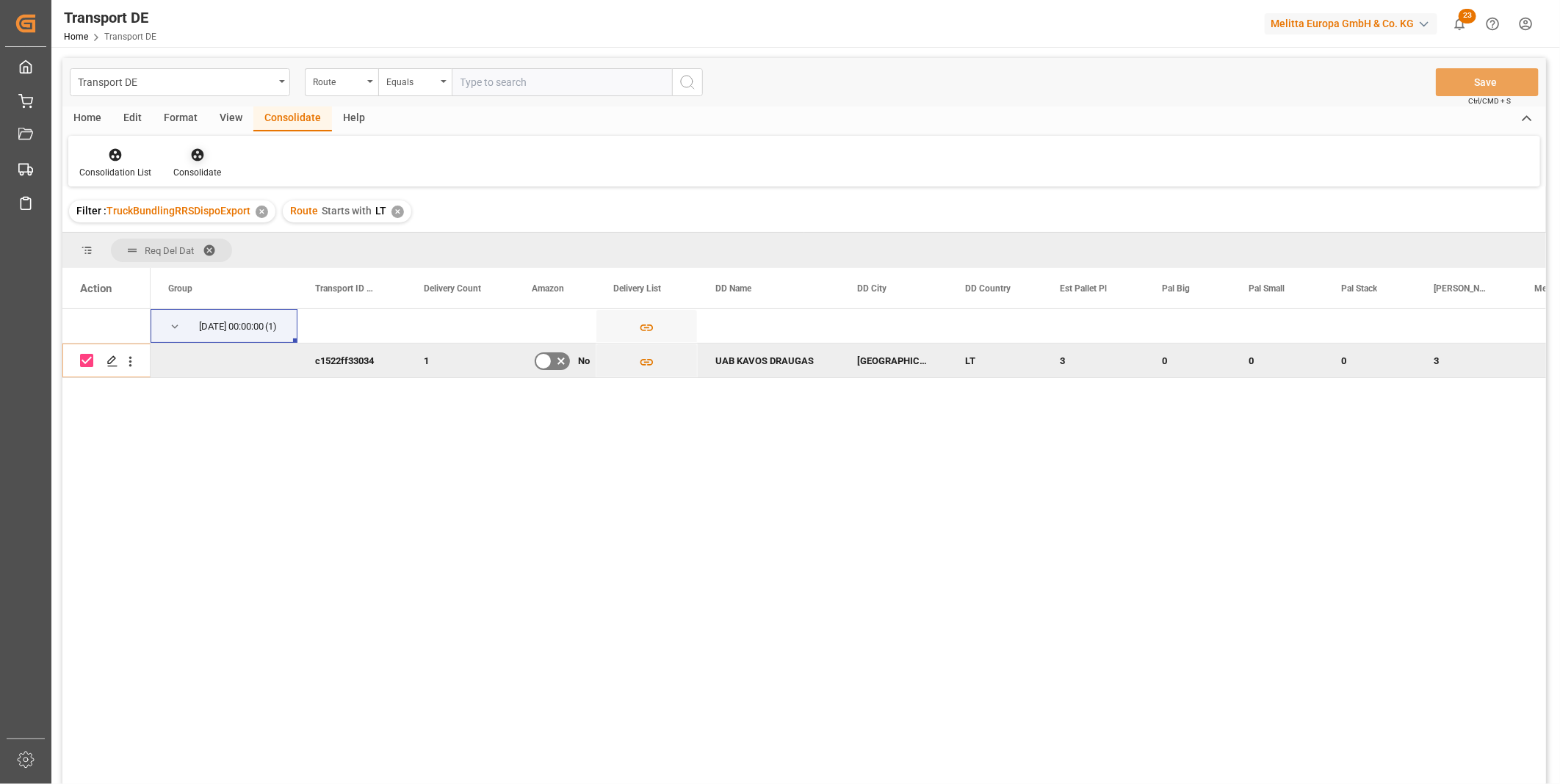
click at [200, 169] on div "Consolidate" at bounding box center [197, 172] width 48 height 13
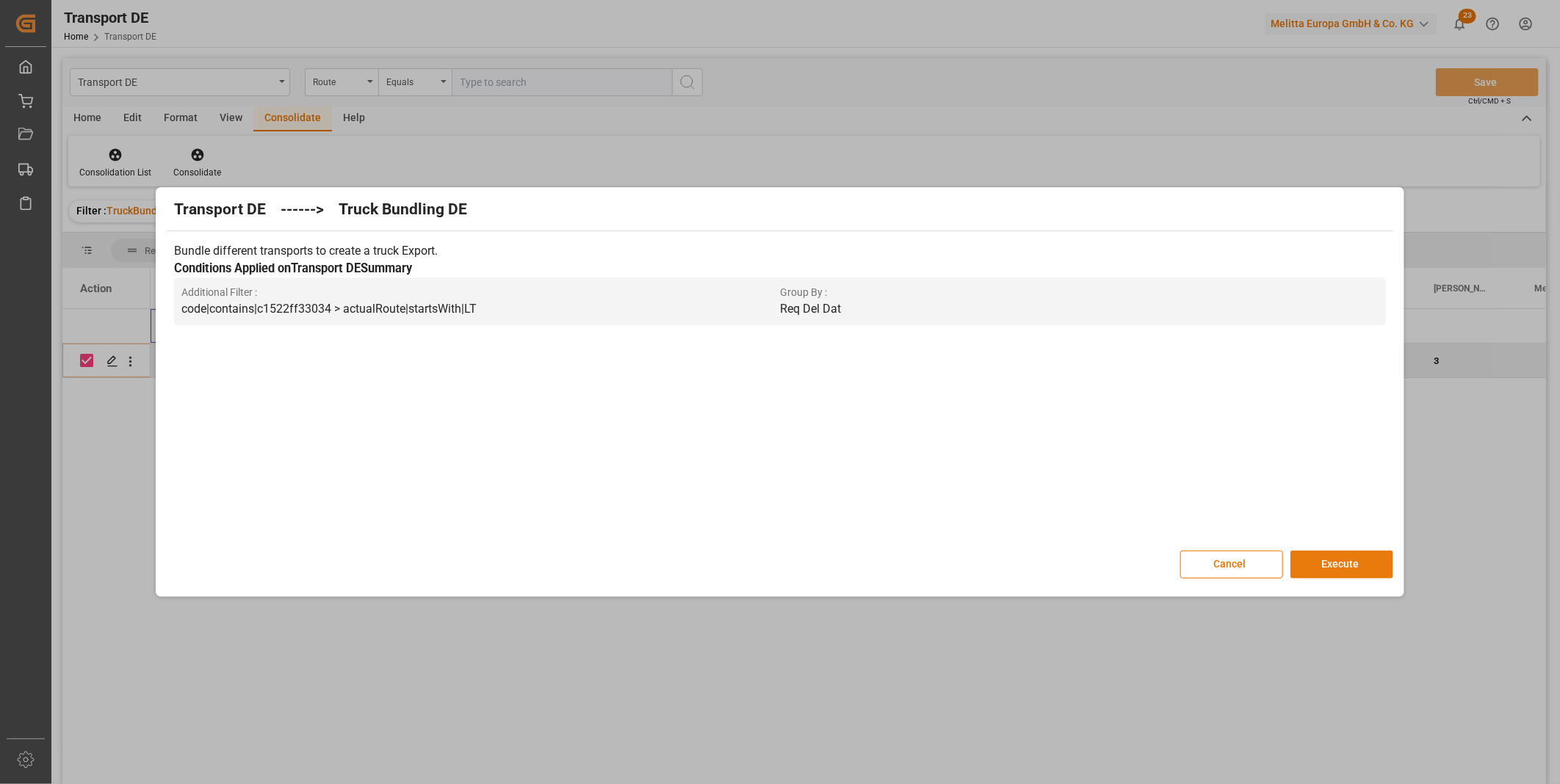
click at [1347, 563] on button "Execute" at bounding box center [1341, 565] width 102 height 28
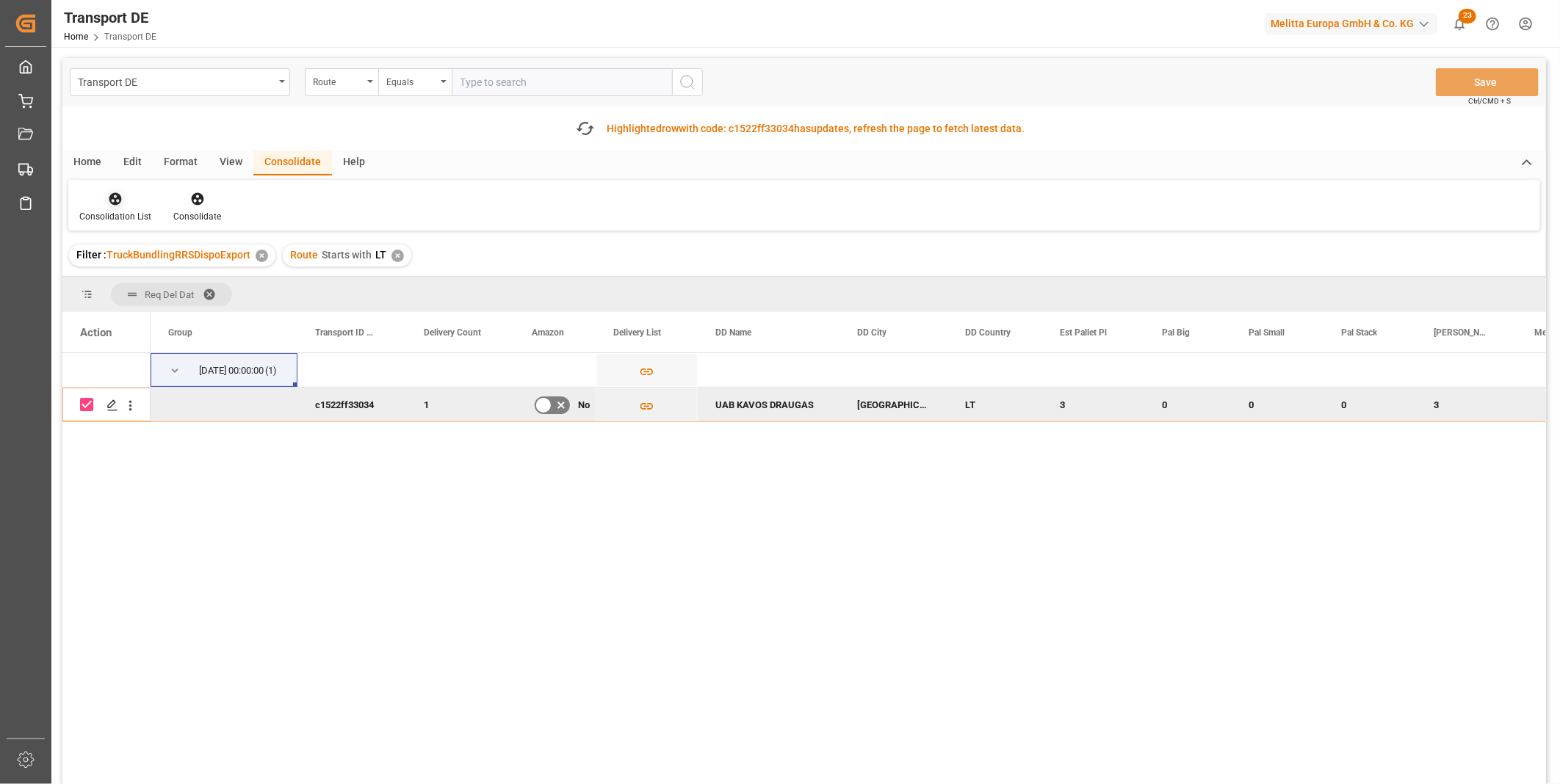
click at [109, 198] on icon at bounding box center [116, 199] width 12 height 12
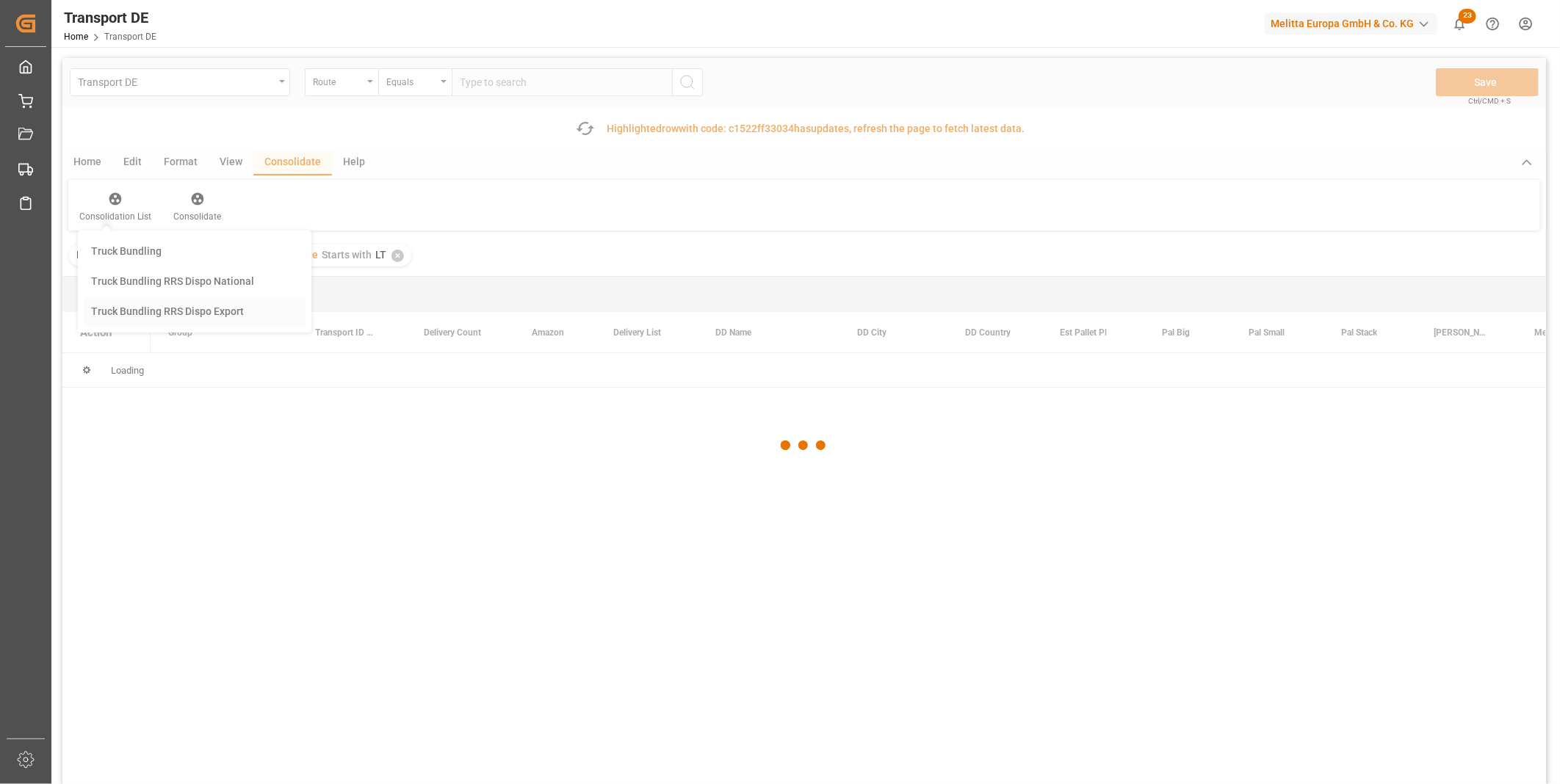
click at [184, 312] on div "Transport DE Route Equals Save Ctrl/CMD + S Fetch latest updates Highlighted ro…" at bounding box center [804, 462] width 1484 height 809
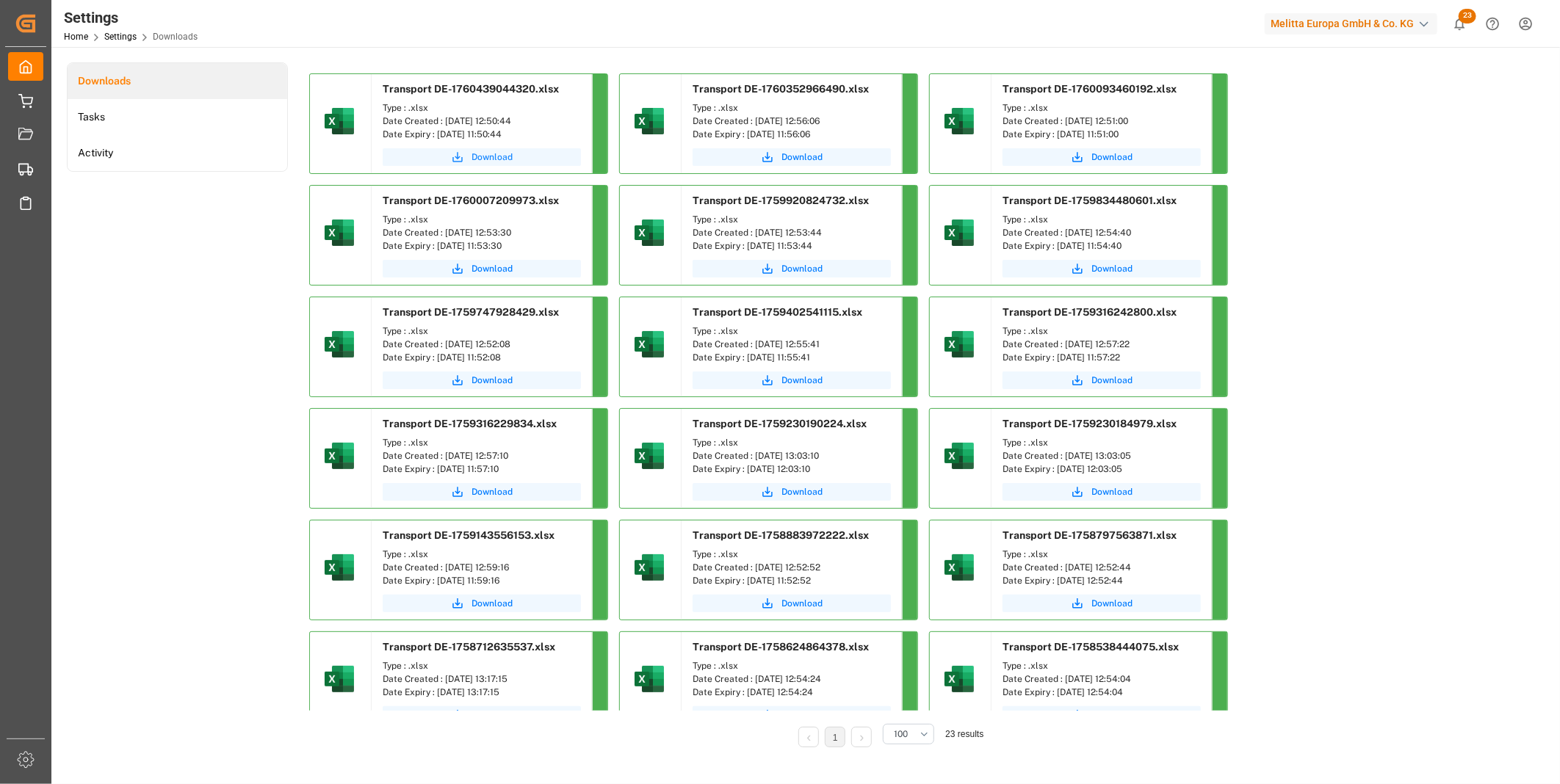
click at [448, 160] on button "Download" at bounding box center [481, 157] width 198 height 18
click at [1126, 27] on div "Settings Home Settings Downloads Melitta Europa GmbH & Co. KG 23 Notifications …" at bounding box center [800, 23] width 1518 height 47
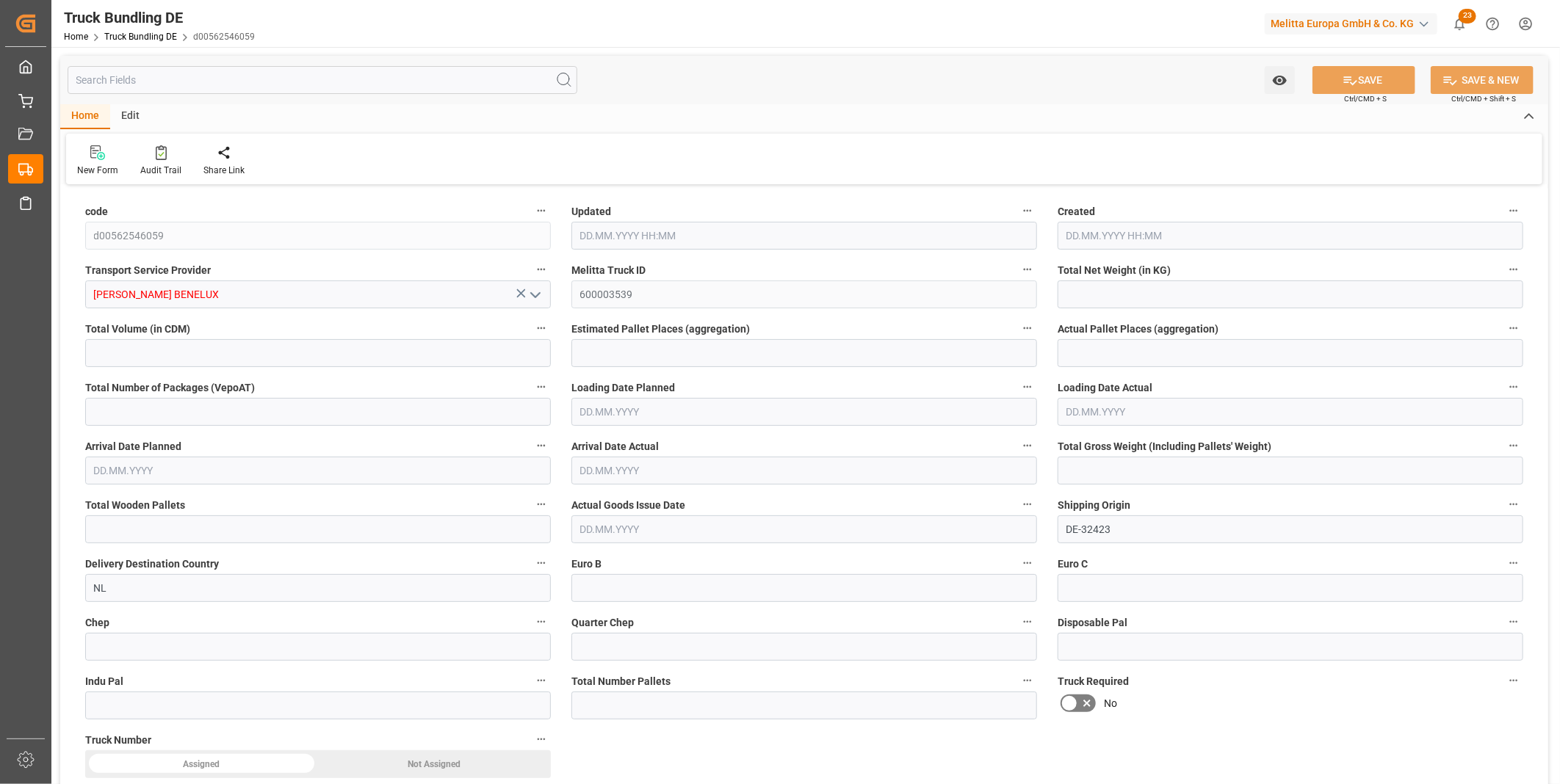
type input "6121.998"
type input "43604.58"
type input "27"
type input "0"
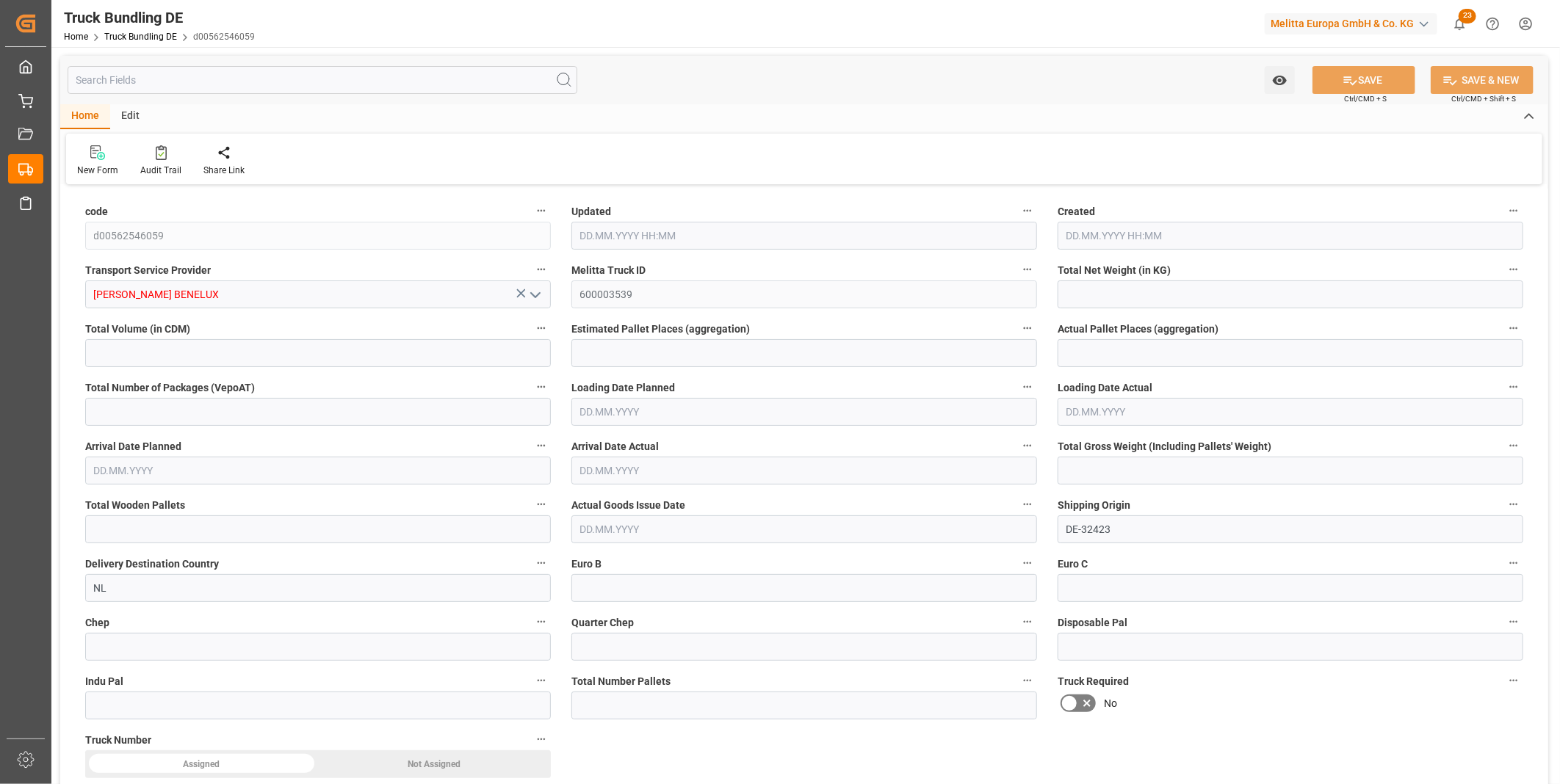
type input "8234"
type input "27"
type input "0"
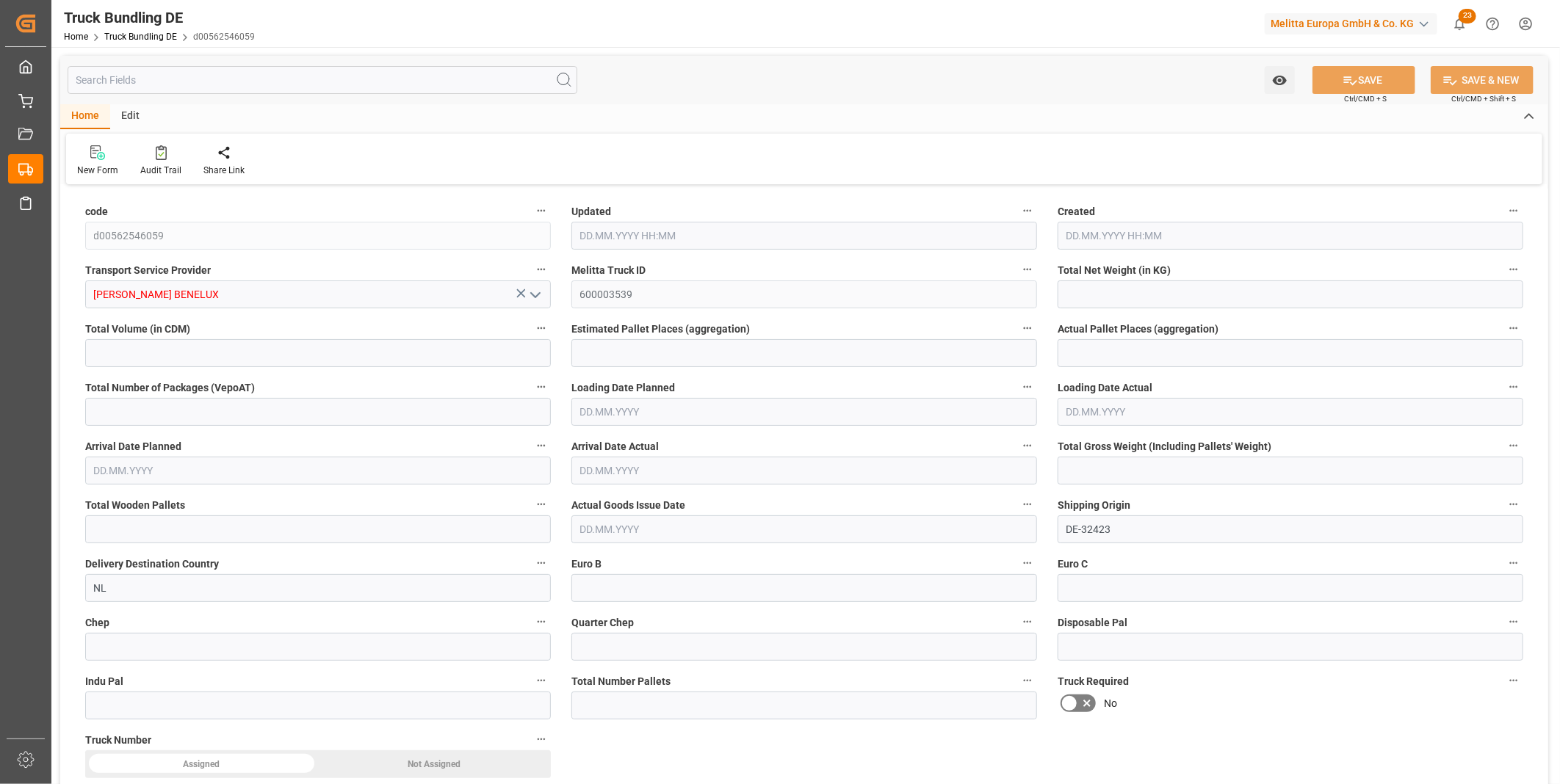
type input "0"
type input "14.10.2025 13:04"
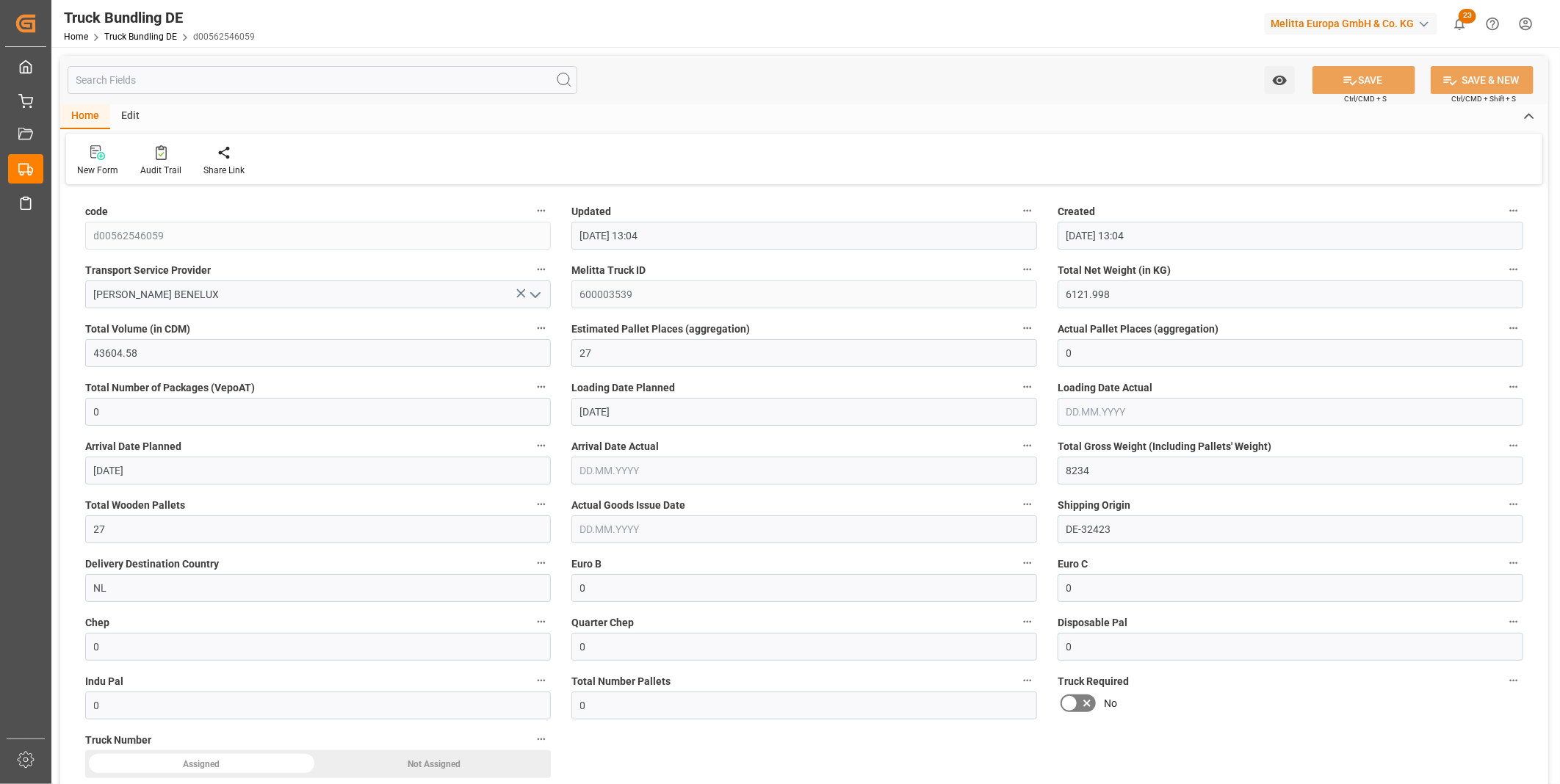
type input "14.10.2025 13:04"
type input "[DATE]"
type input "663.594"
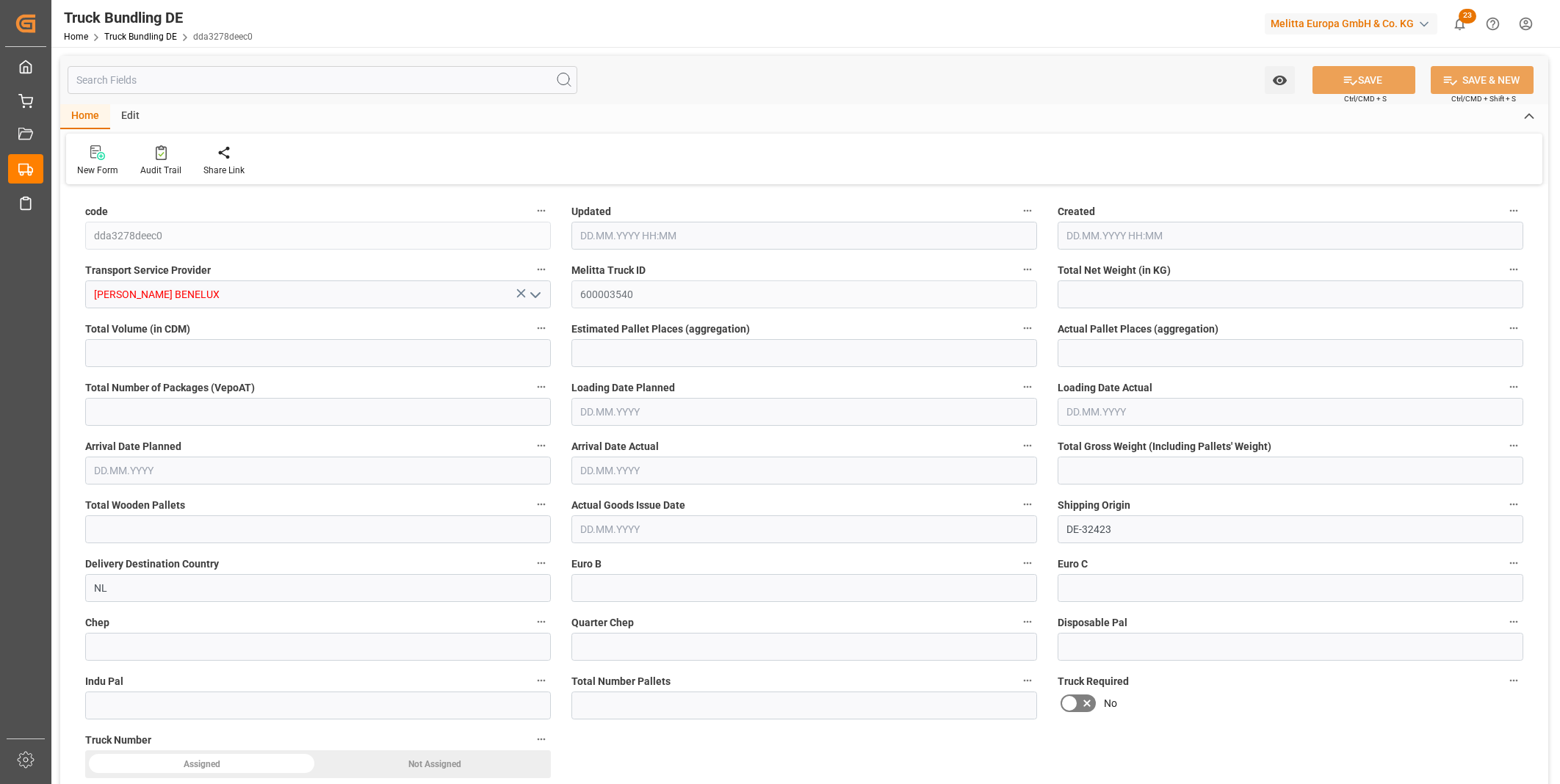
type input "7798.805"
type input "8"
type input "0"
type input "1114"
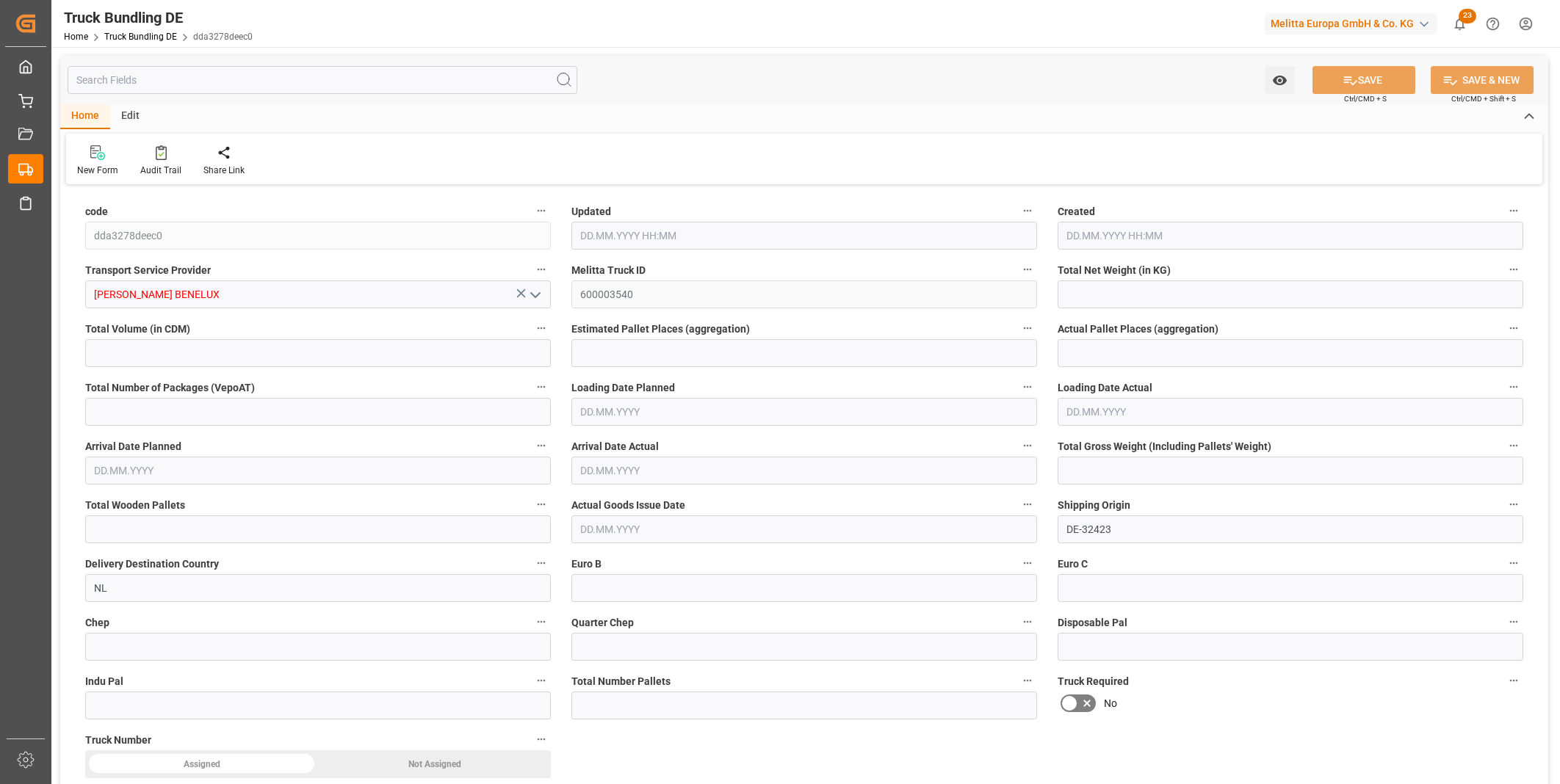
type input "10"
type input "0"
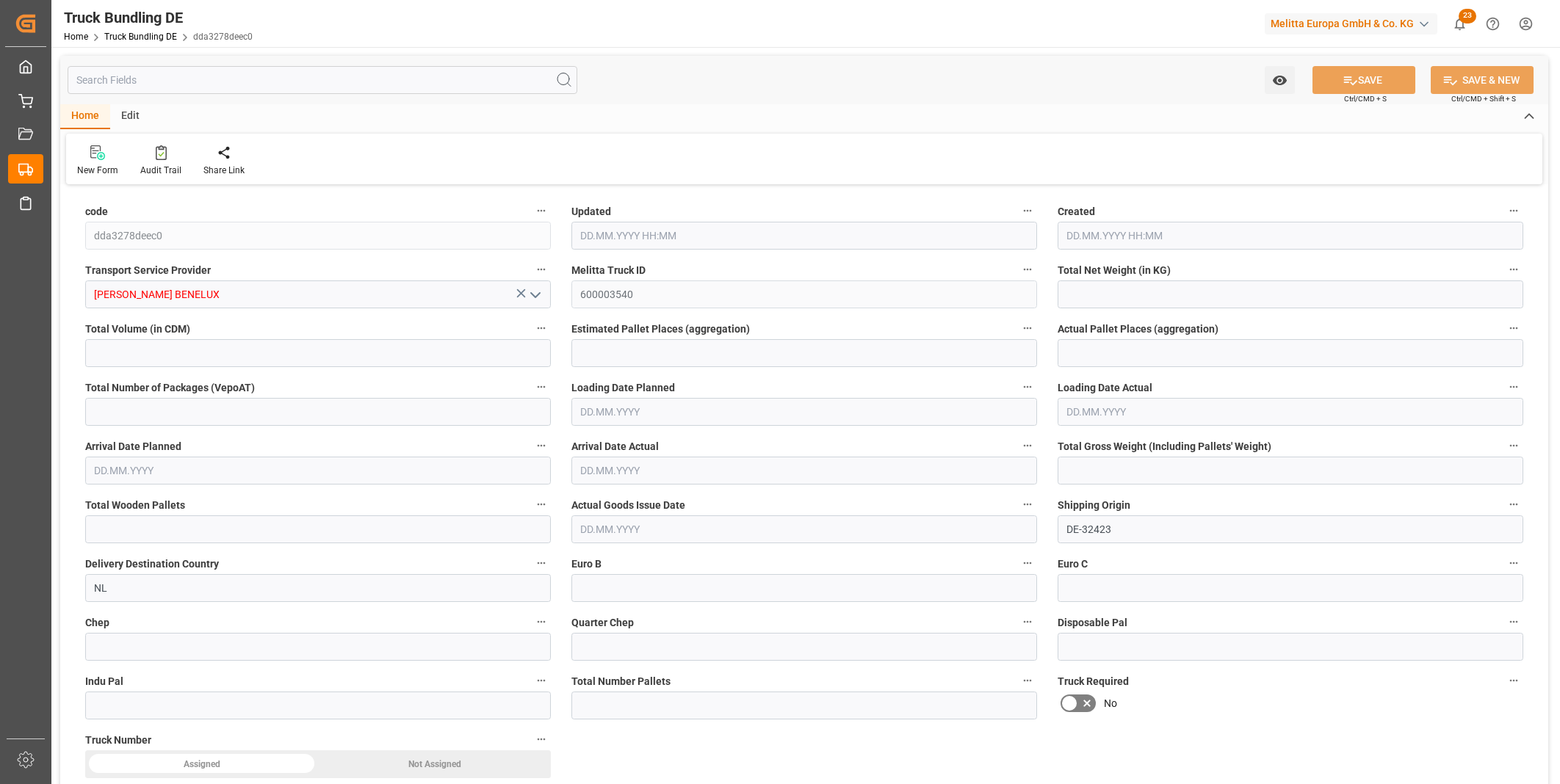
type input "0"
type input "14.10.2025 13:05"
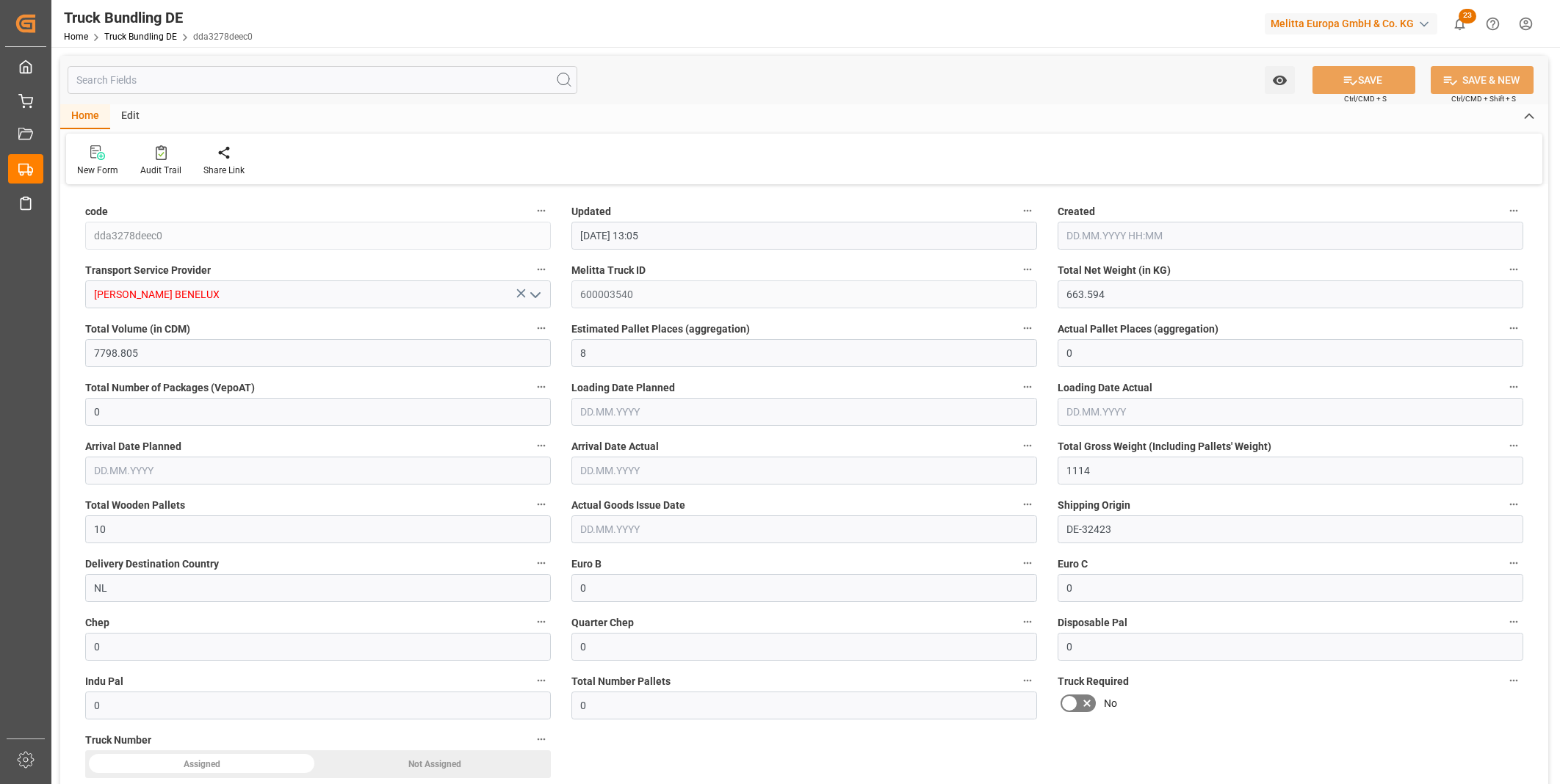
type input "[DATE]"
type input "142.416"
type input "1036.94"
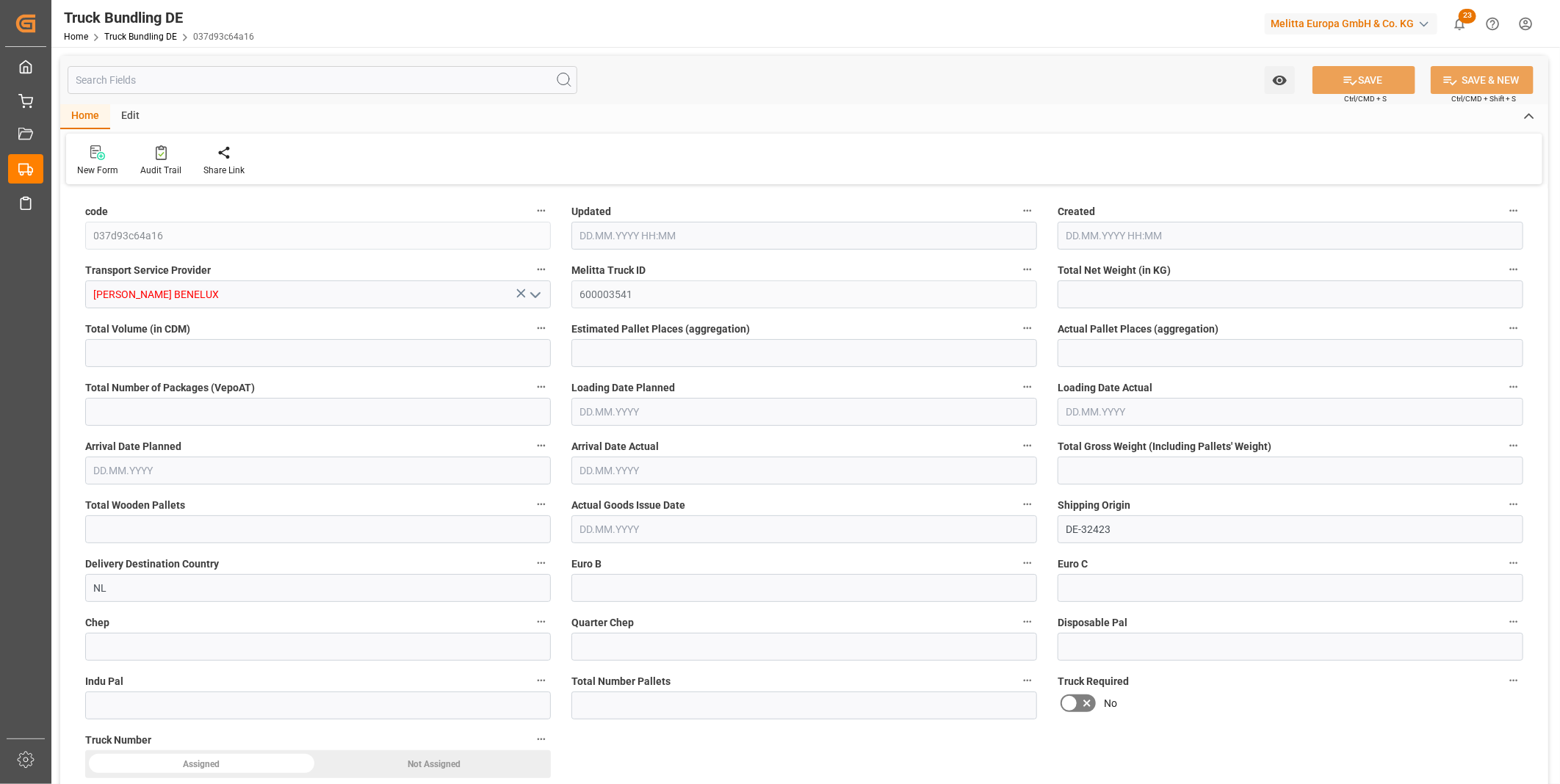
type input "1"
type input "0"
type input "200"
type input "1"
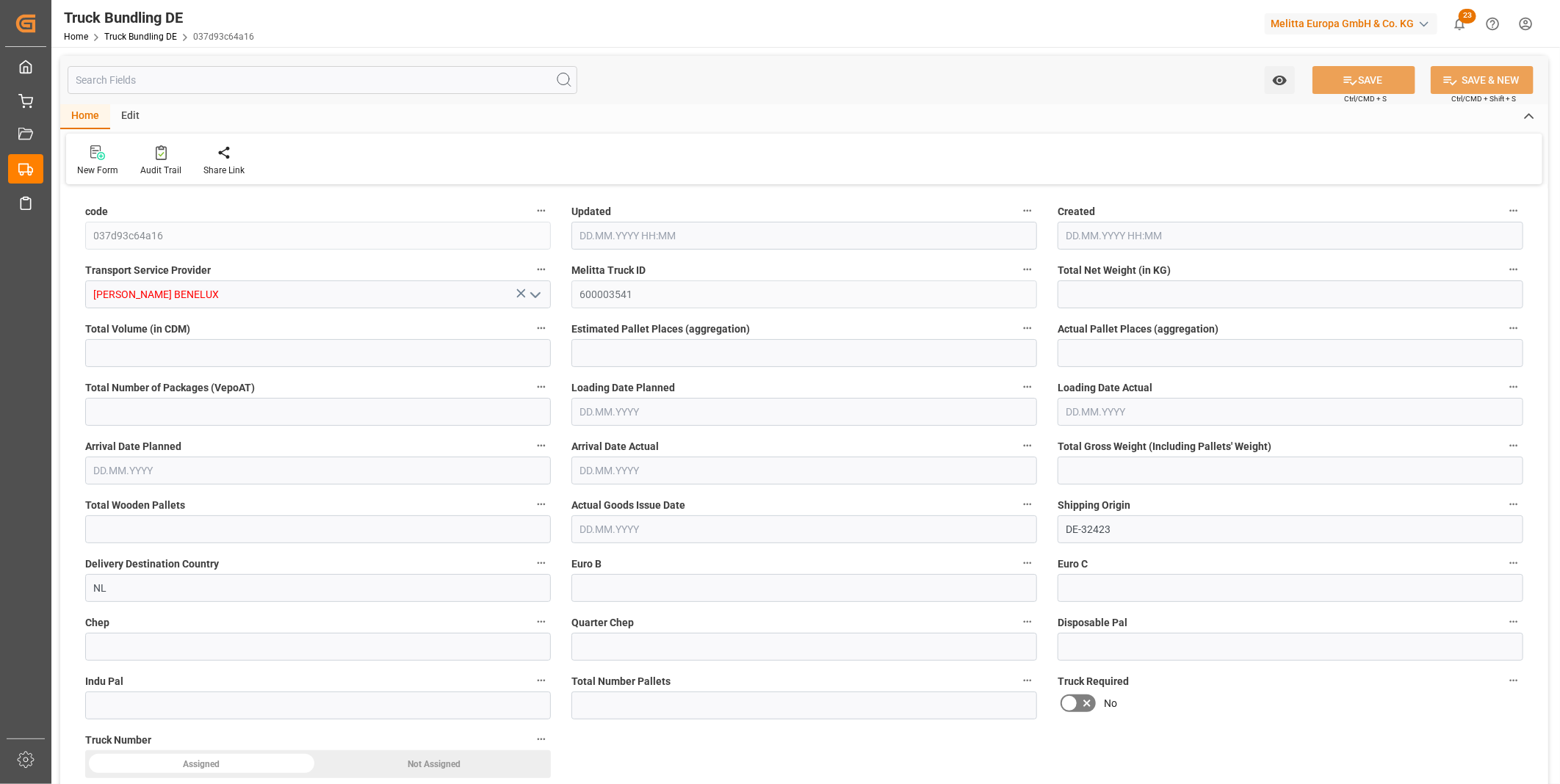
type input "0"
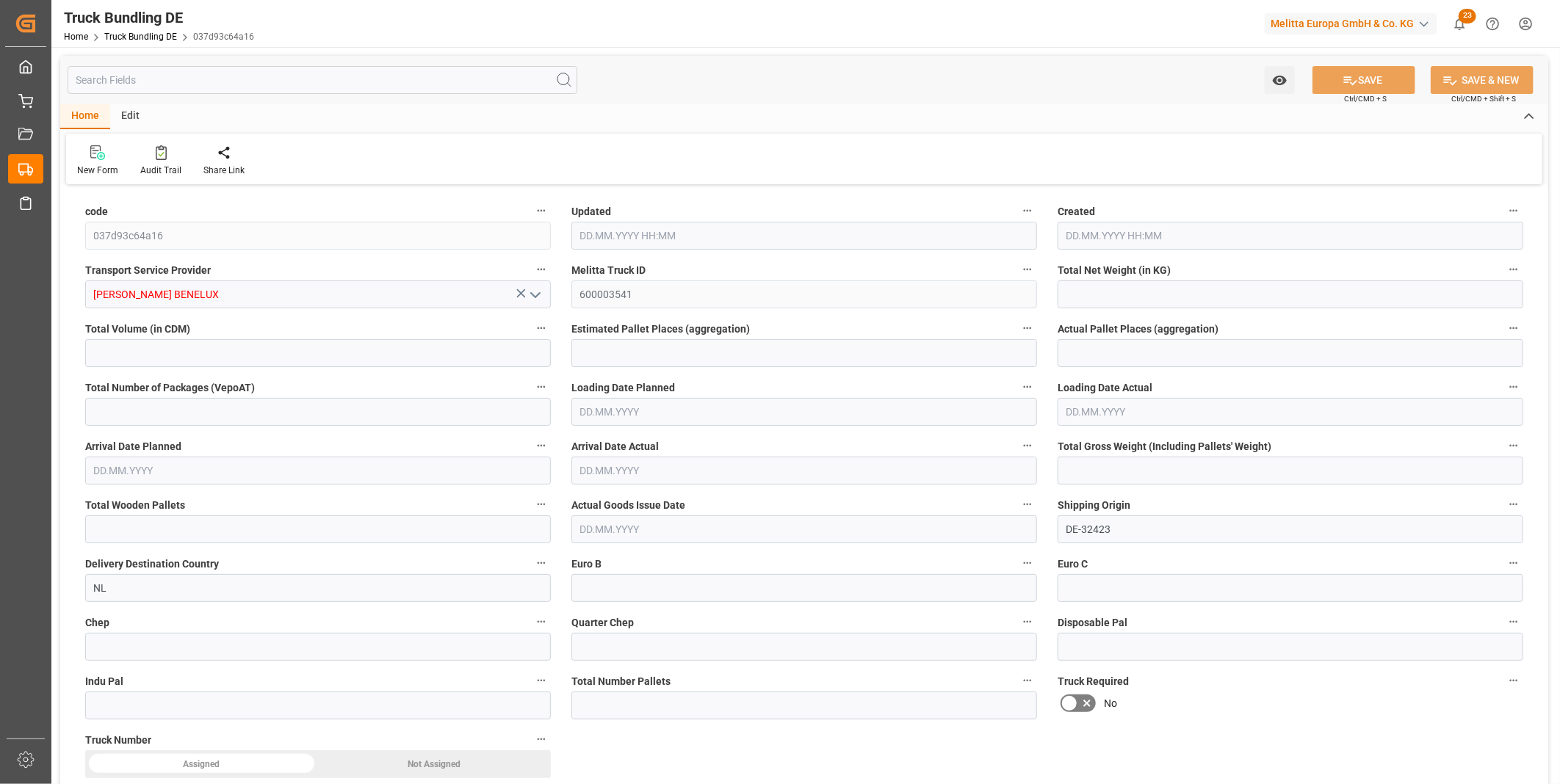
type input "0"
type input "[DATE] 13:06"
type input "[DATE]"
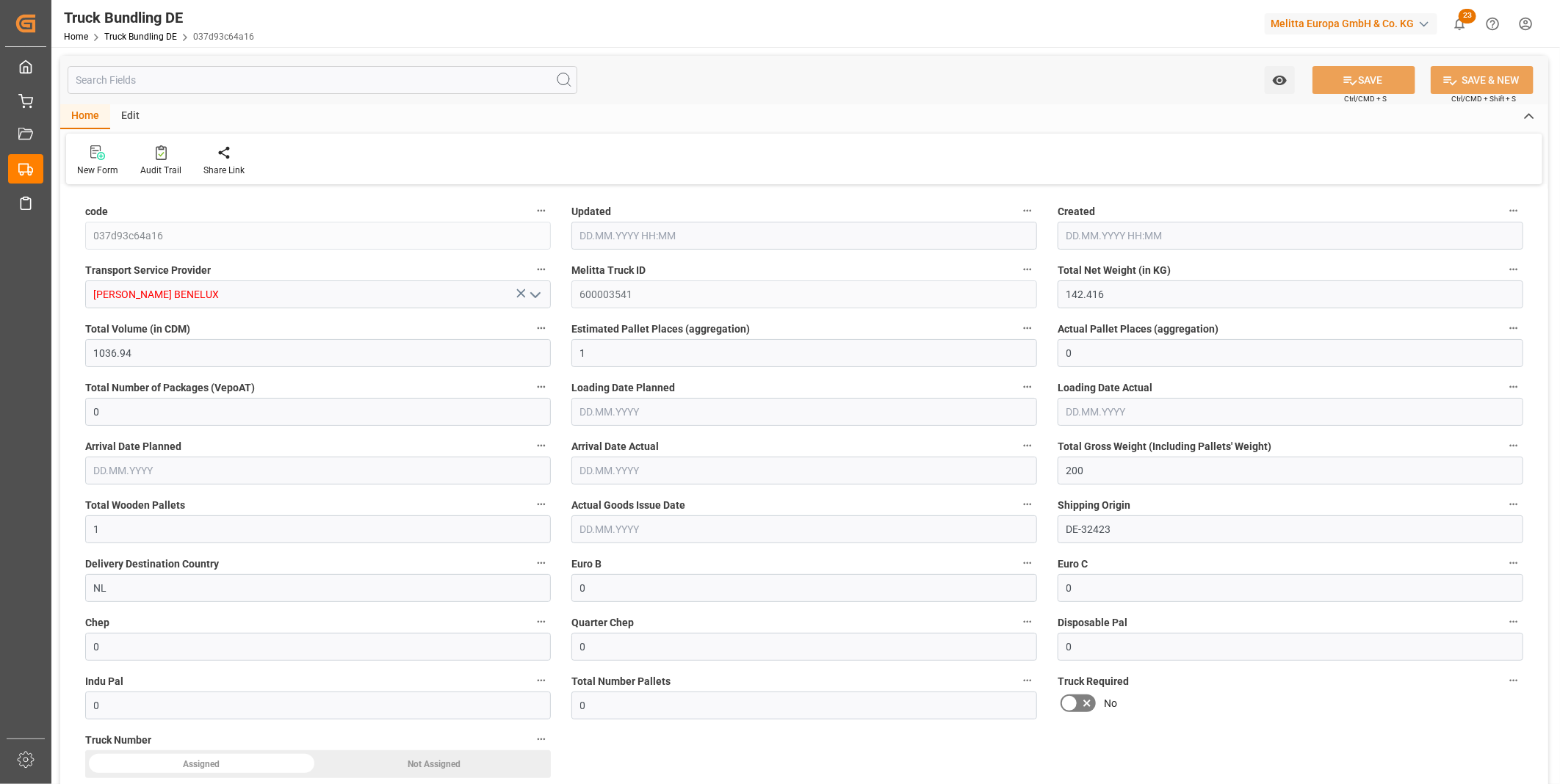
type input "[DATE]"
